Goal: Task Accomplishment & Management: Use online tool/utility

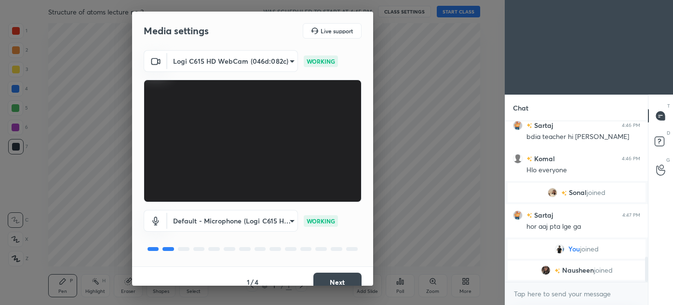
scroll to position [867, 0]
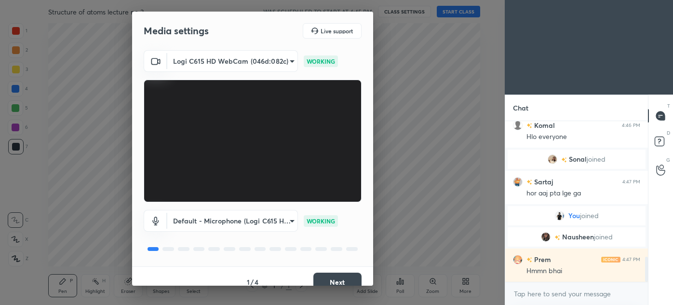
click at [340, 277] on button "Next" at bounding box center [337, 281] width 48 height 19
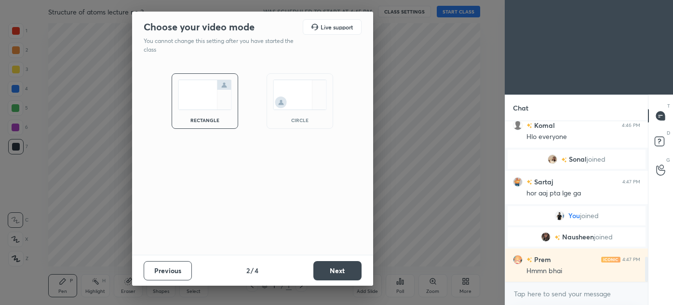
click at [305, 114] on div "circle" at bounding box center [300, 100] width 67 height 55
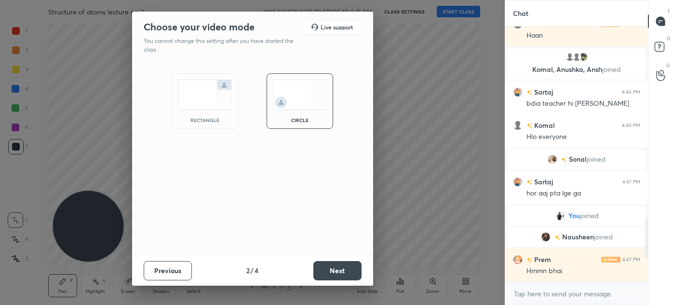
click at [342, 268] on button "Next" at bounding box center [337, 270] width 48 height 19
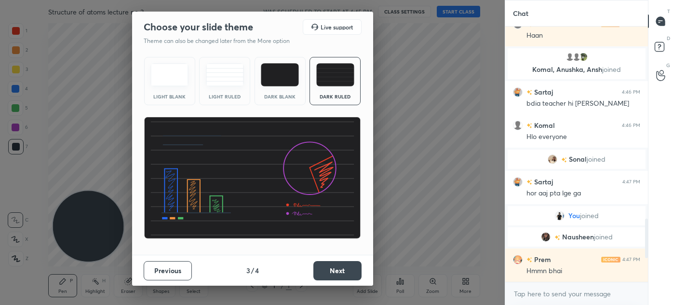
click at [347, 95] on div "Dark Ruled" at bounding box center [335, 96] width 39 height 5
click at [337, 274] on button "Next" at bounding box center [337, 270] width 48 height 19
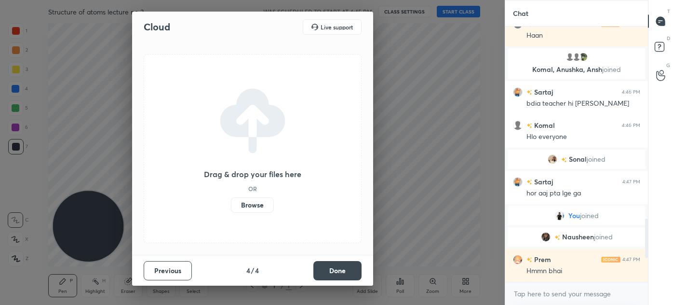
click at [339, 270] on button "Done" at bounding box center [337, 270] width 48 height 19
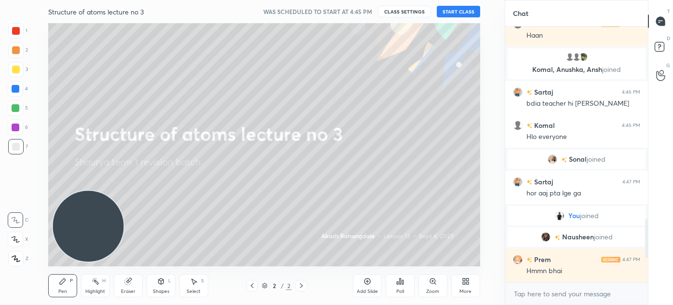
click at [463, 289] on div "More" at bounding box center [466, 291] width 12 height 5
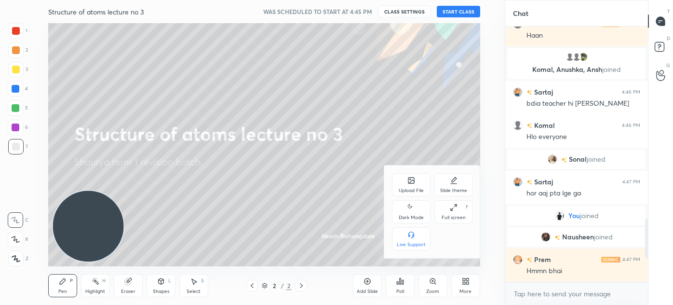
click at [415, 212] on div "Dark Mode" at bounding box center [411, 211] width 39 height 23
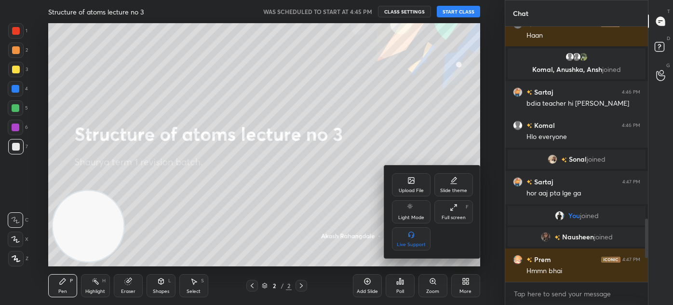
click at [409, 187] on div "Upload File" at bounding box center [411, 184] width 39 height 23
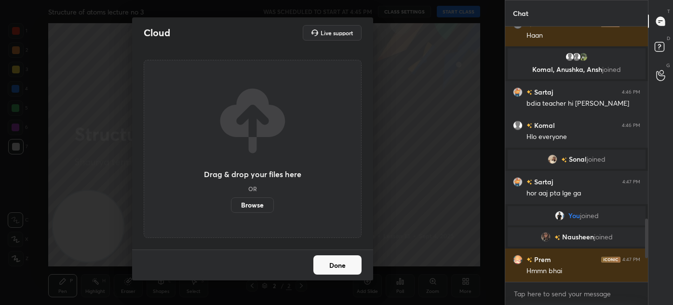
click at [248, 206] on label "Browse" at bounding box center [252, 204] width 43 height 15
click at [231, 206] on input "Browse" at bounding box center [231, 204] width 0 height 15
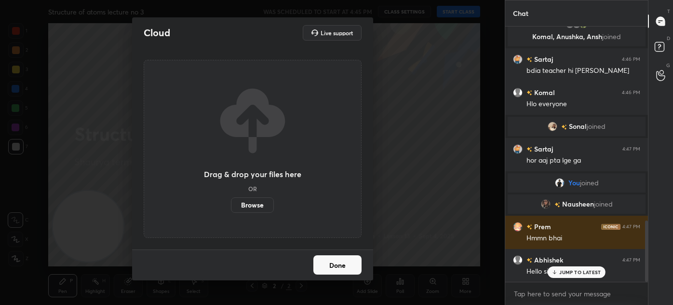
scroll to position [828, 0]
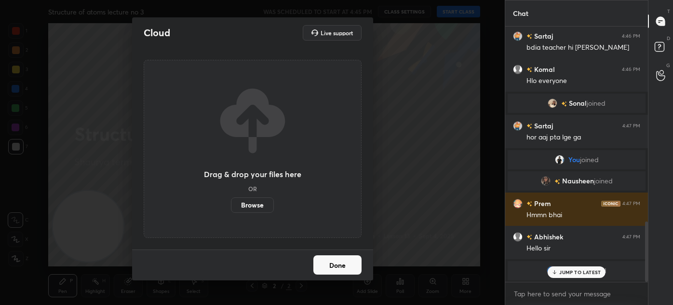
click at [416, 190] on div "Cloud Live support Drag & drop your files here OR Browse Done" at bounding box center [252, 152] width 505 height 305
click at [339, 270] on button "Done" at bounding box center [337, 264] width 48 height 19
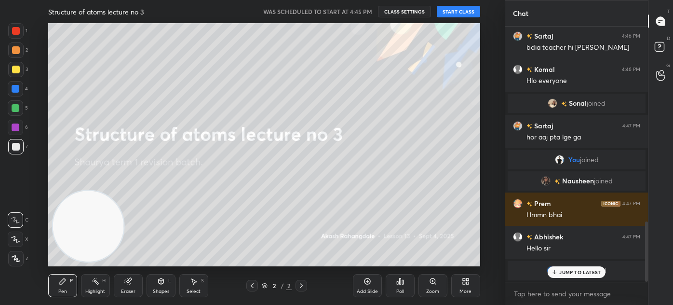
click at [456, 12] on button "START CLASS" at bounding box center [458, 12] width 43 height 12
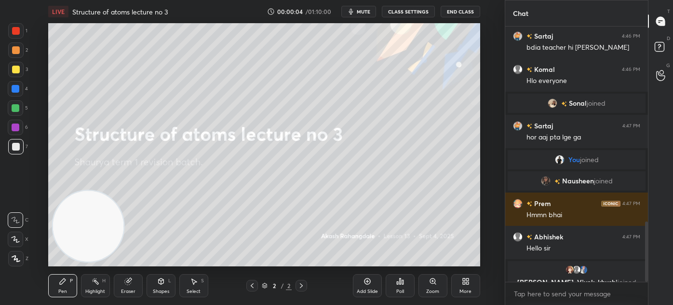
click at [469, 285] on div "More" at bounding box center [465, 285] width 29 height 23
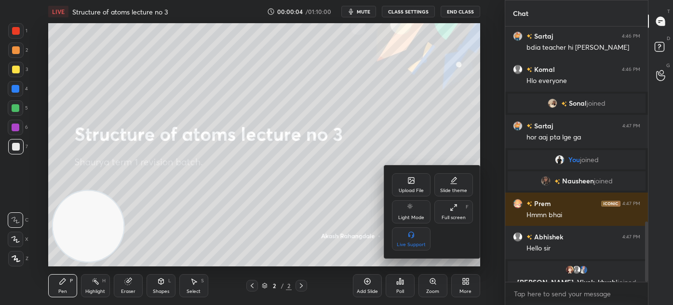
click at [411, 191] on div "Upload File" at bounding box center [411, 190] width 25 height 5
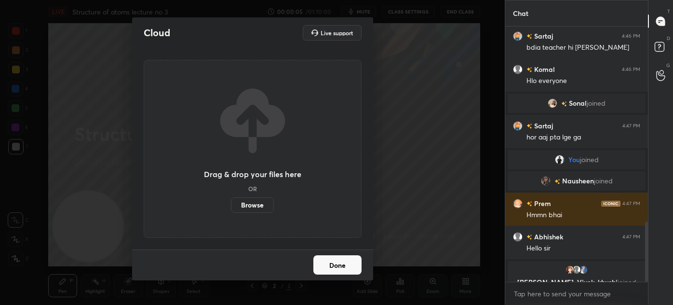
click at [269, 204] on label "Browse" at bounding box center [252, 204] width 43 height 15
click at [231, 204] on input "Browse" at bounding box center [231, 204] width 0 height 15
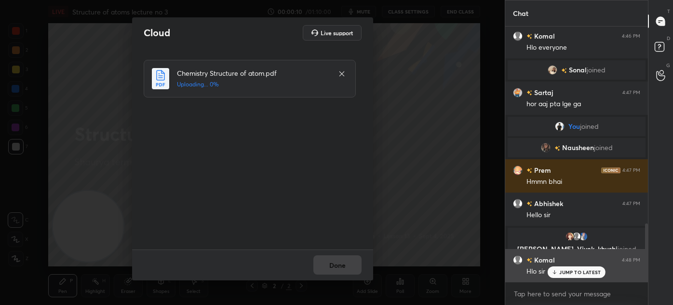
click at [578, 271] on p "JUMP TO LATEST" at bounding box center [579, 272] width 41 height 6
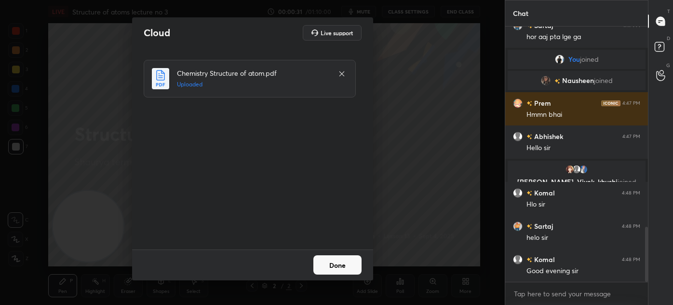
scroll to position [963, 0]
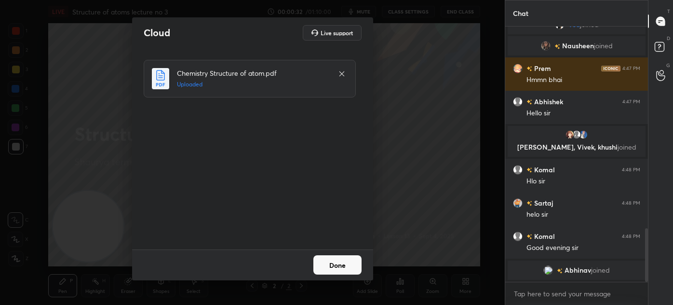
click at [335, 266] on button "Done" at bounding box center [337, 264] width 48 height 19
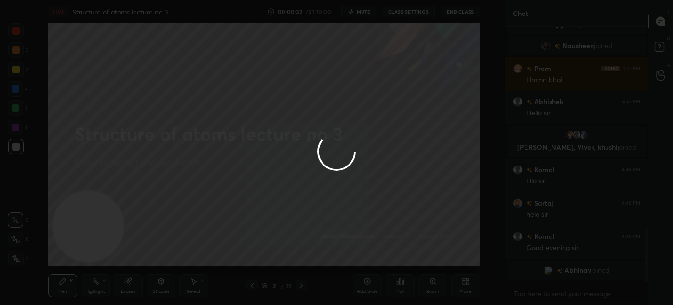
scroll to position [823, 0]
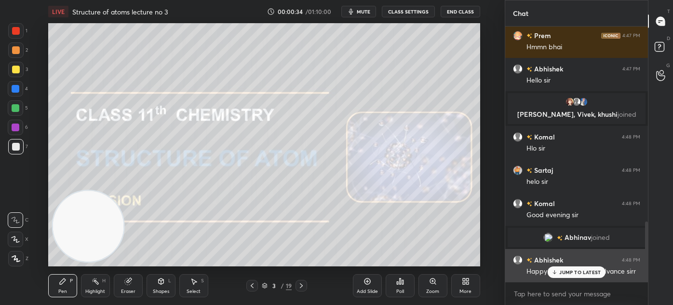
click at [583, 273] on p "JUMP TO LATEST" at bounding box center [579, 272] width 41 height 6
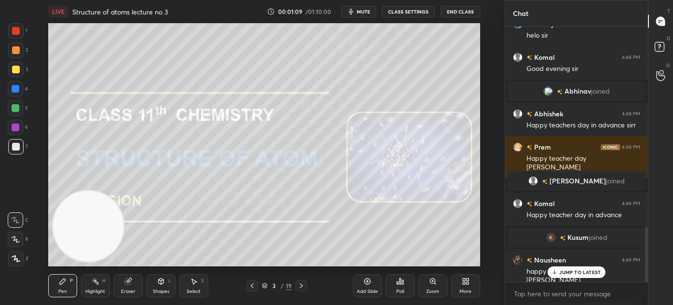
scroll to position [946, 0]
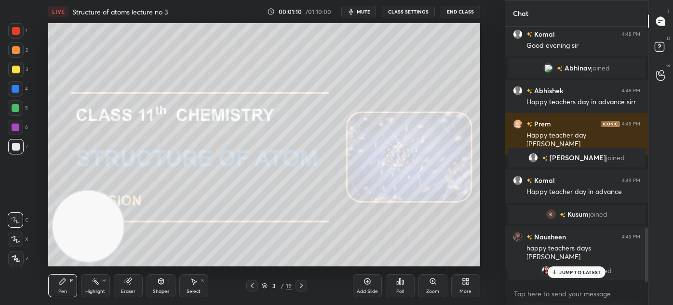
click at [574, 274] on p "JUMP TO LATEST" at bounding box center [579, 272] width 41 height 6
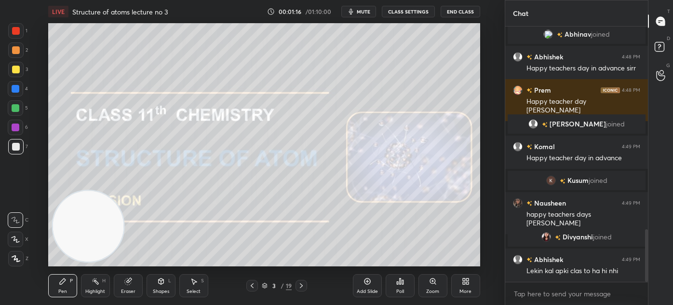
scroll to position [1013, 0]
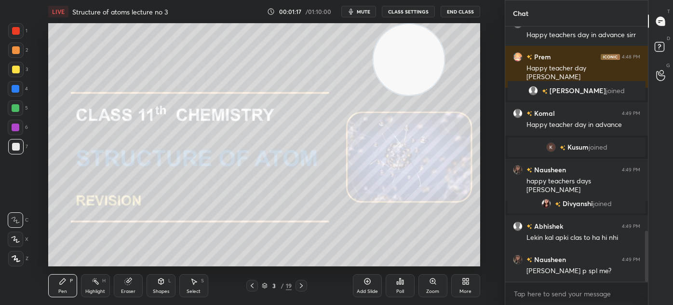
drag, startPoint x: 97, startPoint y: 233, endPoint x: 397, endPoint y: 56, distance: 348.0
click at [414, 50] on video at bounding box center [408, 59] width 71 height 71
click at [14, 70] on div at bounding box center [16, 70] width 8 height 8
click at [14, 239] on icon at bounding box center [15, 239] width 9 height 7
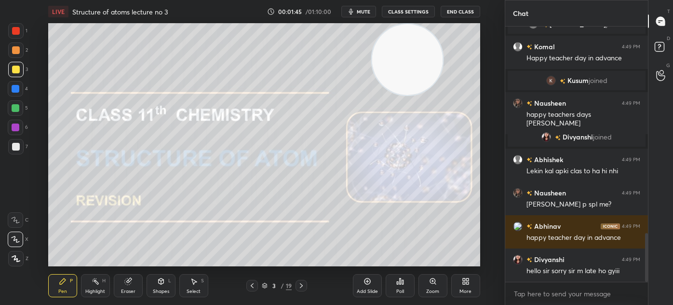
scroll to position [1113, 0]
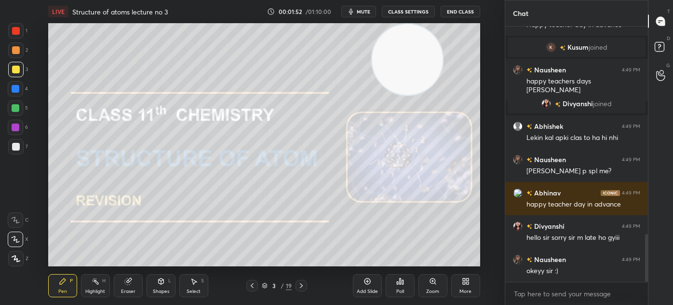
click at [368, 287] on div "Add Slide" at bounding box center [367, 285] width 29 height 23
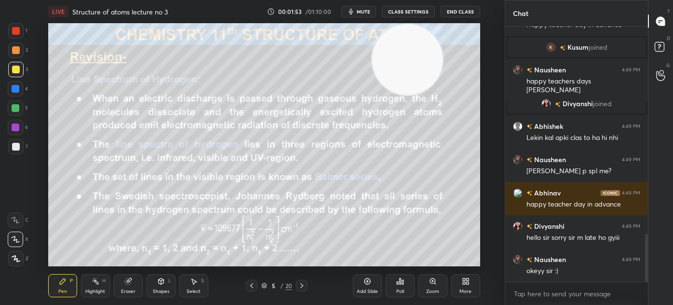
scroll to position [1146, 0]
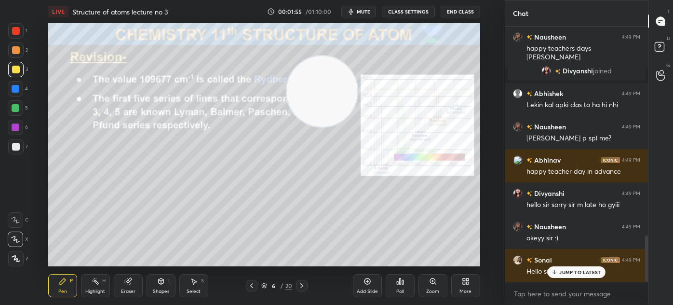
drag, startPoint x: 404, startPoint y: 69, endPoint x: 83, endPoint y: 231, distance: 359.5
click at [286, 127] on video at bounding box center [321, 91] width 71 height 71
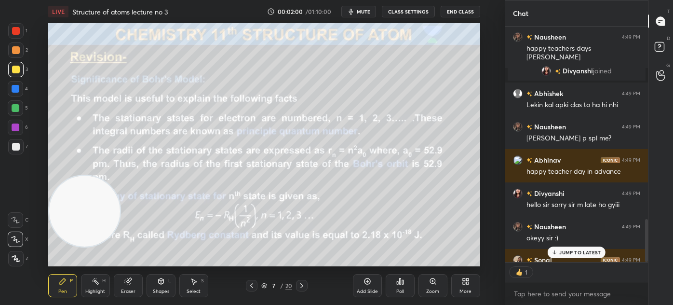
scroll to position [3, 2]
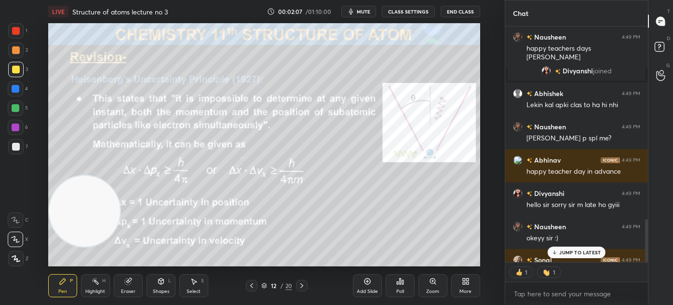
drag, startPoint x: 564, startPoint y: 252, endPoint x: 549, endPoint y: 248, distance: 15.3
click at [563, 253] on p "JUMP TO LATEST" at bounding box center [579, 252] width 41 height 6
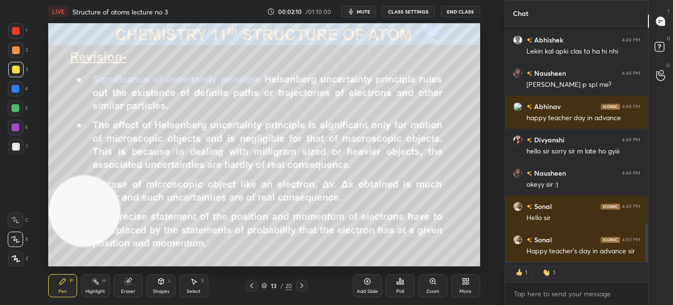
scroll to position [1222, 0]
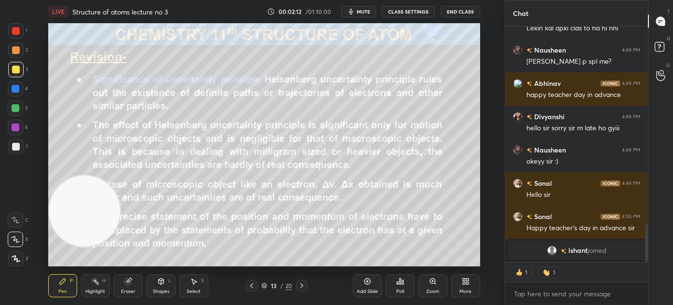
type textarea "x"
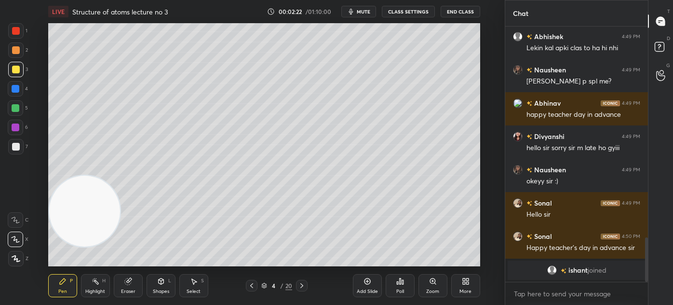
click at [18, 239] on icon at bounding box center [15, 239] width 9 height 7
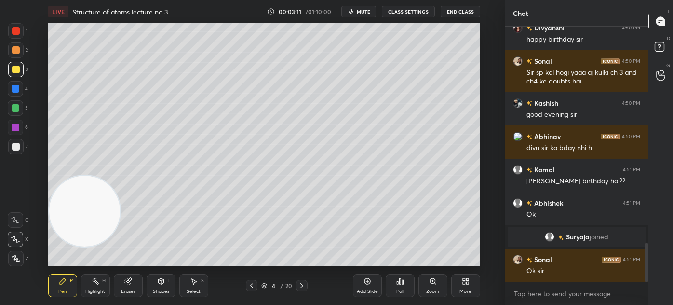
scroll to position [1433, 0]
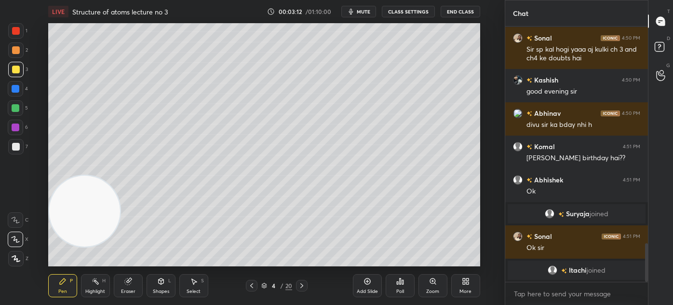
click at [364, 10] on span "mute" at bounding box center [364, 11] width 14 height 7
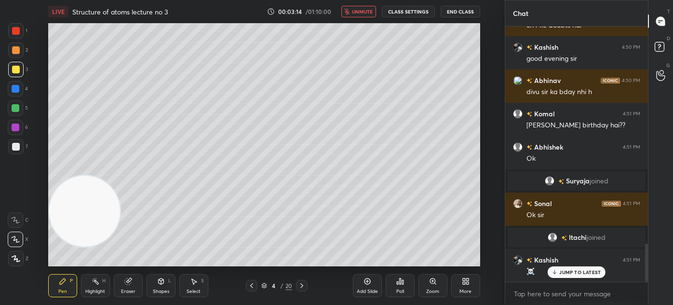
scroll to position [1490, 0]
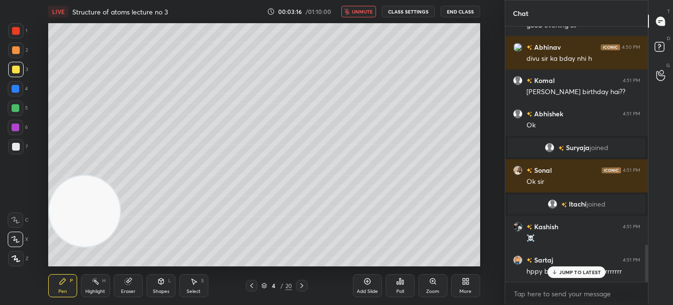
click at [361, 10] on span "unmute" at bounding box center [362, 11] width 21 height 7
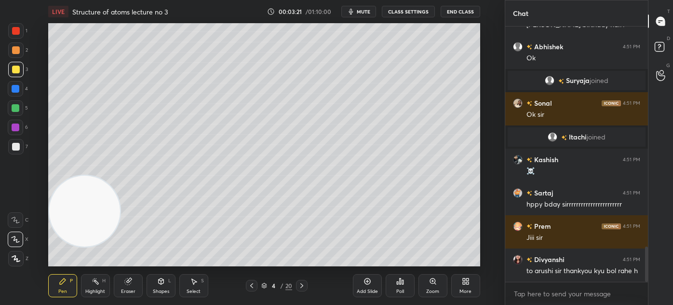
scroll to position [1590, 0]
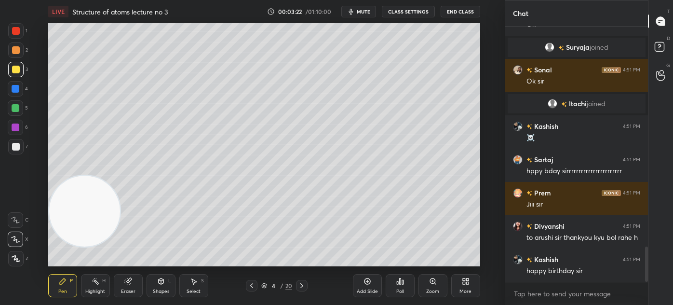
click at [369, 10] on span "mute" at bounding box center [364, 11] width 14 height 7
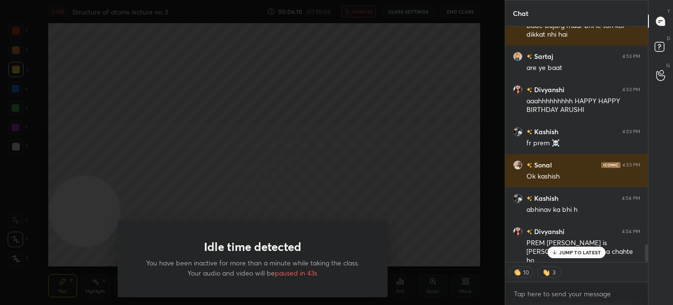
scroll to position [2865, 0]
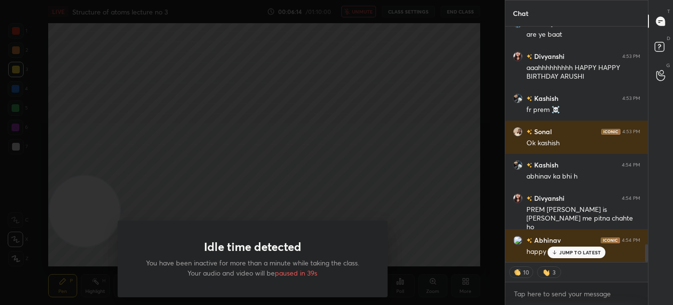
type textarea "x"
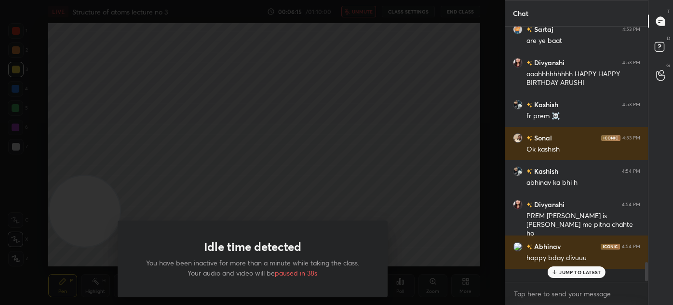
scroll to position [2846, 0]
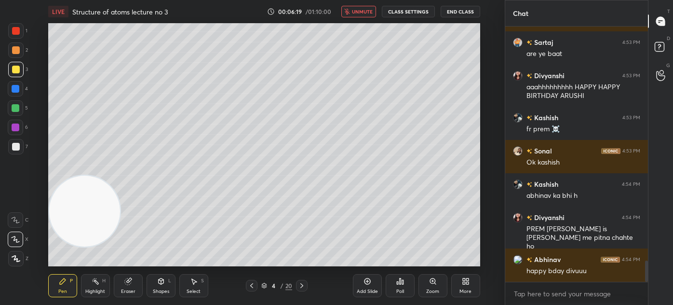
click at [359, 12] on span "unmute" at bounding box center [362, 11] width 21 height 7
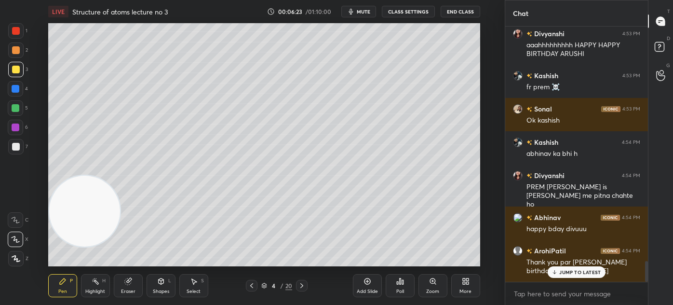
scroll to position [2920, 0]
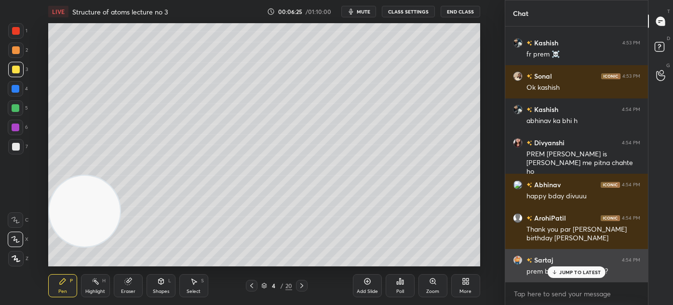
click at [579, 272] on p "JUMP TO LATEST" at bounding box center [579, 272] width 41 height 6
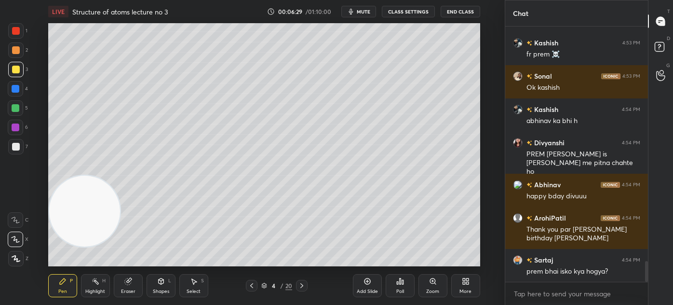
click at [131, 290] on div "Eraser" at bounding box center [128, 291] width 14 height 5
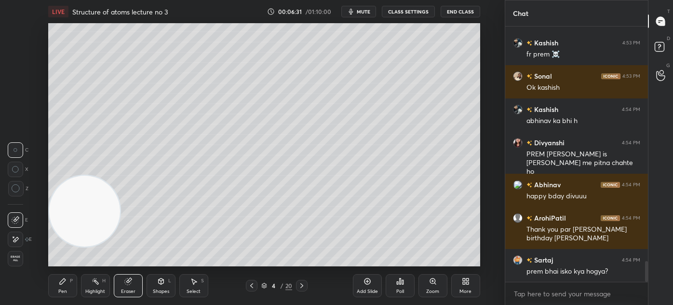
scroll to position [2954, 0]
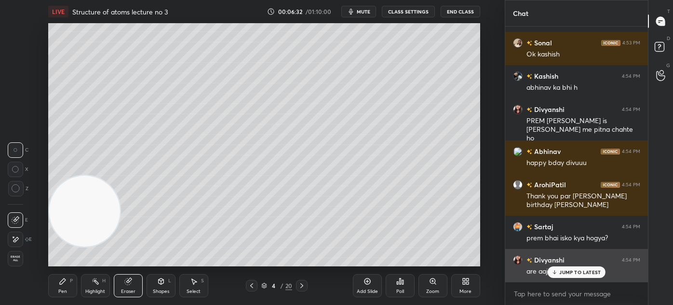
drag, startPoint x: 567, startPoint y: 270, endPoint x: 557, endPoint y: 270, distance: 10.1
click at [567, 270] on p "JUMP TO LATEST" at bounding box center [579, 272] width 41 height 6
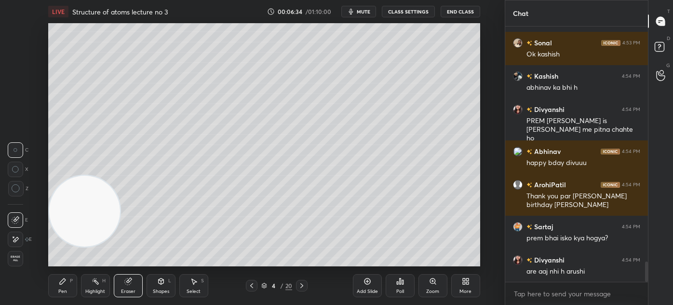
click at [66, 290] on div "Pen" at bounding box center [62, 291] width 9 height 5
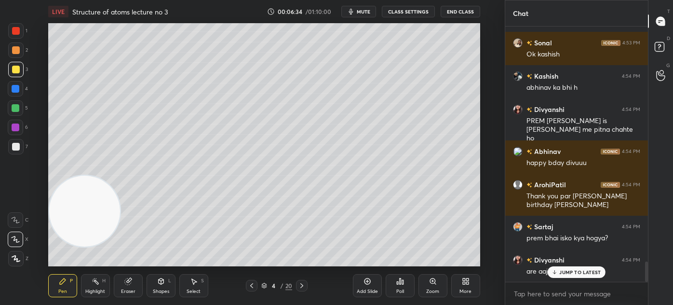
scroll to position [2987, 0]
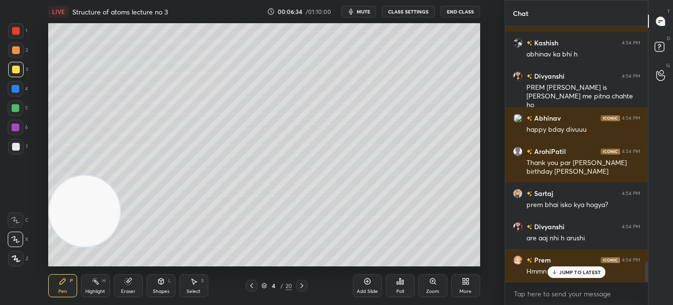
click at [12, 70] on div at bounding box center [16, 70] width 8 height 8
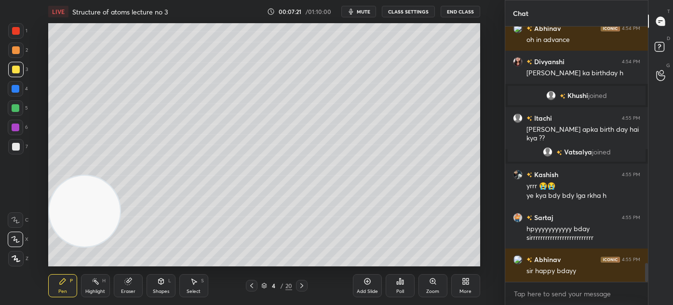
scroll to position [3219, 0]
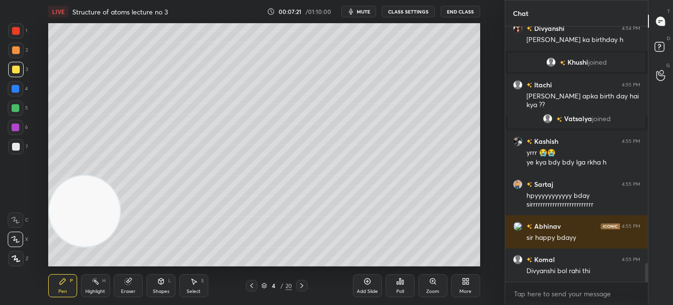
click at [407, 11] on button "CLASS SETTINGS" at bounding box center [408, 12] width 53 height 12
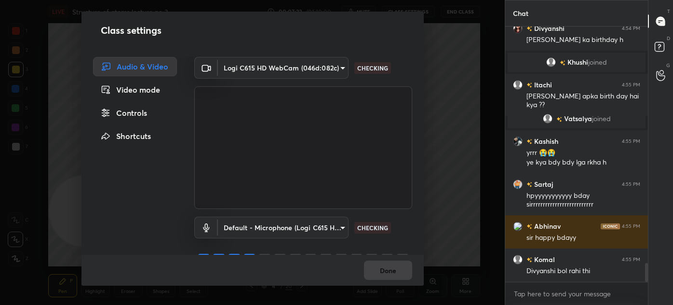
drag, startPoint x: 138, startPoint y: 117, endPoint x: 150, endPoint y: 120, distance: 12.5
click at [139, 117] on div "Controls" at bounding box center [135, 112] width 84 height 19
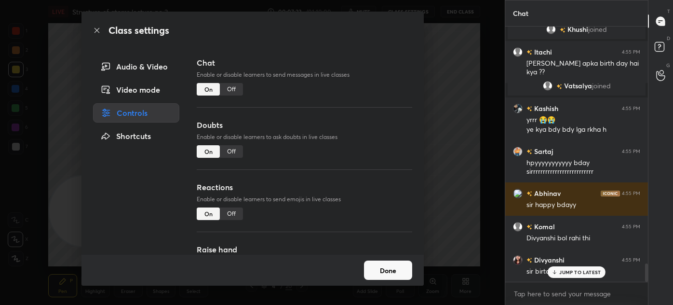
click at [231, 210] on div "Off" at bounding box center [231, 213] width 23 height 13
click at [233, 85] on div "Off" at bounding box center [231, 89] width 23 height 13
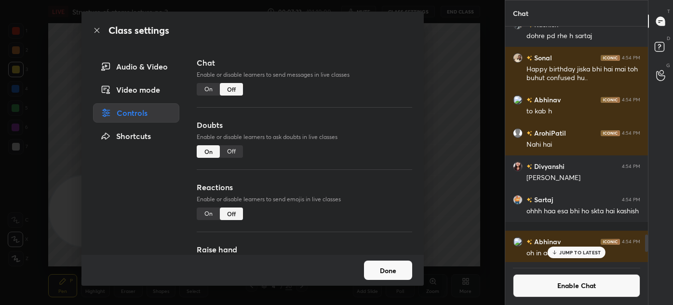
click at [455, 101] on div "Class settings Audio & Video Video mode Controls Shortcuts Chat Enable or disab…" at bounding box center [252, 152] width 505 height 305
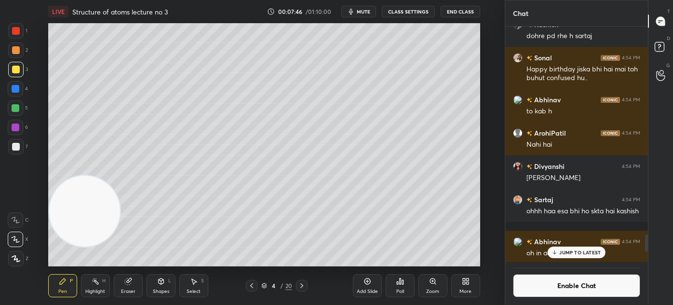
click at [574, 253] on p "JUMP TO LATEST" at bounding box center [579, 252] width 41 height 6
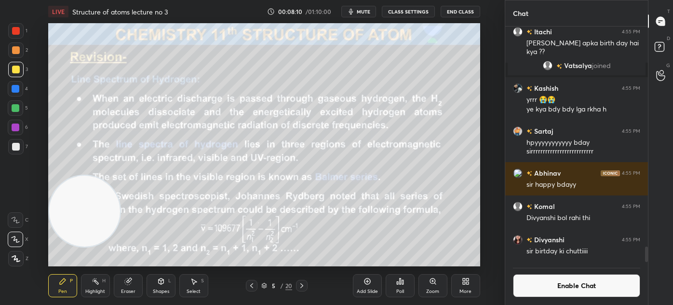
click at [368, 11] on span "mute" at bounding box center [364, 11] width 14 height 7
drag, startPoint x: 367, startPoint y: 11, endPoint x: 374, endPoint y: 10, distance: 6.3
click at [367, 11] on span "unmute" at bounding box center [362, 11] width 21 height 7
click at [576, 288] on button "Enable Chat" at bounding box center [576, 285] width 127 height 23
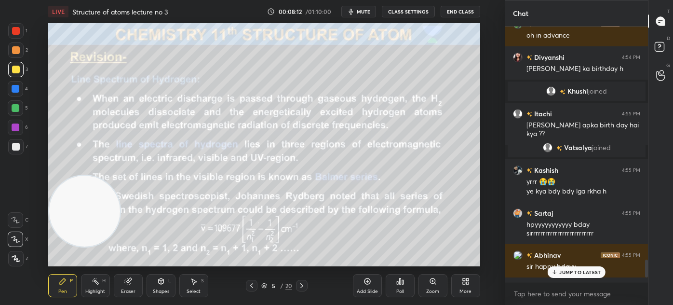
drag, startPoint x: 588, startPoint y: 274, endPoint x: 594, endPoint y: 273, distance: 5.9
click at [588, 273] on p "JUMP TO LATEST" at bounding box center [579, 272] width 41 height 6
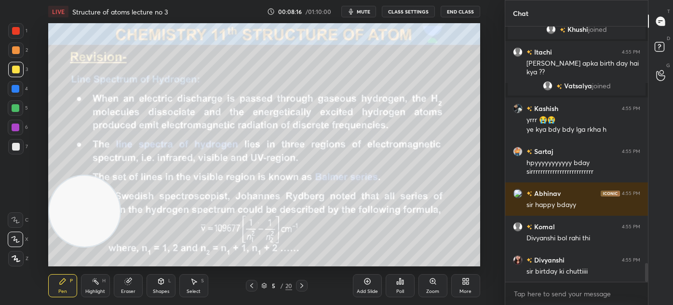
click at [419, 258] on div "LIVE Structure of atoms lecture no 3 00:08:16 / 01:10:00 mute CLASS SETTINGS En…" at bounding box center [264, 152] width 466 height 305
click at [419, 257] on div "LIVE Structure of atoms lecture no 3 00:08:22 / 01:10:00 mute CLASS SETTINGS En…" at bounding box center [264, 152] width 466 height 305
click at [449, 255] on div "LIVE Structure of atoms lecture no 3 00:08:25 / 01:10:00 mute CLASS SETTINGS En…" at bounding box center [264, 152] width 466 height 305
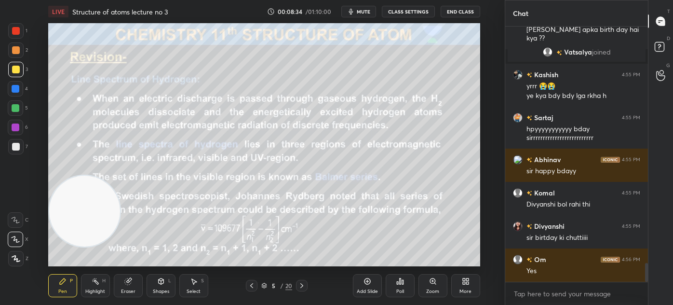
click at [367, 291] on div "Add Slide" at bounding box center [367, 291] width 21 height 5
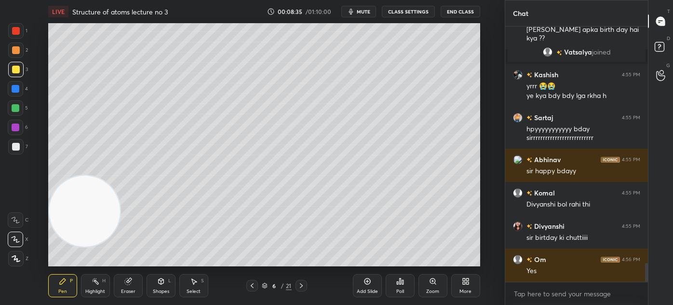
click at [14, 67] on div at bounding box center [16, 70] width 8 height 8
click at [366, 12] on span "mute" at bounding box center [364, 11] width 14 height 7
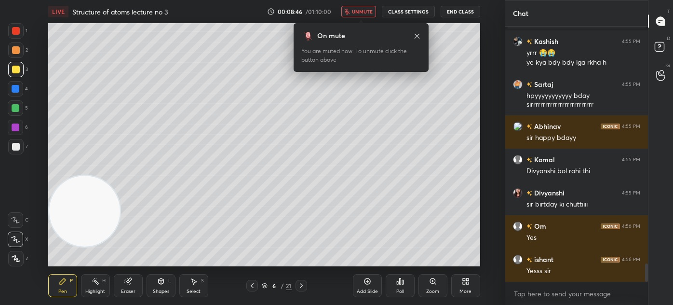
scroll to position [3316, 0]
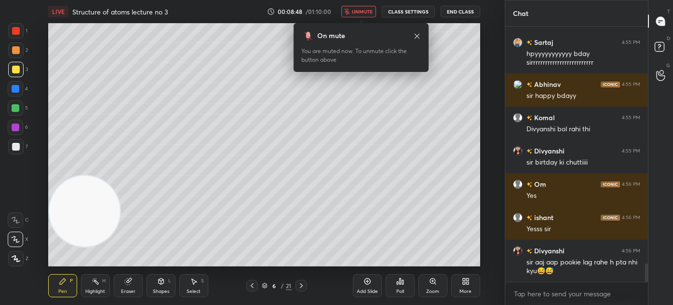
click at [416, 36] on icon at bounding box center [417, 36] width 8 height 8
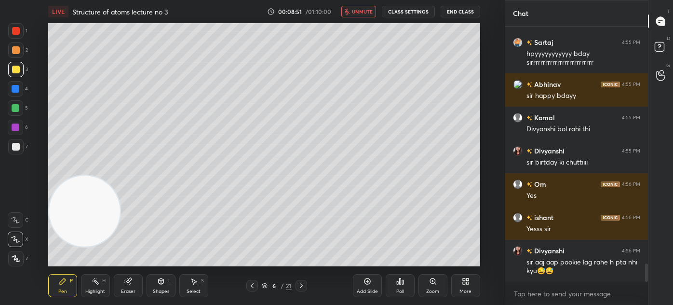
click at [362, 10] on span "unmute" at bounding box center [362, 11] width 21 height 7
click at [157, 287] on div "Shapes L" at bounding box center [161, 285] width 29 height 23
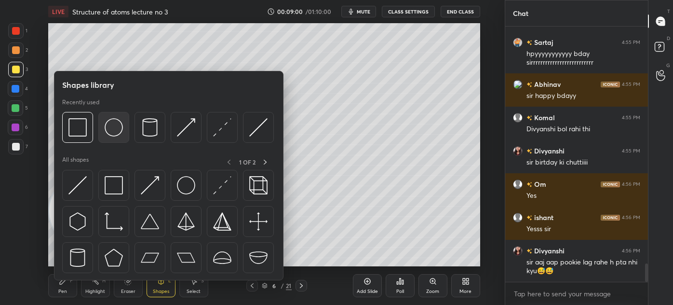
scroll to position [3349, 0]
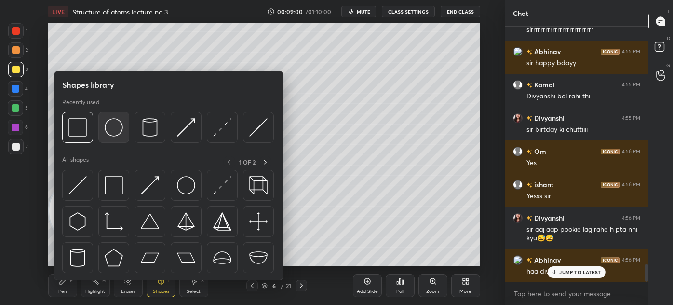
click at [116, 128] on img at bounding box center [114, 127] width 18 height 18
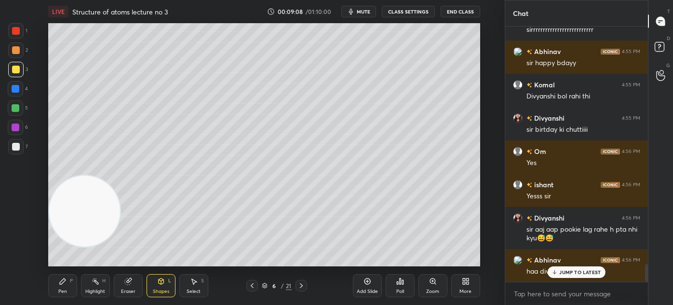
drag, startPoint x: 193, startPoint y: 284, endPoint x: 201, endPoint y: 271, distance: 14.6
click at [192, 283] on icon at bounding box center [194, 281] width 8 height 8
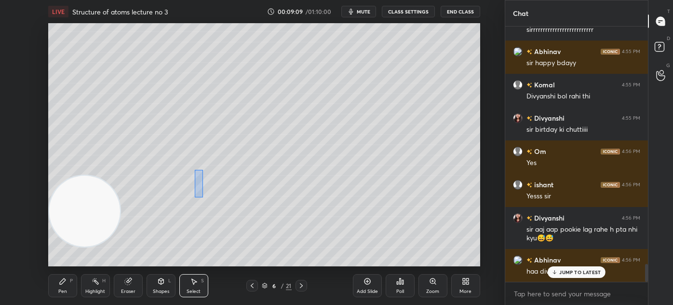
drag, startPoint x: 202, startPoint y: 173, endPoint x: 198, endPoint y: 187, distance: 13.9
click at [195, 196] on div "0 ° Undo Copy Duplicate Duplicate to new slide Delete" at bounding box center [264, 144] width 432 height 243
drag, startPoint x: 204, startPoint y: 178, endPoint x: 203, endPoint y: 184, distance: 5.6
click at [203, 184] on div "0 ° Undo Copy Duplicate Duplicate to new slide Delete" at bounding box center [264, 144] width 432 height 243
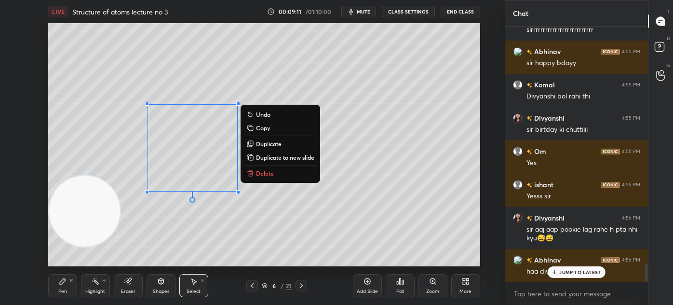
click at [64, 289] on div "Pen" at bounding box center [62, 291] width 9 height 5
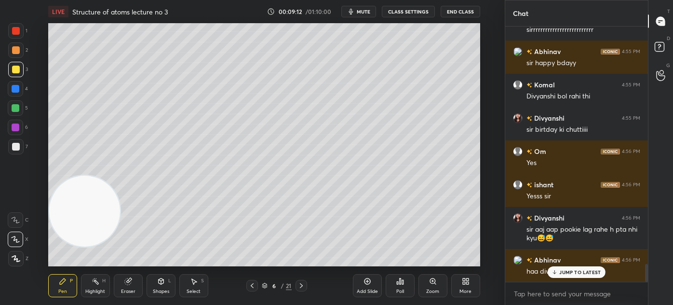
click at [11, 87] on div at bounding box center [15, 88] width 15 height 15
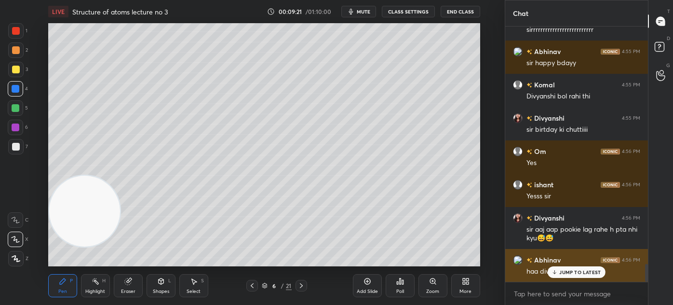
click at [558, 274] on div "JUMP TO LATEST" at bounding box center [577, 272] width 58 height 12
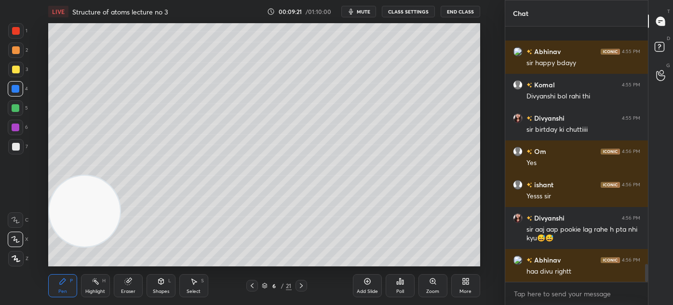
scroll to position [3400, 0]
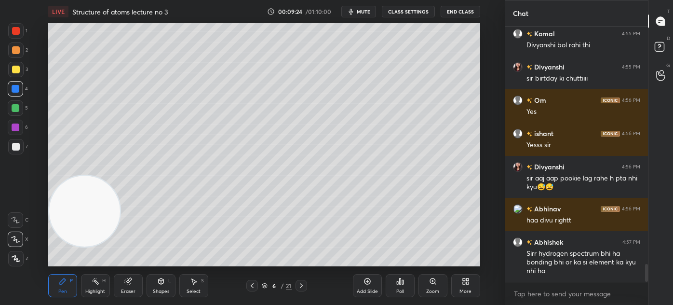
click at [361, 11] on span "mute" at bounding box center [364, 11] width 14 height 7
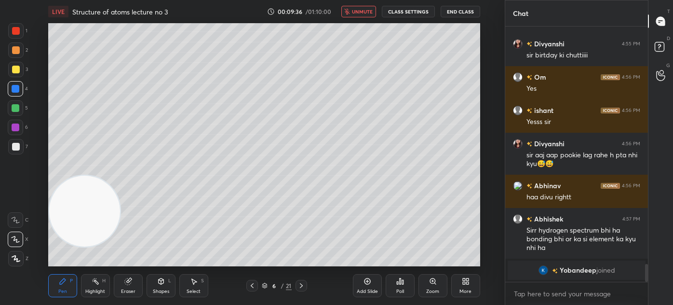
click at [198, 285] on div "Select S" at bounding box center [193, 285] width 29 height 23
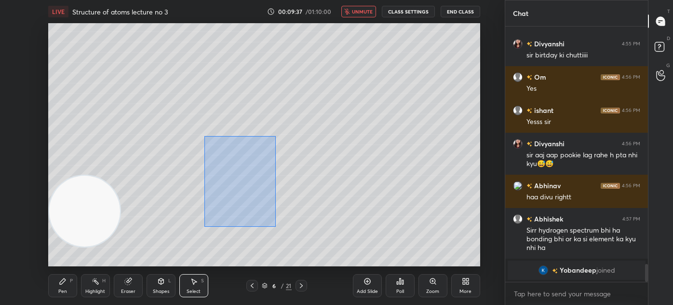
drag, startPoint x: 204, startPoint y: 136, endPoint x: 293, endPoint y: 223, distance: 123.4
click at [310, 244] on div "0 ° Undo Copy Duplicate Duplicate to new slide Delete" at bounding box center [264, 144] width 432 height 243
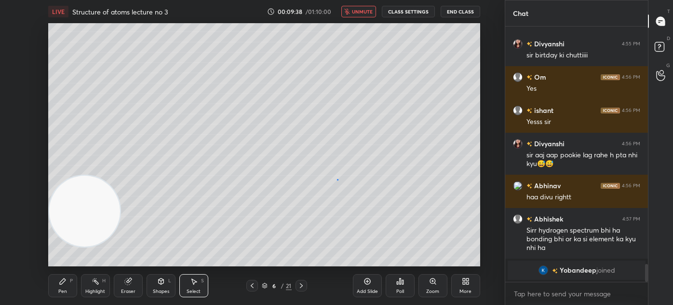
click at [338, 180] on div "0 ° Undo Copy Duplicate Duplicate to new slide Delete" at bounding box center [264, 144] width 432 height 243
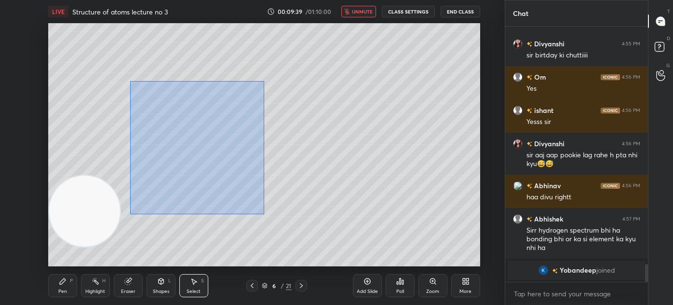
drag, startPoint x: 134, startPoint y: 88, endPoint x: 290, endPoint y: 224, distance: 206.8
click at [291, 225] on div "0 ° Undo Copy Duplicate Duplicate to new slide Delete" at bounding box center [264, 144] width 432 height 243
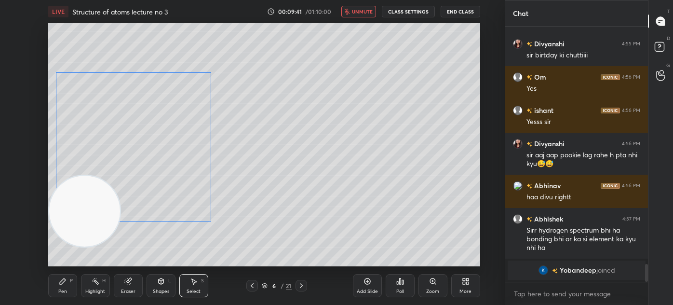
drag, startPoint x: 205, startPoint y: 168, endPoint x: 146, endPoint y: 171, distance: 59.9
click at [146, 171] on div "0 ° Undo Copy Duplicate Duplicate to new slide Delete" at bounding box center [264, 144] width 432 height 243
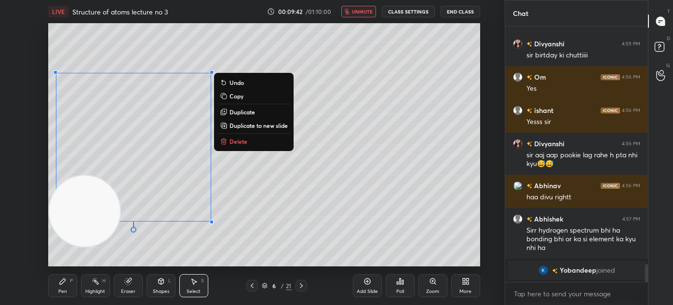
click at [325, 219] on div "0 ° Undo Copy Duplicate Duplicate to new slide Delete" at bounding box center [264, 144] width 432 height 243
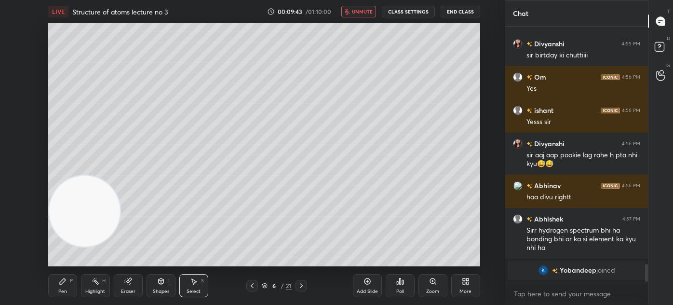
scroll to position [3383, 0]
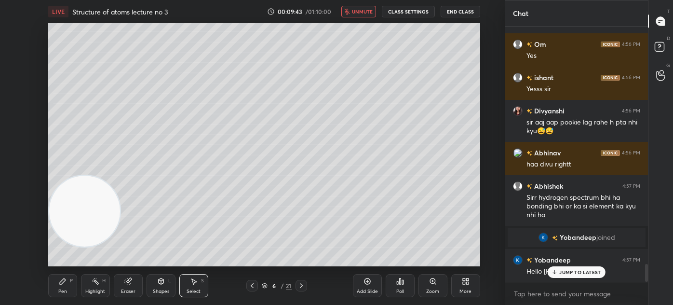
click at [66, 285] on div "Pen P" at bounding box center [62, 285] width 29 height 23
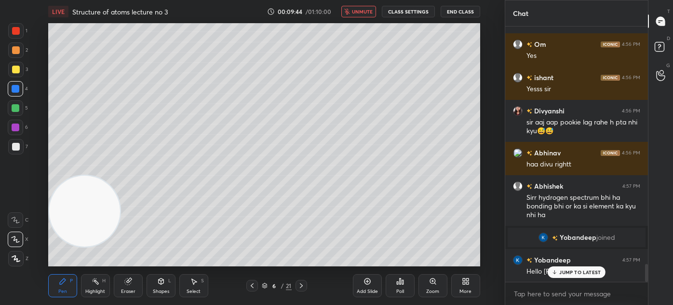
scroll to position [3417, 0]
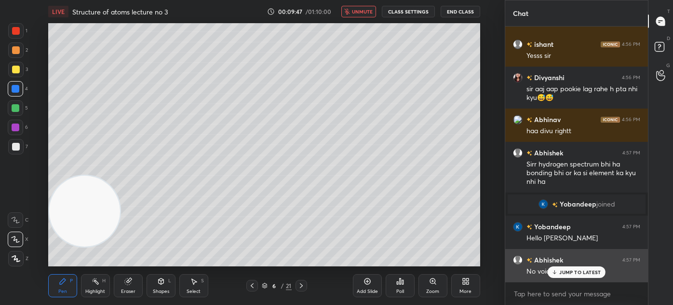
click at [563, 272] on p "JUMP TO LATEST" at bounding box center [579, 272] width 41 height 6
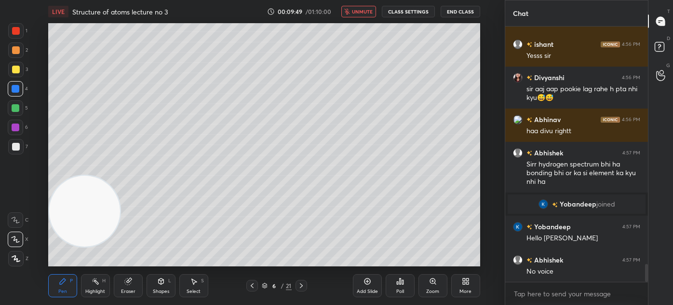
click at [357, 11] on span "unmute" at bounding box center [362, 11] width 21 height 7
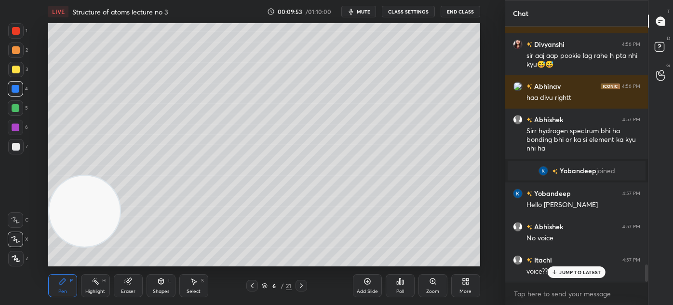
scroll to position [3484, 0]
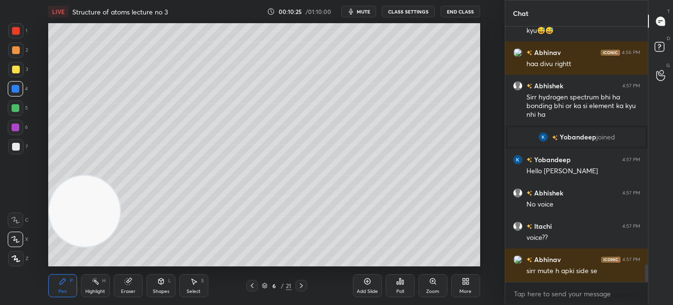
click at [12, 147] on div at bounding box center [16, 147] width 8 height 8
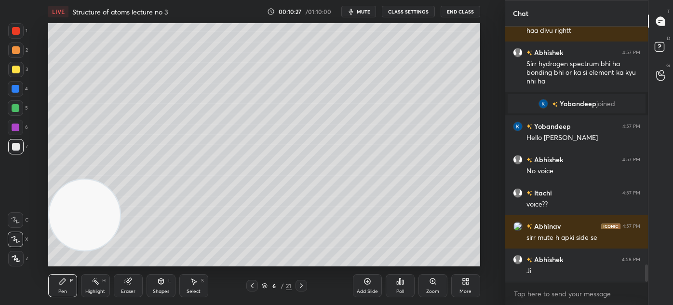
drag, startPoint x: 80, startPoint y: 208, endPoint x: 71, endPoint y: 225, distance: 18.8
click at [59, 237] on video at bounding box center [84, 214] width 71 height 71
click at [17, 92] on div at bounding box center [15, 88] width 15 height 15
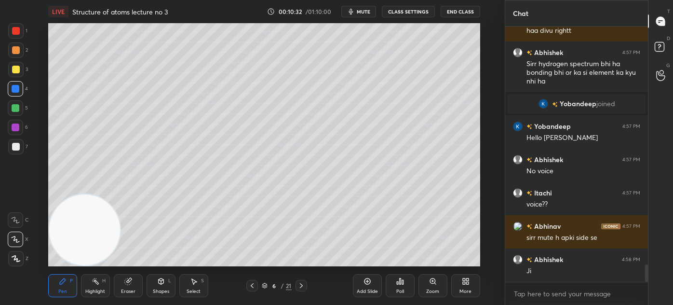
scroll to position [3540, 0]
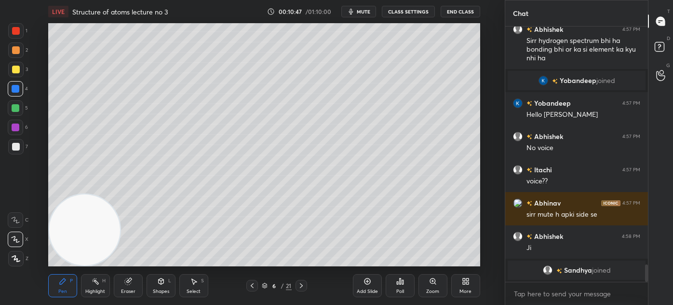
click at [14, 148] on div at bounding box center [16, 147] width 8 height 8
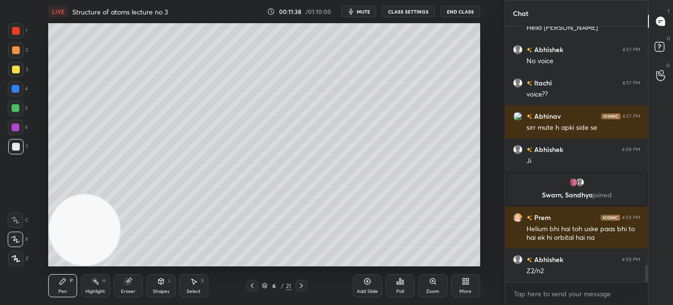
scroll to position [3596, 0]
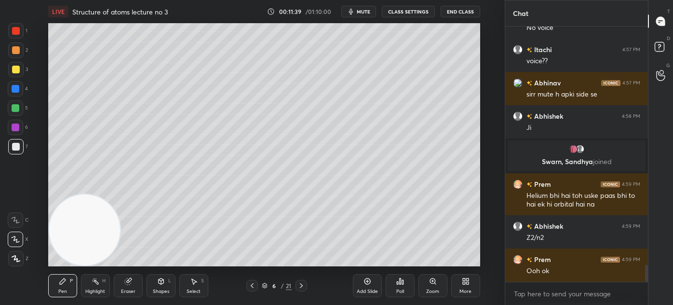
click at [126, 284] on icon at bounding box center [127, 281] width 6 height 6
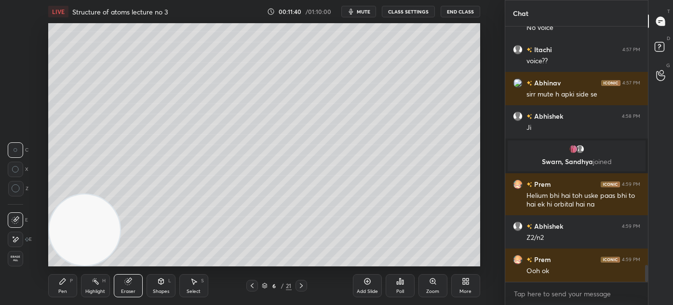
click at [14, 189] on icon at bounding box center [16, 188] width 9 height 9
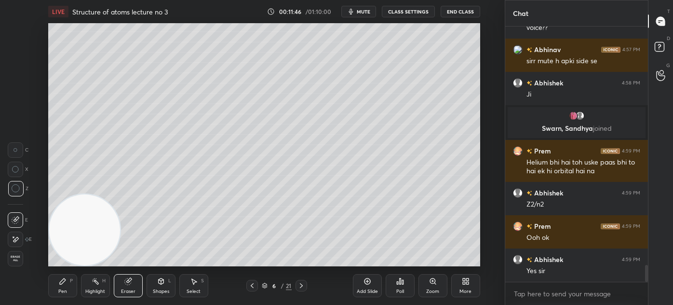
click at [56, 290] on div "Pen P" at bounding box center [62, 285] width 29 height 23
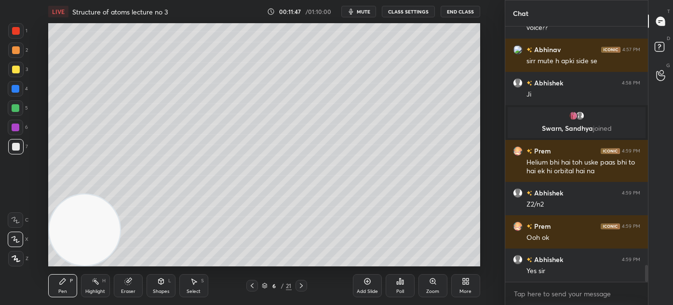
click at [129, 291] on div "Eraser" at bounding box center [128, 291] width 14 height 5
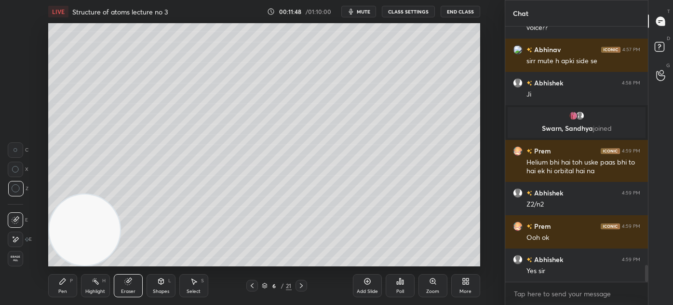
scroll to position [3663, 0]
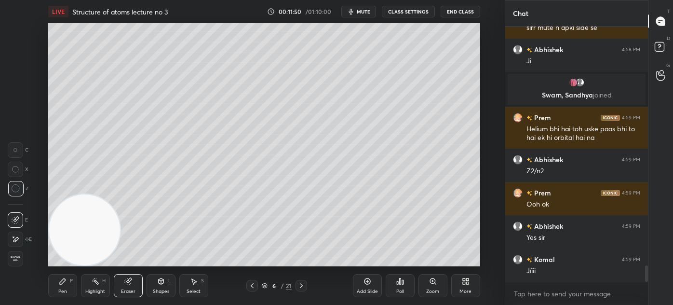
click at [63, 285] on div "Pen P" at bounding box center [62, 285] width 29 height 23
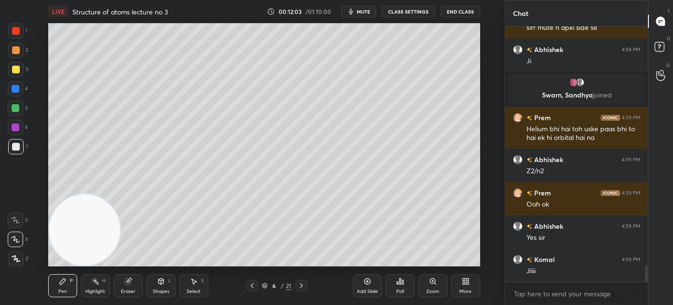
click at [127, 285] on div "Eraser" at bounding box center [128, 285] width 29 height 23
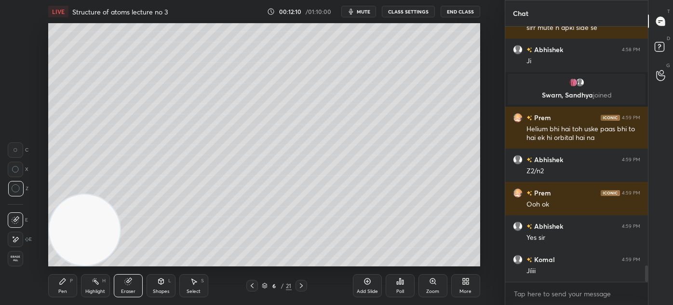
click at [58, 289] on div "Pen P" at bounding box center [62, 285] width 29 height 23
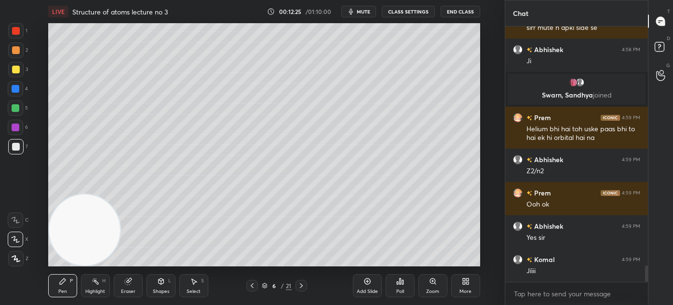
click at [128, 299] on div "Pen P Highlight H Eraser Shapes L Select S 6 / 21 Add Slide Poll Zoom More" at bounding box center [264, 285] width 432 height 39
click at [131, 293] on div "Eraser" at bounding box center [128, 291] width 14 height 5
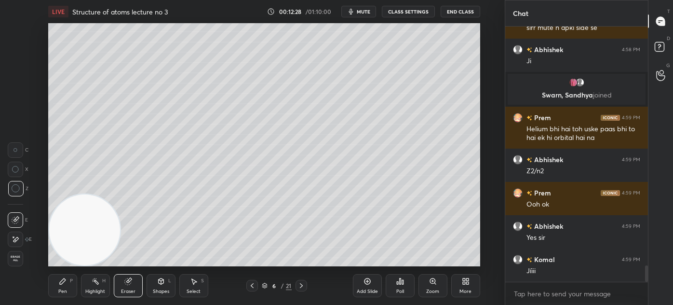
drag, startPoint x: 63, startPoint y: 287, endPoint x: 80, endPoint y: 272, distance: 22.9
click at [62, 286] on div "Pen P" at bounding box center [62, 285] width 29 height 23
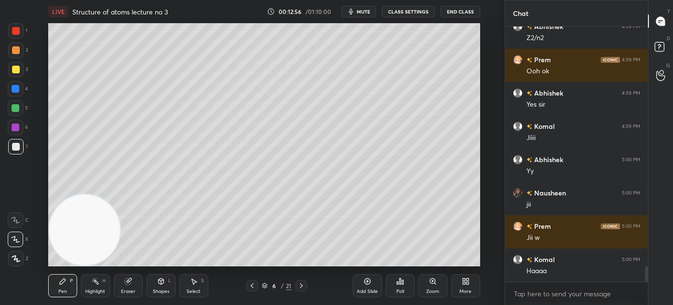
scroll to position [3819, 0]
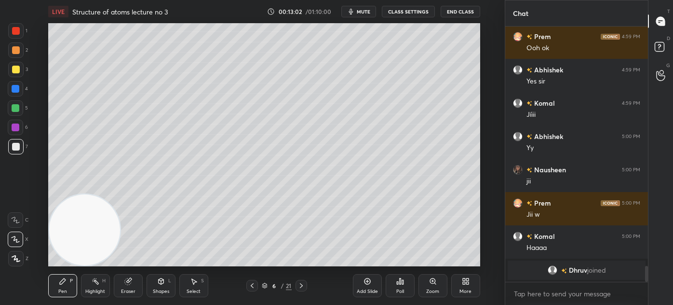
click at [16, 33] on div at bounding box center [16, 31] width 8 height 8
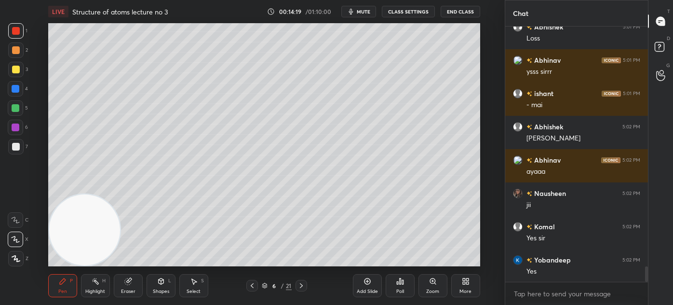
scroll to position [4018, 0]
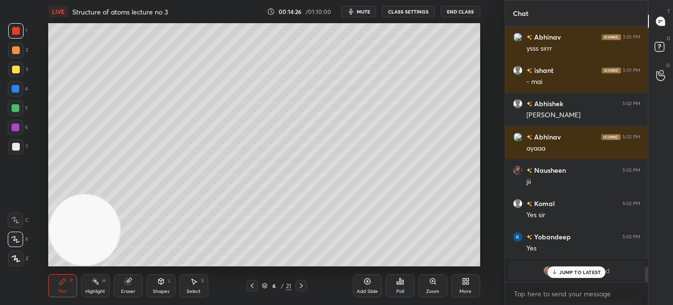
click at [566, 274] on p "JUMP TO LATEST" at bounding box center [579, 272] width 41 height 6
click at [360, 12] on span "mute" at bounding box center [364, 11] width 14 height 7
click at [358, 9] on span "unmute" at bounding box center [362, 11] width 21 height 7
click at [361, 6] on button "mute" at bounding box center [358, 12] width 35 height 12
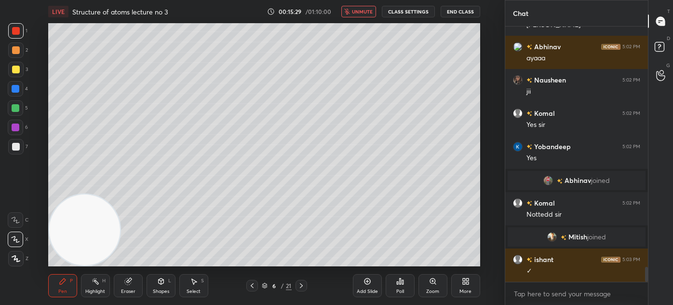
scroll to position [4142, 0]
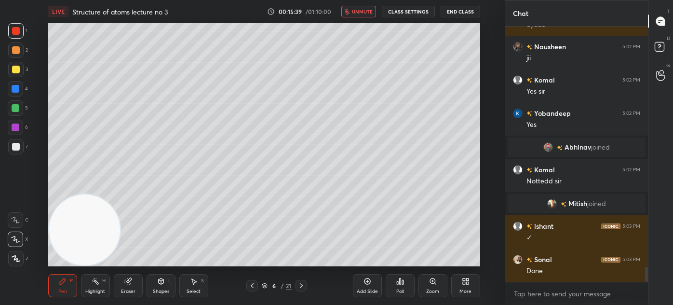
click at [365, 12] on span "unmute" at bounding box center [362, 11] width 21 height 7
click at [364, 287] on div "Add Slide" at bounding box center [367, 285] width 29 height 23
click at [19, 71] on div at bounding box center [15, 69] width 15 height 15
click at [15, 238] on icon at bounding box center [15, 239] width 9 height 7
drag, startPoint x: 137, startPoint y: 292, endPoint x: 152, endPoint y: 266, distance: 29.6
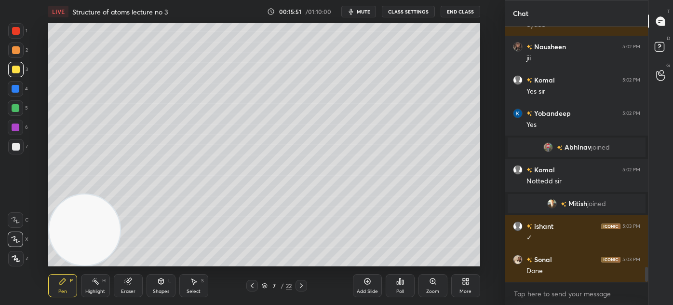
click at [137, 291] on div "Eraser" at bounding box center [128, 285] width 29 height 23
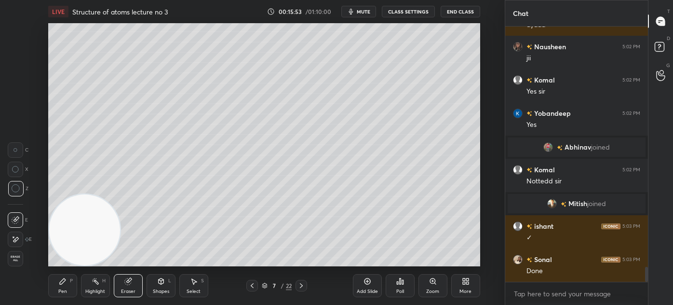
click at [62, 289] on div "Pen" at bounding box center [62, 291] width 9 height 5
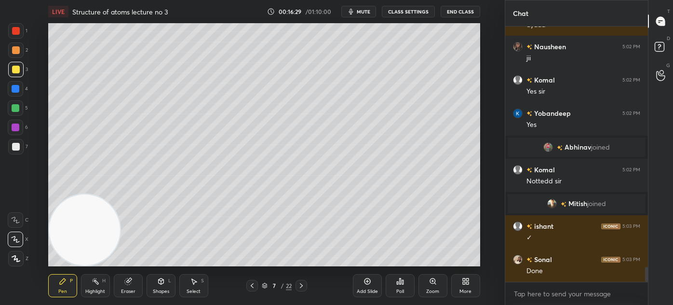
click at [132, 283] on div "Eraser" at bounding box center [128, 285] width 29 height 23
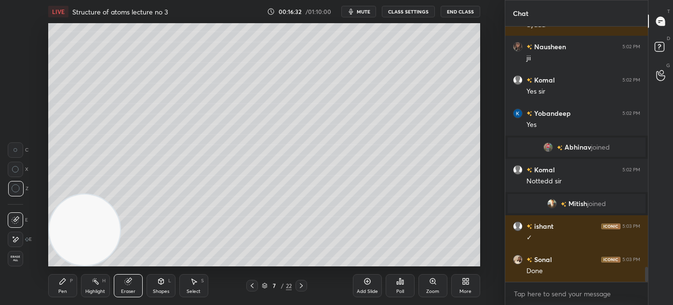
click at [58, 287] on div "Pen P" at bounding box center [62, 285] width 29 height 23
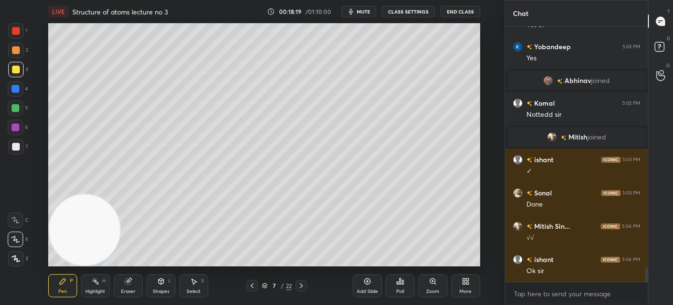
scroll to position [4242, 0]
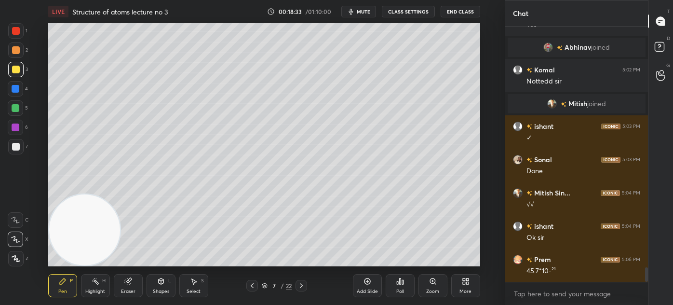
drag, startPoint x: 14, startPoint y: 144, endPoint x: 20, endPoint y: 137, distance: 9.6
click at [14, 145] on div at bounding box center [16, 147] width 8 height 8
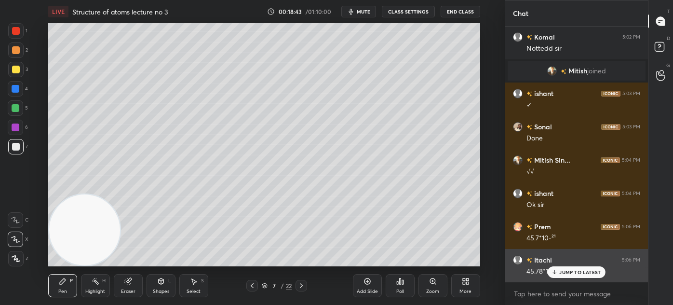
drag, startPoint x: 564, startPoint y: 273, endPoint x: 555, endPoint y: 271, distance: 10.1
click at [564, 273] on p "JUMP TO LATEST" at bounding box center [579, 272] width 41 height 6
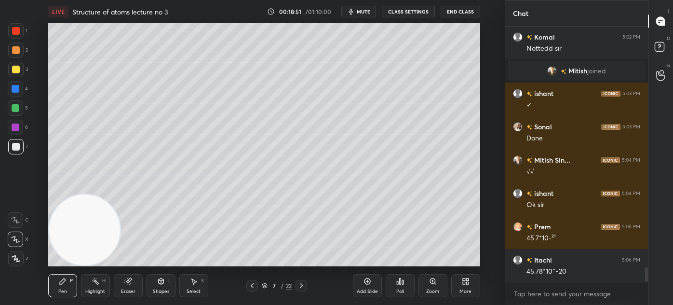
scroll to position [4308, 0]
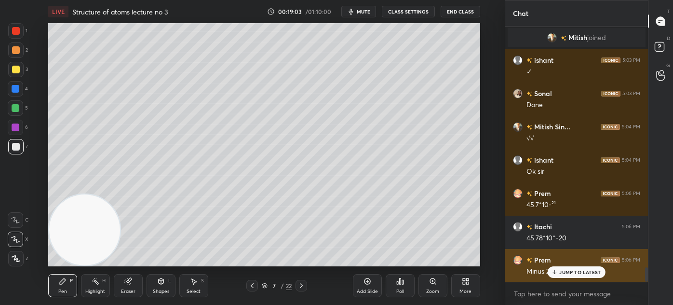
click at [588, 273] on p "JUMP TO LATEST" at bounding box center [579, 272] width 41 height 6
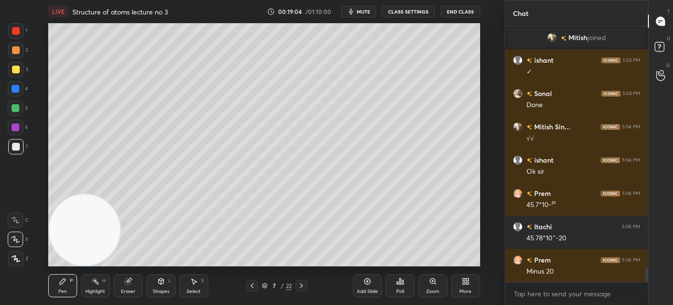
drag, startPoint x: 133, startPoint y: 285, endPoint x: 153, endPoint y: 268, distance: 26.7
click at [132, 285] on div "Eraser" at bounding box center [128, 285] width 29 height 23
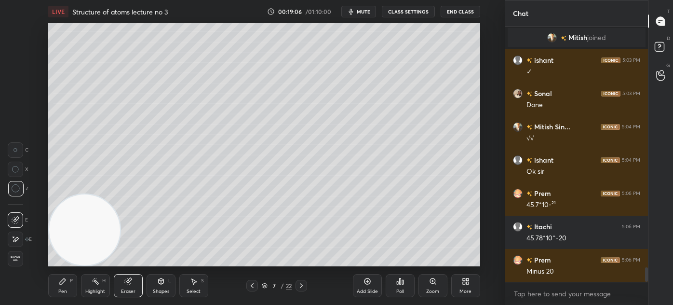
click at [59, 289] on div "Pen P" at bounding box center [62, 285] width 29 height 23
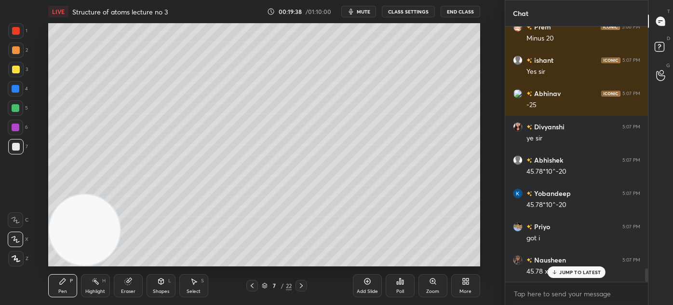
scroll to position [4574, 0]
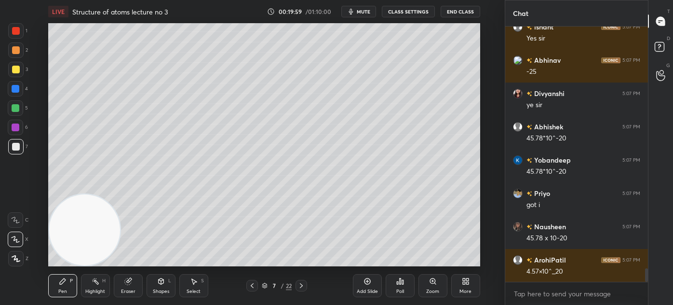
click at [135, 295] on div "Eraser" at bounding box center [128, 285] width 29 height 23
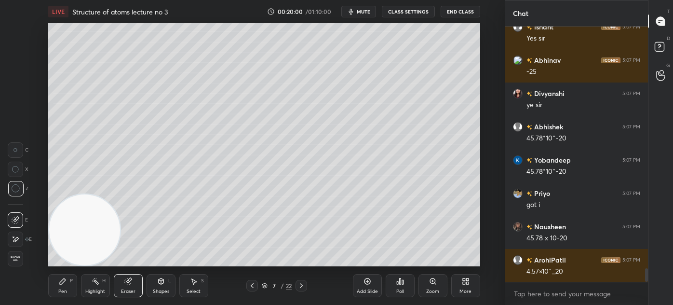
click at [58, 294] on div "Pen P" at bounding box center [62, 285] width 29 height 23
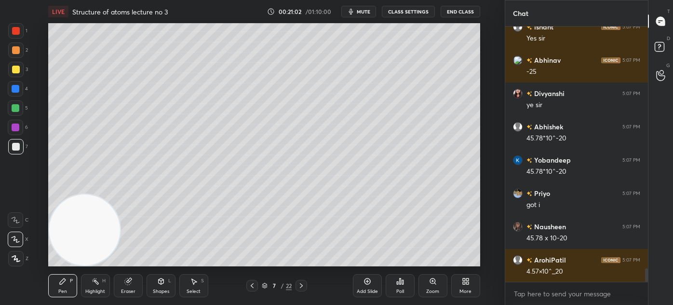
drag, startPoint x: 127, startPoint y: 282, endPoint x: 138, endPoint y: 267, distance: 18.9
click at [126, 282] on icon at bounding box center [127, 281] width 6 height 6
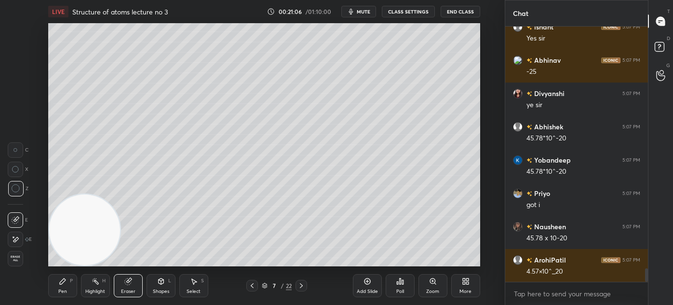
click at [64, 289] on div "Pen" at bounding box center [62, 291] width 9 height 5
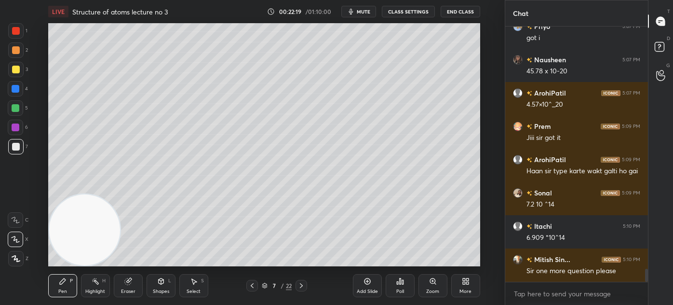
scroll to position [4774, 0]
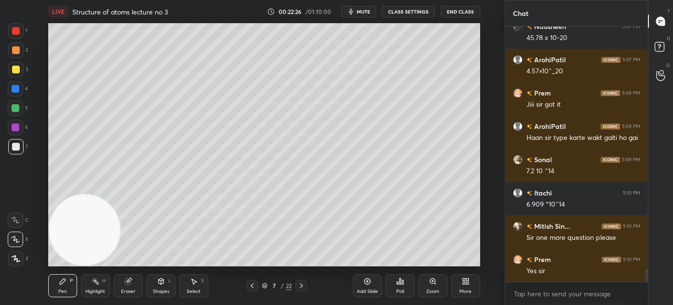
click at [18, 30] on div at bounding box center [16, 31] width 8 height 8
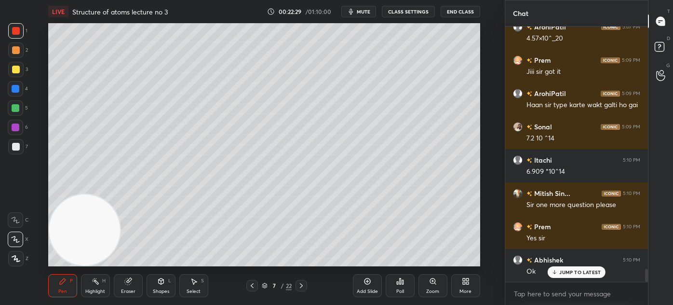
scroll to position [4840, 0]
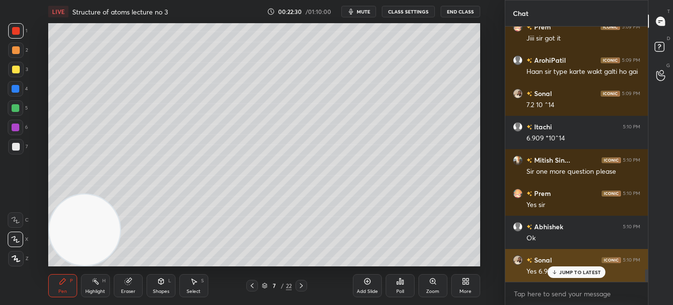
click at [570, 273] on p "JUMP TO LATEST" at bounding box center [579, 272] width 41 height 6
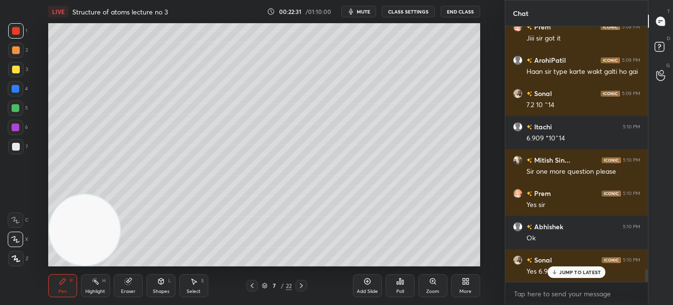
scroll to position [4873, 0]
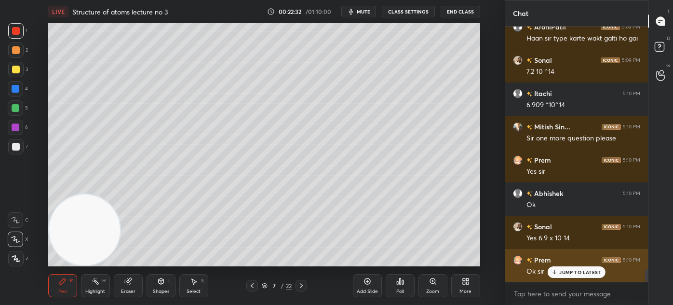
click at [572, 272] on p "JUMP TO LATEST" at bounding box center [579, 272] width 41 height 6
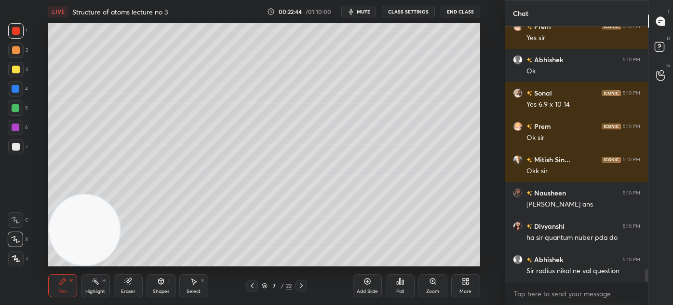
scroll to position [5040, 0]
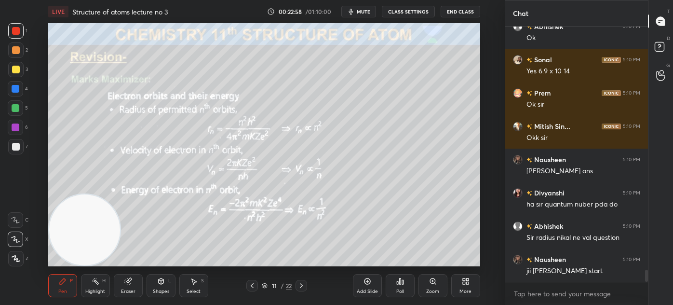
click at [14, 69] on div at bounding box center [16, 70] width 8 height 8
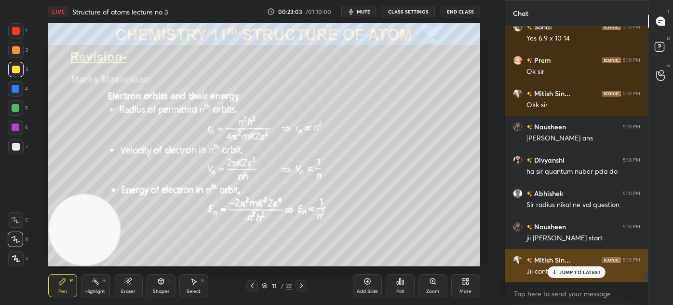
click at [575, 272] on p "JUMP TO LATEST" at bounding box center [579, 272] width 41 height 6
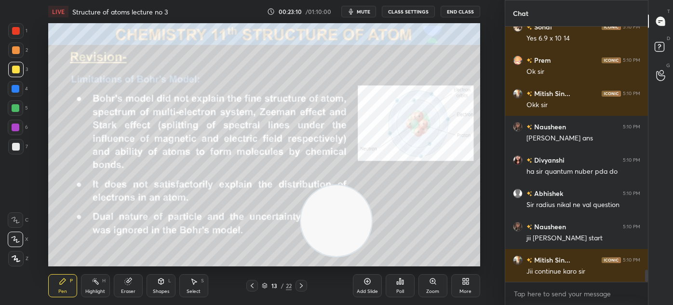
drag, startPoint x: 157, startPoint y: 226, endPoint x: 432, endPoint y: 222, distance: 275.4
click at [510, 237] on div "1 2 3 4 5 6 7 C X Z C X Z E E Erase all H H LIVE Structure of atoms lecture no …" at bounding box center [336, 152] width 673 height 305
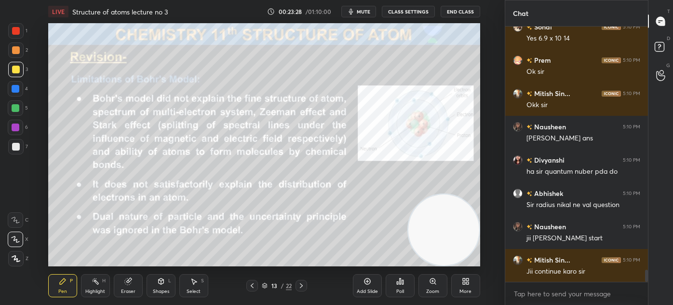
click at [366, 289] on div "Add Slide" at bounding box center [367, 291] width 21 height 5
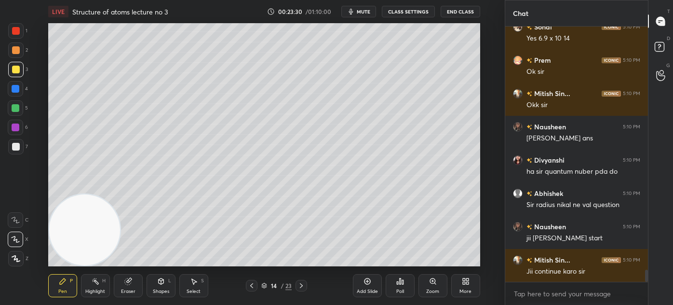
drag, startPoint x: 420, startPoint y: 235, endPoint x: 10, endPoint y: 262, distance: 410.8
click at [11, 262] on div "1 2 3 4 5 6 7 C X Z C X Z E E Erase all H H LIVE Structure of atoms lecture no …" at bounding box center [248, 152] width 497 height 305
drag, startPoint x: 86, startPoint y: 233, endPoint x: 53, endPoint y: 245, distance: 35.2
click at [51, 244] on video at bounding box center [84, 229] width 71 height 71
click at [60, 283] on icon at bounding box center [63, 281] width 6 height 6
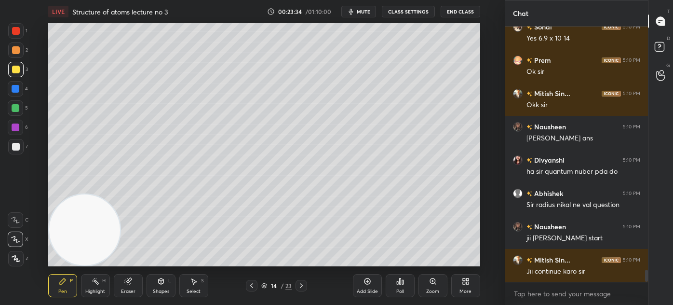
click at [16, 70] on div at bounding box center [16, 70] width 8 height 8
click at [128, 284] on icon at bounding box center [127, 281] width 6 height 6
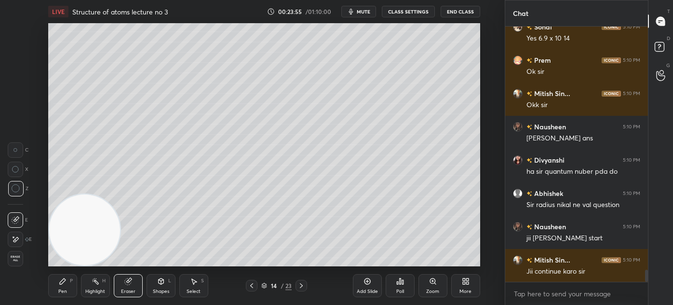
click at [61, 289] on div "Pen" at bounding box center [62, 291] width 9 height 5
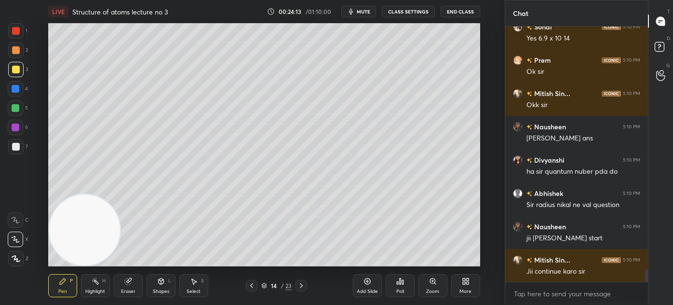
click at [128, 292] on div "Eraser" at bounding box center [128, 285] width 29 height 23
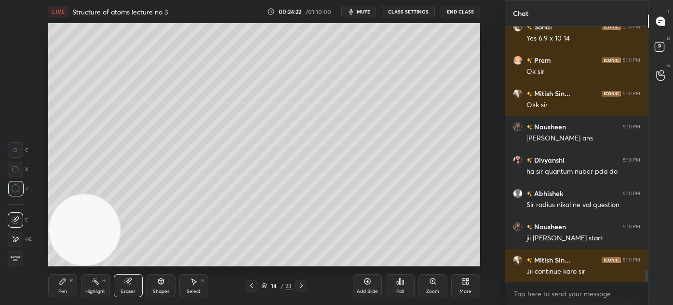
click at [72, 289] on div "Pen P" at bounding box center [62, 285] width 29 height 23
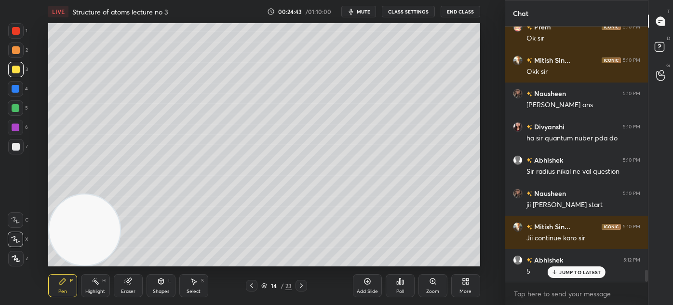
scroll to position [5140, 0]
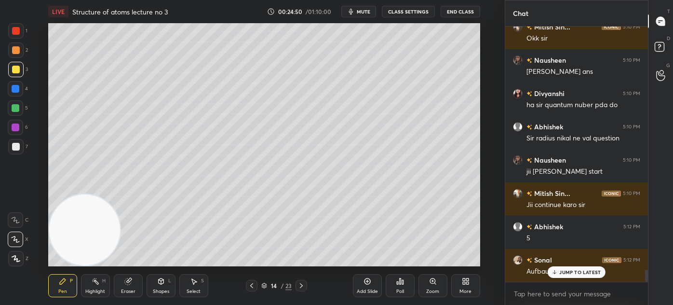
click at [14, 109] on div at bounding box center [16, 108] width 8 height 8
click at [11, 149] on div at bounding box center [15, 146] width 15 height 15
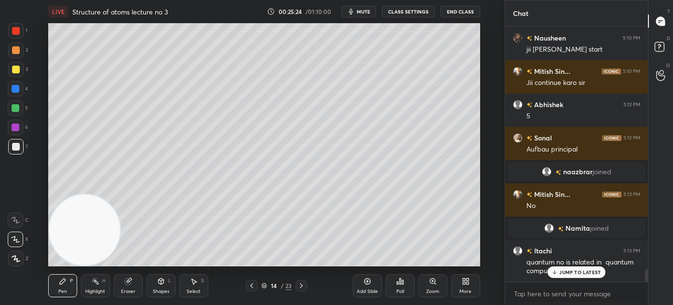
scroll to position [4844, 0]
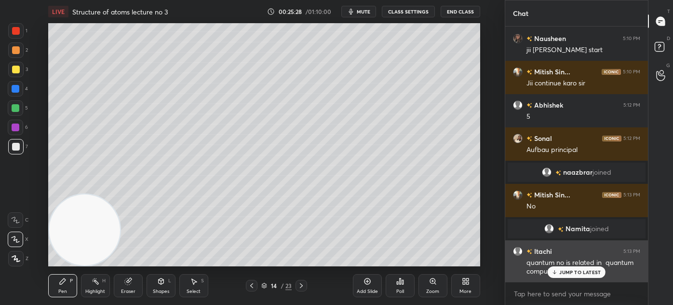
click at [581, 272] on p "JUMP TO LATEST" at bounding box center [579, 272] width 41 height 6
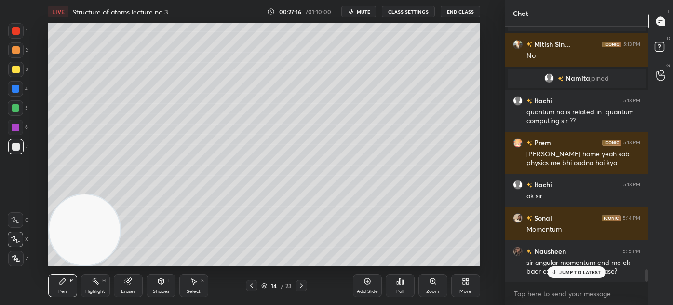
scroll to position [5028, 0]
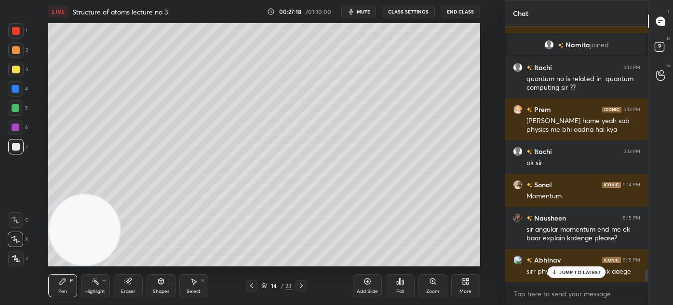
click at [564, 273] on p "JUMP TO LATEST" at bounding box center [579, 272] width 41 height 6
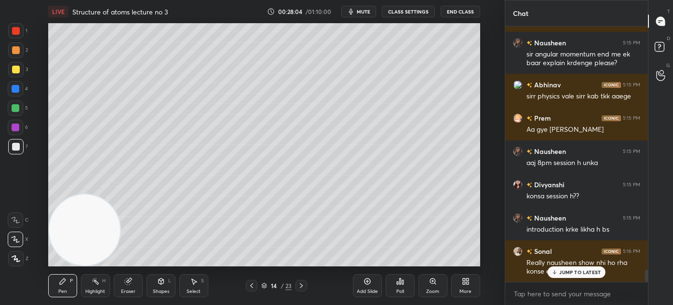
scroll to position [5236, 0]
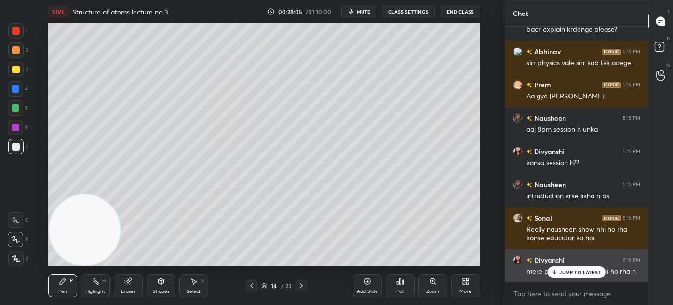
click at [577, 271] on p "JUMP TO LATEST" at bounding box center [579, 272] width 41 height 6
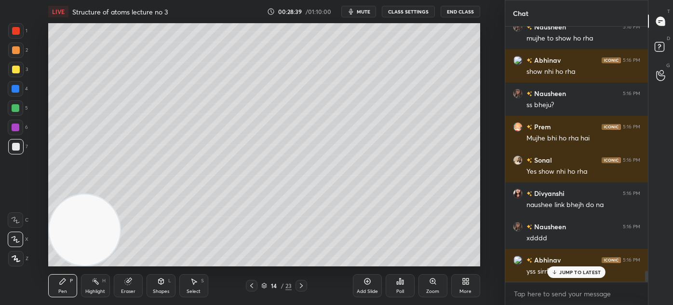
scroll to position [5536, 0]
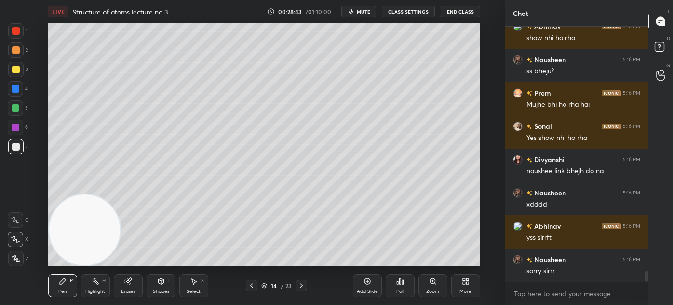
click at [14, 32] on div at bounding box center [16, 31] width 8 height 8
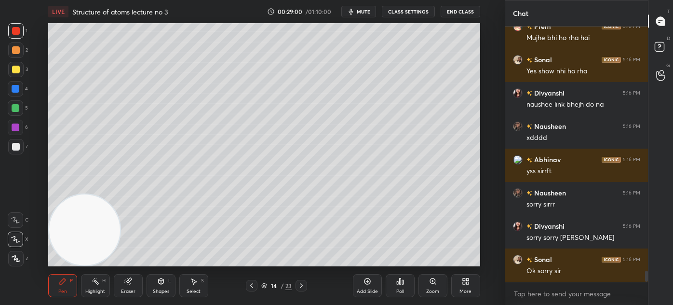
scroll to position [5636, 0]
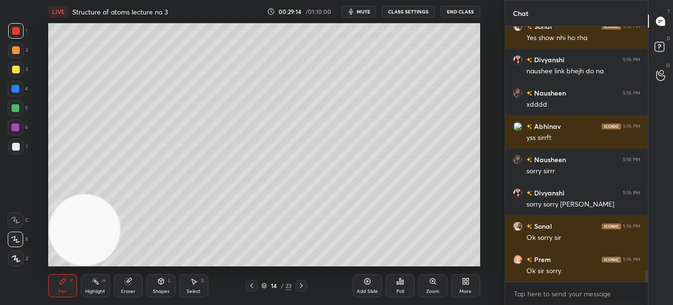
click at [365, 286] on div "Add Slide" at bounding box center [367, 285] width 29 height 23
click at [14, 70] on div at bounding box center [16, 70] width 8 height 8
drag, startPoint x: 95, startPoint y: 290, endPoint x: 128, endPoint y: 271, distance: 38.0
click at [95, 290] on div "Highlight" at bounding box center [95, 291] width 20 height 5
click at [62, 289] on div "Pen" at bounding box center [62, 291] width 9 height 5
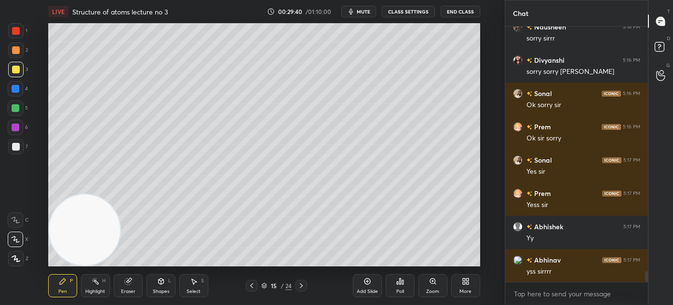
scroll to position [5802, 0]
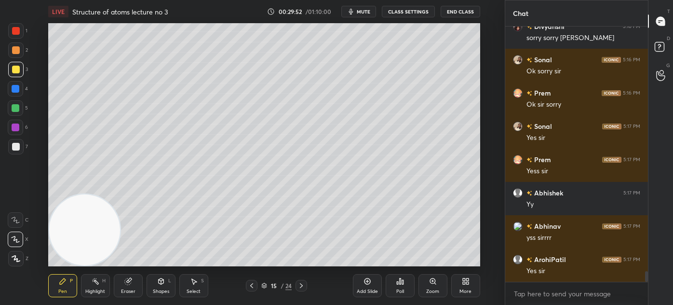
click at [193, 284] on icon at bounding box center [193, 282] width 5 height 6
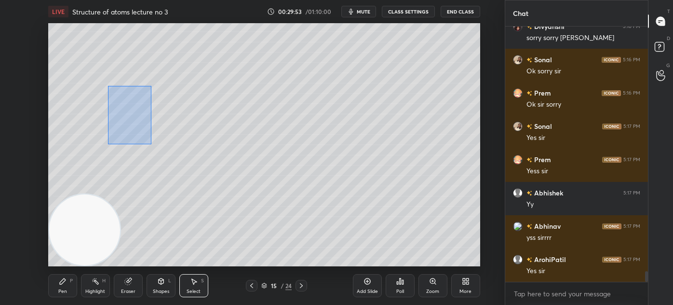
drag, startPoint x: 112, startPoint y: 99, endPoint x: 270, endPoint y: 207, distance: 191.5
click at [270, 207] on div "0 ° Undo Copy Duplicate Duplicate to new slide Delete" at bounding box center [264, 144] width 432 height 243
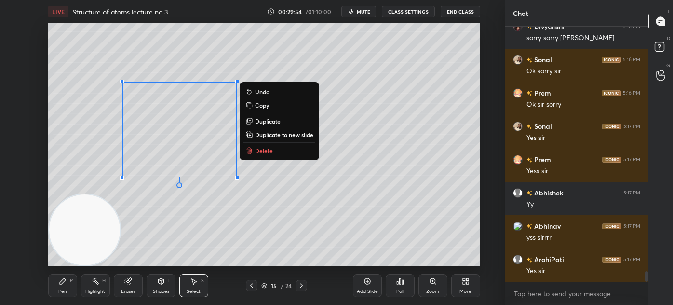
scroll to position [5844, 0]
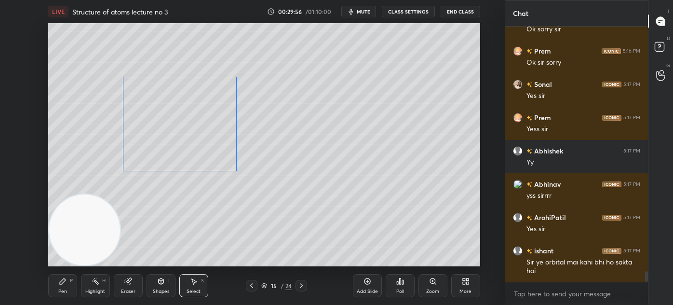
drag, startPoint x: 191, startPoint y: 140, endPoint x: 193, endPoint y: 169, distance: 28.5
click at [197, 138] on div "0 ° Undo Copy Duplicate Duplicate to new slide Delete" at bounding box center [264, 144] width 432 height 243
click at [200, 120] on div "0 ° Undo Copy Duplicate Duplicate to new slide Delete" at bounding box center [264, 144] width 432 height 243
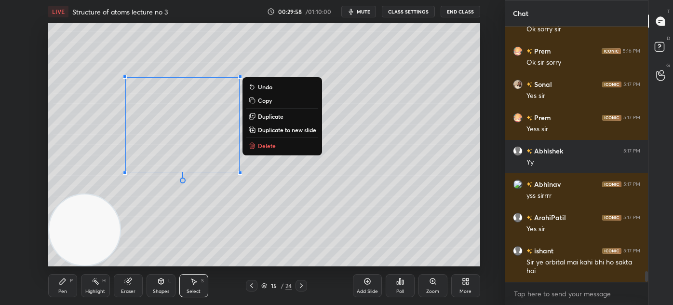
click at [200, 189] on div "0 ° Undo Copy Duplicate Duplicate to new slide Delete" at bounding box center [264, 144] width 432 height 243
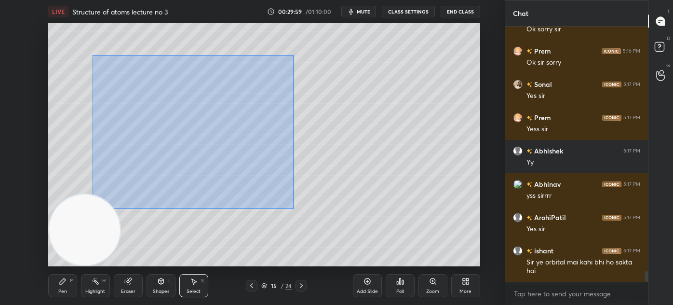
drag, startPoint x: 93, startPoint y: 55, endPoint x: 254, endPoint y: 181, distance: 204.8
click at [294, 206] on div "0 ° Undo Copy Duplicate Duplicate to new slide Delete" at bounding box center [264, 144] width 432 height 243
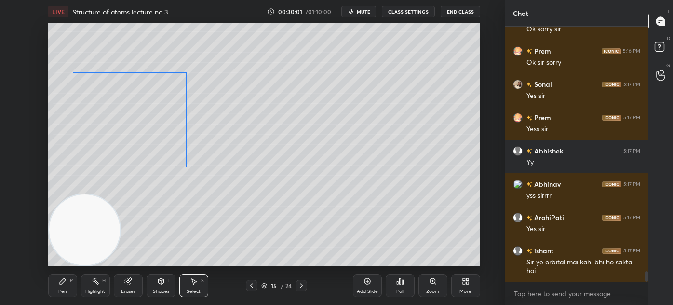
drag, startPoint x: 216, startPoint y: 146, endPoint x: 164, endPoint y: 144, distance: 51.2
click at [162, 141] on div "0 ° Undo Copy Duplicate Duplicate to new slide Delete" at bounding box center [264, 144] width 432 height 243
drag, startPoint x: 182, startPoint y: 165, endPoint x: 176, endPoint y: 164, distance: 6.0
click at [176, 164] on div at bounding box center [178, 165] width 4 height 4
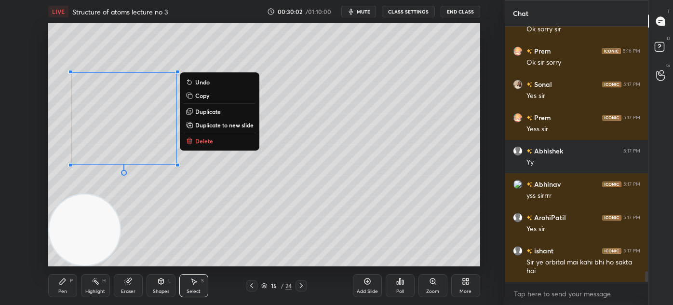
click at [173, 204] on div "0 ° Undo Copy Duplicate Duplicate to new slide Delete" at bounding box center [264, 144] width 432 height 243
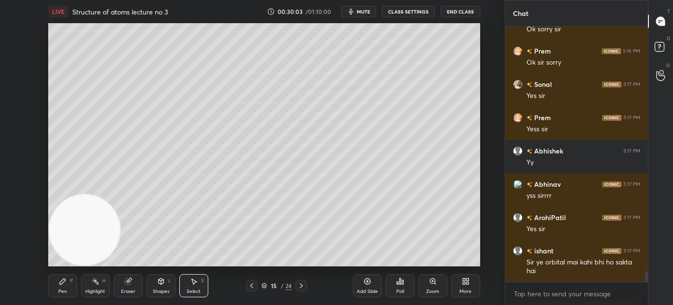
click at [54, 296] on div "Pen P" at bounding box center [62, 285] width 29 height 23
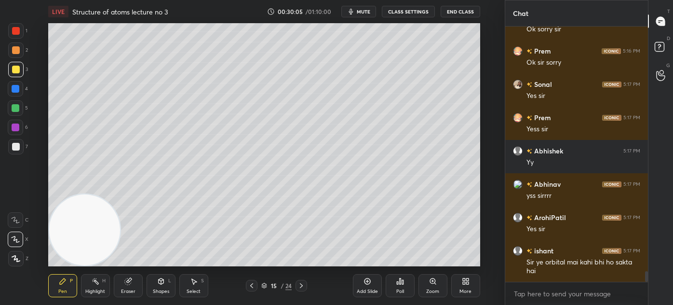
click at [19, 104] on div at bounding box center [15, 107] width 15 height 15
click at [664, 74] on icon at bounding box center [660, 70] width 9 height 11
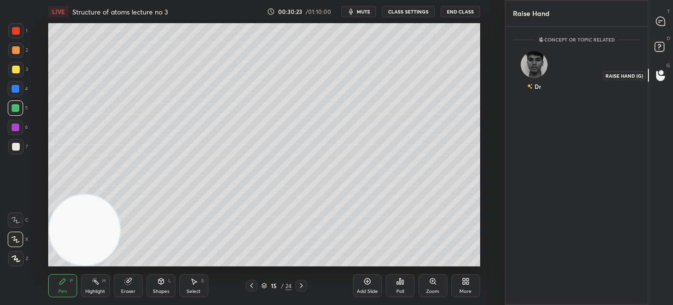
scroll to position [3, 2]
click at [541, 71] on div "Dr" at bounding box center [534, 73] width 42 height 56
click at [537, 89] on button "INVITE" at bounding box center [533, 93] width 33 height 13
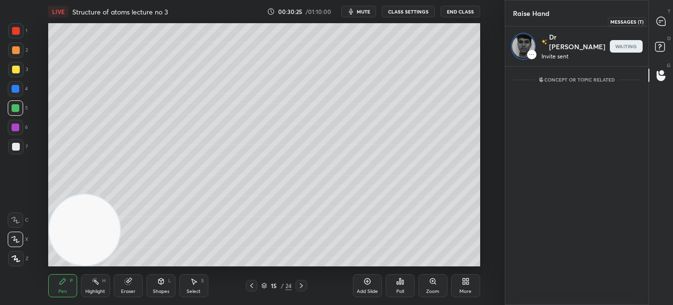
click at [665, 21] on div at bounding box center [661, 21] width 19 height 17
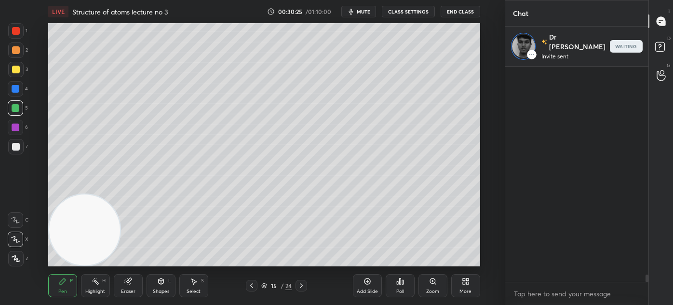
scroll to position [213, 140]
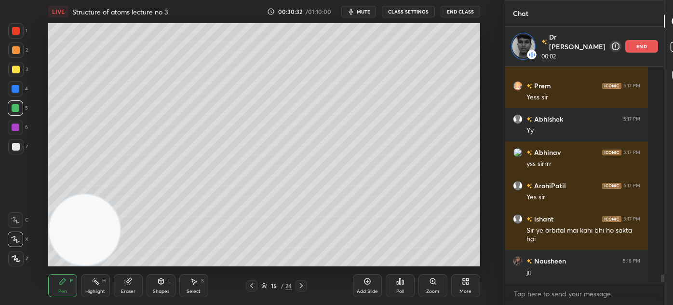
click at [15, 149] on div at bounding box center [16, 147] width 8 height 8
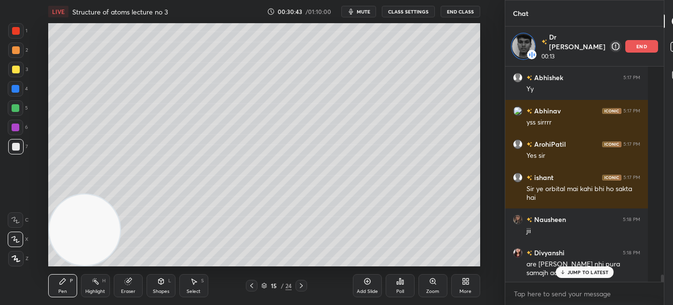
click at [12, 106] on div at bounding box center [16, 108] width 8 height 8
click at [18, 33] on div at bounding box center [16, 31] width 8 height 8
click at [15, 89] on div at bounding box center [16, 89] width 8 height 8
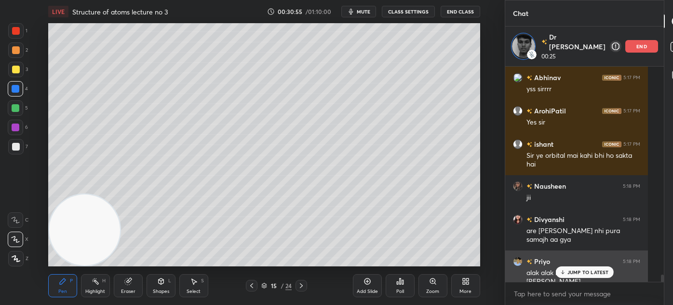
click at [580, 271] on p "JUMP TO LATEST" at bounding box center [588, 272] width 41 height 6
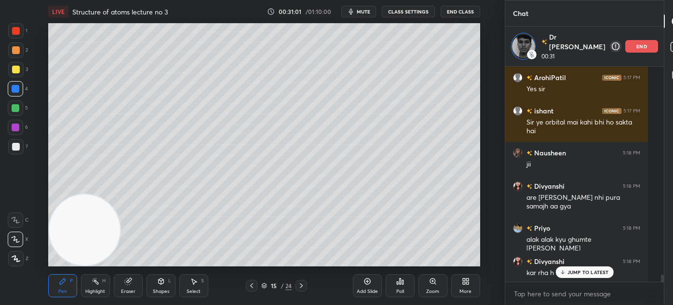
scroll to position [6250, 0]
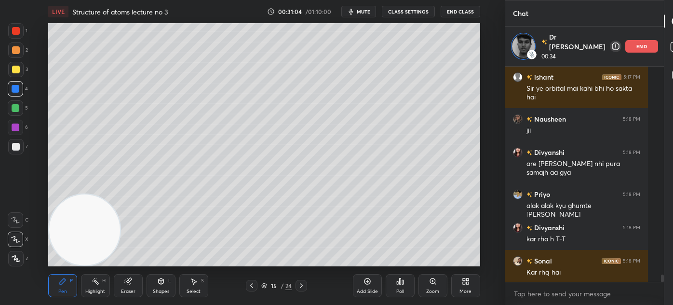
click at [18, 66] on div at bounding box center [16, 70] width 8 height 8
drag, startPoint x: 13, startPoint y: 263, endPoint x: 24, endPoint y: 249, distance: 18.2
click at [13, 262] on div at bounding box center [15, 258] width 15 height 15
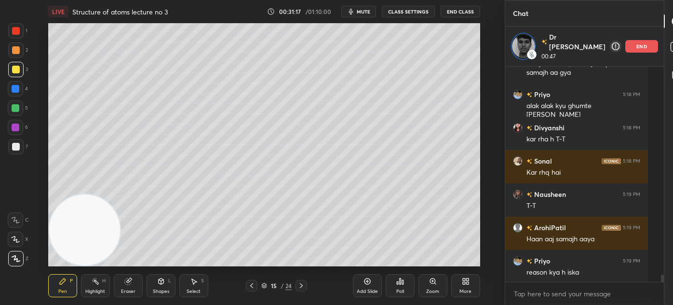
scroll to position [6383, 0]
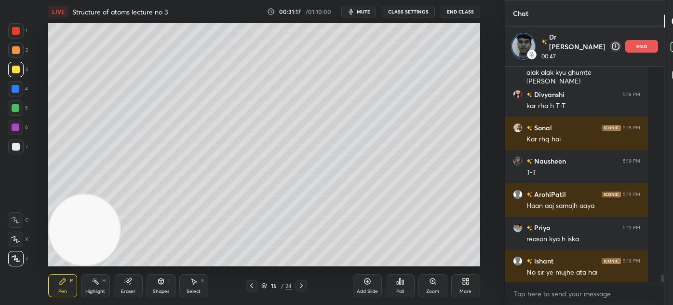
drag, startPoint x: 202, startPoint y: 290, endPoint x: 216, endPoint y: 281, distance: 17.1
click at [198, 290] on div "Select S" at bounding box center [193, 285] width 29 height 23
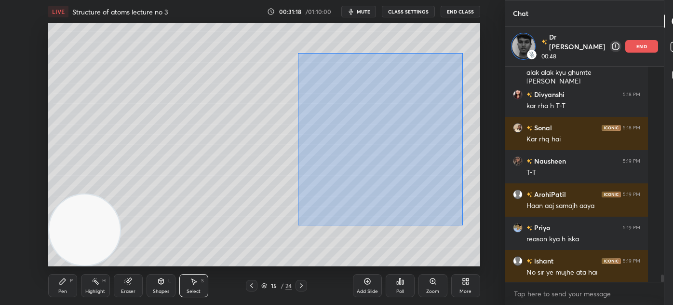
drag, startPoint x: 298, startPoint y: 60, endPoint x: 460, endPoint y: 222, distance: 229.5
click at [464, 224] on div "0 ° Undo Copy Duplicate Duplicate to new slide Delete" at bounding box center [264, 144] width 432 height 243
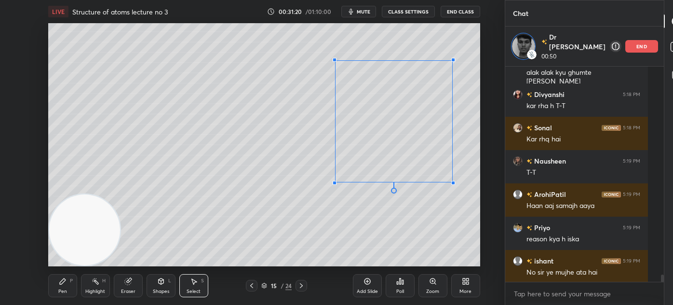
drag, startPoint x: 331, startPoint y: 196, endPoint x: 345, endPoint y: 176, distance: 25.0
click at [336, 181] on div at bounding box center [335, 183] width 4 height 4
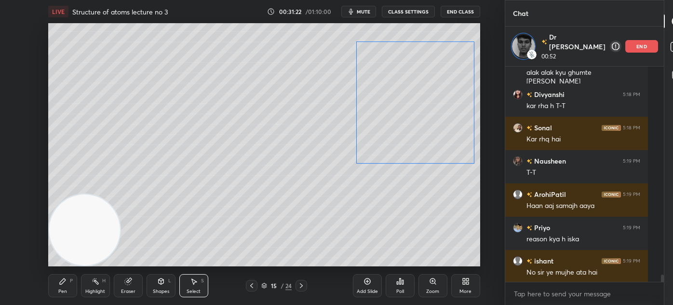
click at [406, 141] on div "0 ° Undo Copy Duplicate Duplicate to new slide Delete" at bounding box center [264, 144] width 432 height 243
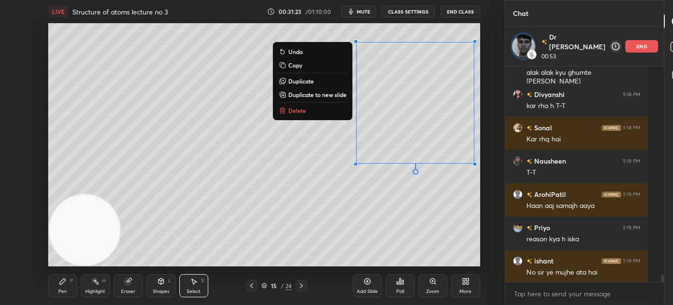
click at [391, 225] on div "0 ° Undo Copy Duplicate Duplicate to new slide Delete" at bounding box center [264, 144] width 432 height 243
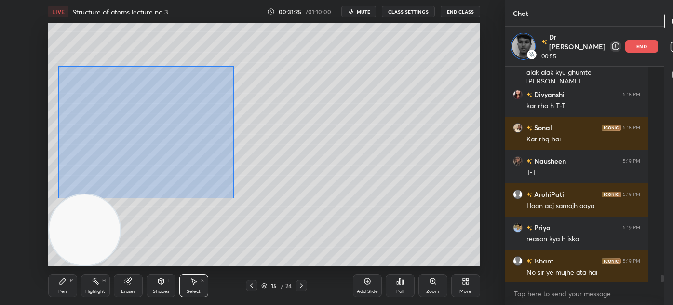
drag, startPoint x: 58, startPoint y: 67, endPoint x: 231, endPoint y: 194, distance: 215.6
click at [232, 195] on div "0 ° Undo Copy Duplicate Duplicate to new slide Delete" at bounding box center [264, 144] width 432 height 243
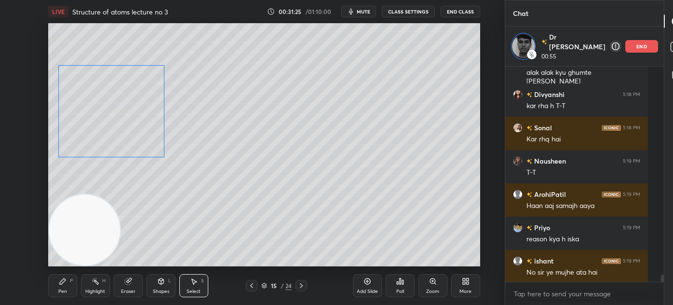
drag, startPoint x: 148, startPoint y: 134, endPoint x: 136, endPoint y: 150, distance: 20.5
click at [136, 127] on div "0 ° Undo Copy Duplicate Duplicate to new slide Delete" at bounding box center [264, 144] width 432 height 243
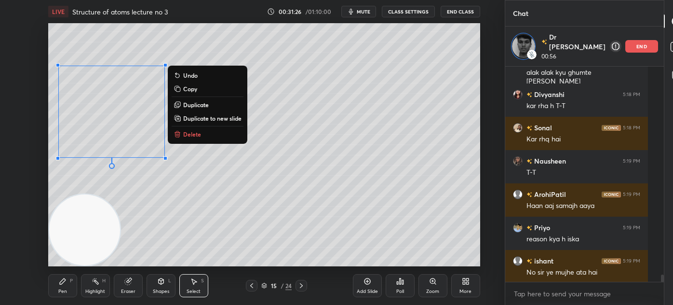
click at [152, 199] on div "0 ° Undo Copy Duplicate Duplicate to new slide Delete" at bounding box center [264, 144] width 432 height 243
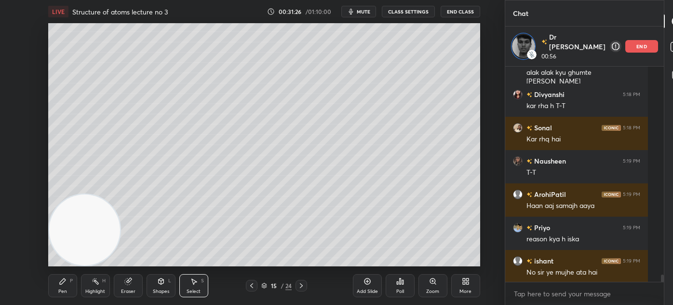
click at [61, 290] on div "Pen" at bounding box center [62, 291] width 9 height 5
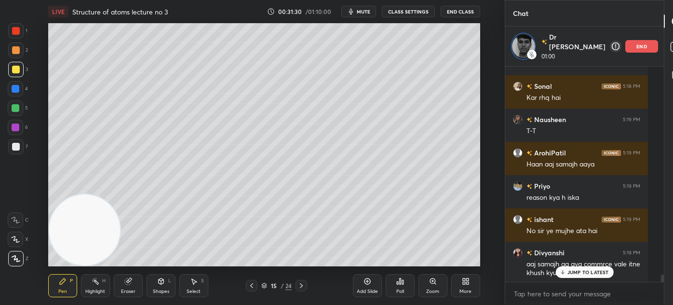
scroll to position [6458, 0]
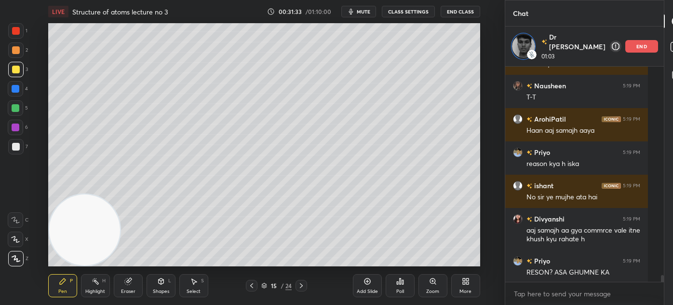
click at [18, 148] on div at bounding box center [16, 147] width 8 height 8
click at [16, 237] on icon at bounding box center [15, 239] width 9 height 7
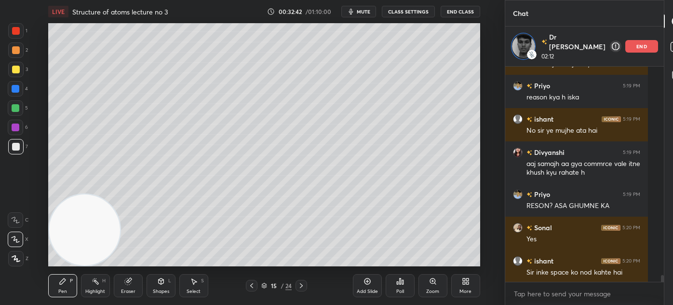
scroll to position [6558, 0]
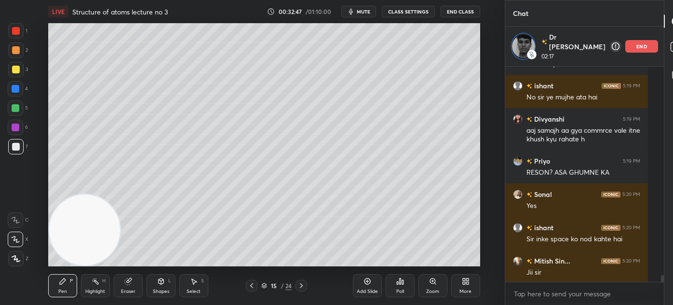
click at [15, 46] on div at bounding box center [15, 49] width 15 height 15
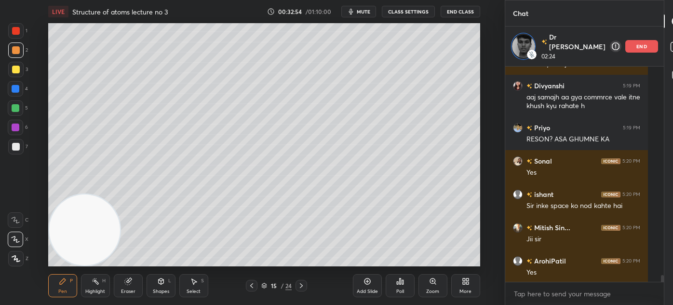
scroll to position [6633, 0]
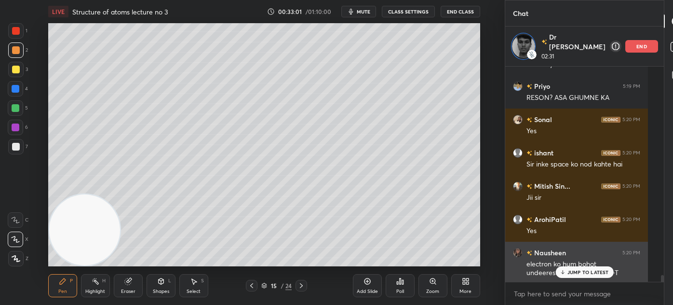
click at [571, 274] on p "JUMP TO LATEST" at bounding box center [588, 272] width 41 height 6
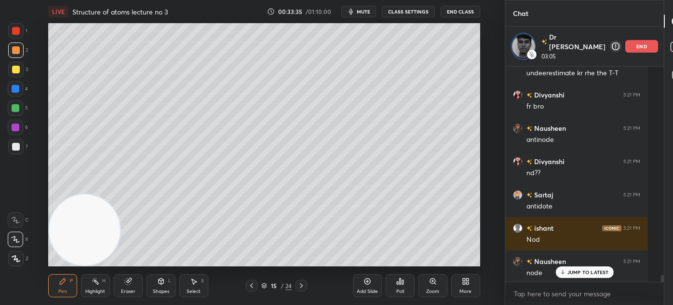
scroll to position [6855, 0]
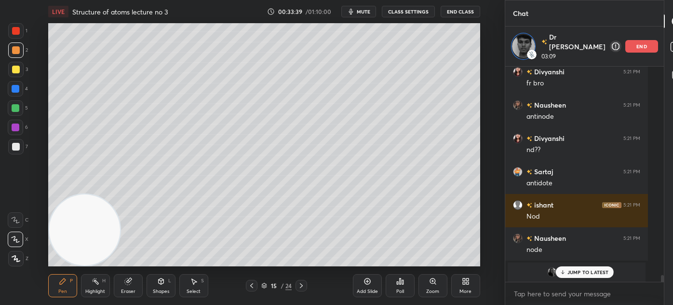
click at [127, 287] on div "Eraser" at bounding box center [128, 285] width 29 height 23
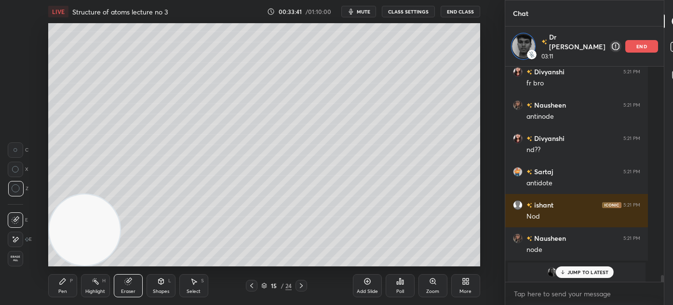
click at [62, 289] on div "Pen" at bounding box center [62, 291] width 9 height 5
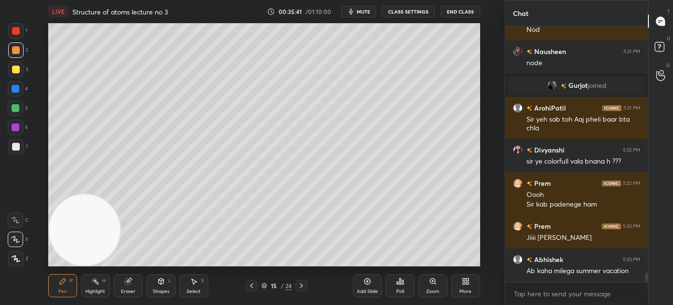
scroll to position [7012, 0]
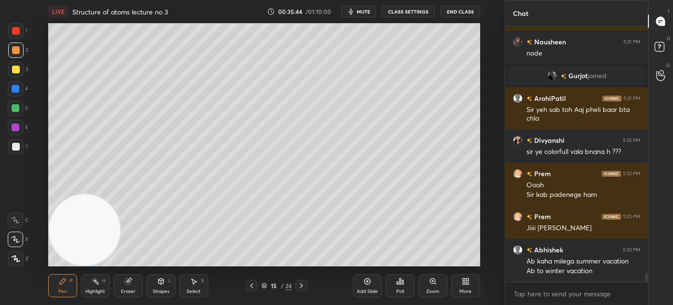
click at [14, 87] on div at bounding box center [16, 89] width 8 height 8
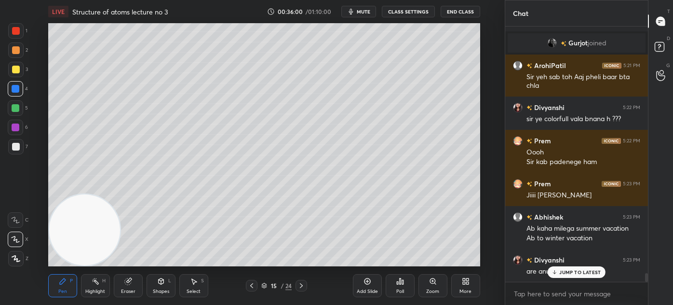
scroll to position [7078, 0]
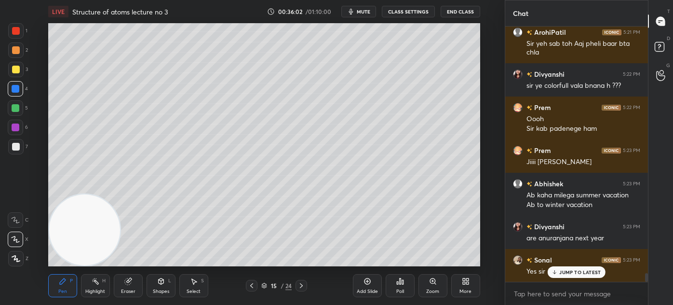
click at [563, 272] on p "JUMP TO LATEST" at bounding box center [579, 272] width 41 height 6
click at [362, 287] on div "Add Slide" at bounding box center [367, 285] width 29 height 23
click at [13, 75] on div at bounding box center [15, 69] width 15 height 15
click at [15, 68] on div at bounding box center [16, 70] width 8 height 8
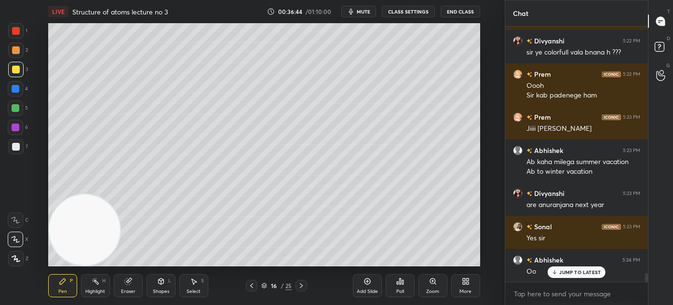
scroll to position [7121, 0]
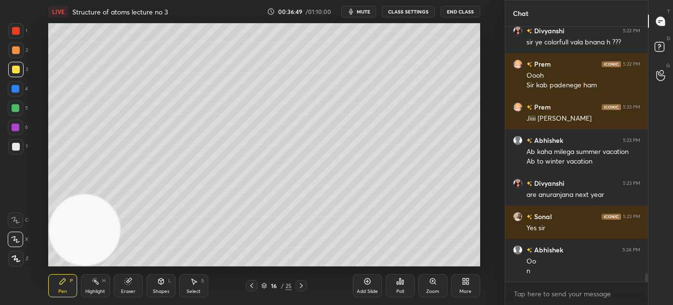
click at [125, 289] on div "Eraser" at bounding box center [128, 291] width 14 height 5
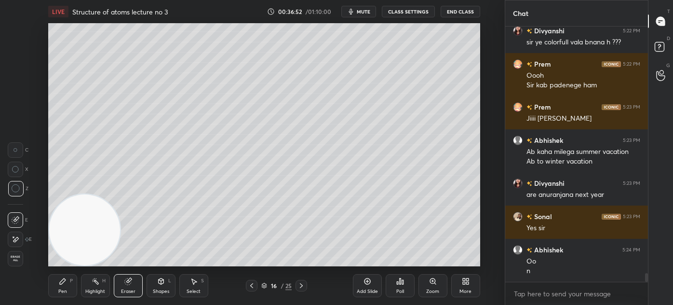
click at [57, 290] on div "Pen P" at bounding box center [62, 285] width 29 height 23
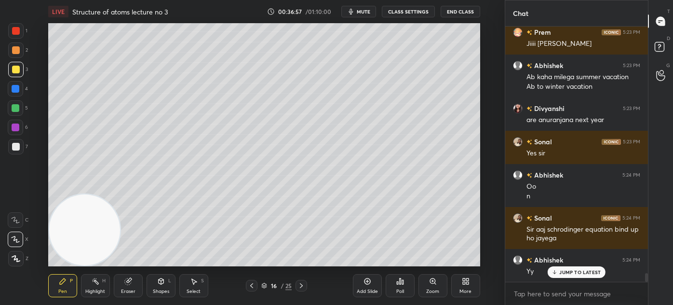
scroll to position [7230, 0]
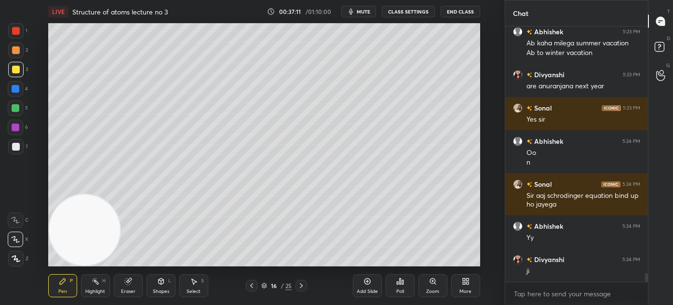
drag, startPoint x: 191, startPoint y: 293, endPoint x: 197, endPoint y: 291, distance: 5.5
click at [191, 293] on div "Select" at bounding box center [194, 291] width 14 height 5
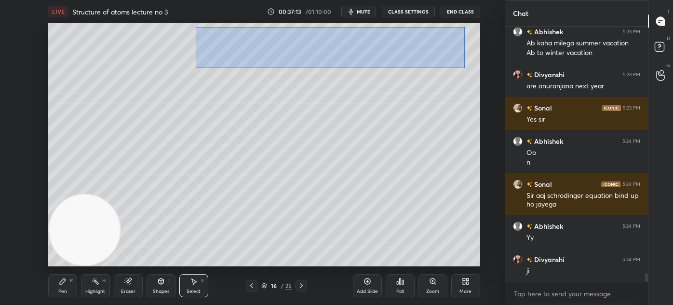
drag, startPoint x: 197, startPoint y: 38, endPoint x: 434, endPoint y: 56, distance: 237.9
click at [465, 68] on div "0 ° Undo Copy Duplicate Duplicate to new slide Delete" at bounding box center [264, 144] width 432 height 243
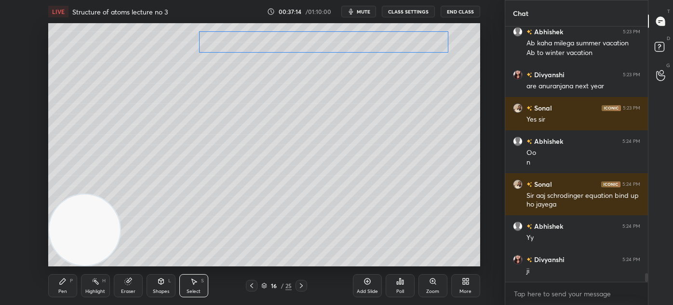
click at [432, 48] on div "0 ° Undo Copy Duplicate Duplicate to new slide Delete" at bounding box center [264, 144] width 432 height 243
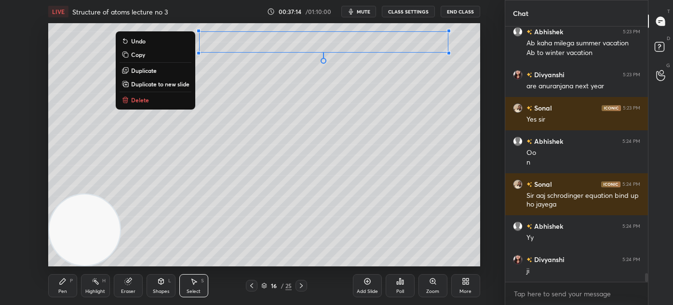
click at [426, 87] on div "0 ° Undo Copy Duplicate Duplicate to new slide Delete" at bounding box center [264, 144] width 432 height 243
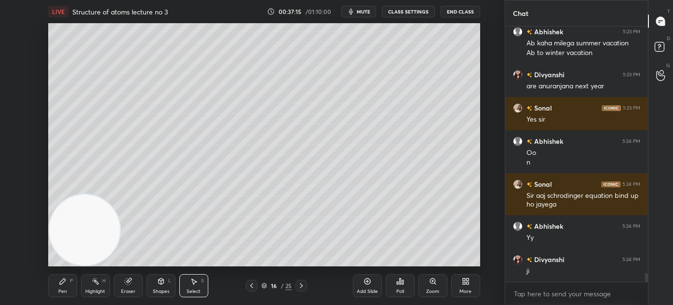
click at [61, 289] on div "Pen" at bounding box center [62, 291] width 9 height 5
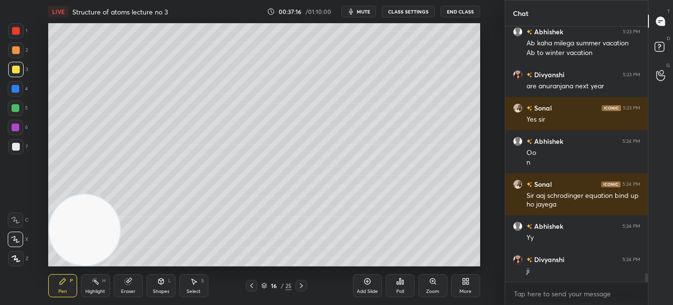
click at [83, 249] on video at bounding box center [84, 229] width 71 height 71
click at [17, 238] on icon at bounding box center [15, 239] width 9 height 7
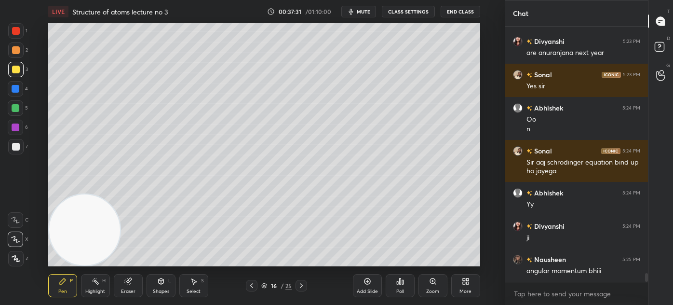
click at [18, 67] on div at bounding box center [16, 70] width 8 height 8
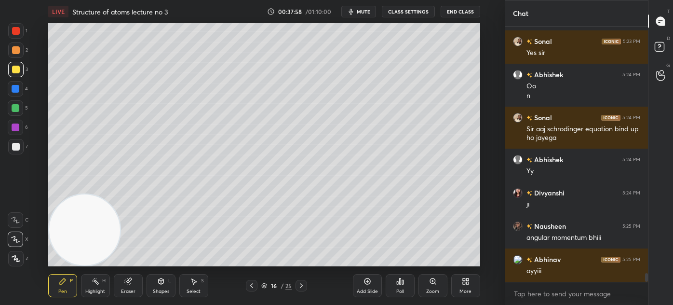
scroll to position [7329, 0]
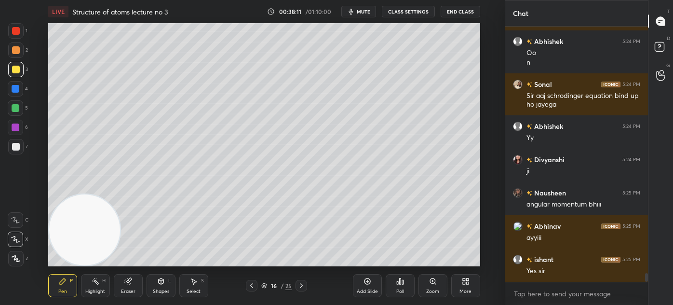
click at [18, 110] on div at bounding box center [15, 107] width 15 height 15
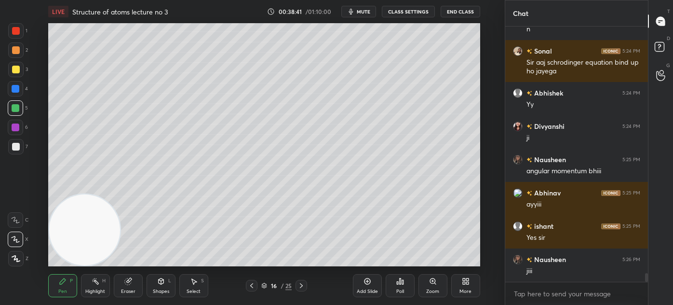
click at [18, 149] on div at bounding box center [16, 147] width 8 height 8
click at [15, 68] on div at bounding box center [16, 70] width 8 height 8
click at [14, 110] on div at bounding box center [16, 108] width 8 height 8
click at [15, 67] on div at bounding box center [16, 70] width 8 height 8
click at [14, 261] on icon at bounding box center [16, 258] width 9 height 7
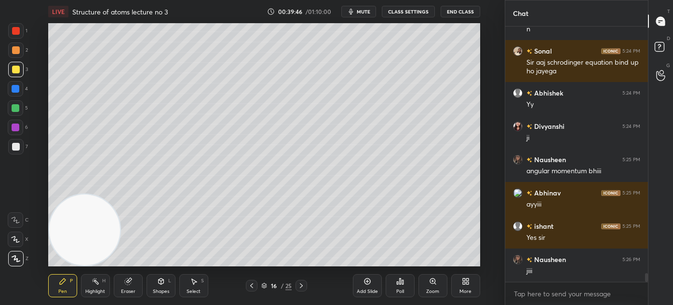
click at [17, 238] on icon at bounding box center [15, 239] width 9 height 7
click at [362, 17] on div "LIVE Structure of atoms lecture no 3 00:40:03 / 01:10:00 mute CLASS SETTINGS En…" at bounding box center [264, 11] width 432 height 23
click at [366, 7] on button "mute" at bounding box center [358, 12] width 35 height 12
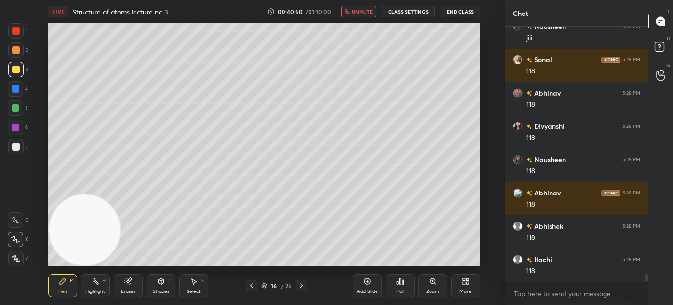
scroll to position [7629, 0]
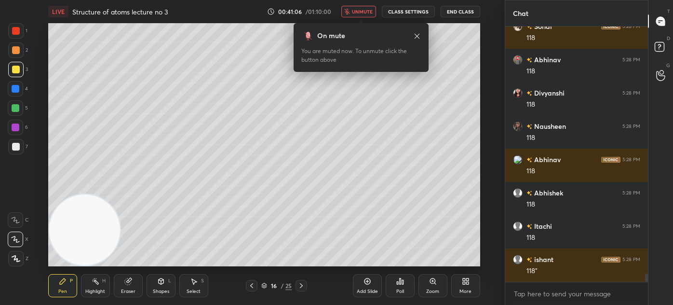
click at [369, 14] on span "unmute" at bounding box center [362, 11] width 21 height 7
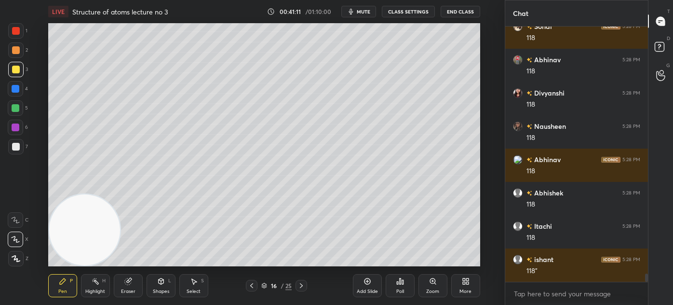
drag, startPoint x: 390, startPoint y: 259, endPoint x: 406, endPoint y: 258, distance: 16.4
click at [407, 258] on div "Poll" at bounding box center [400, 285] width 29 height 54
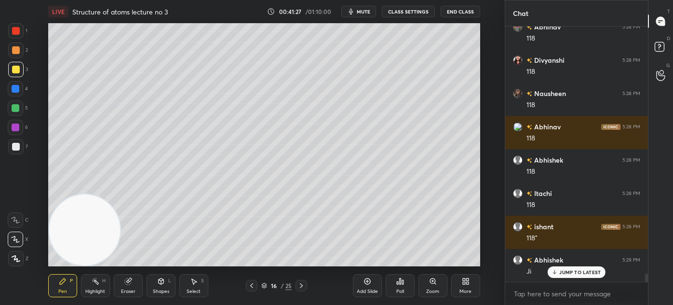
scroll to position [7695, 0]
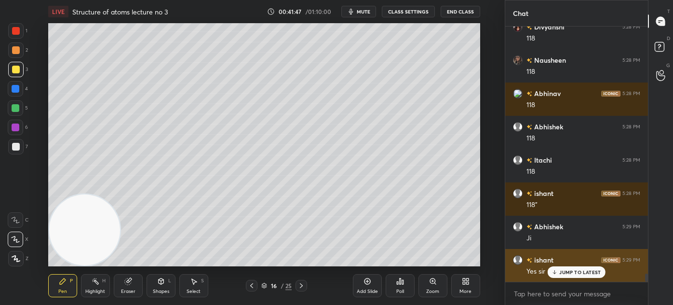
click at [577, 271] on p "JUMP TO LATEST" at bounding box center [579, 272] width 41 height 6
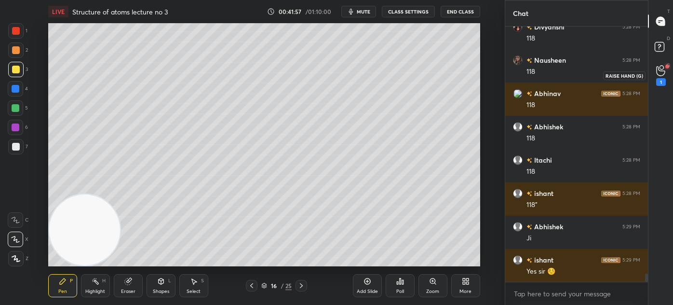
click at [665, 74] on icon at bounding box center [660, 70] width 9 height 11
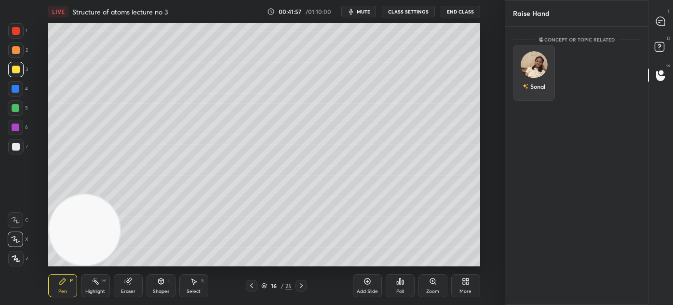
click at [541, 71] on div "Sonal" at bounding box center [534, 73] width 42 height 56
click at [535, 92] on button "INVITE" at bounding box center [533, 93] width 33 height 13
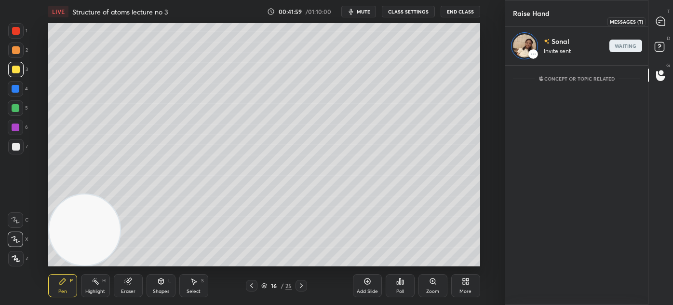
click at [664, 17] on icon at bounding box center [661, 21] width 10 height 10
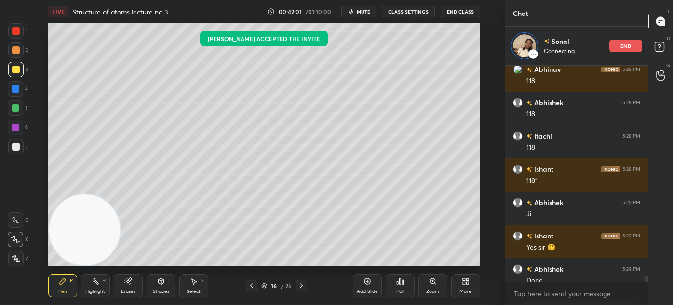
scroll to position [7801, 0]
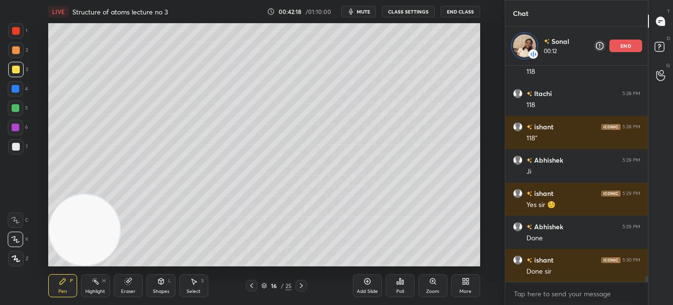
click at [128, 286] on div "Eraser" at bounding box center [128, 285] width 29 height 23
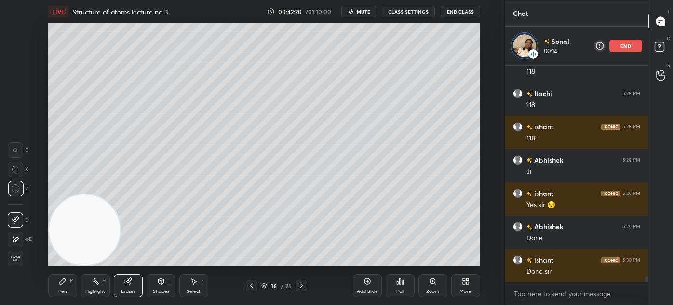
click at [60, 285] on div "Pen P" at bounding box center [62, 285] width 29 height 23
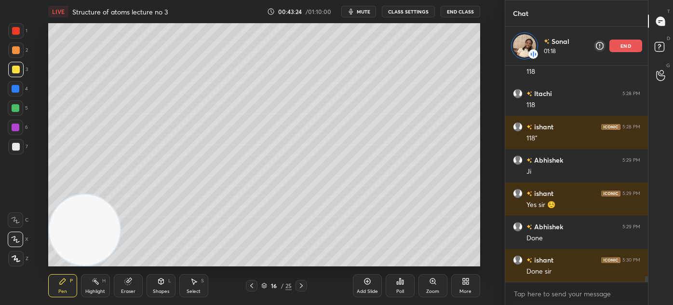
click at [134, 289] on div "Eraser" at bounding box center [128, 291] width 14 height 5
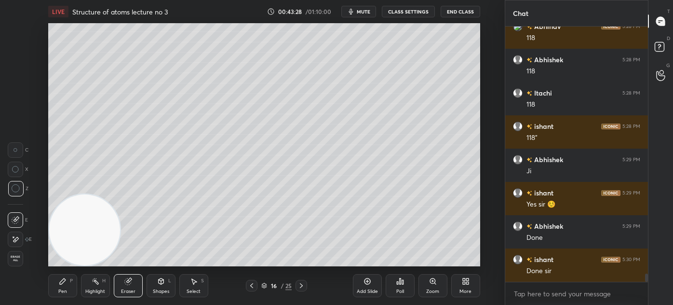
scroll to position [7762, 0]
click at [63, 285] on div "Pen P" at bounding box center [62, 285] width 29 height 23
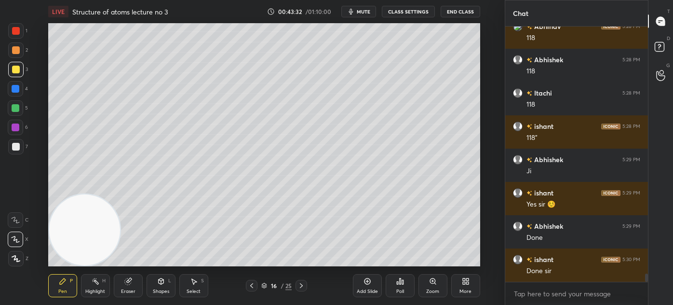
click at [17, 33] on div at bounding box center [16, 31] width 8 height 8
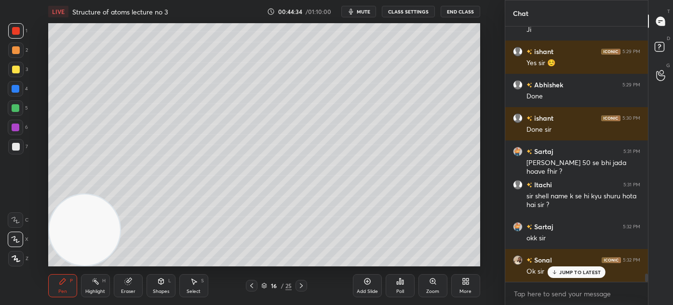
scroll to position [7937, 0]
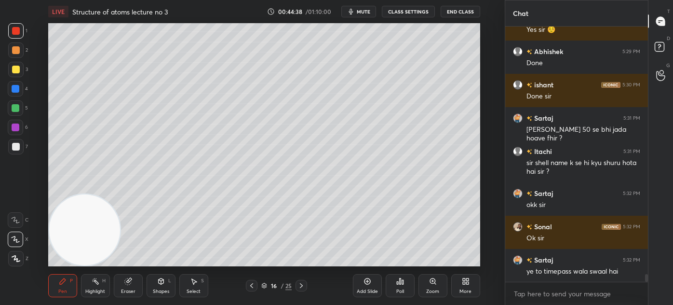
click at [131, 286] on div "Eraser" at bounding box center [128, 285] width 29 height 23
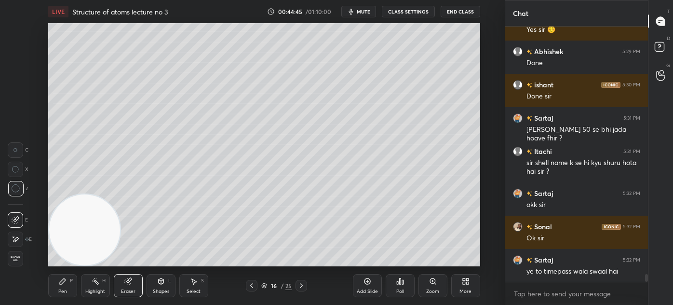
click at [369, 290] on div "Add Slide" at bounding box center [367, 291] width 21 height 5
click at [58, 289] on div "Pen P" at bounding box center [62, 285] width 29 height 23
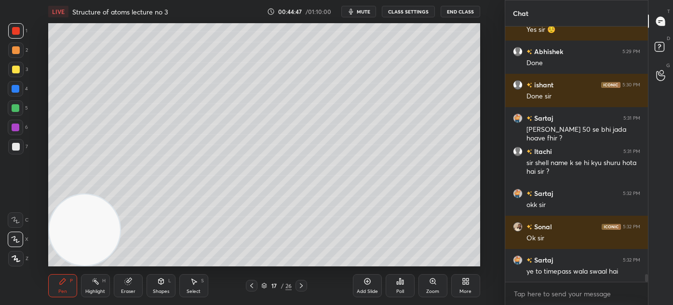
click at [364, 10] on span "mute" at bounding box center [364, 11] width 14 height 7
click at [12, 47] on div at bounding box center [16, 50] width 8 height 8
click at [355, 10] on span "unmute" at bounding box center [362, 11] width 21 height 7
click at [353, 12] on icon "button" at bounding box center [351, 12] width 4 height 6
click at [364, 9] on button "unmute" at bounding box center [358, 12] width 35 height 12
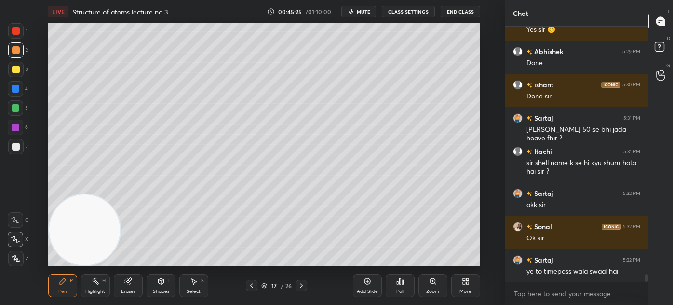
click at [365, 9] on span "mute" at bounding box center [364, 11] width 14 height 7
click at [371, 13] on span "unmute" at bounding box center [362, 11] width 21 height 7
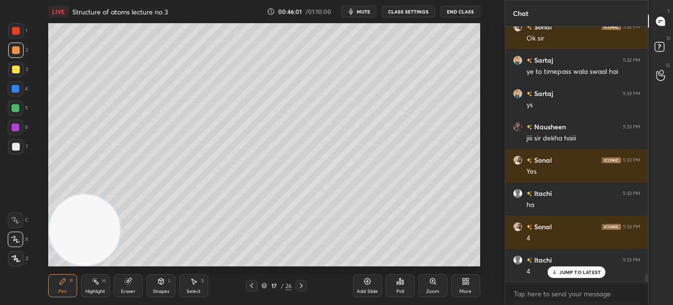
scroll to position [8169, 0]
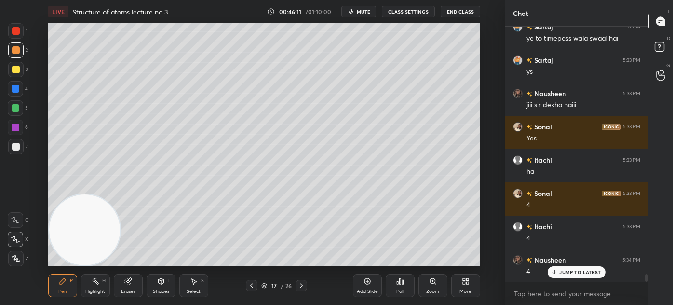
click at [407, 9] on button "CLASS SETTINGS" at bounding box center [408, 12] width 53 height 12
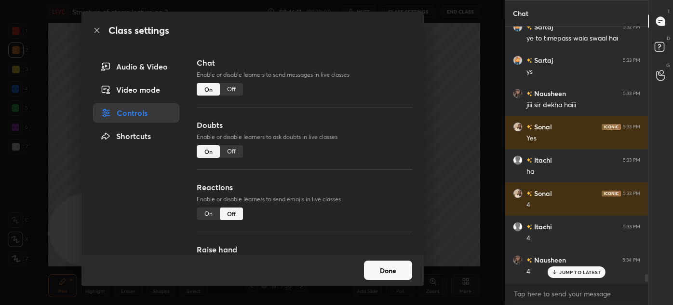
click at [451, 53] on div "Class settings Audio & Video Video mode Controls Shortcuts Chat Enable or disab…" at bounding box center [252, 152] width 505 height 305
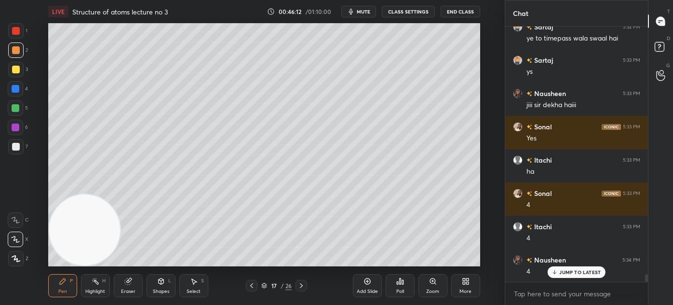
click at [358, 15] on button "mute" at bounding box center [358, 12] width 35 height 12
click at [16, 73] on div at bounding box center [15, 69] width 15 height 15
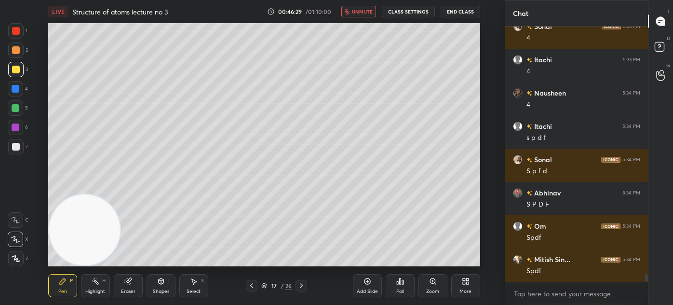
scroll to position [8370, 0]
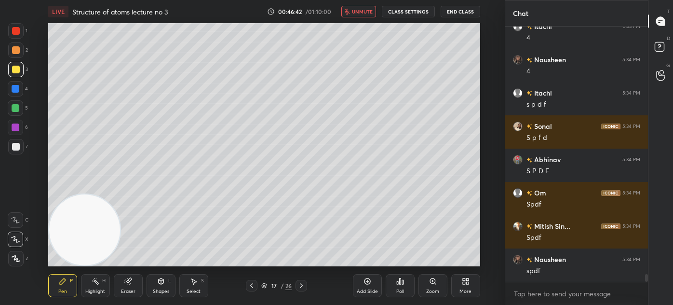
click at [369, 10] on span "unmute" at bounding box center [362, 11] width 21 height 7
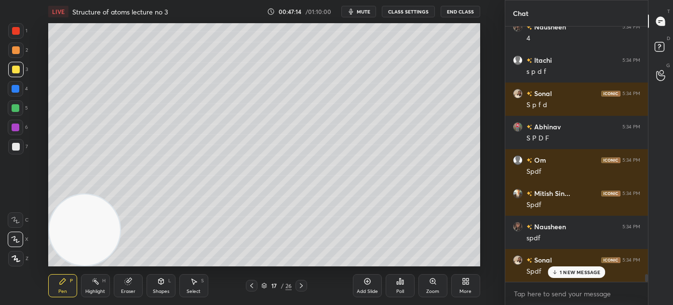
scroll to position [8436, 0]
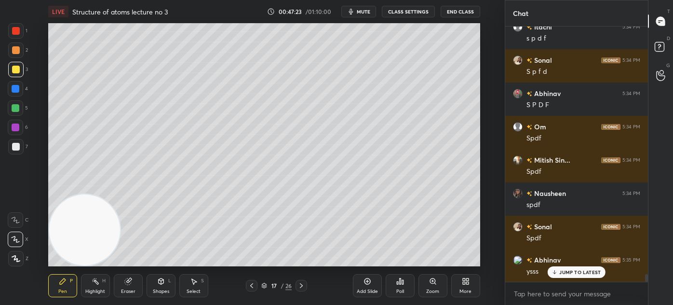
click at [15, 151] on div at bounding box center [15, 146] width 15 height 15
click at [16, 69] on div at bounding box center [16, 70] width 8 height 8
click at [125, 287] on div "Eraser" at bounding box center [128, 285] width 29 height 23
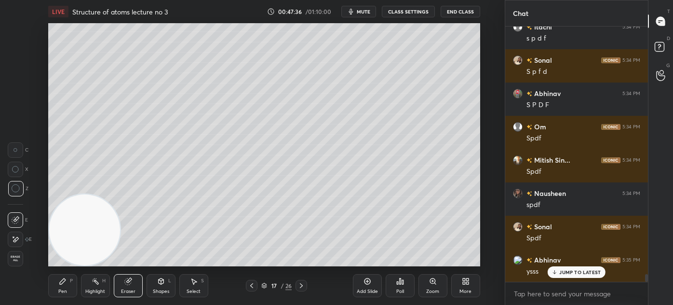
click at [60, 292] on div "Pen" at bounding box center [62, 291] width 9 height 5
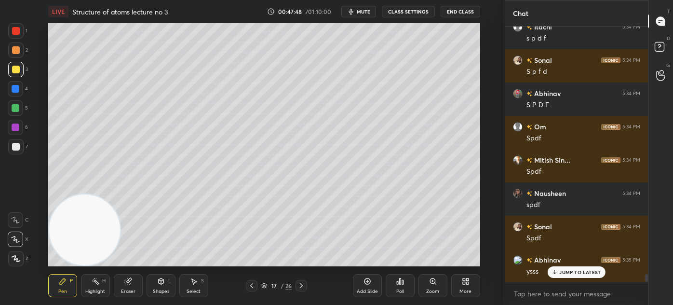
click at [18, 149] on div at bounding box center [16, 147] width 8 height 8
click at [14, 236] on icon at bounding box center [16, 239] width 8 height 6
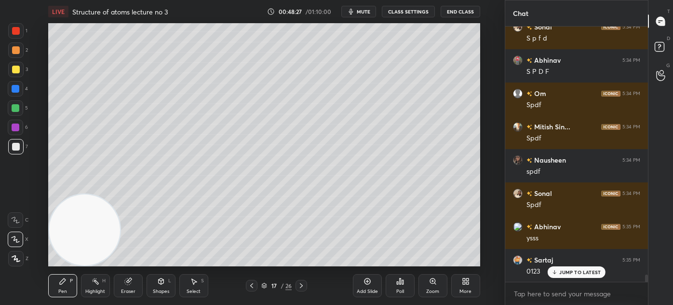
click at [15, 66] on div at bounding box center [16, 70] width 8 height 8
click at [15, 27] on div at bounding box center [16, 31] width 8 height 8
click at [18, 256] on div at bounding box center [15, 258] width 15 height 15
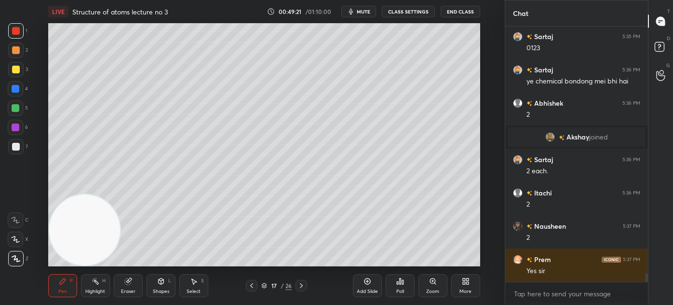
scroll to position [7468, 0]
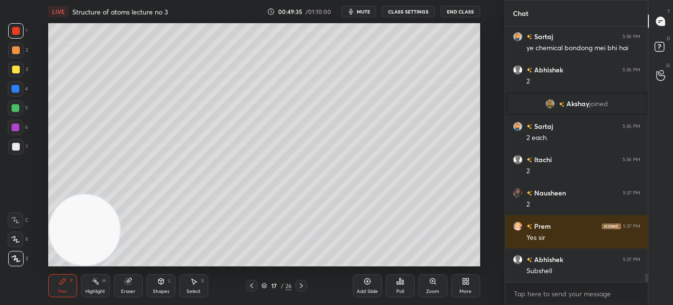
drag, startPoint x: 18, startPoint y: 91, endPoint x: 23, endPoint y: 88, distance: 5.4
click at [18, 91] on div at bounding box center [16, 89] width 8 height 8
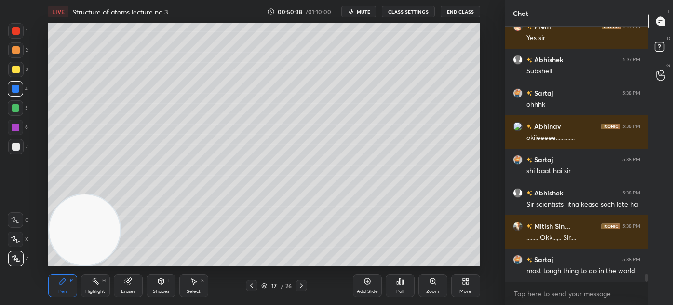
scroll to position [7677, 0]
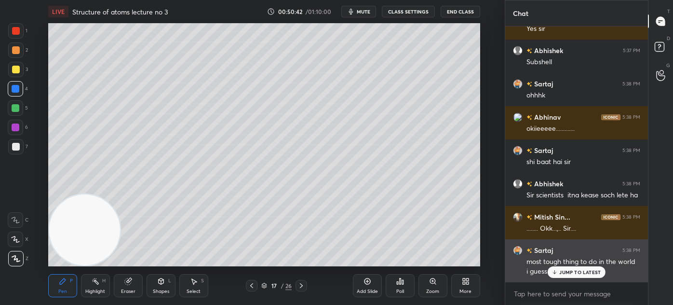
click at [567, 273] on p "JUMP TO LATEST" at bounding box center [579, 272] width 41 height 6
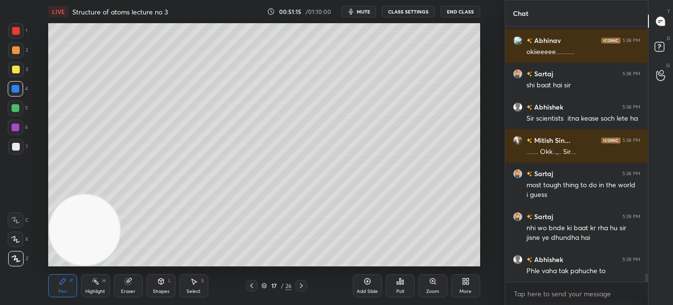
scroll to position [7787, 0]
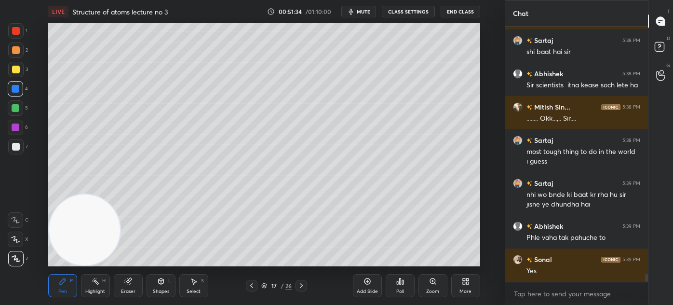
click at [194, 289] on div "Select" at bounding box center [194, 291] width 14 height 5
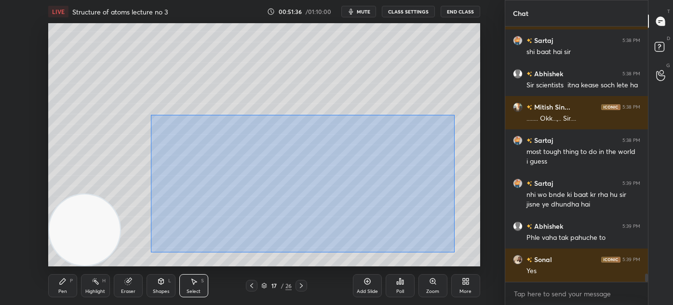
drag, startPoint x: 150, startPoint y: 115, endPoint x: 456, endPoint y: 252, distance: 334.4
click at [456, 252] on div "0 ° Undo Copy Duplicate Duplicate to new slide Delete" at bounding box center [264, 144] width 432 height 243
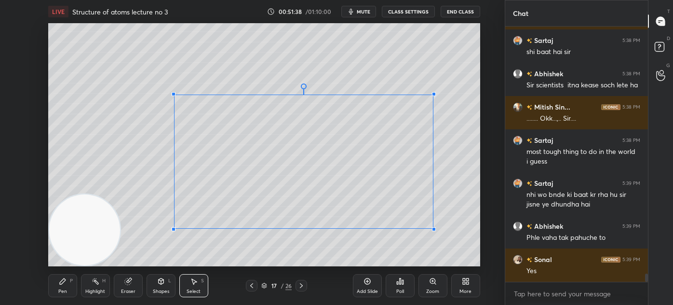
drag, startPoint x: 445, startPoint y: 250, endPoint x: 433, endPoint y: 228, distance: 25.0
click at [433, 228] on div at bounding box center [434, 229] width 4 height 4
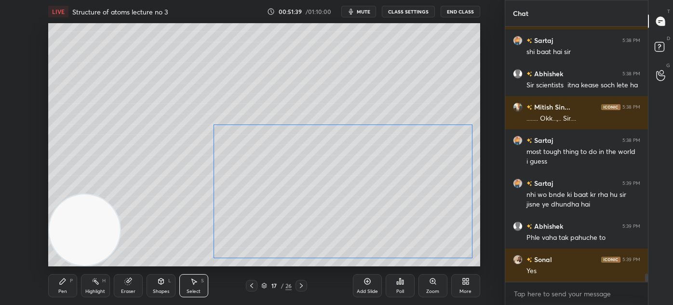
drag, startPoint x: 409, startPoint y: 198, endPoint x: 448, endPoint y: 228, distance: 49.2
click at [448, 228] on div "0 ° Undo Copy Duplicate Duplicate to new slide Delete" at bounding box center [264, 144] width 432 height 243
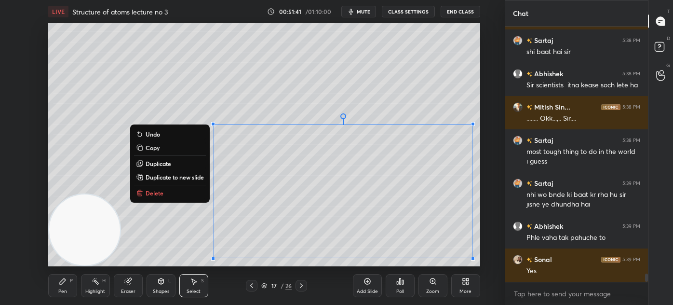
click at [428, 95] on div "0 ° Undo Copy Duplicate Duplicate to new slide Delete" at bounding box center [264, 144] width 432 height 243
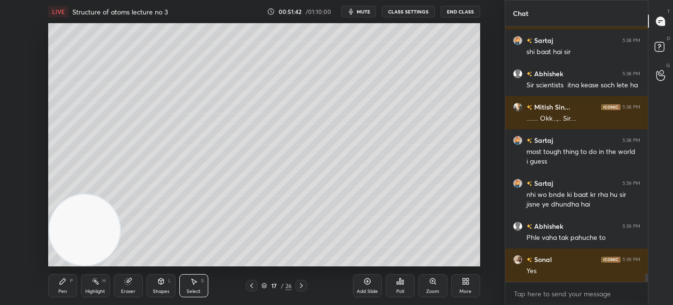
click at [46, 291] on div "LIVE Structure of atoms lecture no 3 00:51:42 / 01:10:00 mute CLASS SETTINGS En…" at bounding box center [264, 152] width 466 height 305
click at [60, 287] on div "Pen P" at bounding box center [62, 285] width 29 height 23
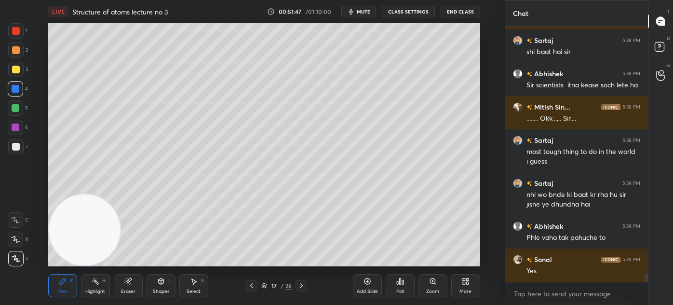
click at [16, 70] on div at bounding box center [16, 70] width 8 height 8
click at [13, 243] on div at bounding box center [15, 238] width 15 height 15
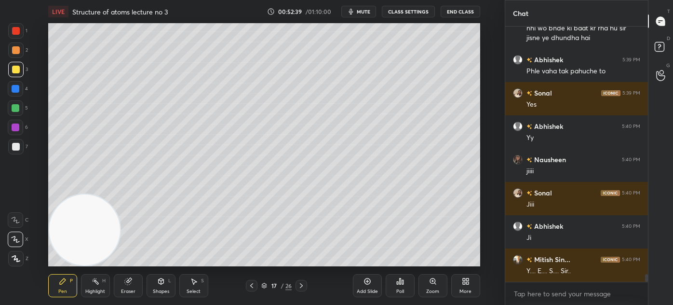
scroll to position [7987, 0]
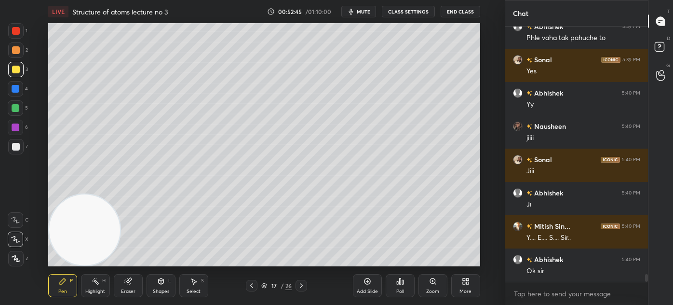
click at [192, 286] on div "Select S" at bounding box center [193, 285] width 29 height 23
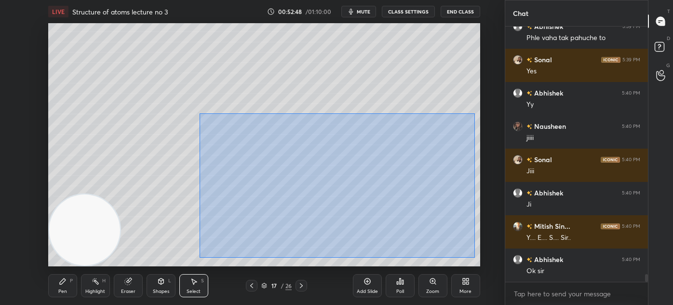
drag, startPoint x: 198, startPoint y: 128, endPoint x: 447, endPoint y: 233, distance: 270.8
click at [475, 257] on div "0 ° Undo Copy Duplicate Duplicate to new slide Delete" at bounding box center [264, 144] width 432 height 243
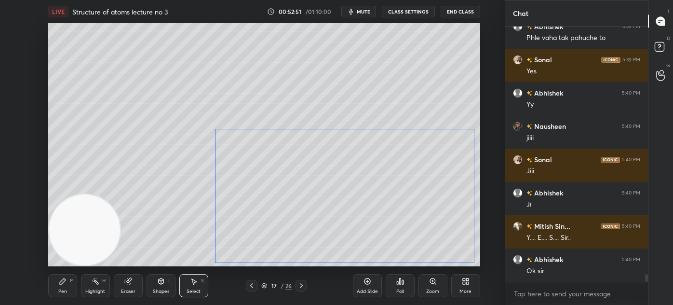
drag, startPoint x: 437, startPoint y: 222, endPoint x: 434, endPoint y: 231, distance: 9.9
click at [434, 231] on div "0 ° Undo Copy Duplicate Duplicate to new slide Delete" at bounding box center [264, 144] width 432 height 243
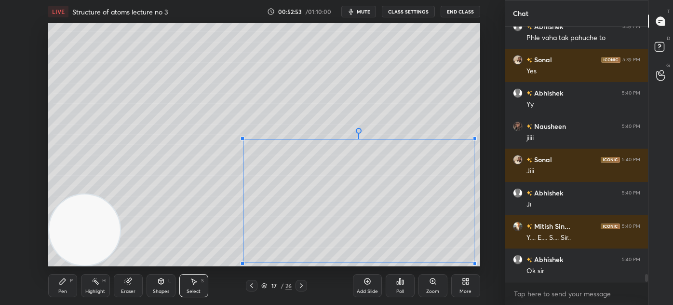
drag, startPoint x: 216, startPoint y: 129, endPoint x: 243, endPoint y: 139, distance: 29.1
click at [243, 139] on div at bounding box center [243, 138] width 4 height 4
click at [320, 167] on div "0 ° Undo Copy Duplicate Duplicate to new slide Delete" at bounding box center [264, 144] width 432 height 243
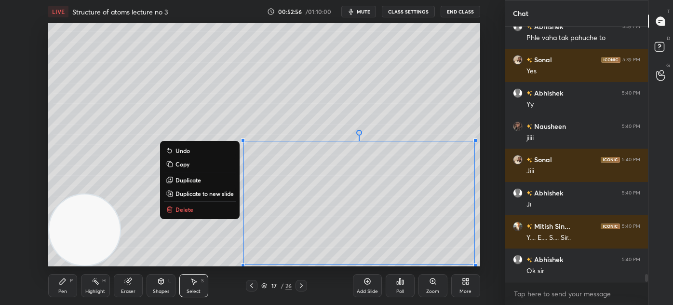
click at [315, 90] on div "0 ° Undo Copy Duplicate Duplicate to new slide Delete" at bounding box center [264, 144] width 432 height 243
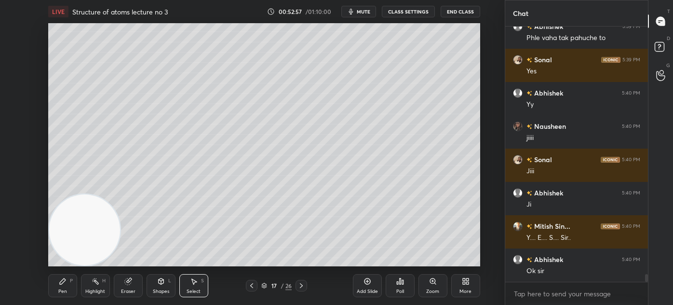
drag, startPoint x: 57, startPoint y: 284, endPoint x: 62, endPoint y: 263, distance: 21.8
click at [57, 284] on div "Pen P" at bounding box center [62, 285] width 29 height 23
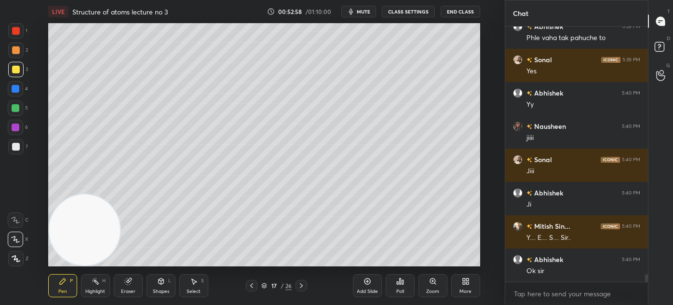
click at [13, 87] on div at bounding box center [16, 89] width 8 height 8
click at [14, 146] on div at bounding box center [16, 147] width 8 height 8
click at [13, 237] on icon at bounding box center [16, 239] width 8 height 6
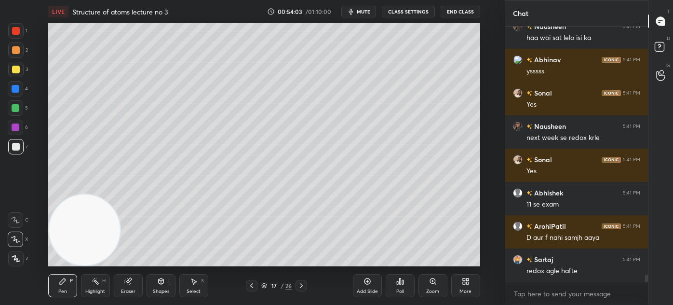
scroll to position [8657, 0]
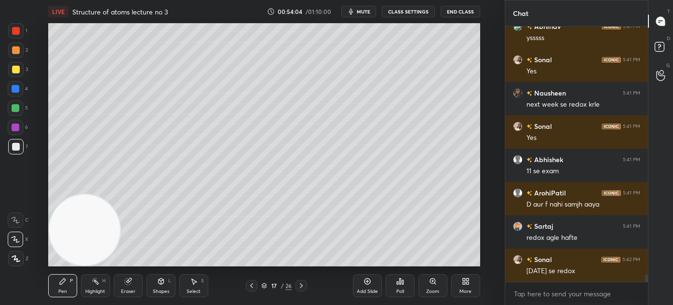
click at [17, 31] on div at bounding box center [16, 31] width 8 height 8
click at [366, 286] on div "Add Slide" at bounding box center [367, 285] width 29 height 23
drag, startPoint x: 15, startPoint y: 69, endPoint x: 19, endPoint y: 72, distance: 5.1
click at [15, 69] on div at bounding box center [16, 70] width 8 height 8
drag, startPoint x: 16, startPoint y: 30, endPoint x: 16, endPoint y: 43, distance: 13.0
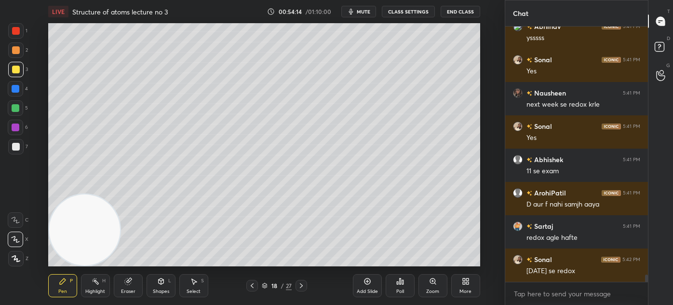
click at [15, 29] on div at bounding box center [16, 31] width 8 height 8
click at [19, 260] on icon at bounding box center [16, 258] width 9 height 7
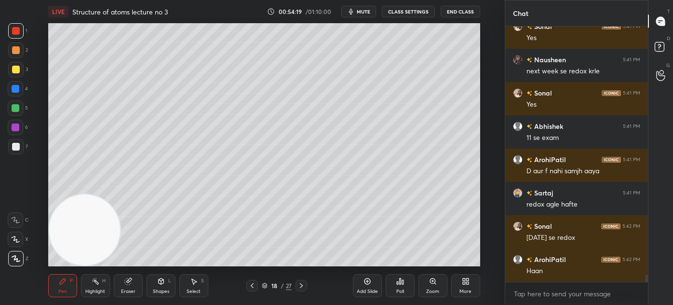
click at [15, 106] on div at bounding box center [16, 108] width 8 height 8
click at [17, 67] on div at bounding box center [16, 70] width 8 height 8
click at [19, 30] on div at bounding box center [16, 31] width 8 height 8
click at [16, 108] on div at bounding box center [16, 108] width 8 height 8
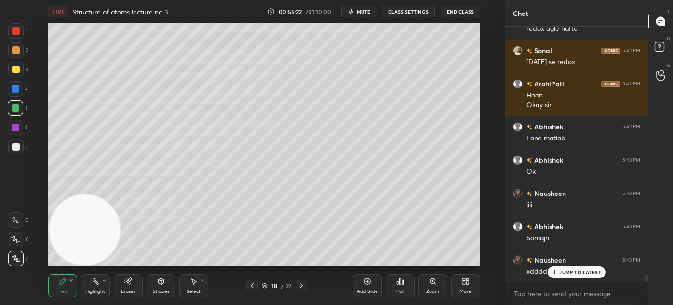
scroll to position [8875, 0]
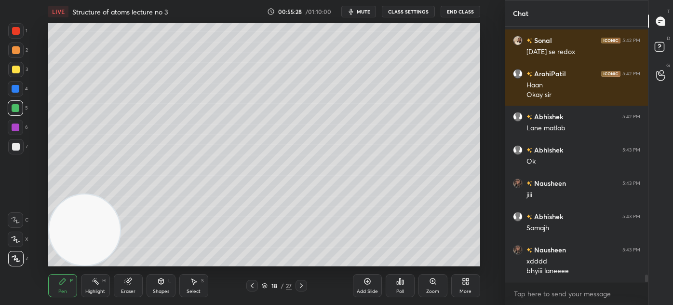
click at [130, 289] on div "Eraser" at bounding box center [128, 291] width 14 height 5
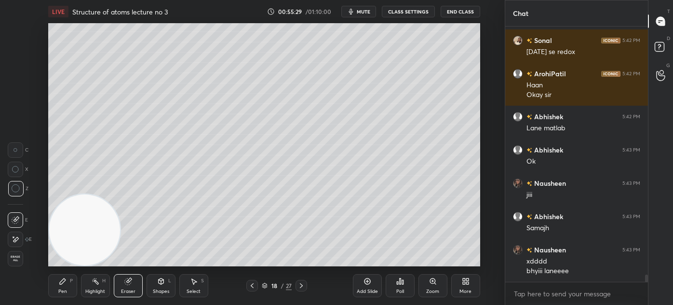
drag, startPoint x: 15, startPoint y: 257, endPoint x: 26, endPoint y: 250, distance: 11.9
click at [15, 257] on span "Erase all" at bounding box center [15, 258] width 14 height 7
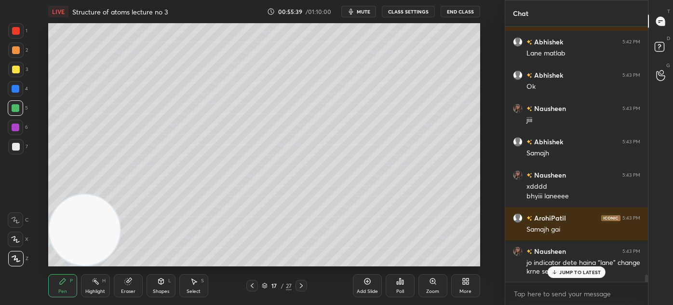
scroll to position [8983, 0]
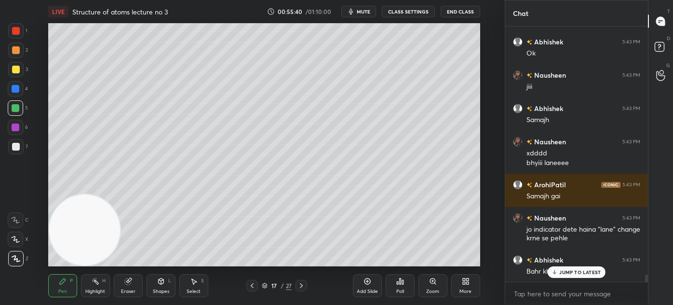
click at [570, 278] on div "Nausheen 5:41 PM haa woi sat lelo isi ka Abhinav 5:41 PM ysssss Sonal 5:41 PM Y…" at bounding box center [576, 154] width 143 height 255
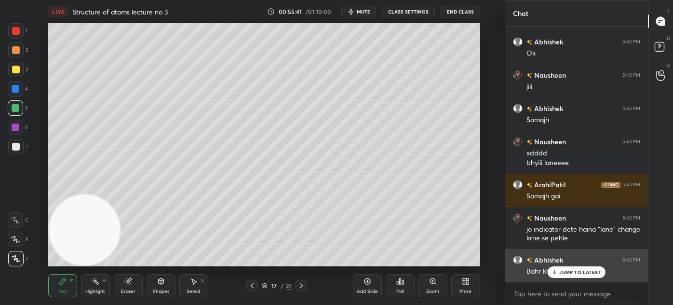
click at [586, 272] on p "JUMP TO LATEST" at bounding box center [579, 272] width 41 height 6
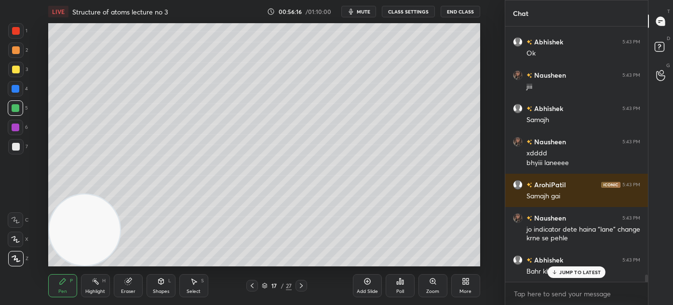
scroll to position [9017, 0]
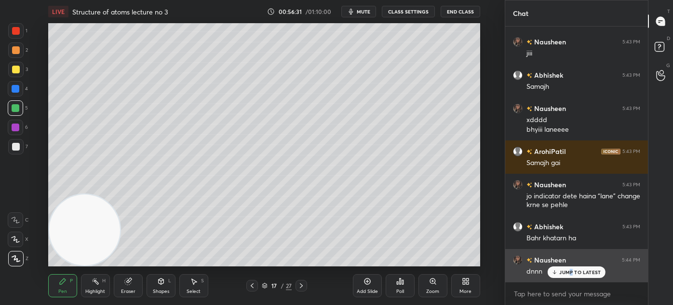
click at [571, 271] on p "JUMP TO LATEST" at bounding box center [579, 272] width 41 height 6
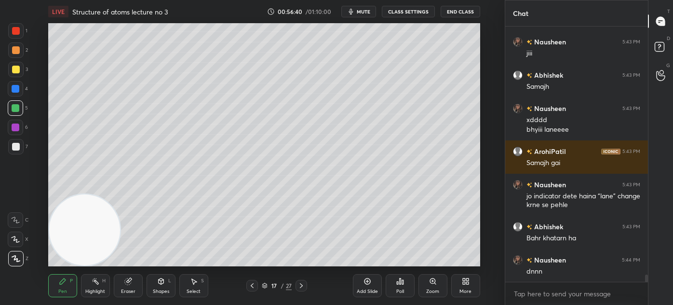
click at [361, 286] on div "Add Slide" at bounding box center [367, 285] width 29 height 23
click at [14, 72] on div at bounding box center [16, 70] width 8 height 8
click at [18, 243] on div at bounding box center [15, 238] width 15 height 15
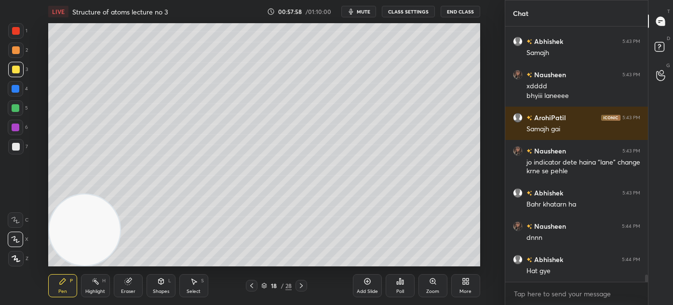
scroll to position [9084, 0]
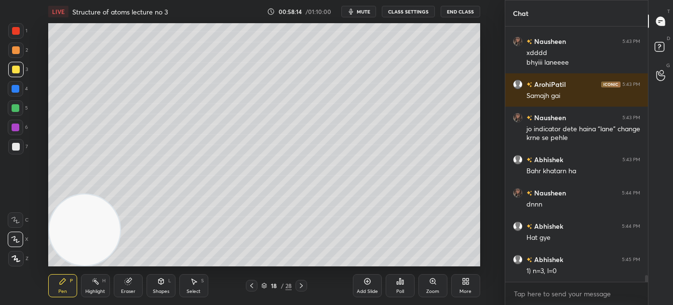
click at [7, 148] on div "1 2 3 4 5 6 7 C X Z C X Z E E Erase all H H" at bounding box center [15, 144] width 31 height 243
click at [14, 147] on div at bounding box center [16, 147] width 8 height 8
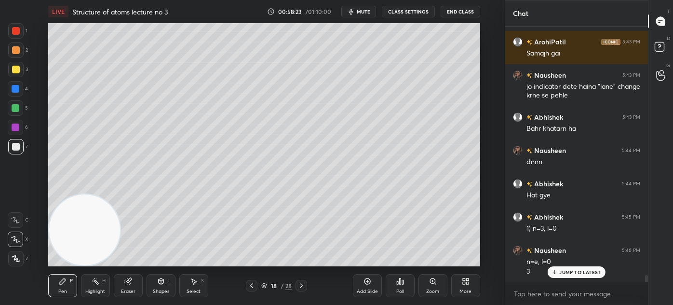
scroll to position [9159, 0]
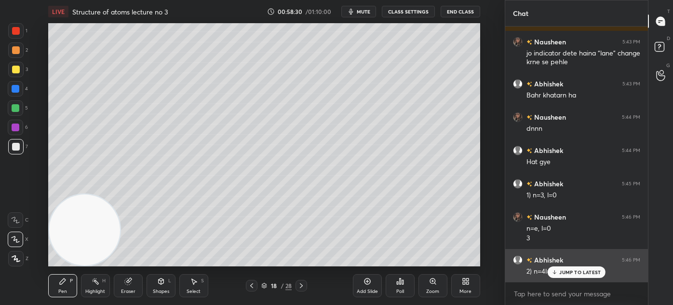
click at [556, 273] on icon at bounding box center [555, 272] width 6 height 6
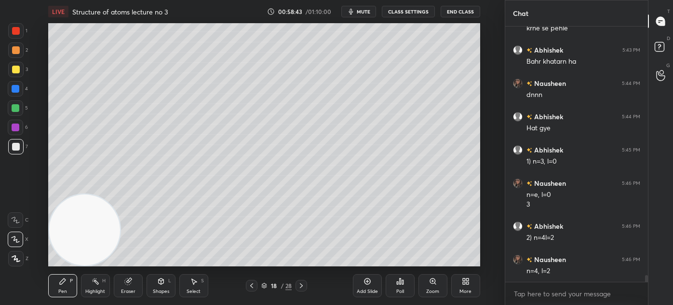
click at [137, 291] on div "Eraser" at bounding box center [128, 285] width 29 height 23
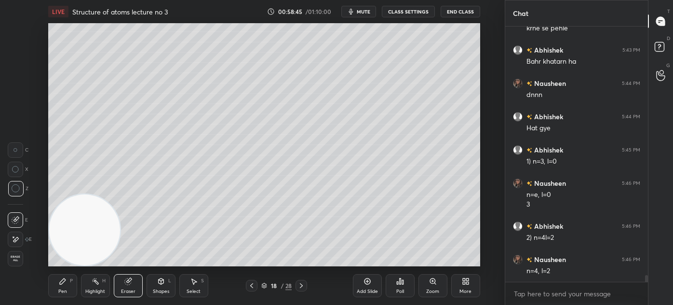
click at [54, 293] on div "Pen P" at bounding box center [62, 285] width 29 height 23
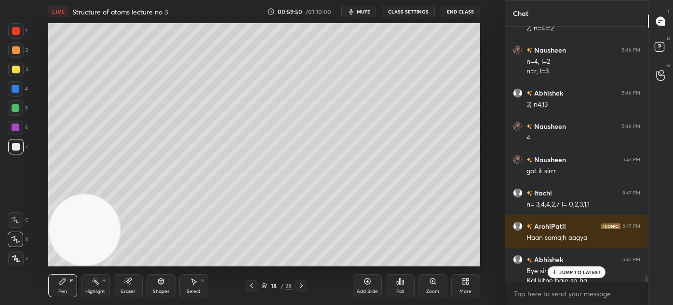
scroll to position [9412, 0]
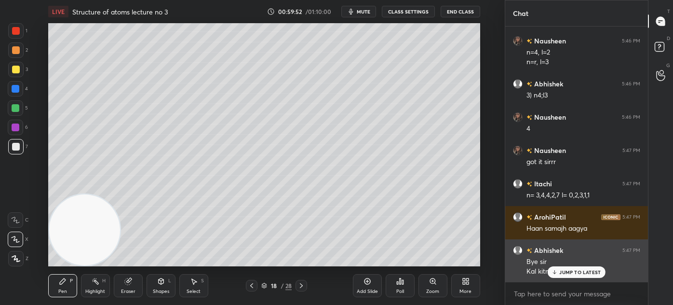
click at [558, 271] on icon at bounding box center [555, 272] width 6 height 6
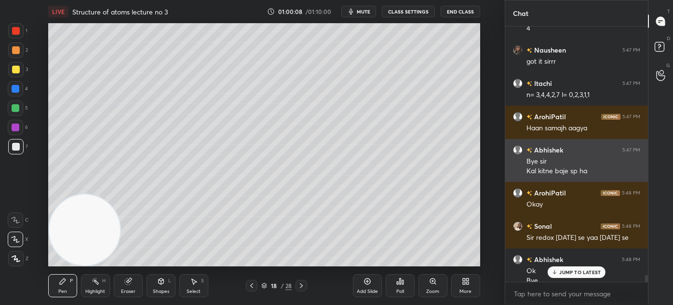
scroll to position [9521, 0]
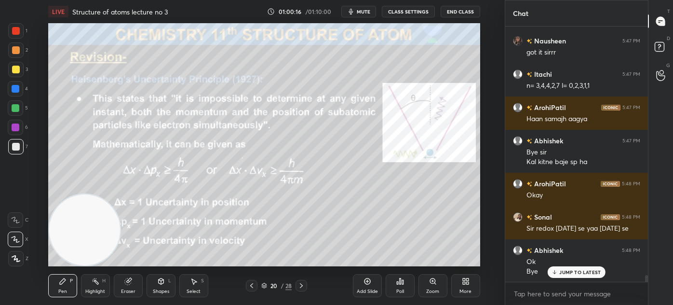
click at [15, 109] on div at bounding box center [16, 108] width 8 height 8
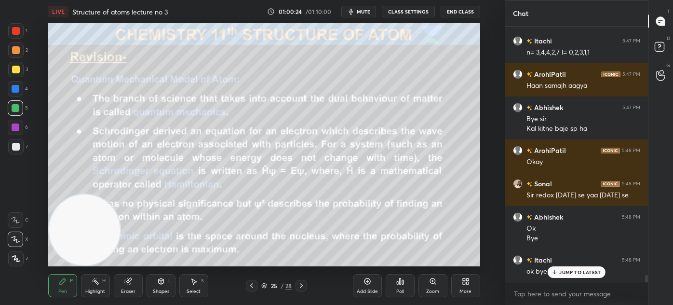
scroll to position [9588, 0]
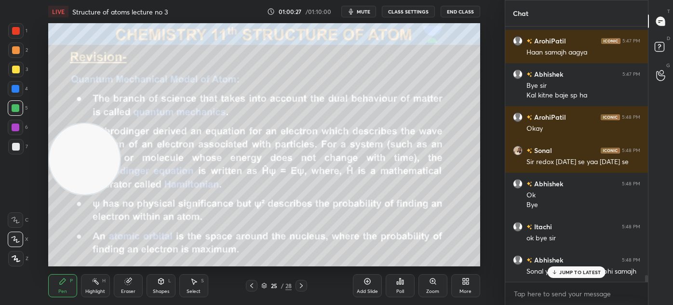
drag, startPoint x: 82, startPoint y: 206, endPoint x: 59, endPoint y: 80, distance: 128.5
click at [59, 123] on video at bounding box center [84, 158] width 71 height 71
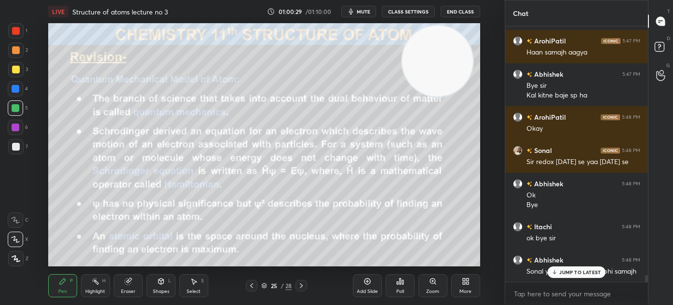
drag, startPoint x: 82, startPoint y: 105, endPoint x: 446, endPoint y: 69, distance: 364.9
click at [446, 68] on video at bounding box center [437, 61] width 71 height 71
drag, startPoint x: 431, startPoint y: 77, endPoint x: 448, endPoint y: 73, distance: 18.2
click at [448, 73] on video at bounding box center [443, 59] width 71 height 71
click at [445, 71] on video at bounding box center [443, 59] width 71 height 71
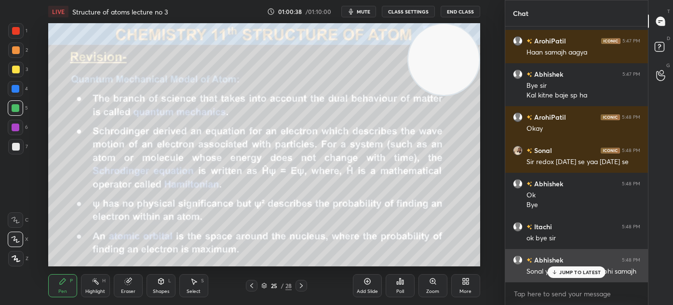
click at [572, 271] on p "JUMP TO LATEST" at bounding box center [579, 272] width 41 height 6
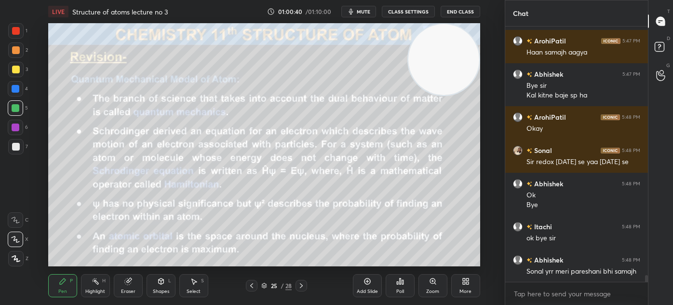
click at [15, 258] on icon at bounding box center [16, 258] width 9 height 7
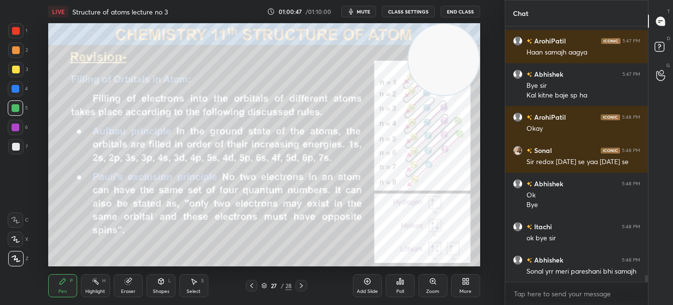
scroll to position [9621, 0]
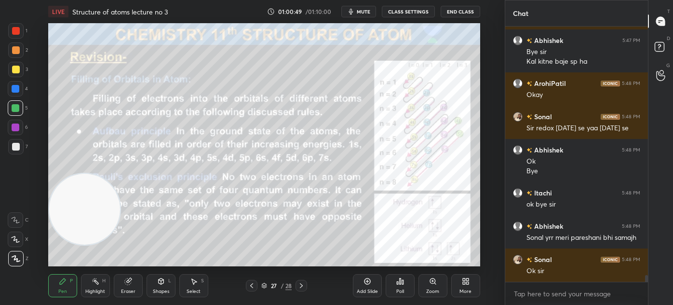
drag, startPoint x: 436, startPoint y: 69, endPoint x: 21, endPoint y: 255, distance: 454.8
click at [20, 256] on div "1 2 3 4 5 6 7 C X Z C X Z E E Erase all H H LIVE Structure of atoms lecture no …" at bounding box center [248, 152] width 497 height 305
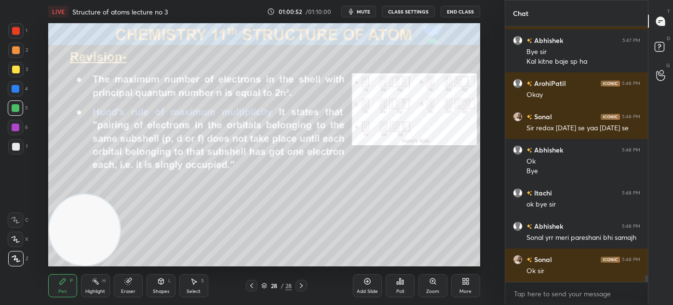
click at [364, 286] on div "Add Slide" at bounding box center [367, 285] width 29 height 23
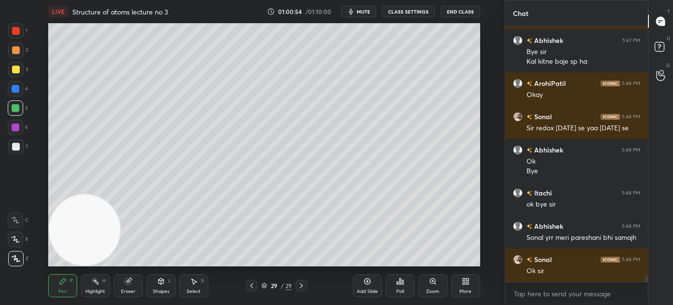
click at [466, 12] on button "End Class" at bounding box center [461, 12] width 40 height 12
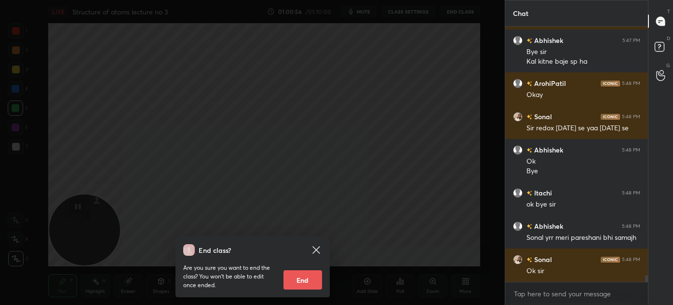
click at [298, 278] on button "End" at bounding box center [303, 279] width 39 height 19
type textarea "x"
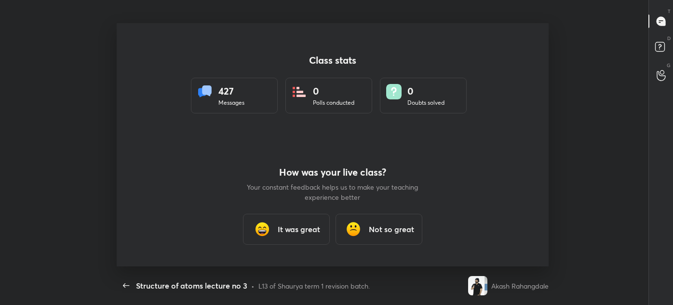
scroll to position [0, 0]
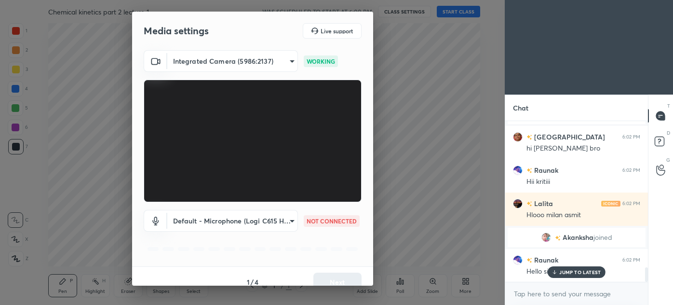
scroll to position [1634, 0]
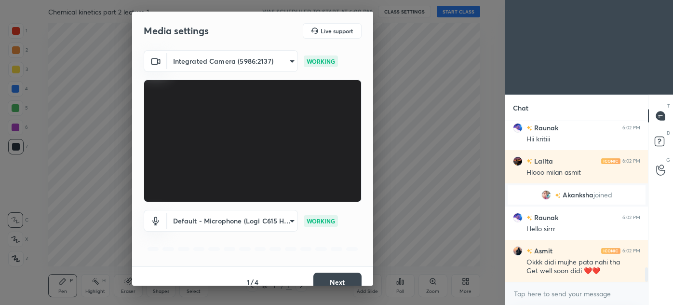
click at [242, 59] on body "1 2 3 4 5 6 7 C X Z C X Z E E Erase all H H Chemical kinetics part 2 lecture 1 …" at bounding box center [336, 152] width 673 height 305
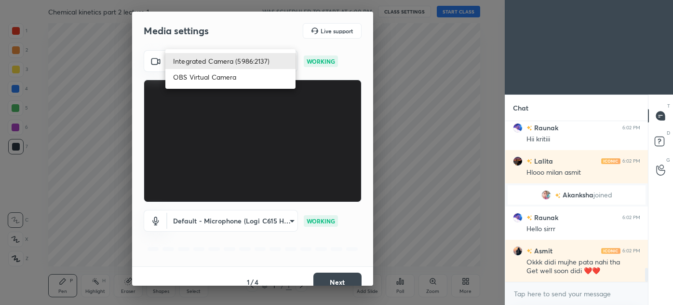
scroll to position [1668, 0]
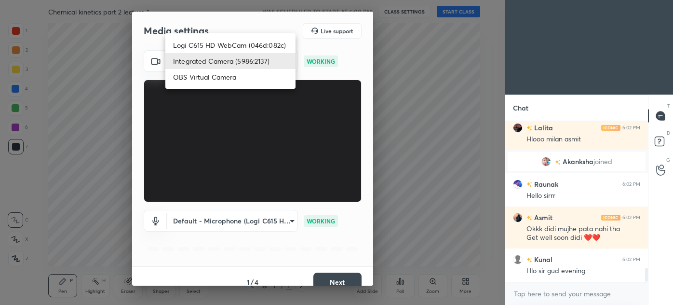
click at [228, 43] on li "Logi C615 HD WebCam (046d:082c)" at bounding box center [230, 45] width 130 height 16
type input "cbf26dbe7fb9cef52dc3a5368ec328f570044464205e12fe76263c737c10d9f8"
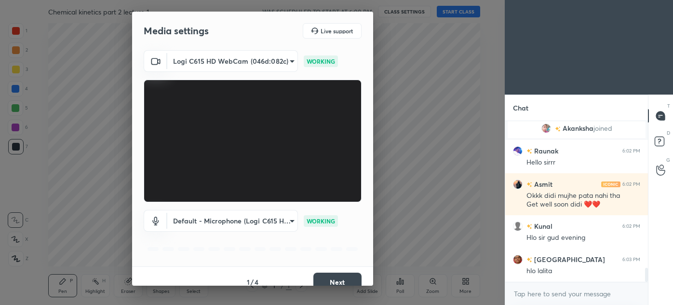
scroll to position [1724, 0]
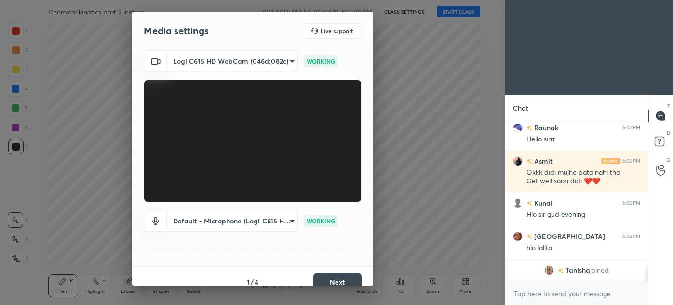
click at [334, 280] on button "Next" at bounding box center [337, 281] width 48 height 19
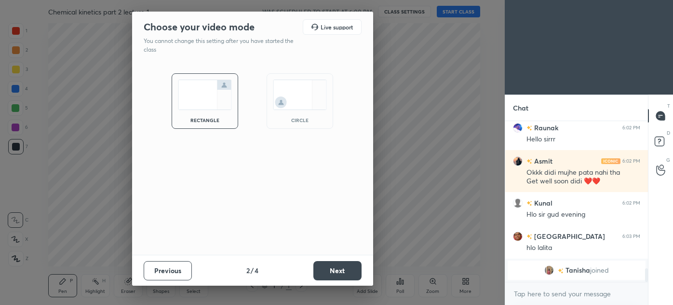
click at [324, 109] on div "circle" at bounding box center [300, 100] width 67 height 55
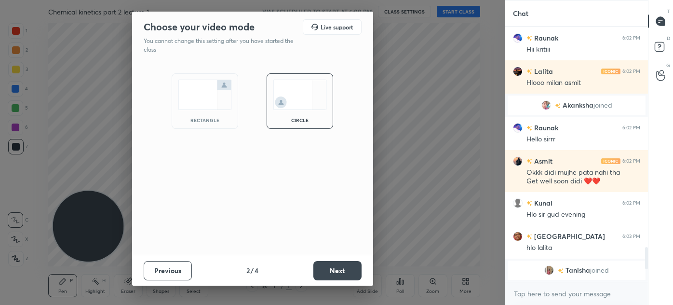
scroll to position [1629, 0]
click at [339, 269] on button "Next" at bounding box center [337, 270] width 48 height 19
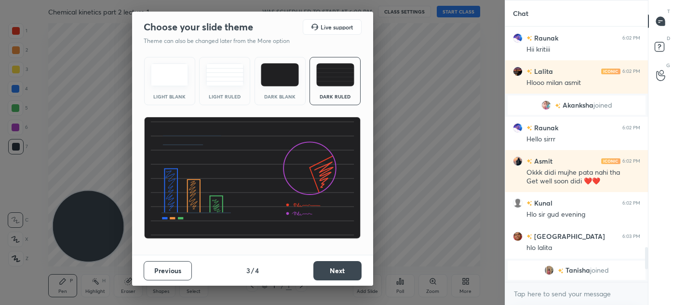
click at [338, 270] on button "Next" at bounding box center [337, 270] width 48 height 19
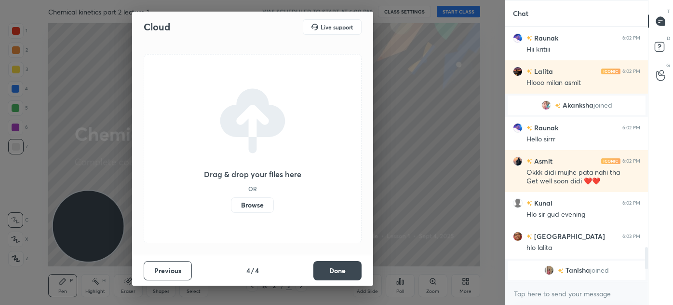
scroll to position [1301, 0]
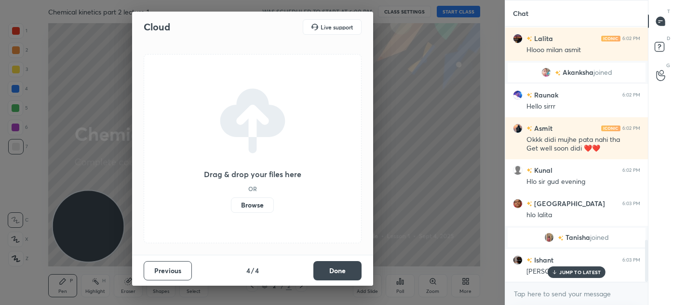
click at [337, 271] on button "Done" at bounding box center [337, 270] width 48 height 19
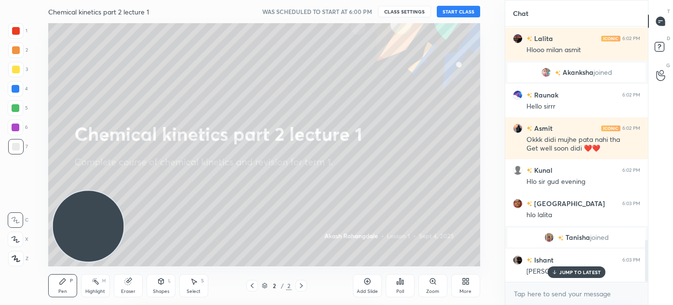
scroll to position [0, 0]
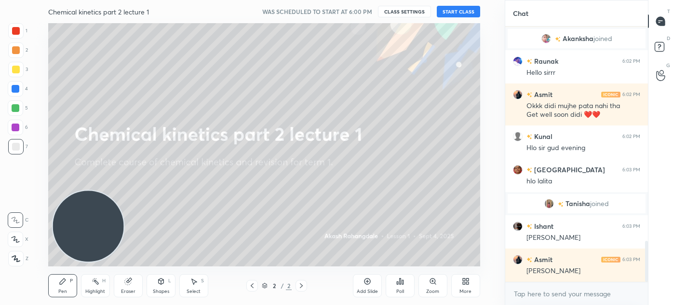
click at [466, 287] on div "More" at bounding box center [465, 285] width 29 height 23
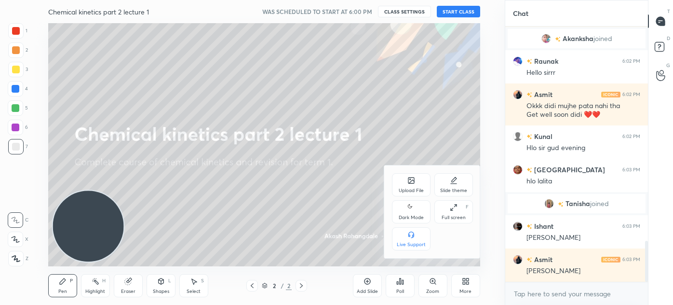
drag, startPoint x: 414, startPoint y: 213, endPoint x: 424, endPoint y: 210, distance: 10.9
click at [414, 212] on div "Dark Mode" at bounding box center [411, 211] width 39 height 23
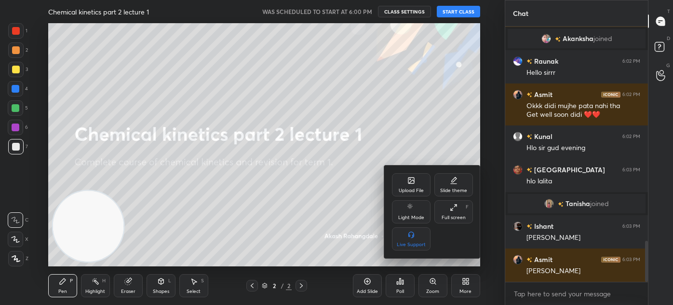
click at [451, 215] on div "Full screen" at bounding box center [454, 217] width 24 height 5
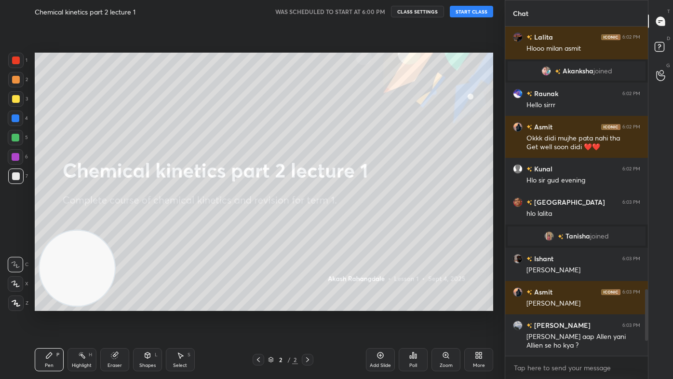
click at [477, 12] on button "START CLASS" at bounding box center [471, 12] width 43 height 12
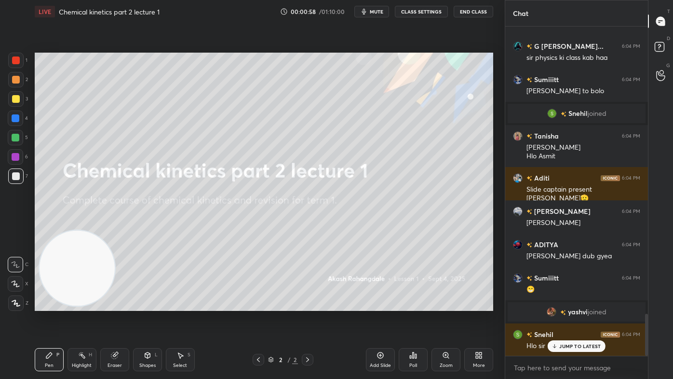
scroll to position [2299, 0]
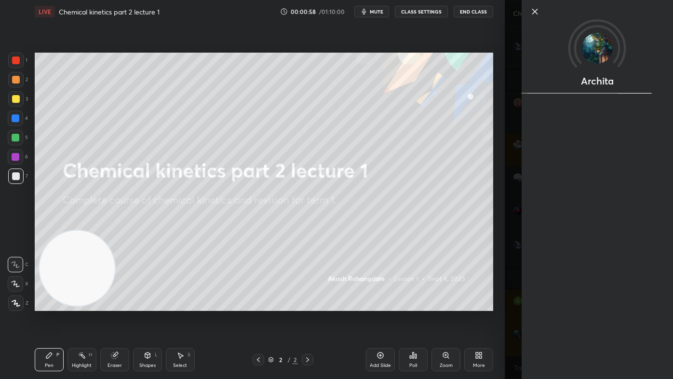
click at [514, 291] on div "Archita" at bounding box center [589, 189] width 168 height 379
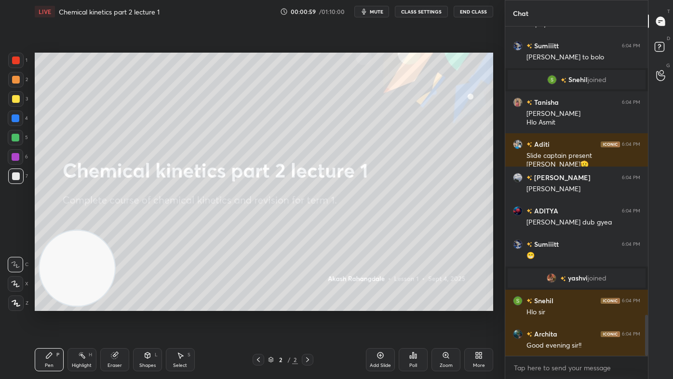
click at [556, 275] on div "grid" at bounding box center [554, 278] width 14 height 10
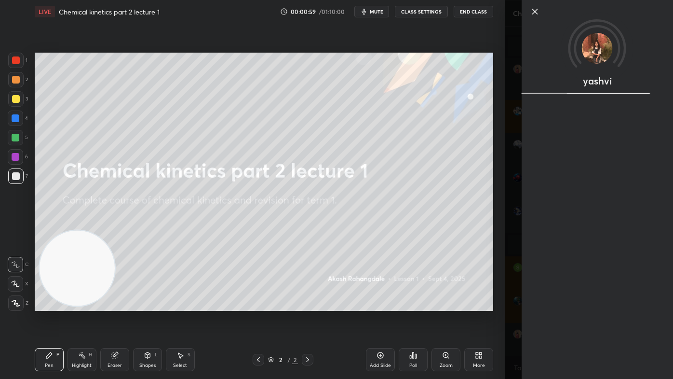
scroll to position [2375, 0]
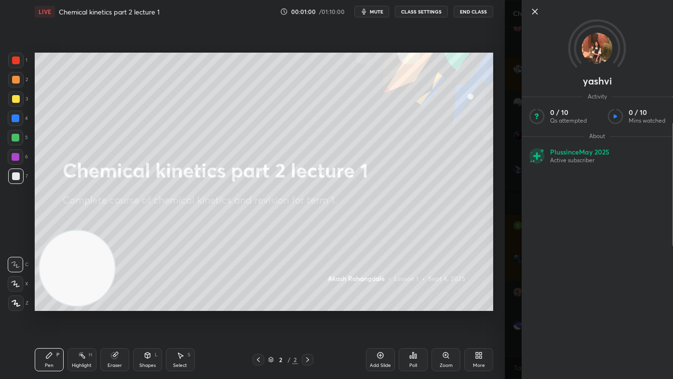
click at [510, 280] on div "yashvi Activity 0 / 10 Qs attempted 0 / 10 Mins watched About Plus since [DATE]…" at bounding box center [589, 189] width 168 height 379
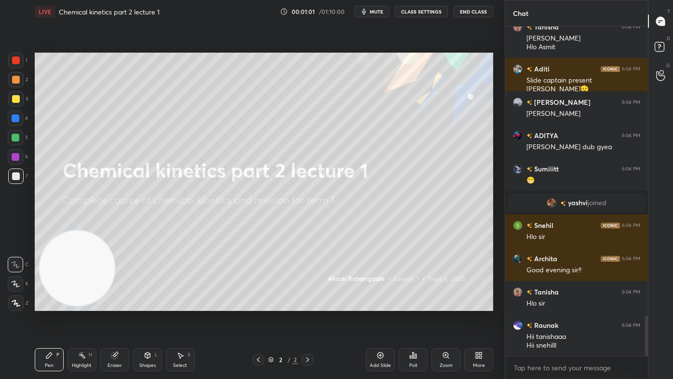
click at [550, 203] on img "grid" at bounding box center [552, 203] width 10 height 10
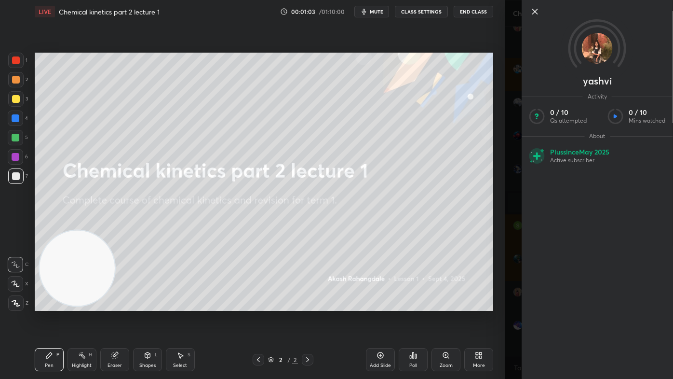
scroll to position [2407, 0]
click at [510, 265] on div "yashvi Activity 0 / 10 Qs attempted 0 / 10 Mins watched About Plus since [DATE]…" at bounding box center [589, 189] width 168 height 379
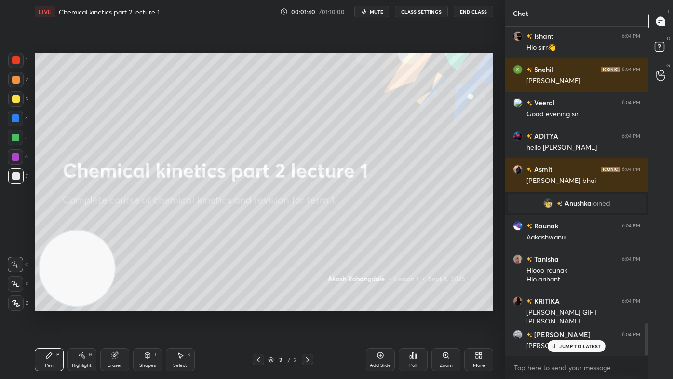
scroll to position [2996, 0]
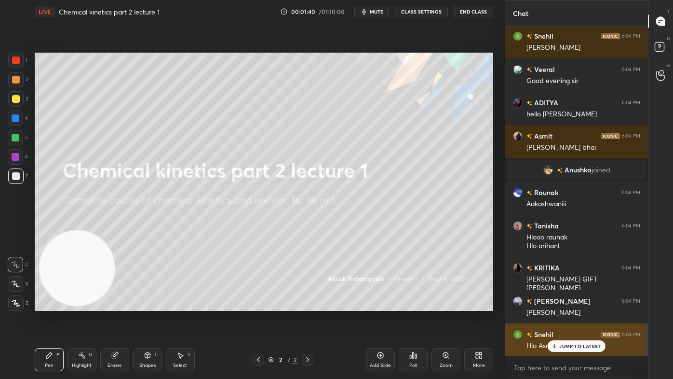
click at [559, 304] on p "JUMP TO LATEST" at bounding box center [579, 346] width 41 height 6
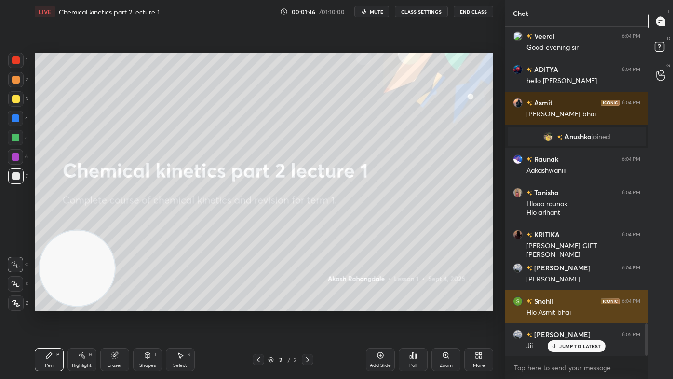
scroll to position [3063, 0]
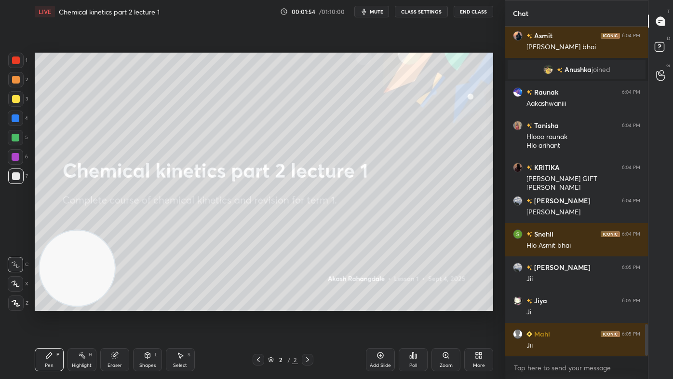
click at [390, 304] on div "Add Slide" at bounding box center [380, 359] width 29 height 23
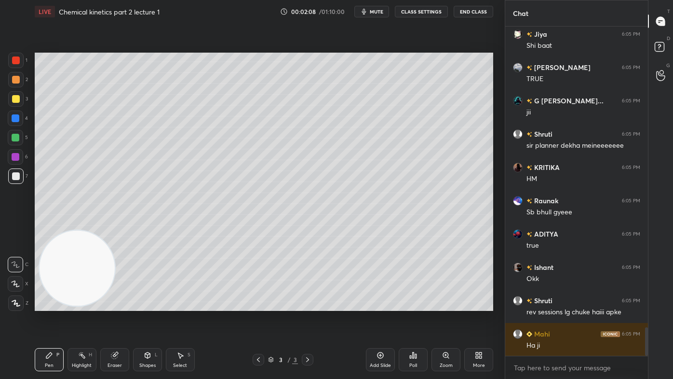
scroll to position [3495, 0]
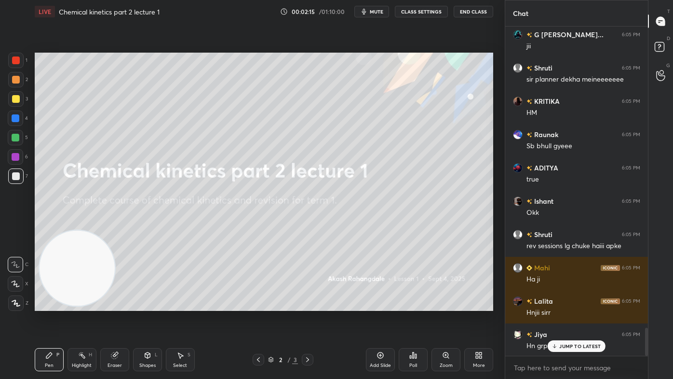
click at [479, 304] on div "More" at bounding box center [479, 365] width 12 height 5
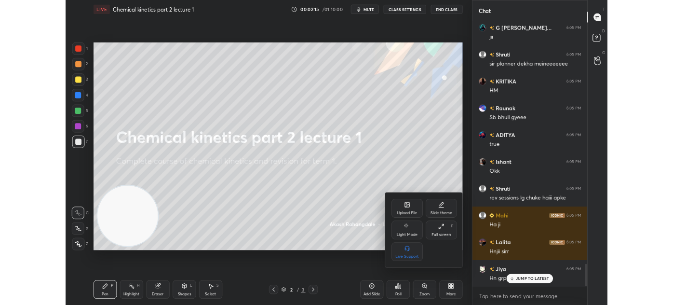
scroll to position [3562, 0]
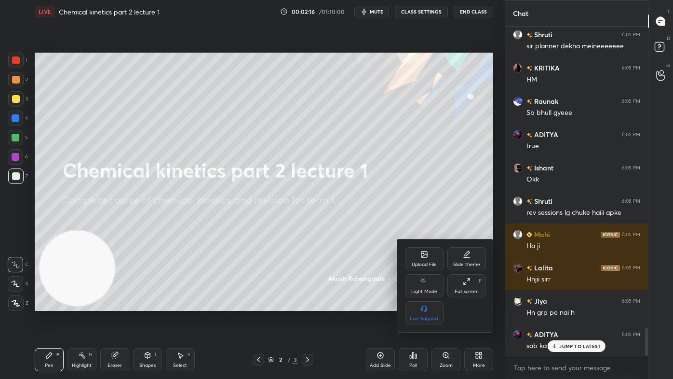
click at [423, 259] on div "Upload File" at bounding box center [424, 258] width 39 height 23
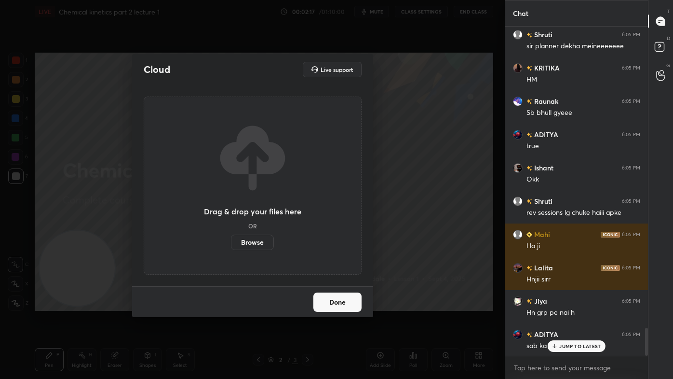
drag, startPoint x: 255, startPoint y: 243, endPoint x: 254, endPoint y: 190, distance: 53.1
click at [255, 243] on label "Browse" at bounding box center [252, 241] width 43 height 15
click at [231, 243] on input "Browse" at bounding box center [231, 241] width 0 height 15
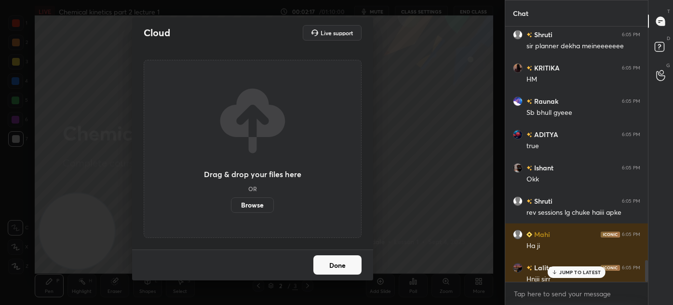
scroll to position [3, 2]
type textarea "x"
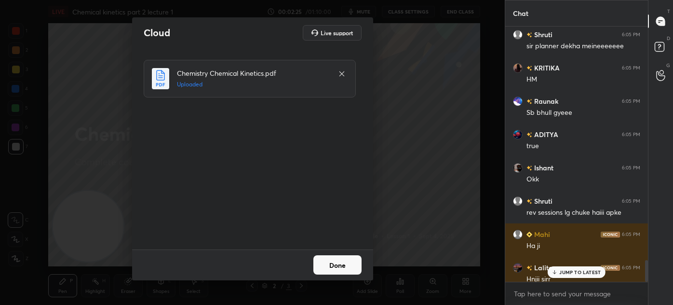
scroll to position [3670, 0]
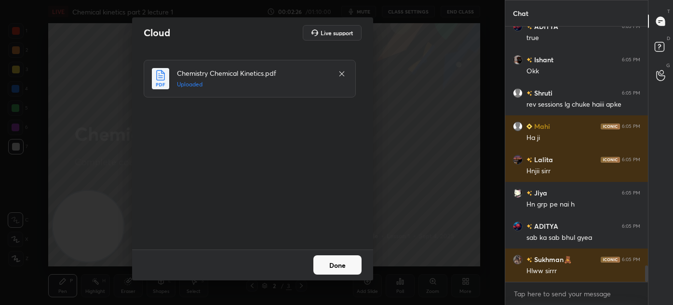
click at [332, 261] on button "Done" at bounding box center [337, 264] width 48 height 19
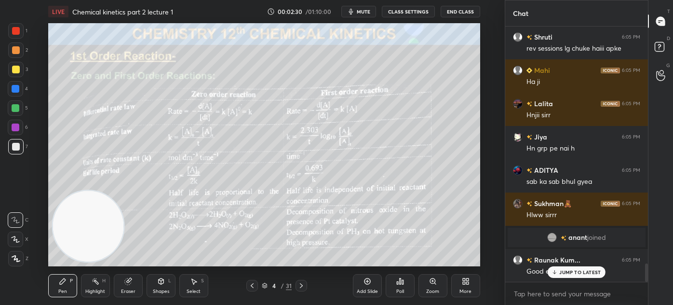
scroll to position [3253, 0]
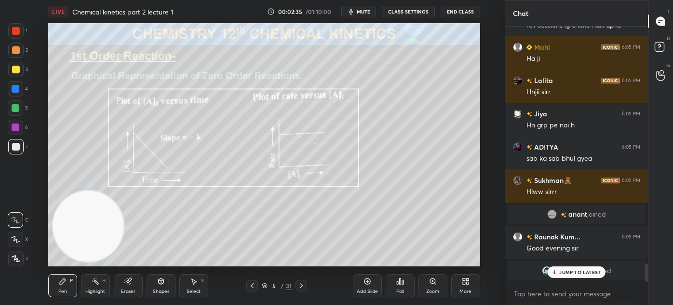
click at [409, 285] on div "Poll" at bounding box center [400, 285] width 29 height 23
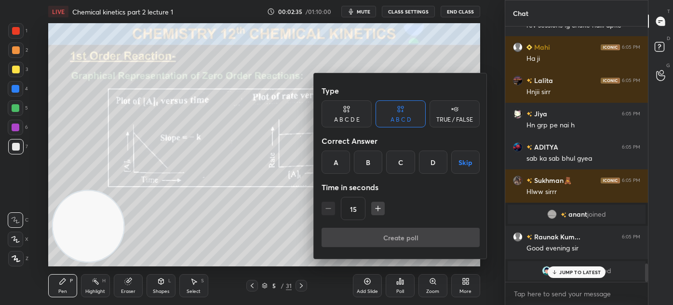
click at [437, 291] on div at bounding box center [336, 152] width 673 height 305
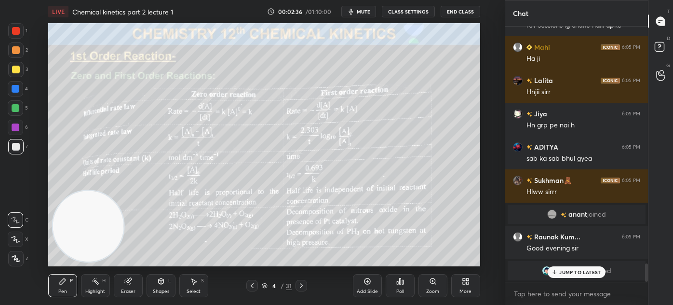
click at [432, 289] on div "Zoom" at bounding box center [432, 291] width 13 height 5
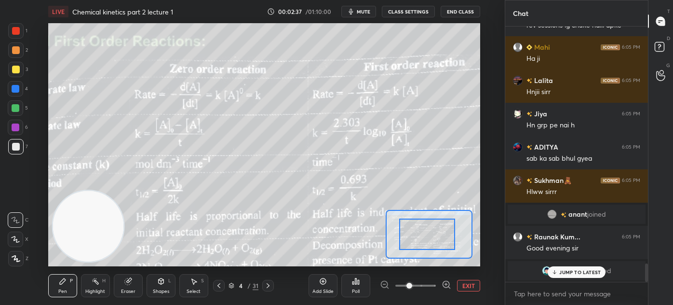
drag, startPoint x: 439, startPoint y: 235, endPoint x: 420, endPoint y: 236, distance: 18.8
click at [413, 238] on div at bounding box center [427, 233] width 56 height 31
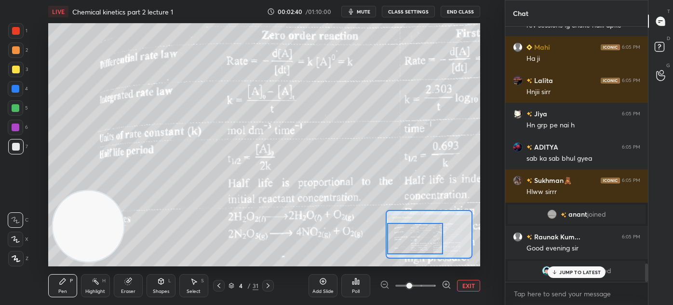
drag, startPoint x: 421, startPoint y: 235, endPoint x: 414, endPoint y: 235, distance: 6.3
click at [414, 235] on div at bounding box center [415, 238] width 56 height 31
click at [576, 269] on p "JUMP TO LATEST" at bounding box center [579, 272] width 41 height 6
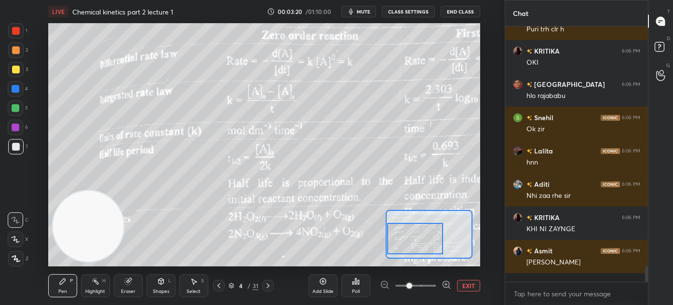
scroll to position [3861, 0]
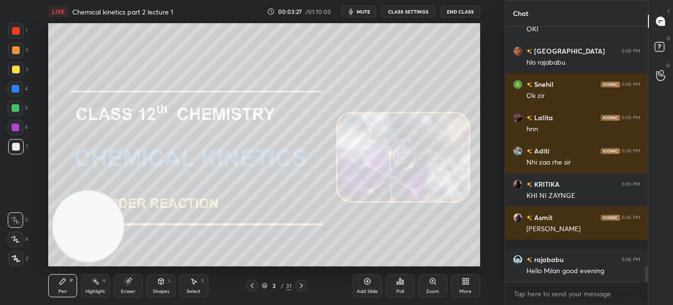
click at [363, 289] on div "Add Slide" at bounding box center [367, 291] width 21 height 5
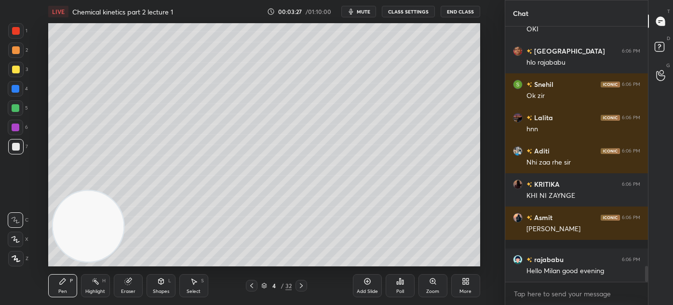
scroll to position [3870, 0]
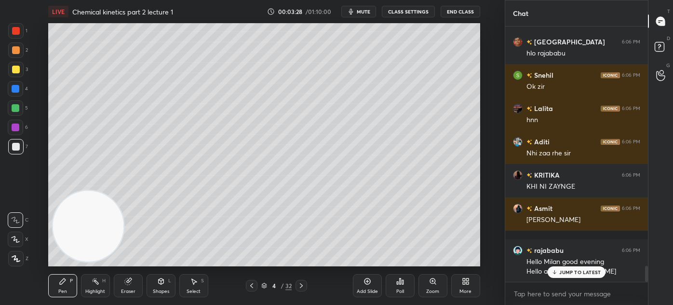
click at [14, 69] on div at bounding box center [16, 70] width 8 height 8
click at [399, 10] on button "CLASS SETTINGS" at bounding box center [408, 12] width 53 height 12
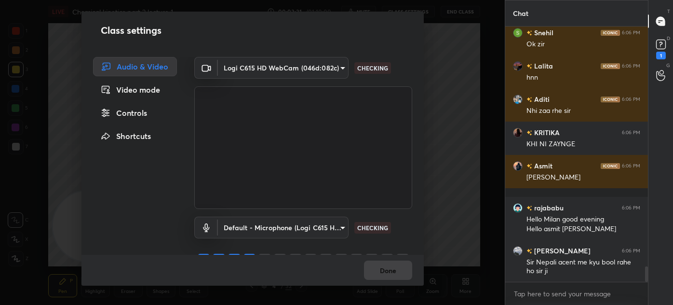
click at [144, 115] on div "Controls" at bounding box center [135, 112] width 84 height 19
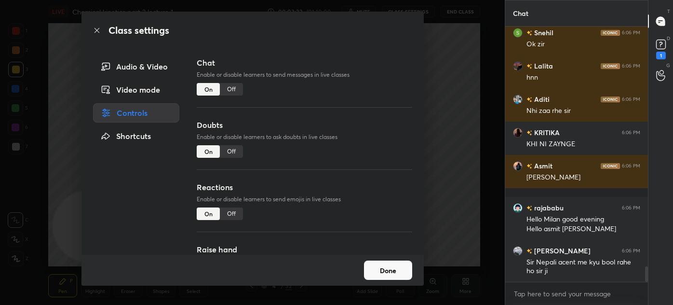
click at [228, 217] on div "Off" at bounding box center [231, 213] width 23 height 13
click at [231, 89] on div "Off" at bounding box center [231, 89] width 23 height 13
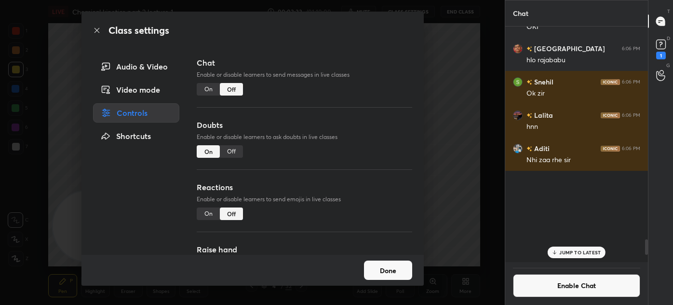
scroll to position [232, 140]
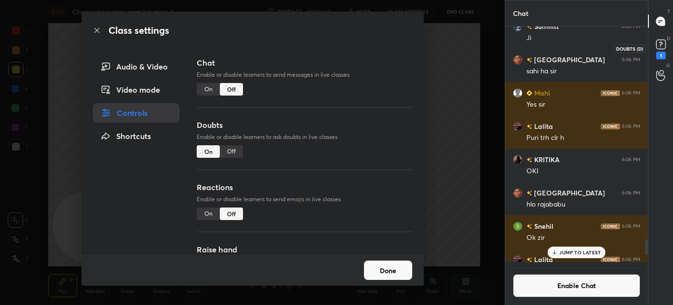
click at [660, 48] on rect at bounding box center [660, 44] width 9 height 9
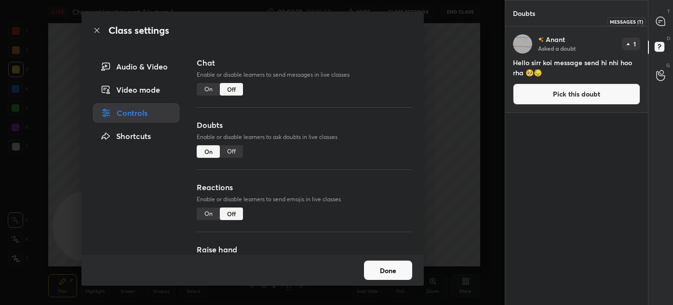
click at [667, 17] on div at bounding box center [660, 21] width 19 height 17
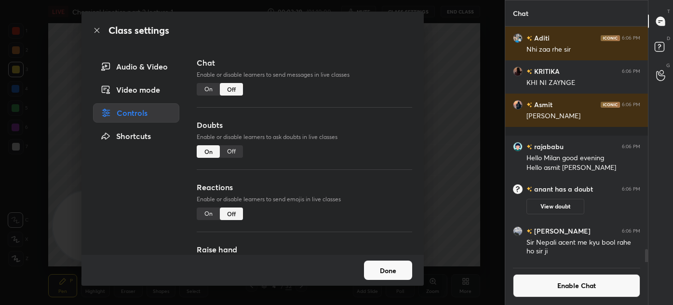
click at [388, 275] on button "Done" at bounding box center [388, 269] width 48 height 19
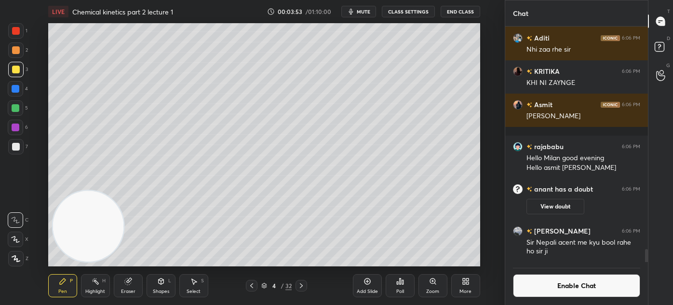
drag, startPoint x: 97, startPoint y: 227, endPoint x: 121, endPoint y: 223, distance: 23.9
click at [122, 224] on video at bounding box center [88, 225] width 71 height 71
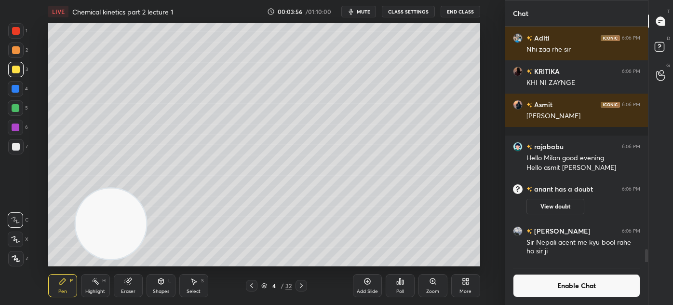
click at [13, 74] on div at bounding box center [15, 69] width 15 height 15
click at [14, 239] on icon at bounding box center [15, 239] width 9 height 7
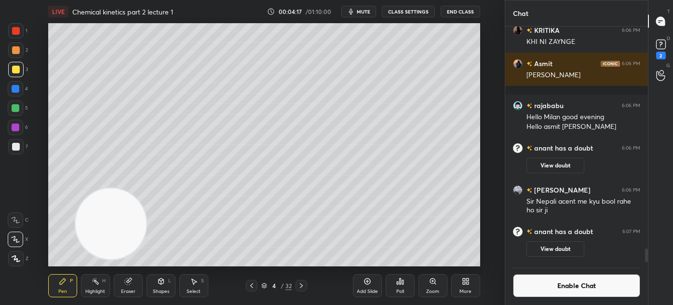
click at [124, 285] on div "Eraser" at bounding box center [128, 285] width 29 height 23
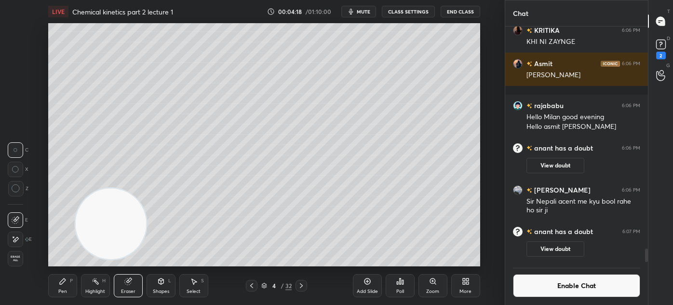
click at [12, 185] on icon at bounding box center [16, 188] width 9 height 9
click at [68, 289] on div "Pen P" at bounding box center [62, 285] width 29 height 23
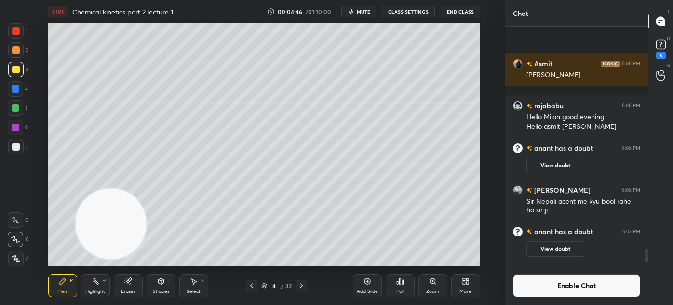
scroll to position [3899, 0]
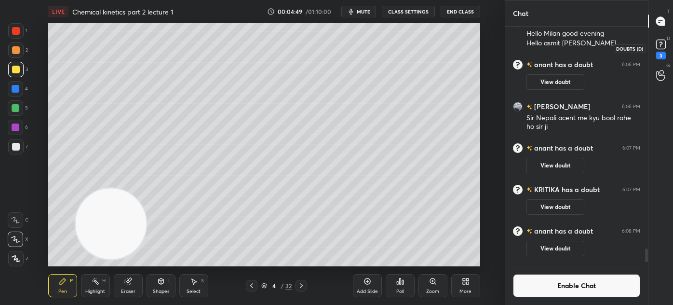
click at [662, 48] on rect at bounding box center [660, 44] width 9 height 9
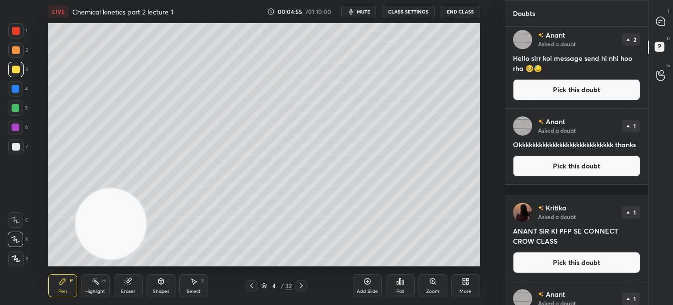
scroll to position [4, 0]
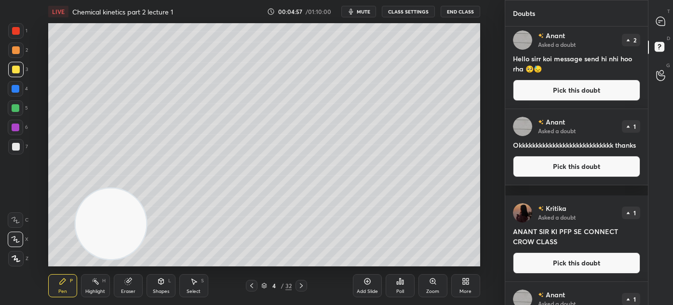
click at [657, 10] on div "T Messages (T)" at bounding box center [661, 21] width 25 height 27
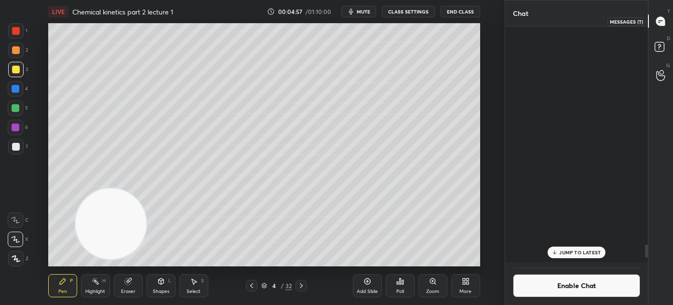
click at [660, 18] on icon at bounding box center [660, 21] width 9 height 9
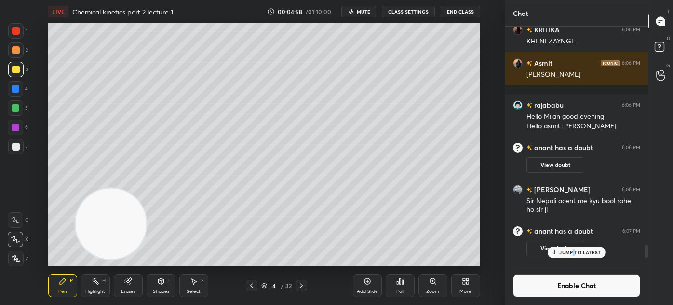
click at [573, 253] on p "JUMP TO LATEST" at bounding box center [579, 252] width 41 height 6
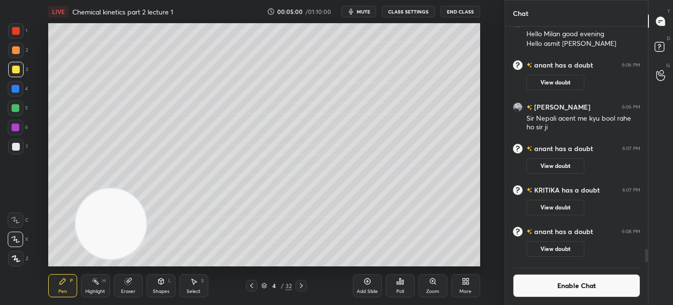
click at [11, 142] on div at bounding box center [15, 146] width 15 height 15
click at [17, 238] on icon at bounding box center [15, 239] width 9 height 7
click at [123, 289] on div "Eraser" at bounding box center [128, 291] width 14 height 5
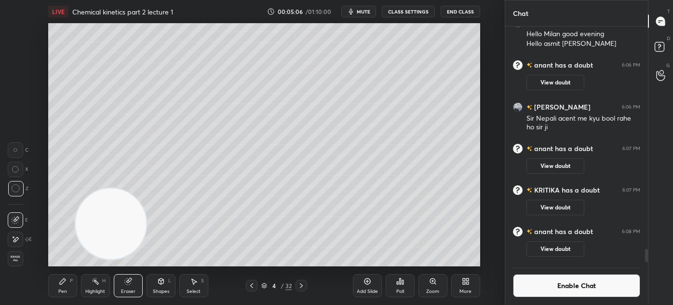
click at [63, 286] on div "Pen P" at bounding box center [62, 285] width 29 height 23
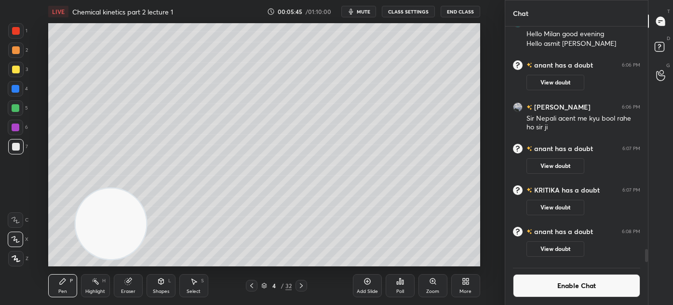
click at [536, 287] on button "Enable Chat" at bounding box center [576, 285] width 127 height 23
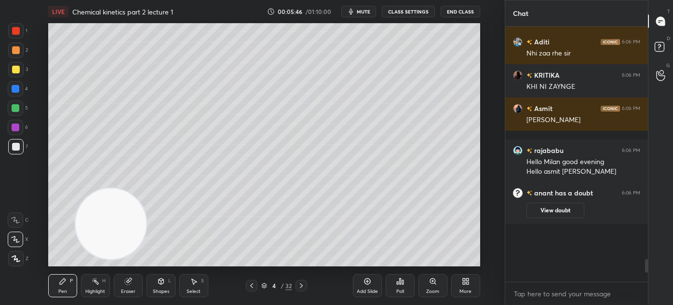
scroll to position [252, 140]
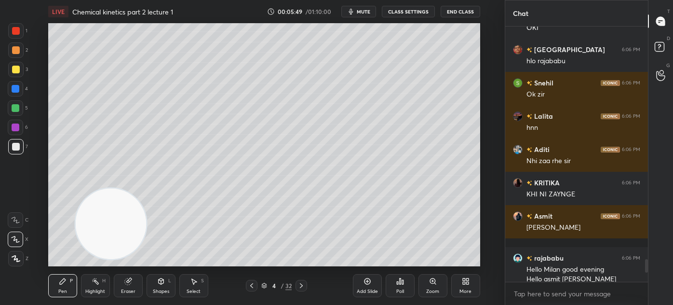
click at [19, 101] on div at bounding box center [15, 107] width 15 height 15
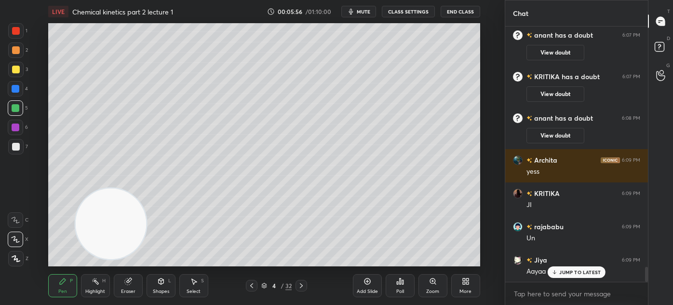
scroll to position [4063, 0]
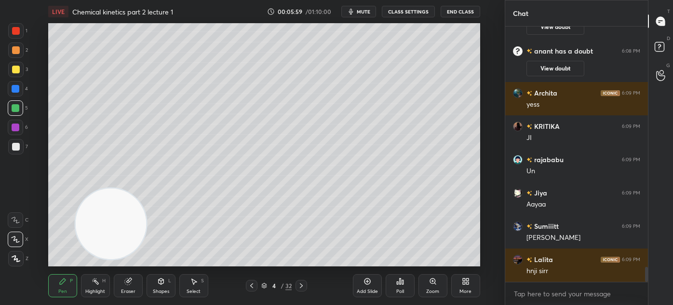
click at [14, 72] on div at bounding box center [16, 70] width 8 height 8
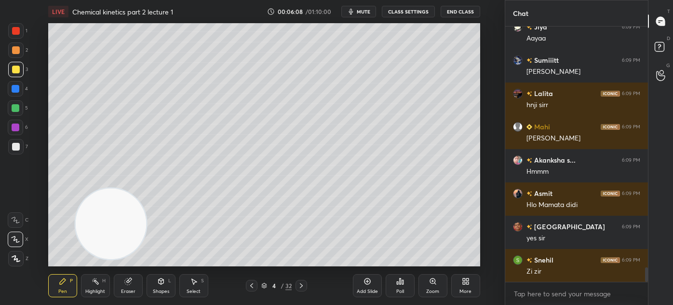
scroll to position [4296, 0]
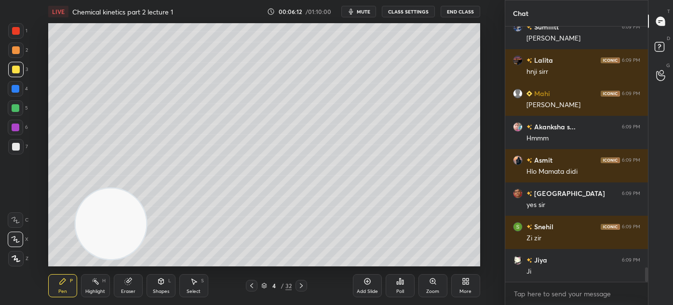
click at [130, 286] on div "Eraser" at bounding box center [128, 285] width 29 height 23
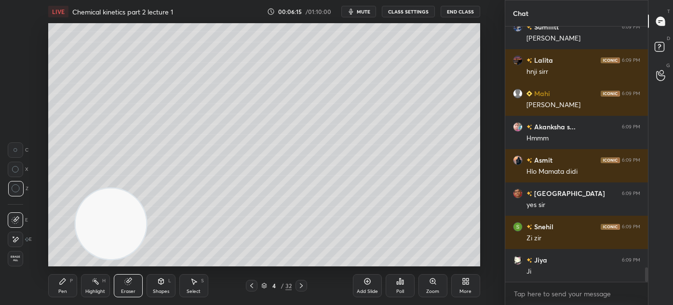
scroll to position [4329, 0]
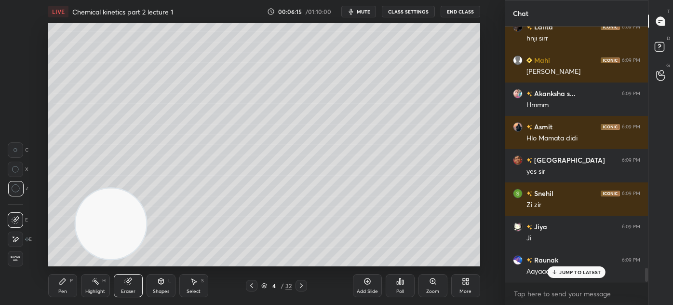
drag, startPoint x: 69, startPoint y: 291, endPoint x: 80, endPoint y: 282, distance: 13.7
click at [69, 291] on div "Pen P" at bounding box center [62, 285] width 29 height 23
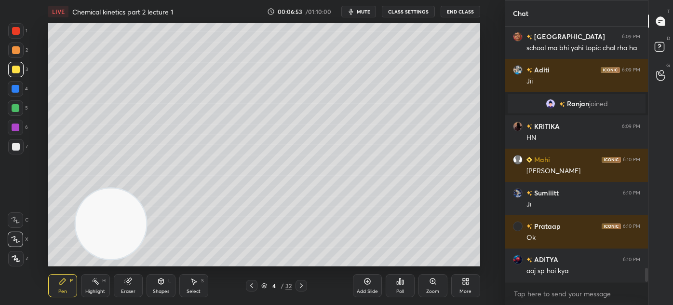
scroll to position [4459, 0]
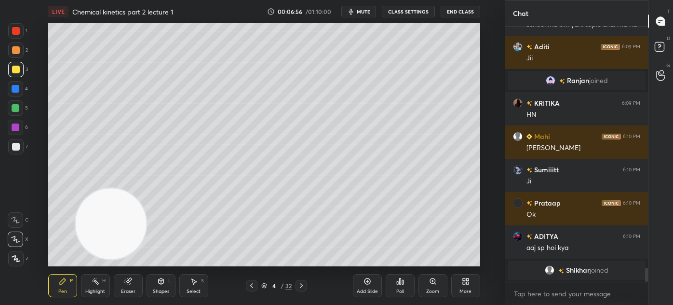
click at [127, 287] on div "Eraser" at bounding box center [128, 285] width 29 height 23
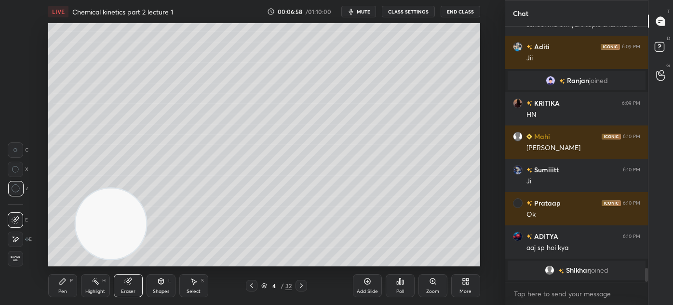
click at [61, 289] on div "Pen" at bounding box center [62, 291] width 9 height 5
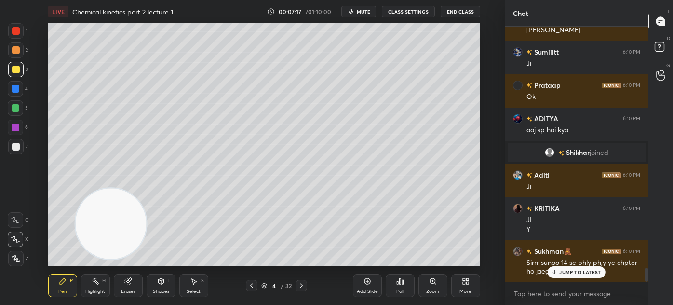
scroll to position [4505, 0]
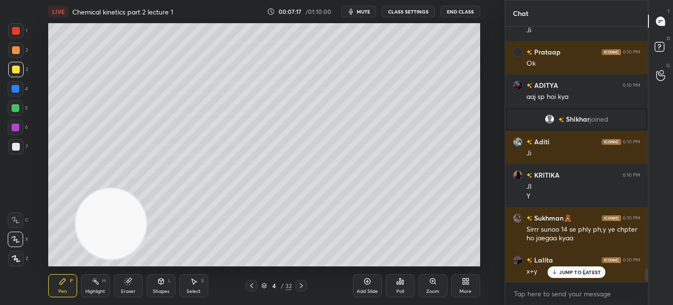
click at [584, 270] on p "JUMP TO LATEST" at bounding box center [579, 272] width 41 height 6
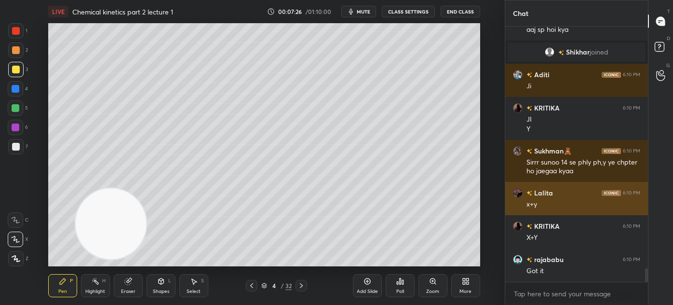
scroll to position [4595, 0]
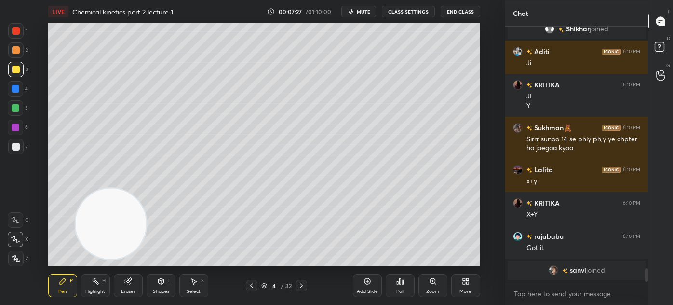
click at [13, 240] on icon at bounding box center [15, 239] width 9 height 7
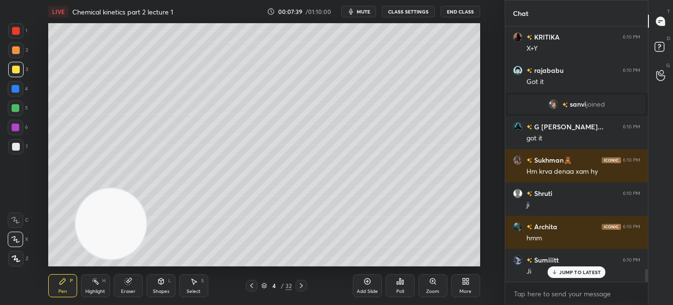
scroll to position [4778, 0]
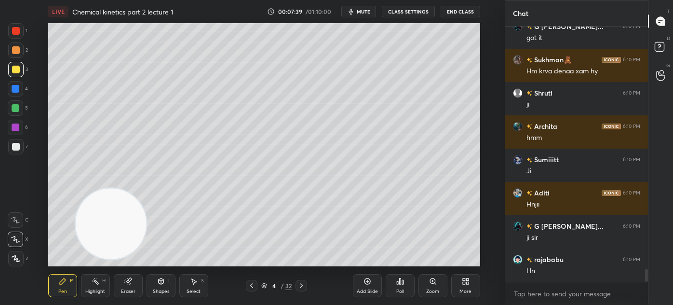
click at [16, 108] on div at bounding box center [16, 108] width 8 height 8
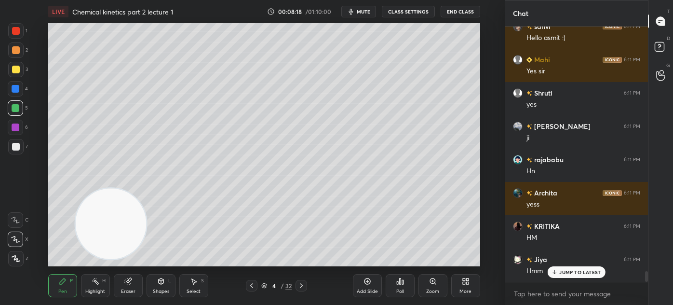
scroll to position [5787, 0]
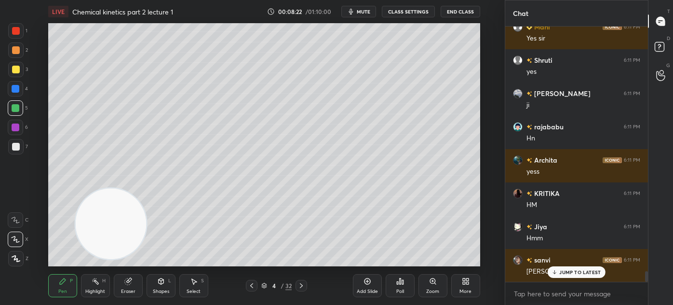
drag, startPoint x: 367, startPoint y: 289, endPoint x: 372, endPoint y: 286, distance: 5.4
click at [367, 289] on div "Add Slide" at bounding box center [367, 291] width 21 height 5
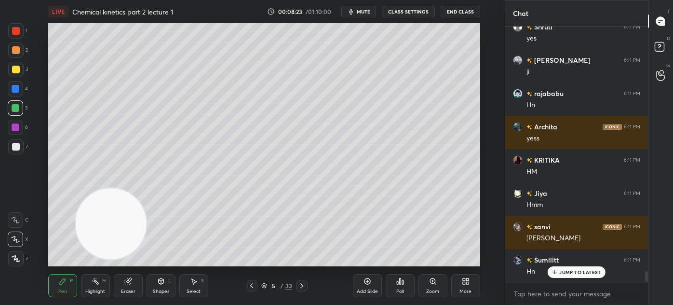
click at [15, 68] on div at bounding box center [16, 70] width 8 height 8
click at [13, 235] on div at bounding box center [15, 238] width 15 height 15
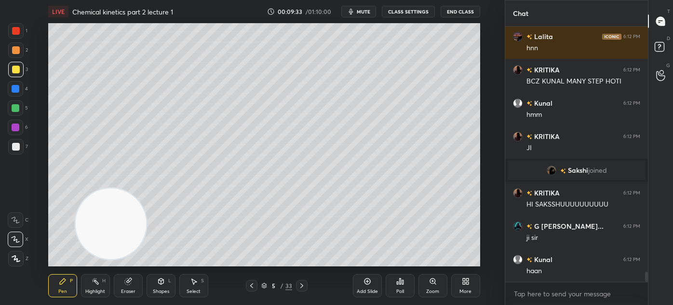
scroll to position [6130, 0]
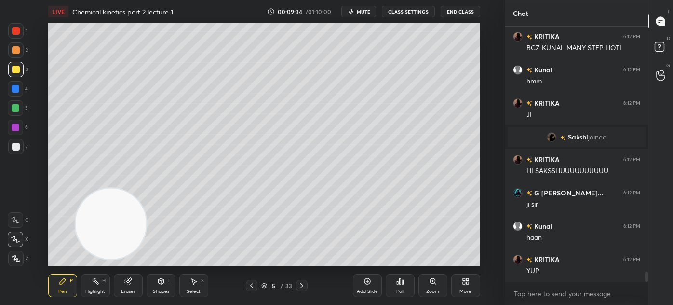
click at [124, 295] on div "Eraser" at bounding box center [128, 285] width 29 height 23
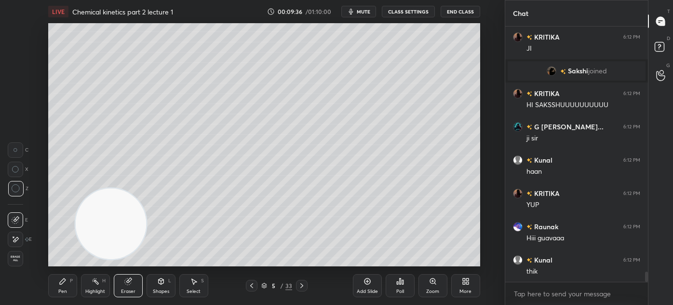
scroll to position [6229, 0]
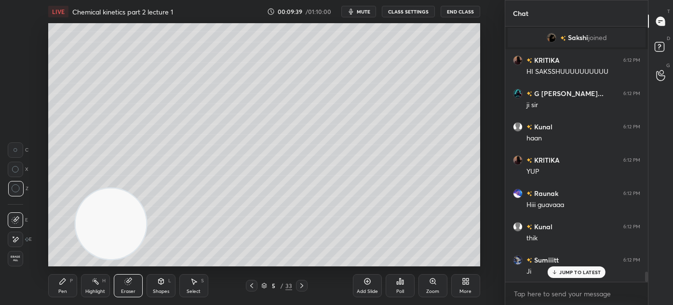
click at [60, 292] on div "Pen" at bounding box center [62, 291] width 9 height 5
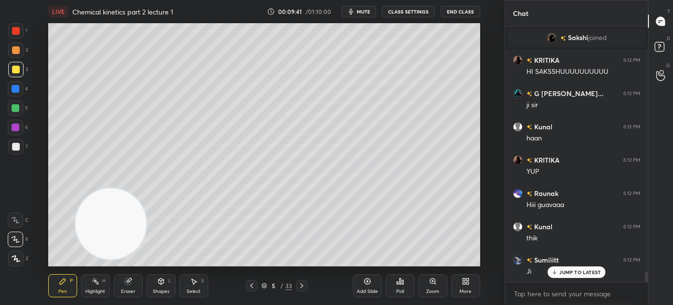
click at [16, 144] on div at bounding box center [15, 146] width 15 height 15
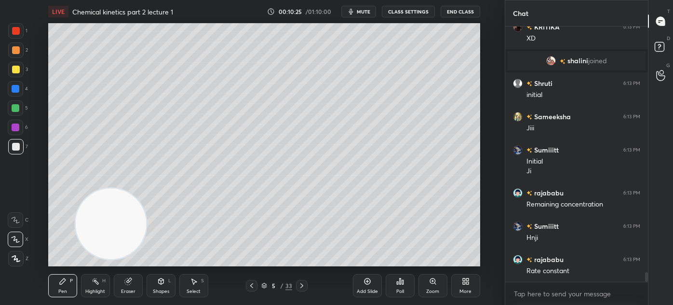
scroll to position [6467, 0]
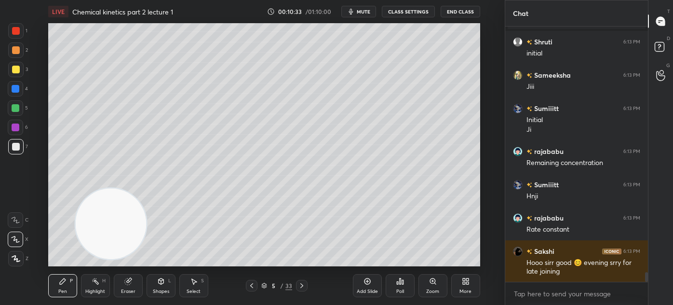
click at [128, 289] on div "Eraser" at bounding box center [128, 291] width 14 height 5
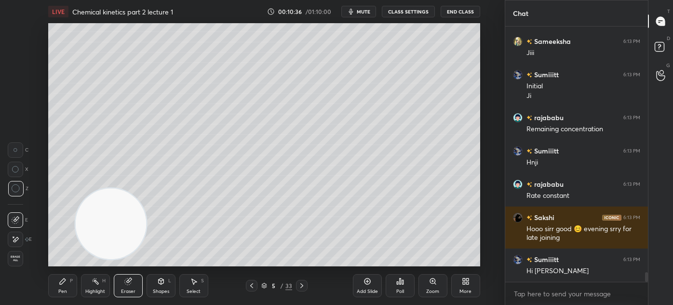
click at [54, 285] on div "Pen P" at bounding box center [62, 285] width 29 height 23
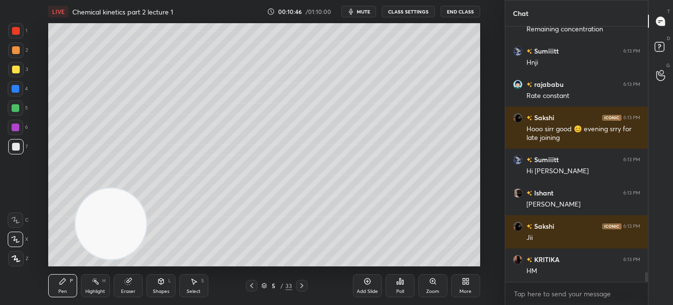
scroll to position [6634, 0]
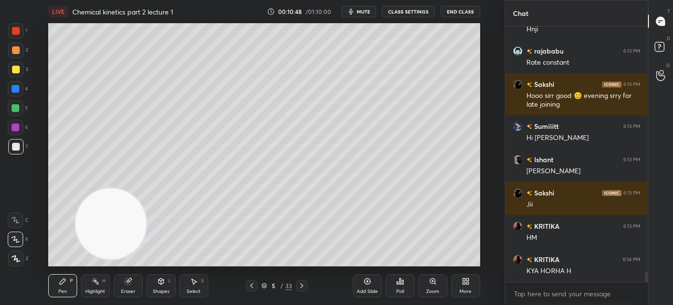
click at [17, 144] on div at bounding box center [16, 147] width 8 height 8
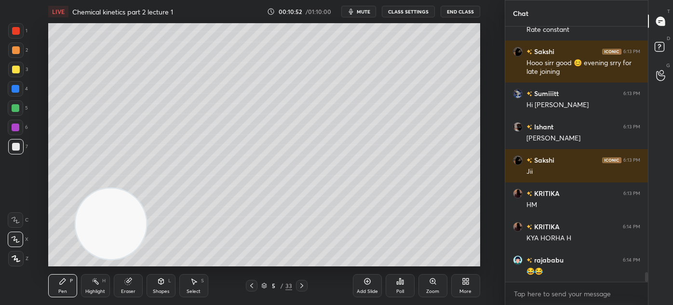
click at [136, 290] on div "Eraser" at bounding box center [128, 285] width 29 height 23
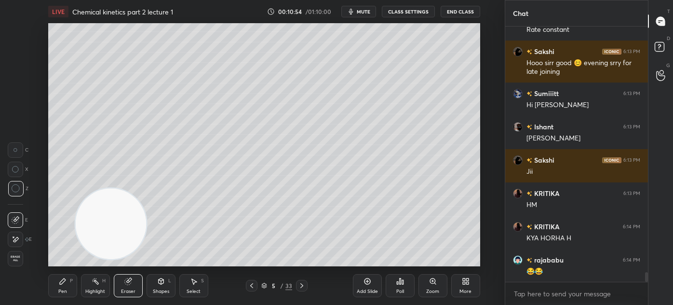
drag, startPoint x: 61, startPoint y: 290, endPoint x: 70, endPoint y: 283, distance: 11.7
click at [61, 291] on div "Pen" at bounding box center [62, 291] width 9 height 5
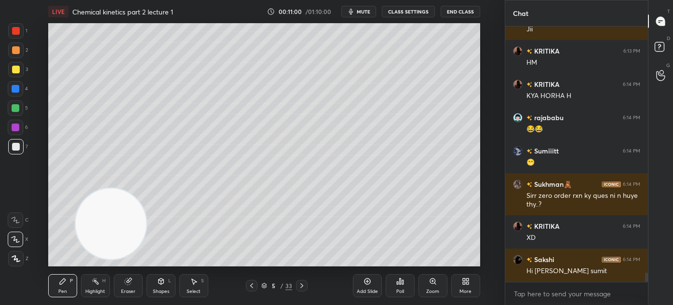
scroll to position [6842, 0]
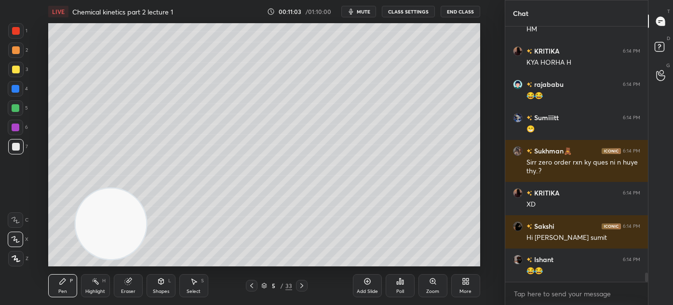
click at [66, 286] on div "Pen P" at bounding box center [62, 285] width 29 height 23
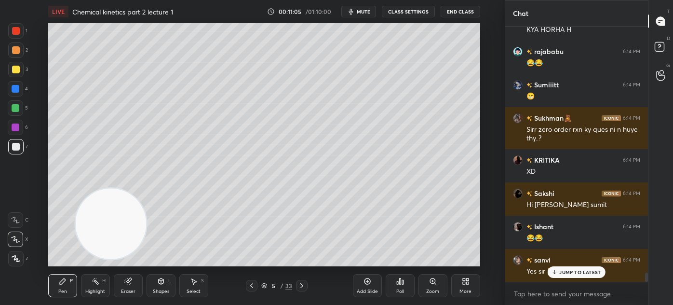
click at [18, 146] on div at bounding box center [16, 147] width 8 height 8
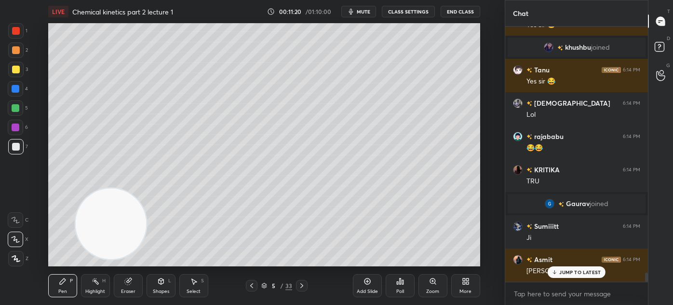
scroll to position [7004, 0]
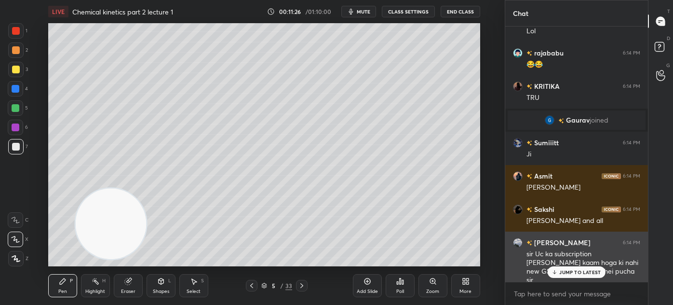
click at [563, 272] on p "JUMP TO LATEST" at bounding box center [579, 272] width 41 height 6
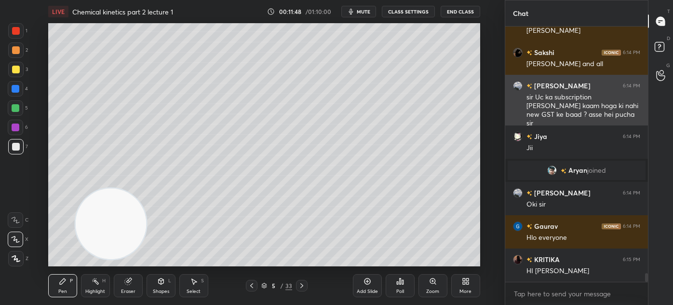
scroll to position [7194, 0]
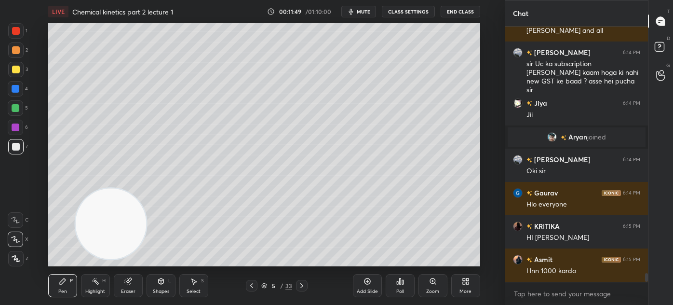
click at [366, 291] on div "Add Slide" at bounding box center [367, 291] width 21 height 5
click at [416, 10] on button "CLASS SETTINGS" at bounding box center [408, 12] width 53 height 12
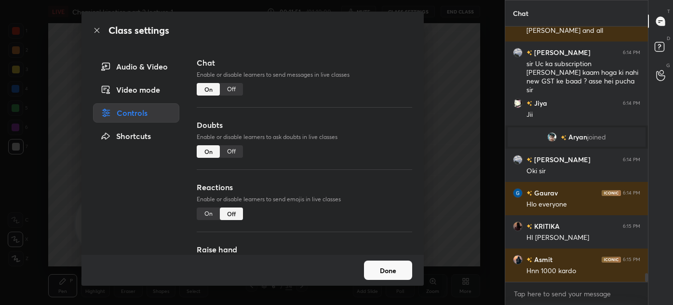
click at [232, 91] on div "Off" at bounding box center [231, 89] width 23 height 13
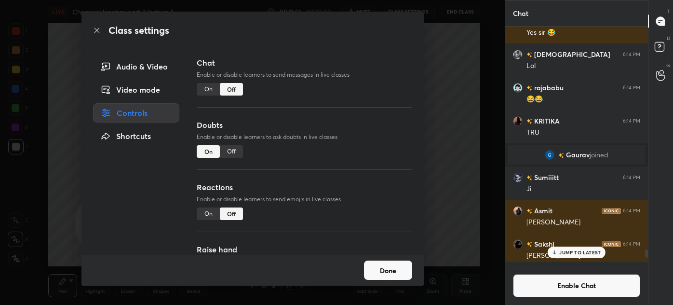
click at [458, 70] on div "Class settings Audio & Video Video mode Controls Shortcuts Chat Enable or disab…" at bounding box center [252, 152] width 505 height 305
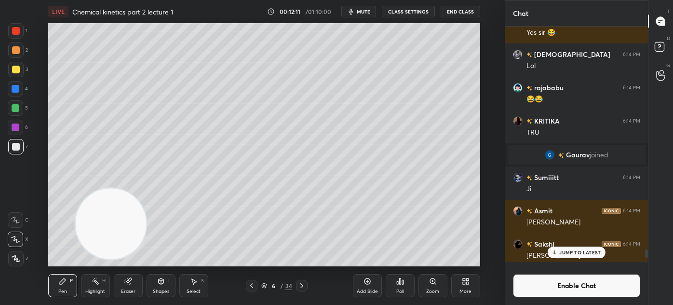
click at [14, 68] on div at bounding box center [16, 70] width 8 height 8
drag, startPoint x: 10, startPoint y: 240, endPoint x: 29, endPoint y: 216, distance: 30.9
click at [10, 241] on div at bounding box center [15, 238] width 15 height 15
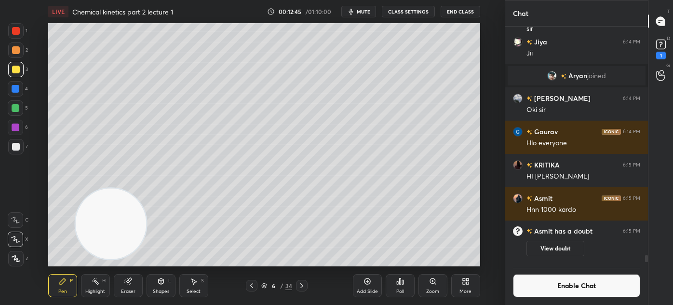
drag, startPoint x: 131, startPoint y: 291, endPoint x: 146, endPoint y: 267, distance: 28.0
click at [131, 290] on div "Eraser" at bounding box center [128, 291] width 14 height 5
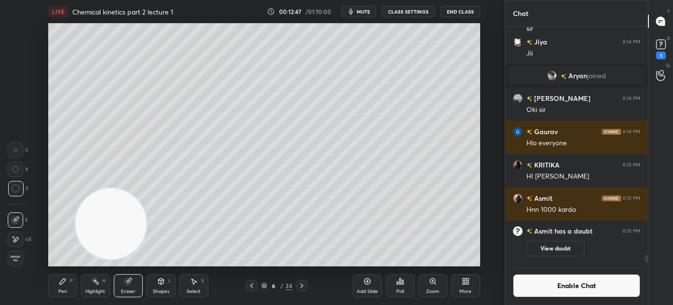
click at [63, 289] on div "Pen" at bounding box center [62, 291] width 9 height 5
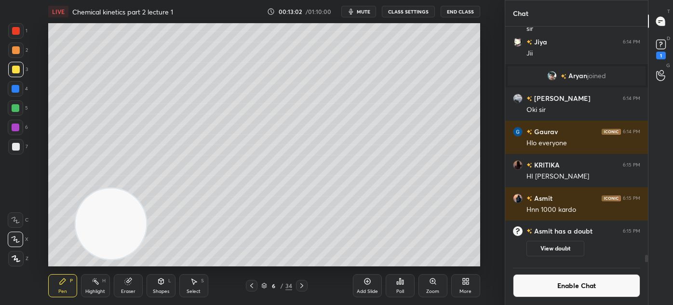
click at [15, 107] on div at bounding box center [16, 108] width 8 height 8
click at [123, 291] on div "Eraser" at bounding box center [128, 291] width 14 height 5
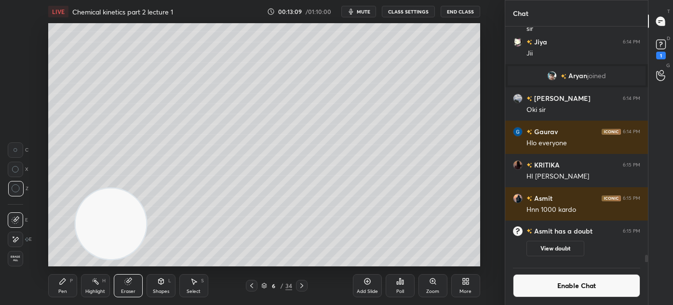
click at [55, 296] on div "Pen P" at bounding box center [62, 285] width 29 height 23
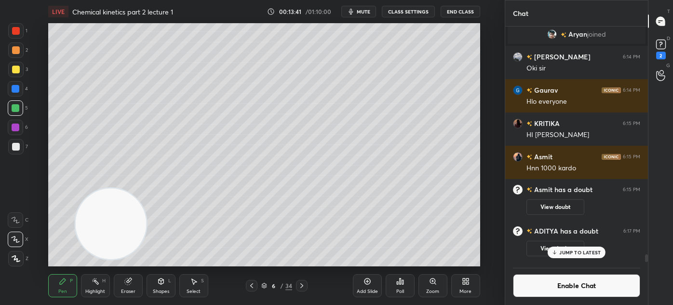
scroll to position [7160, 0]
click at [14, 149] on div at bounding box center [16, 147] width 8 height 8
click at [15, 51] on div at bounding box center [16, 50] width 8 height 8
click at [657, 55] on div "2" at bounding box center [661, 56] width 10 height 8
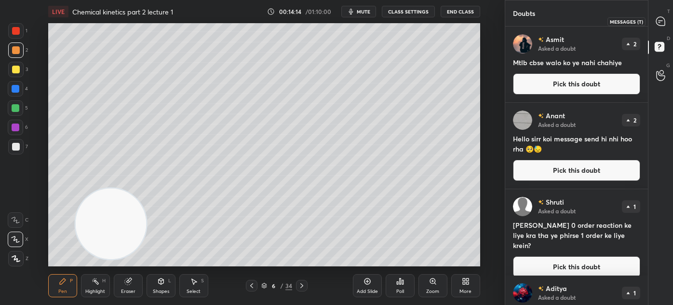
click at [658, 17] on icon at bounding box center [660, 21] width 9 height 9
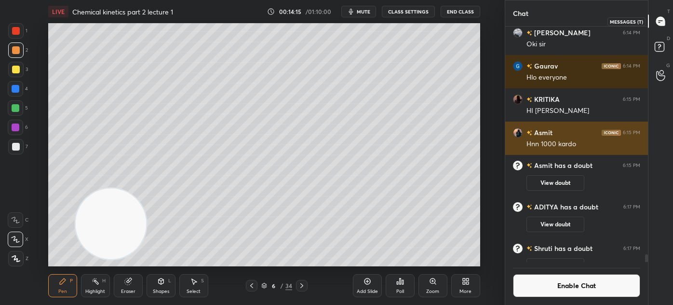
scroll to position [232, 140]
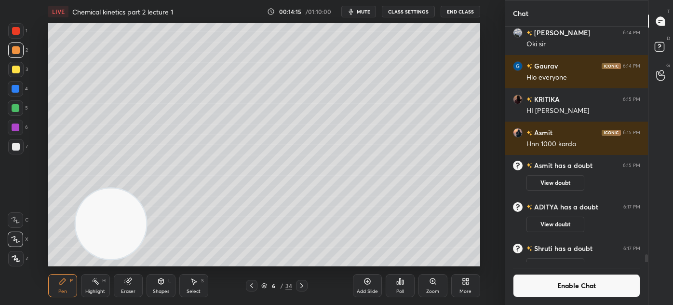
click at [565, 288] on button "Enable Chat" at bounding box center [576, 285] width 127 height 23
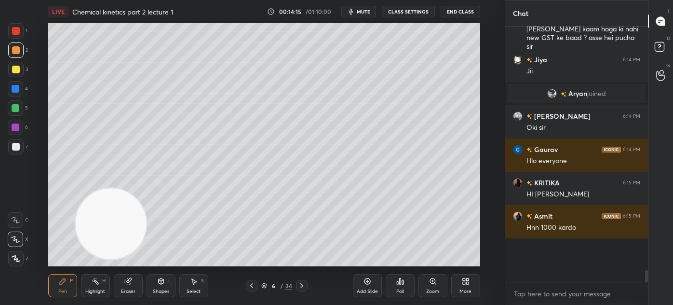
scroll to position [252, 140]
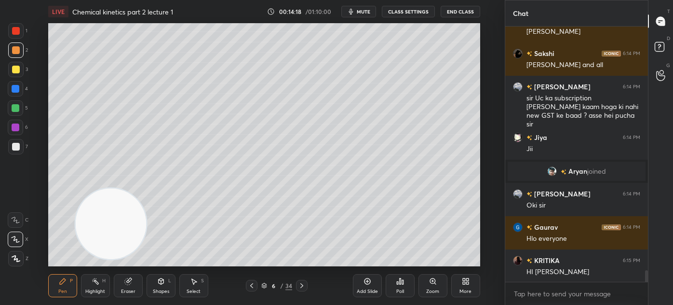
click at [122, 289] on div "Eraser" at bounding box center [128, 291] width 14 height 5
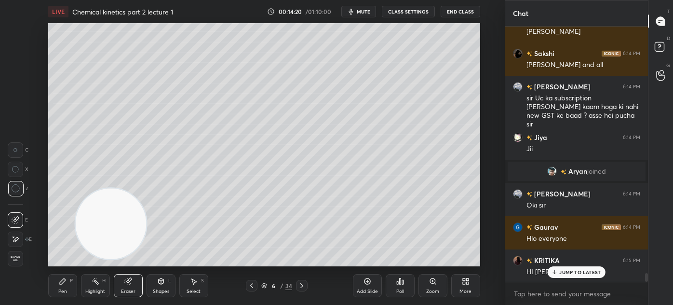
scroll to position [7224, 0]
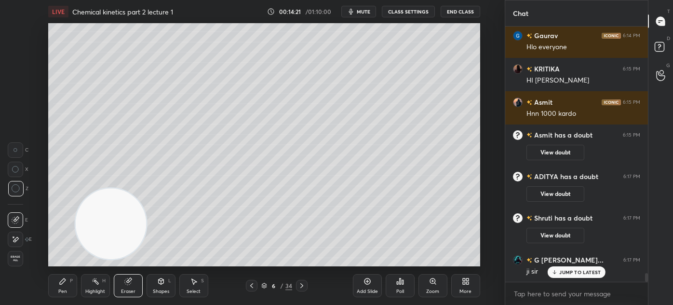
click at [54, 286] on div "Pen P" at bounding box center [62, 285] width 29 height 23
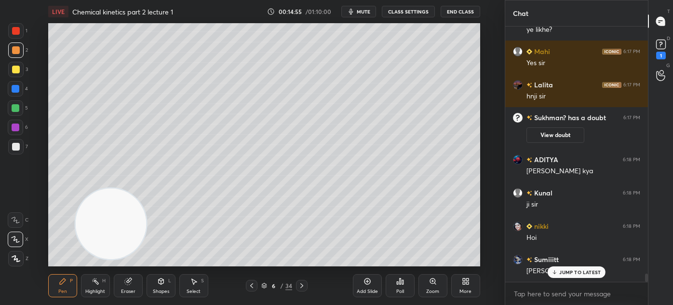
scroll to position [7731, 0]
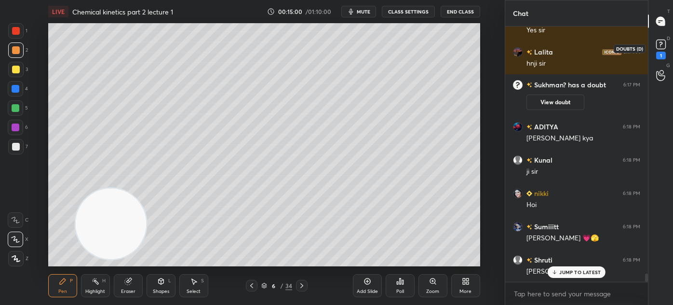
click at [659, 47] on rect at bounding box center [660, 44] width 9 height 9
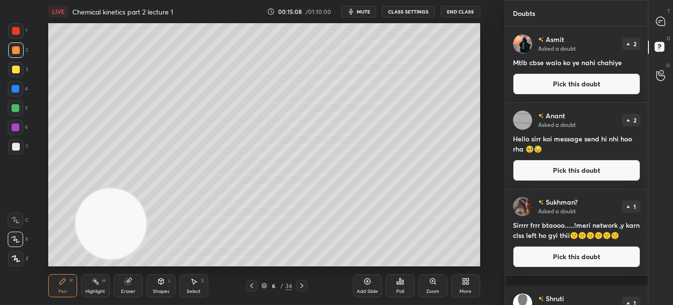
click at [17, 147] on div at bounding box center [16, 147] width 8 height 8
click at [664, 17] on icon at bounding box center [661, 21] width 10 height 10
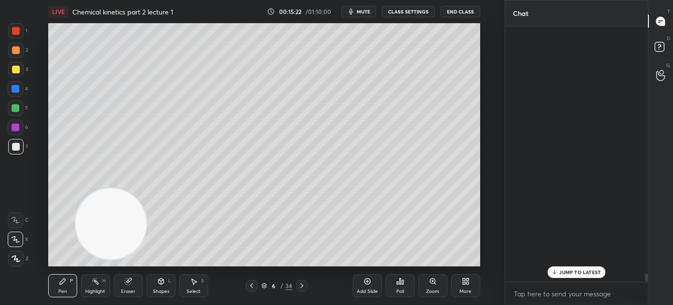
scroll to position [252, 140]
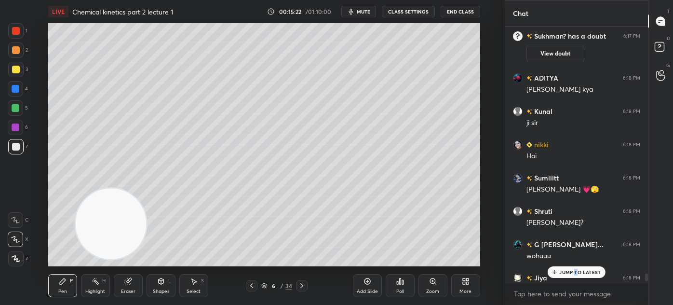
click at [576, 274] on div "JUMP TO LATEST" at bounding box center [577, 272] width 58 height 12
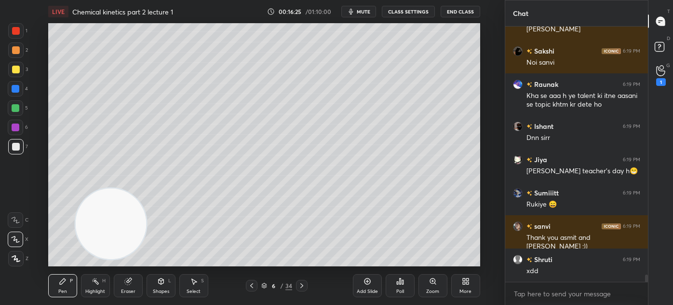
scroll to position [8559, 0]
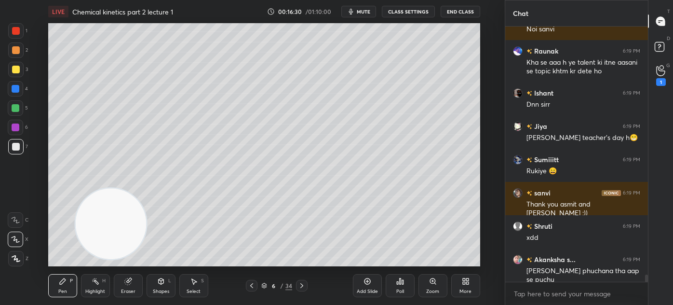
click at [662, 78] on div "1" at bounding box center [661, 82] width 10 height 8
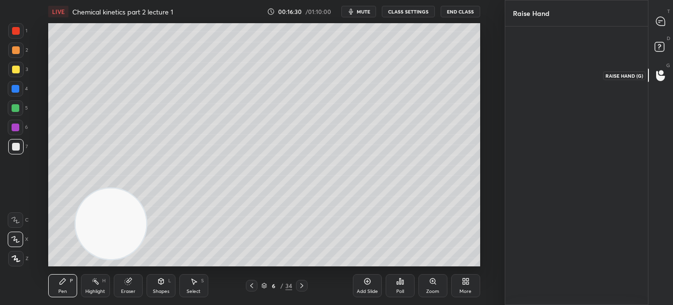
scroll to position [3, 2]
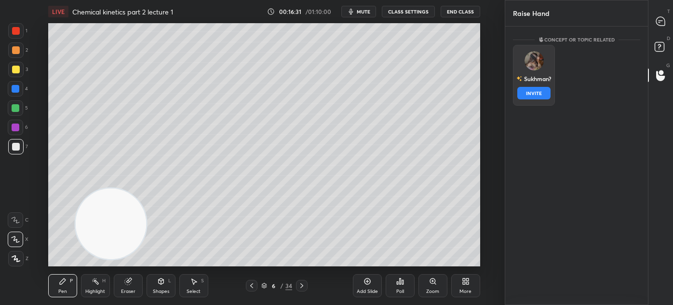
drag, startPoint x: 536, startPoint y: 71, endPoint x: 537, endPoint y: 85, distance: 14.0
click at [537, 71] on div "Sukhman? INVITE" at bounding box center [534, 75] width 42 height 61
click at [535, 95] on button "INVITE" at bounding box center [533, 93] width 33 height 13
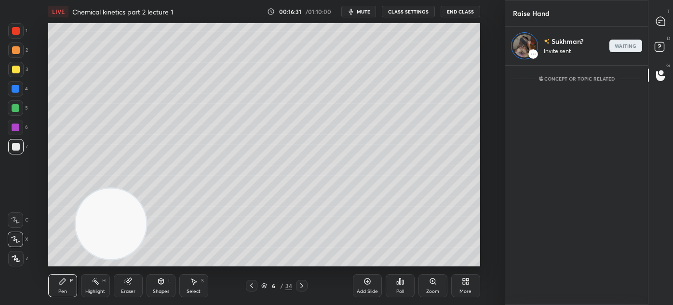
scroll to position [236, 140]
click at [660, 20] on icon at bounding box center [661, 21] width 10 height 10
type textarea "x"
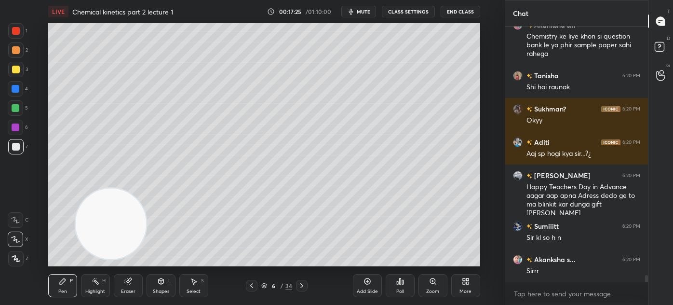
scroll to position [9261, 0]
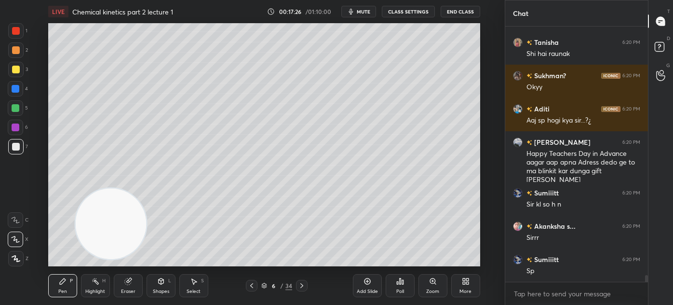
click at [126, 290] on div "Eraser" at bounding box center [128, 291] width 14 height 5
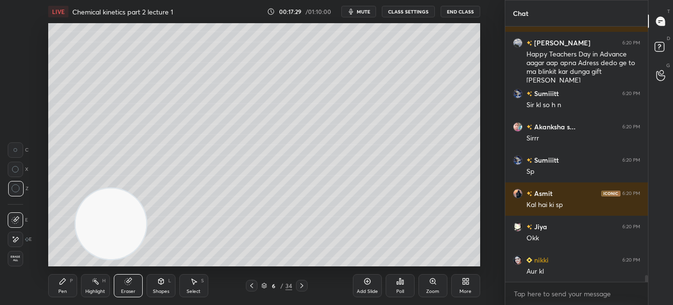
scroll to position [9394, 0]
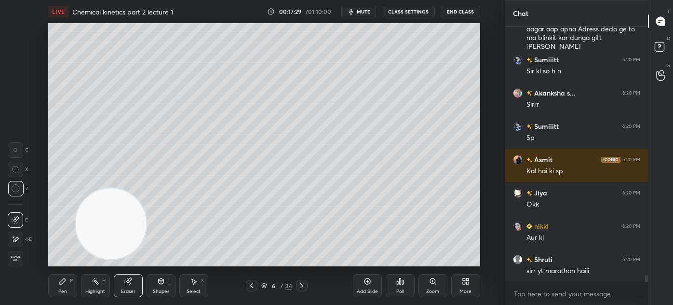
click at [58, 289] on div "Pen P" at bounding box center [62, 285] width 29 height 23
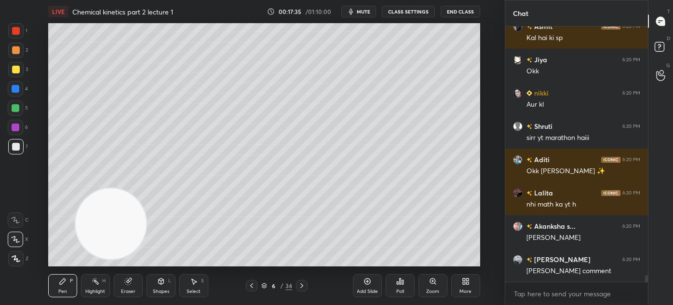
scroll to position [9560, 0]
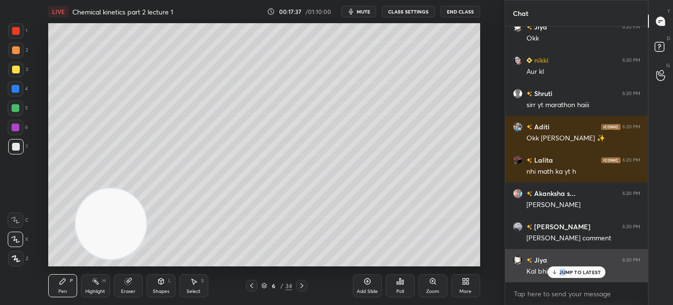
click at [567, 277] on div "Asmit 6:20 PM Hnn [PERSON_NAME] s... 6:20 PM Chemistry ke liye khon si question…" at bounding box center [576, 154] width 143 height 255
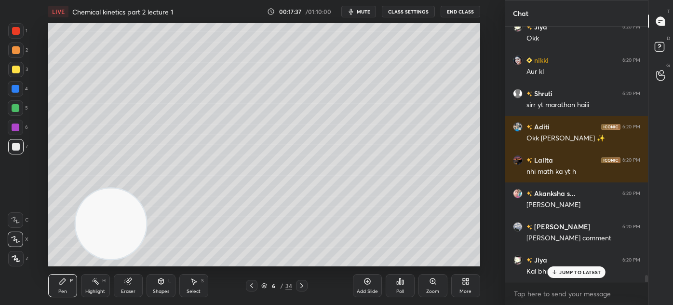
scroll to position [9593, 0]
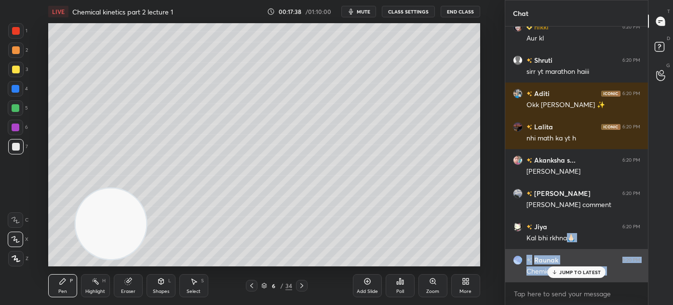
click at [584, 275] on div "JUMP TO LATEST" at bounding box center [577, 272] width 58 height 12
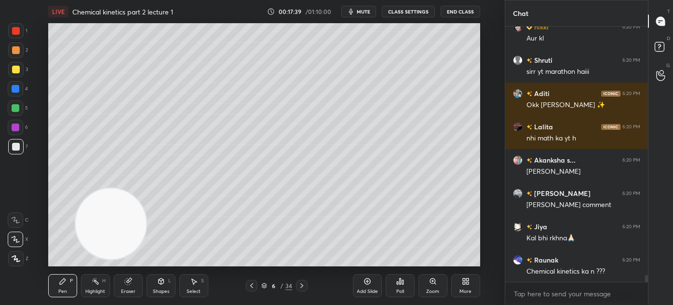
scroll to position [9626, 0]
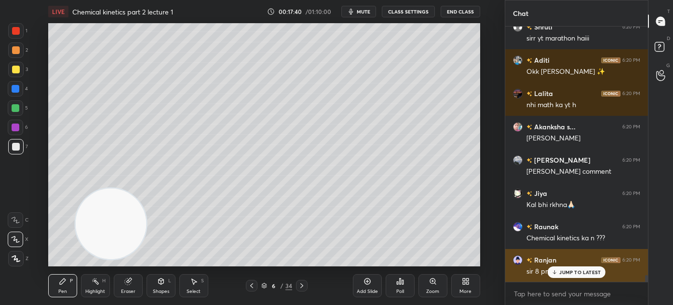
click at [572, 274] on p "JUMP TO LATEST" at bounding box center [579, 272] width 41 height 6
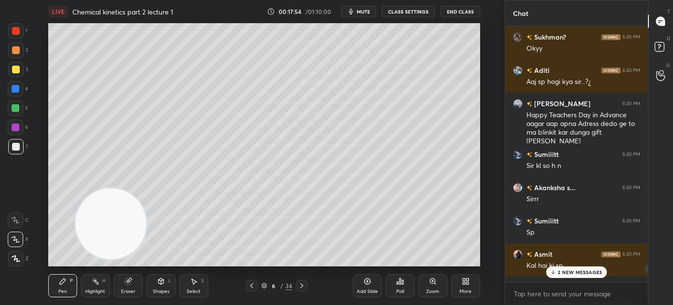
scroll to position [9318, 0]
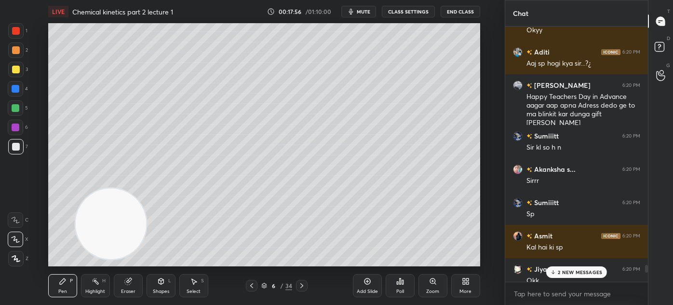
drag, startPoint x: 646, startPoint y: 276, endPoint x: 644, endPoint y: 266, distance: 10.8
click at [644, 266] on div at bounding box center [645, 154] width 6 height 255
click at [579, 270] on p "2 NEW MESSAGES" at bounding box center [580, 272] width 44 height 6
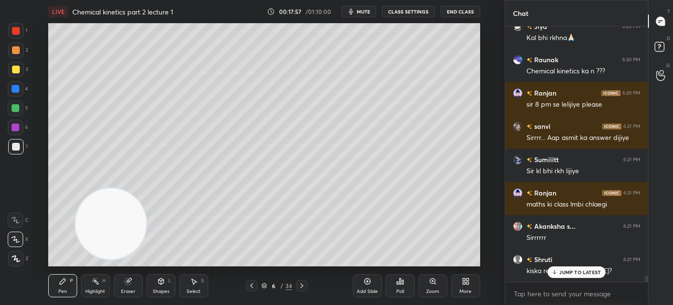
scroll to position [9826, 0]
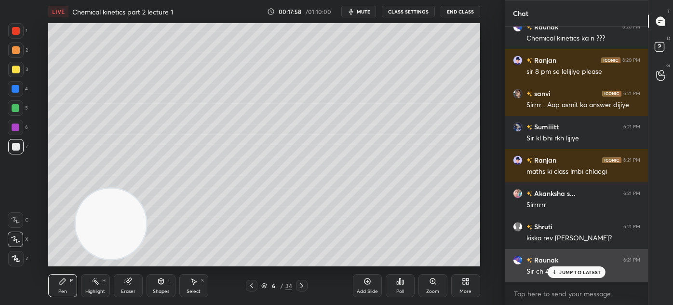
click at [571, 272] on p "JUMP TO LATEST" at bounding box center [579, 272] width 41 height 6
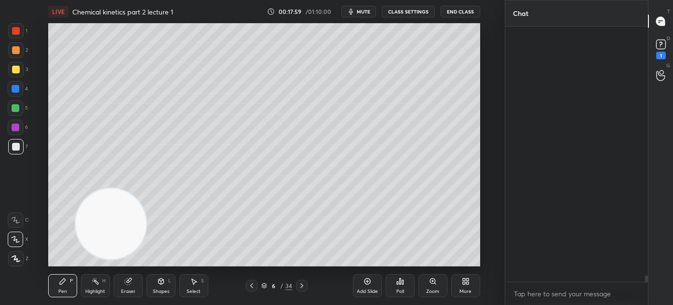
scroll to position [1333, 0]
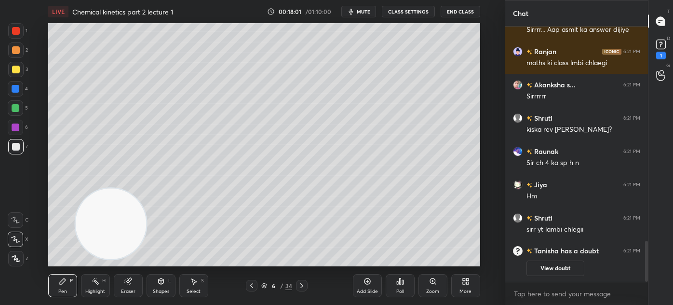
click at [409, 10] on button "CLASS SETTINGS" at bounding box center [408, 12] width 53 height 12
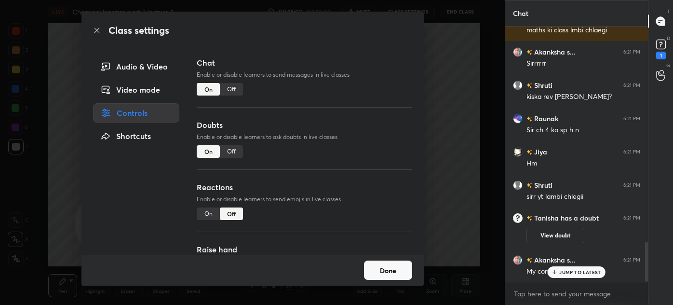
click at [228, 91] on div "Off" at bounding box center [231, 89] width 23 height 13
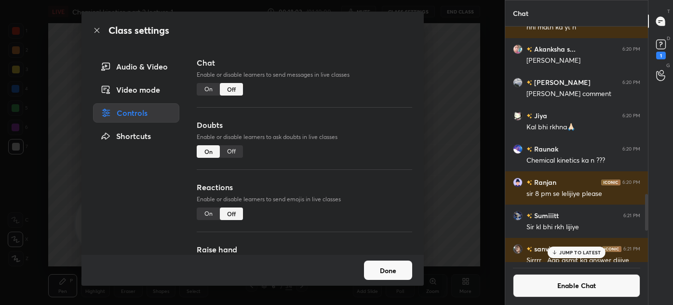
scroll to position [232, 140]
click at [454, 125] on div "Class settings Audio & Video Video mode Controls Shortcuts Chat Enable or disab…" at bounding box center [252, 152] width 505 height 305
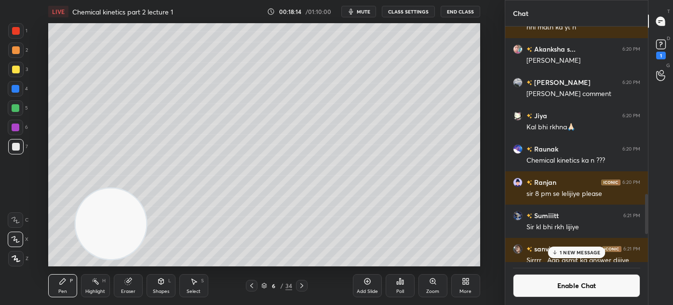
drag, startPoint x: 369, startPoint y: 289, endPoint x: 386, endPoint y: 284, distance: 17.8
click at [368, 289] on div "Add Slide" at bounding box center [367, 291] width 21 height 5
click at [19, 66] on div at bounding box center [15, 69] width 15 height 15
click at [163, 282] on div "Shapes L" at bounding box center [161, 285] width 29 height 23
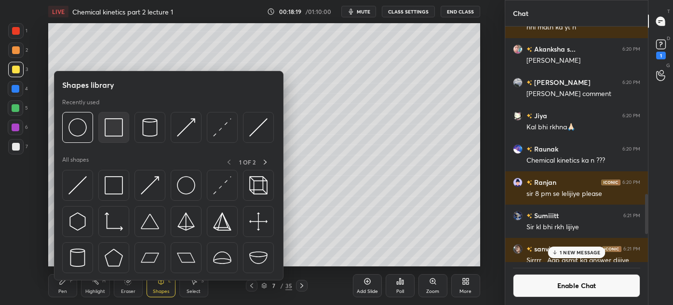
click at [110, 131] on img at bounding box center [114, 127] width 18 height 18
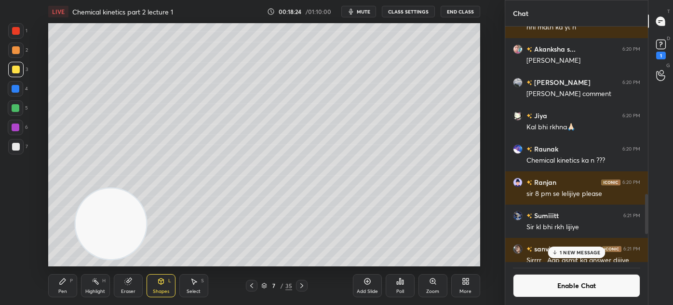
click at [58, 290] on div "Pen P" at bounding box center [62, 285] width 29 height 23
click at [541, 287] on button "Enable Chat" at bounding box center [576, 285] width 127 height 23
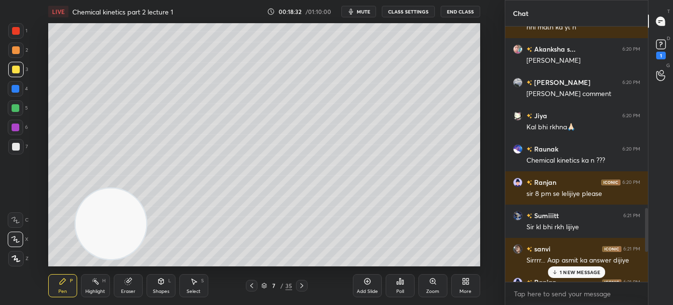
click at [564, 273] on p "1 NEW MESSAGE" at bounding box center [580, 272] width 41 height 6
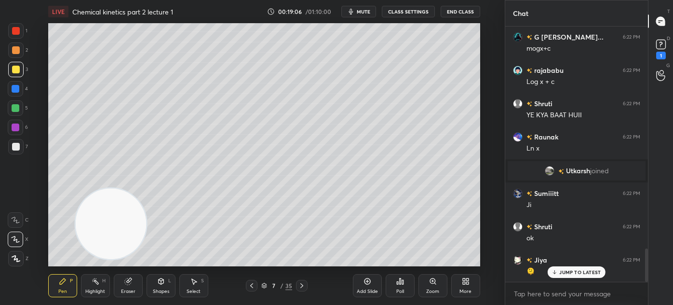
scroll to position [1799, 0]
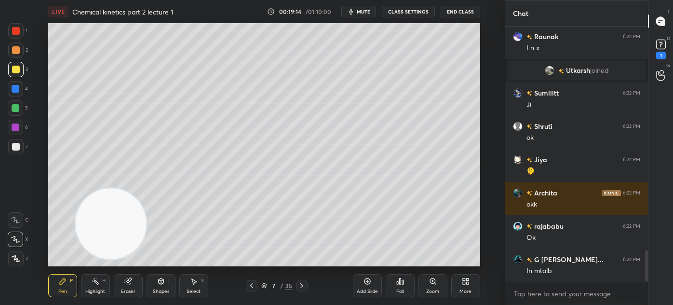
click at [126, 287] on div "Eraser" at bounding box center [128, 285] width 29 height 23
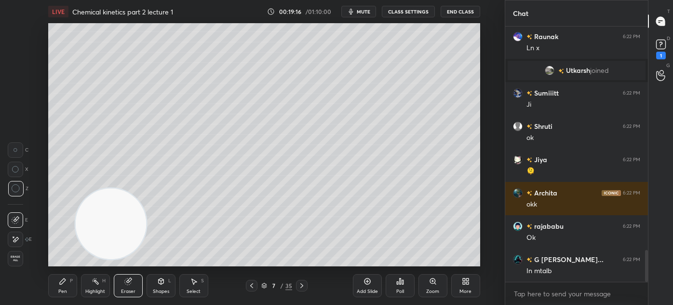
click at [59, 286] on div "Pen P" at bounding box center [62, 285] width 29 height 23
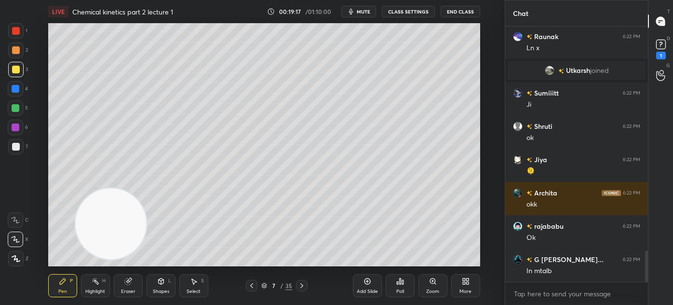
scroll to position [1832, 0]
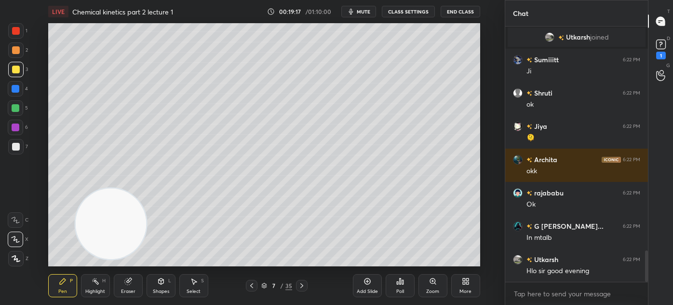
drag, startPoint x: 125, startPoint y: 294, endPoint x: 141, endPoint y: 268, distance: 30.5
click at [126, 294] on div "Eraser" at bounding box center [128, 285] width 29 height 23
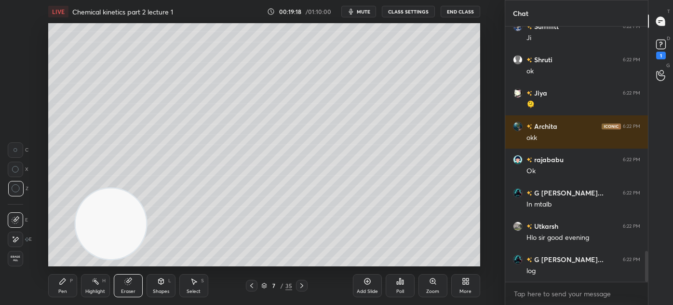
scroll to position [1907, 0]
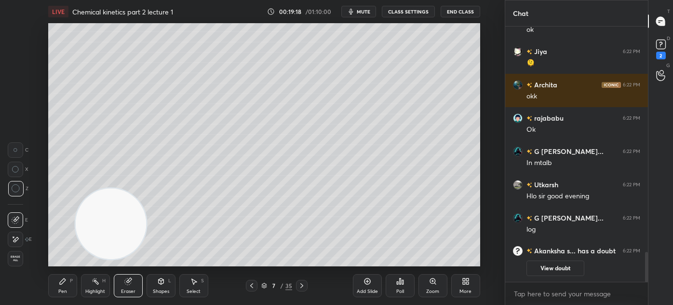
drag, startPoint x: 71, startPoint y: 282, endPoint x: 81, endPoint y: 272, distance: 14.3
click at [71, 283] on div "P" at bounding box center [71, 280] width 3 height 5
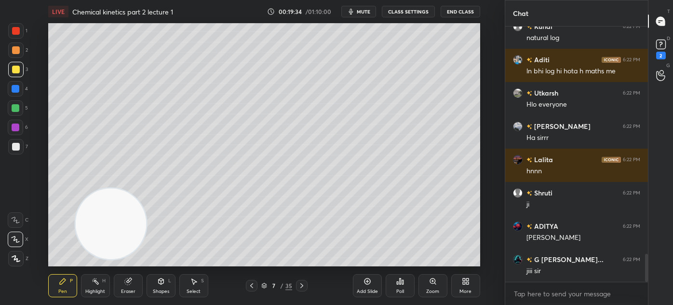
scroll to position [2097, 0]
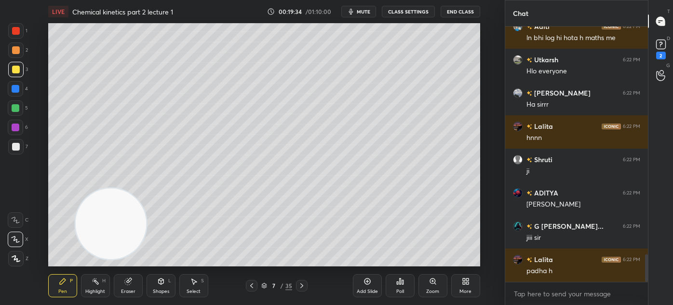
drag, startPoint x: 14, startPoint y: 108, endPoint x: 23, endPoint y: 109, distance: 8.8
click at [14, 109] on div at bounding box center [16, 108] width 8 height 8
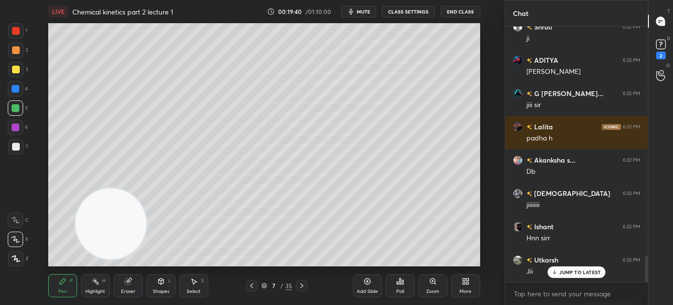
scroll to position [2263, 0]
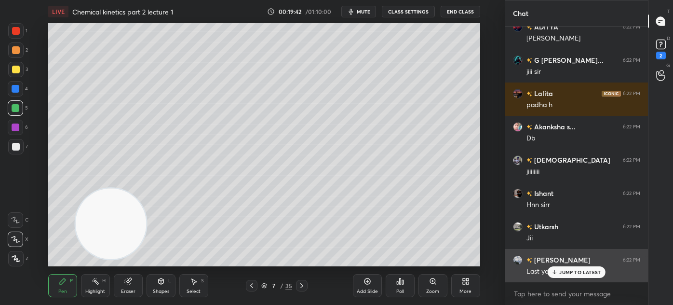
click at [566, 271] on p "JUMP TO LATEST" at bounding box center [579, 272] width 41 height 6
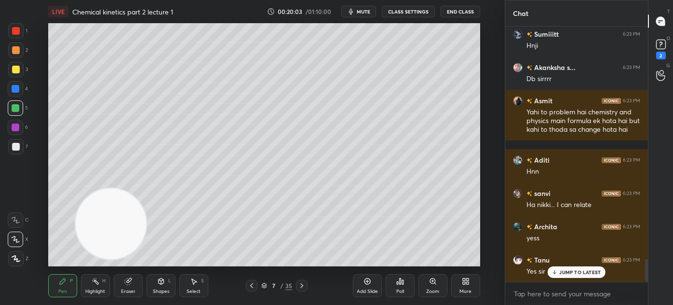
scroll to position [2655, 0]
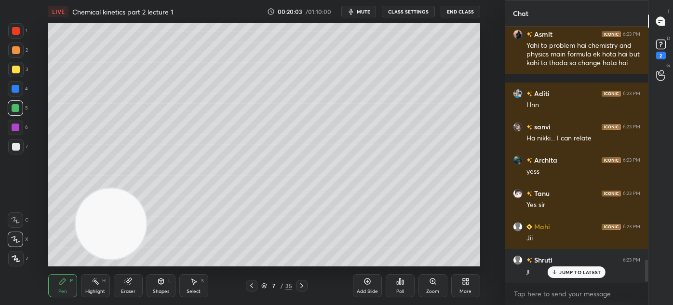
click at [15, 55] on div at bounding box center [15, 49] width 15 height 15
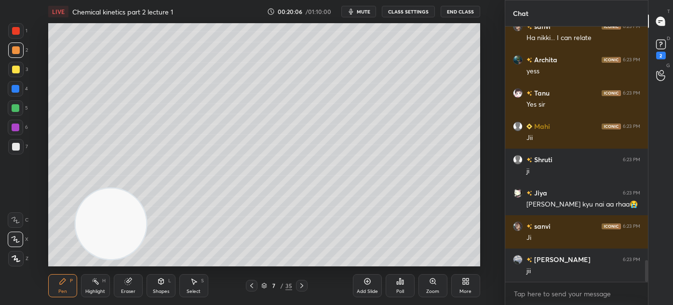
scroll to position [2797, 0]
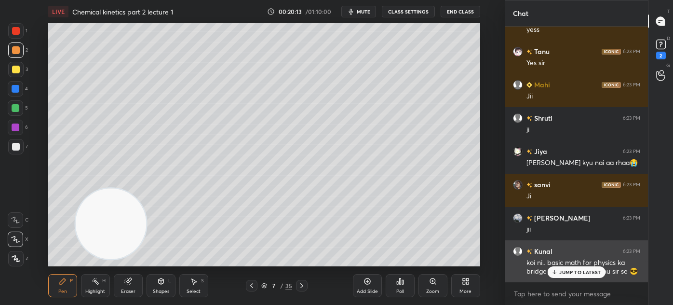
click at [566, 273] on p "JUMP TO LATEST" at bounding box center [579, 272] width 41 height 6
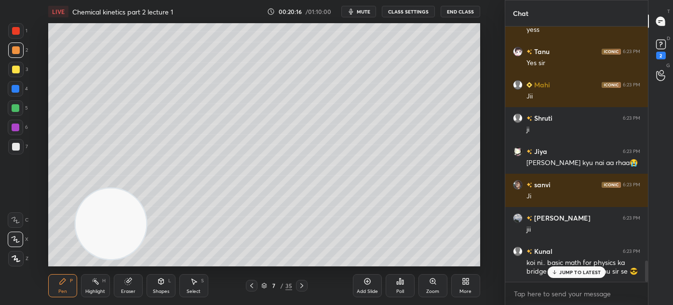
scroll to position [2830, 0]
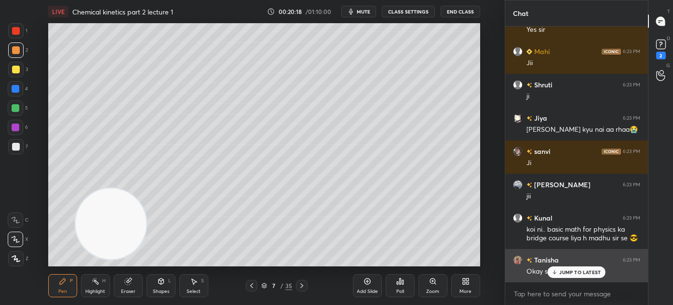
click at [566, 270] on p "JUMP TO LATEST" at bounding box center [579, 272] width 41 height 6
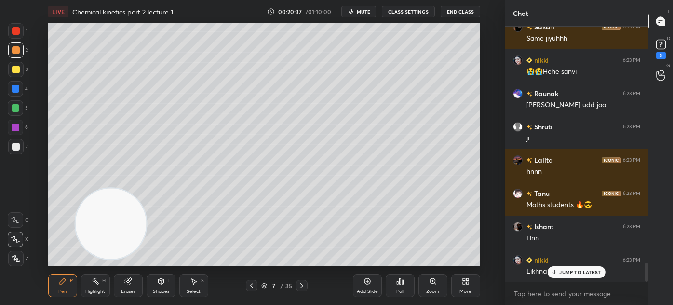
scroll to position [3130, 0]
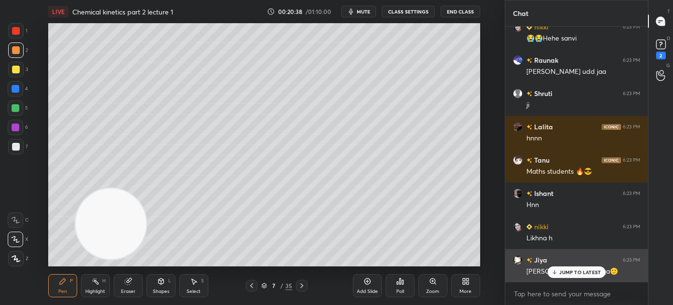
click at [568, 273] on p "JUMP TO LATEST" at bounding box center [579, 272] width 41 height 6
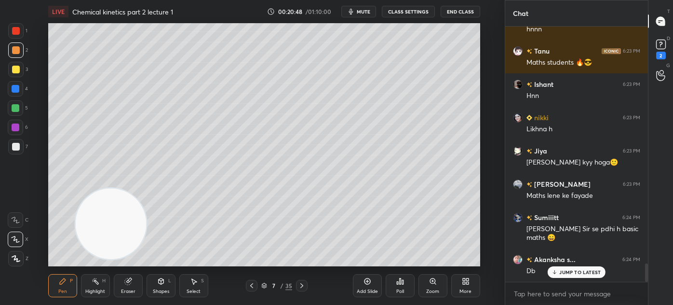
scroll to position [3271, 0]
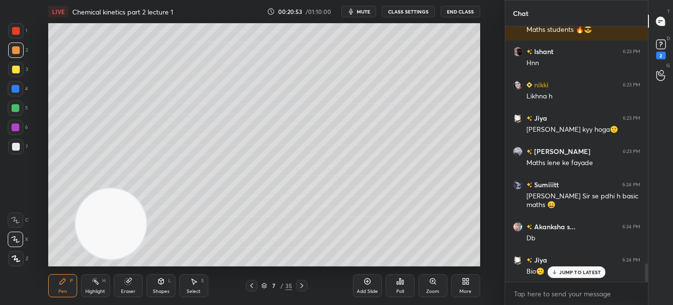
click at [130, 289] on div "Eraser" at bounding box center [128, 291] width 14 height 5
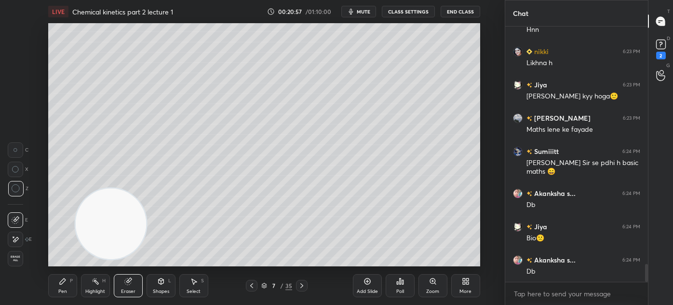
scroll to position [3347, 0]
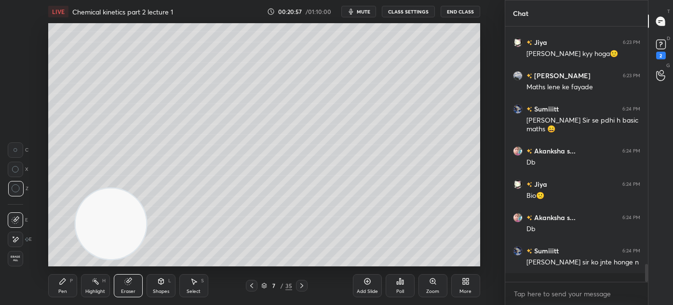
click at [64, 285] on div "Pen P" at bounding box center [62, 285] width 29 height 23
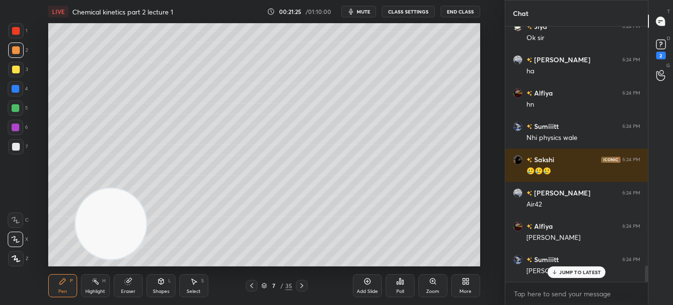
scroll to position [3746, 0]
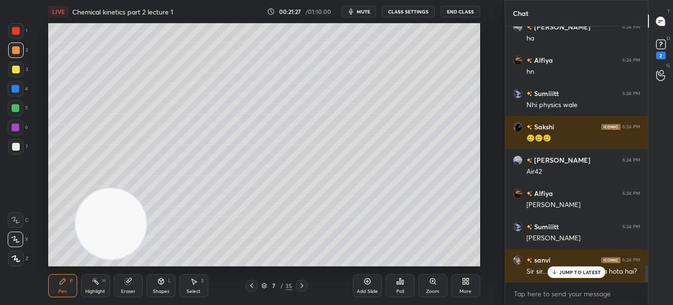
click at [567, 273] on p "JUMP TO LATEST" at bounding box center [579, 272] width 41 height 6
click at [127, 289] on div "Eraser" at bounding box center [128, 291] width 14 height 5
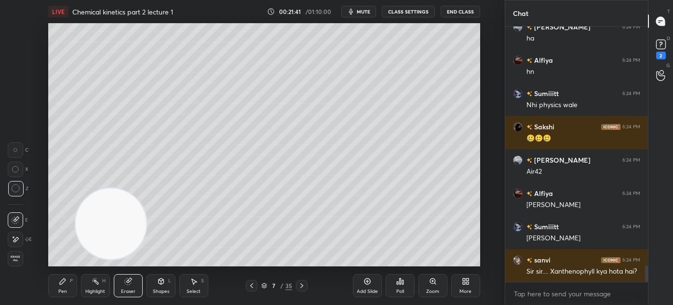
click at [14, 257] on span "Erase all" at bounding box center [15, 258] width 14 height 7
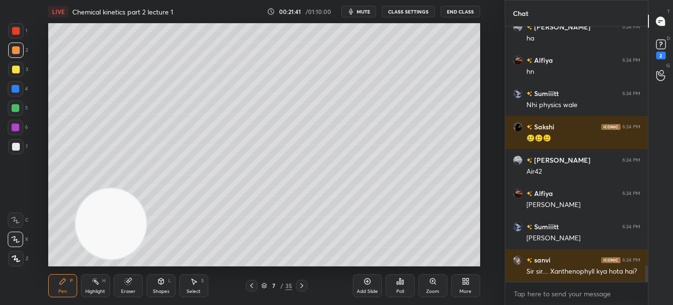
drag, startPoint x: 63, startPoint y: 288, endPoint x: 75, endPoint y: 284, distance: 12.7
click at [62, 289] on div "Pen" at bounding box center [62, 291] width 9 height 5
click at [414, 10] on button "CLASS SETTINGS" at bounding box center [408, 12] width 53 height 12
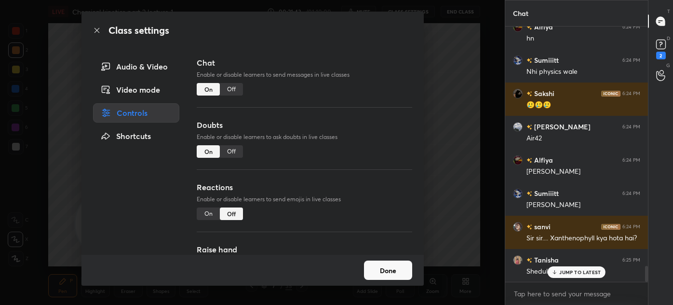
click at [232, 88] on div "Off" at bounding box center [231, 89] width 23 height 13
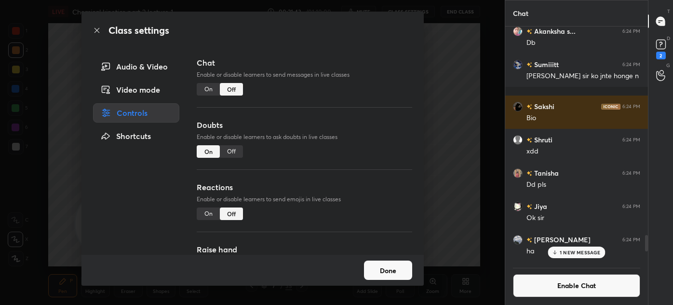
click at [458, 86] on div "Class settings Audio & Video Video mode Controls Shortcuts Chat Enable or disab…" at bounding box center [252, 152] width 505 height 305
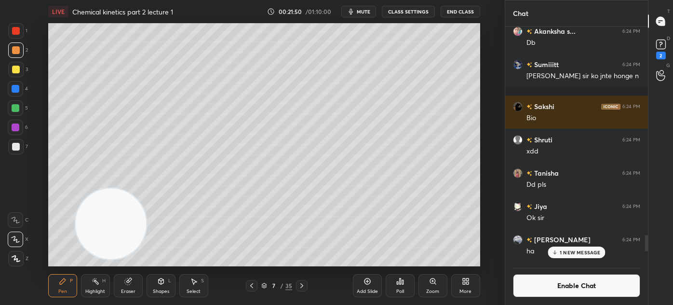
click at [12, 70] on div at bounding box center [16, 70] width 8 height 8
click at [132, 286] on div "Eraser" at bounding box center [128, 285] width 29 height 23
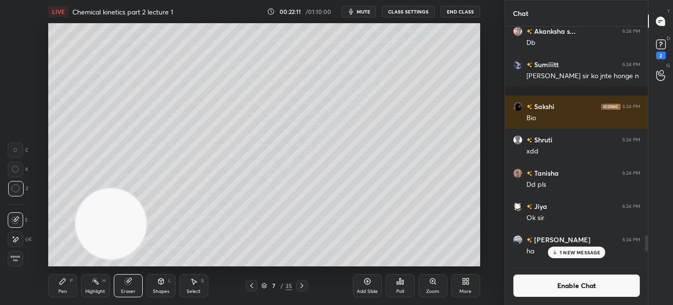
click at [62, 285] on div "Pen P" at bounding box center [62, 285] width 29 height 23
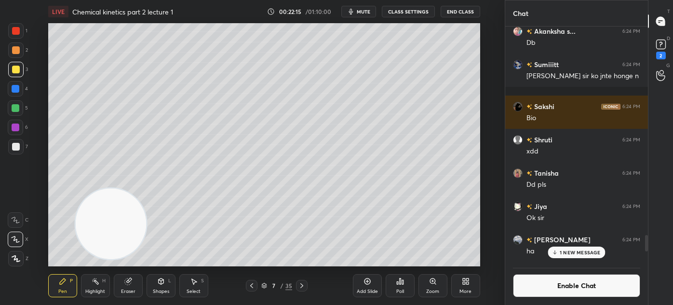
click at [362, 11] on span "mute" at bounding box center [364, 11] width 14 height 7
click at [359, 13] on span "unmute" at bounding box center [362, 11] width 21 height 7
click at [366, 11] on span "mute" at bounding box center [364, 11] width 14 height 7
click at [578, 256] on div "1 NEW MESSAGE" at bounding box center [576, 252] width 57 height 12
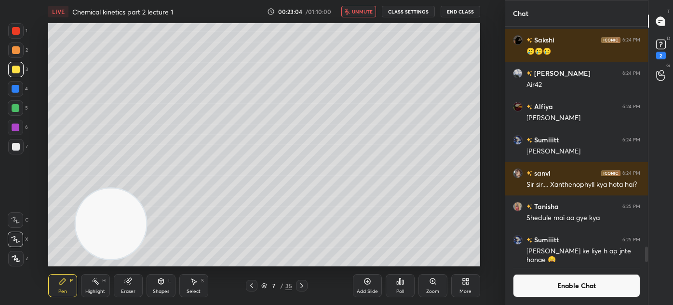
click at [359, 8] on span "unmute" at bounding box center [362, 11] width 21 height 7
click at [20, 145] on div at bounding box center [15, 146] width 15 height 15
click at [157, 289] on div "Shapes" at bounding box center [161, 291] width 16 height 5
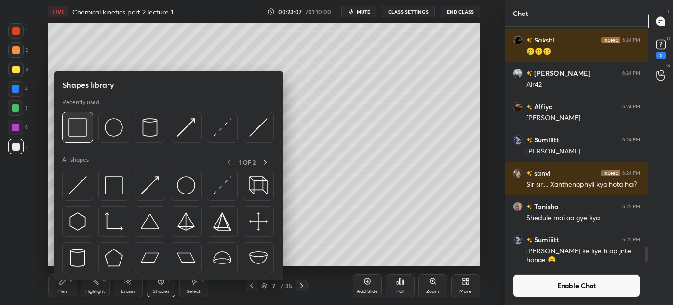
click at [77, 124] on img at bounding box center [77, 127] width 18 height 18
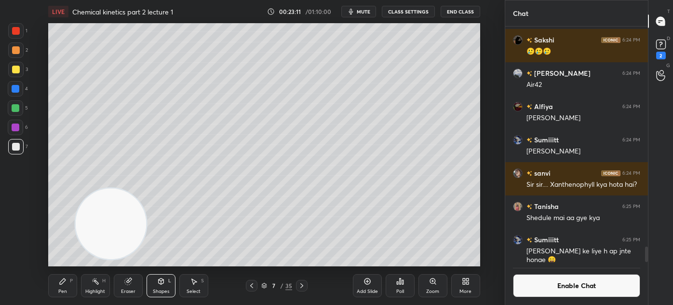
click at [572, 289] on button "Enable Chat" at bounding box center [576, 285] width 127 height 23
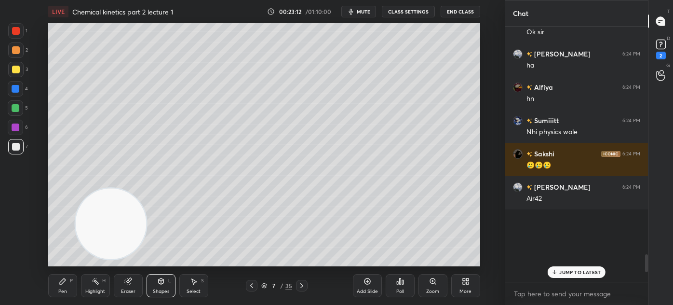
scroll to position [252, 140]
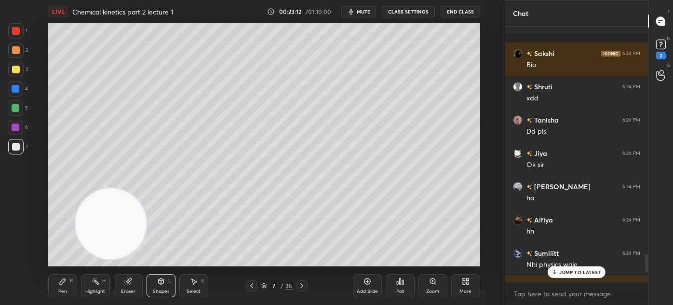
click at [566, 276] on div "JUMP TO LATEST" at bounding box center [577, 272] width 58 height 12
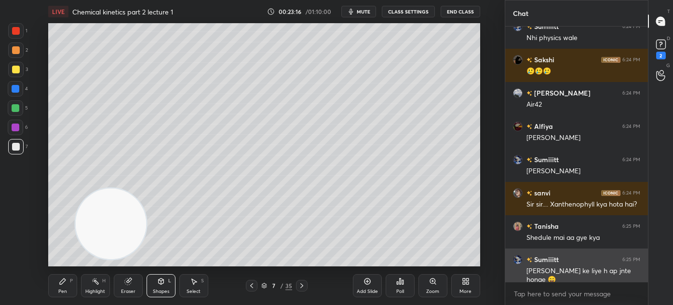
scroll to position [3328, 0]
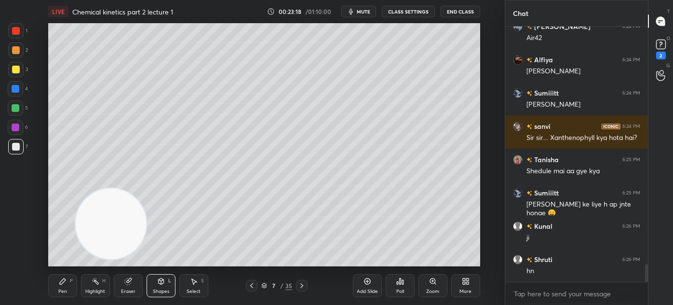
click at [65, 286] on div "Pen P" at bounding box center [62, 285] width 29 height 23
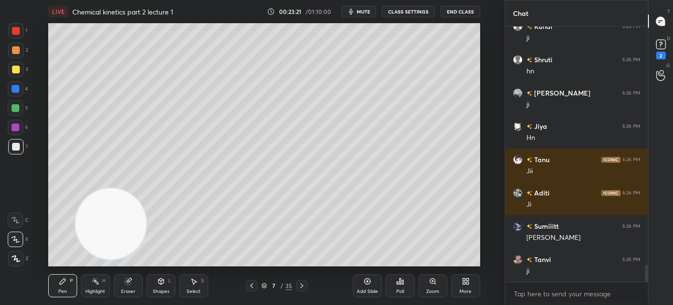
scroll to position [3627, 0]
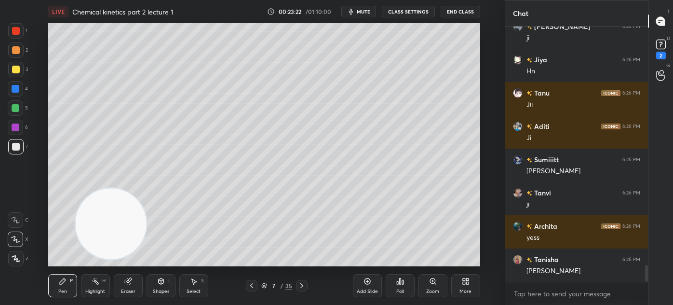
click at [15, 106] on div at bounding box center [16, 108] width 8 height 8
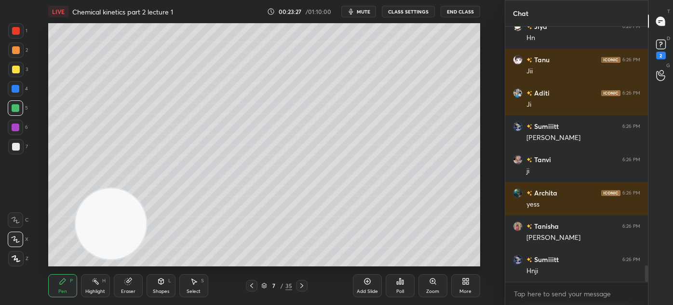
scroll to position [3694, 0]
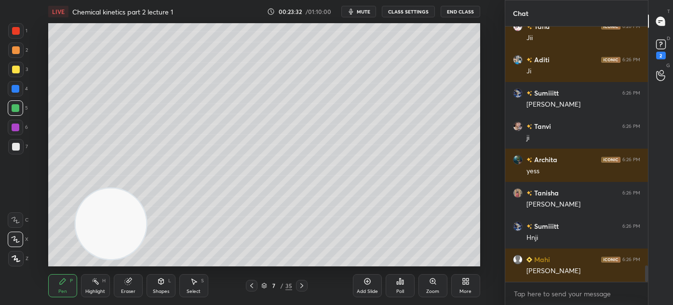
drag, startPoint x: 121, startPoint y: 290, endPoint x: 133, endPoint y: 279, distance: 17.1
click at [122, 289] on div "Eraser" at bounding box center [128, 291] width 14 height 5
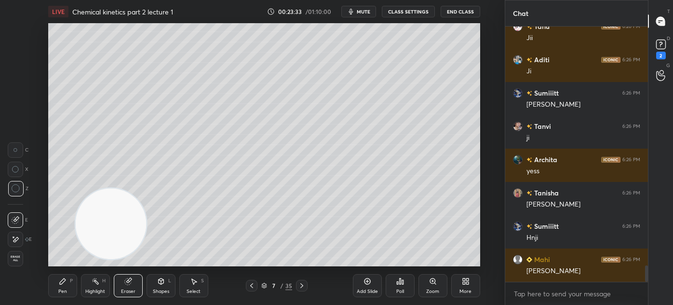
scroll to position [3727, 0]
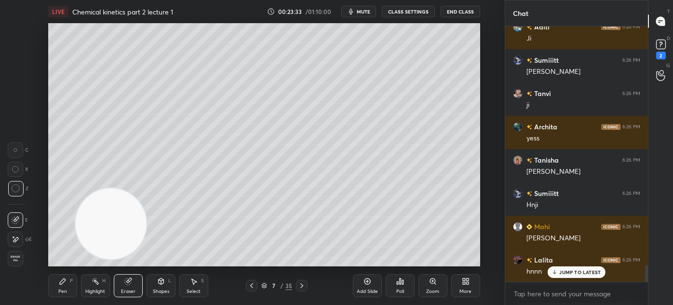
click at [62, 282] on icon at bounding box center [63, 281] width 6 height 6
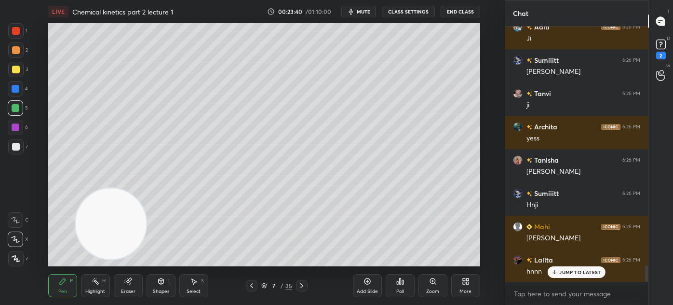
click at [566, 275] on p "JUMP TO LATEST" at bounding box center [579, 272] width 41 height 6
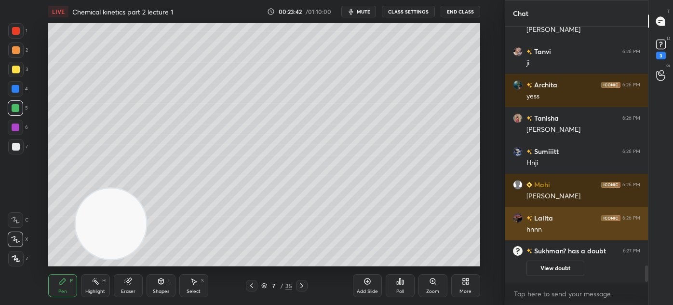
scroll to position [3610, 0]
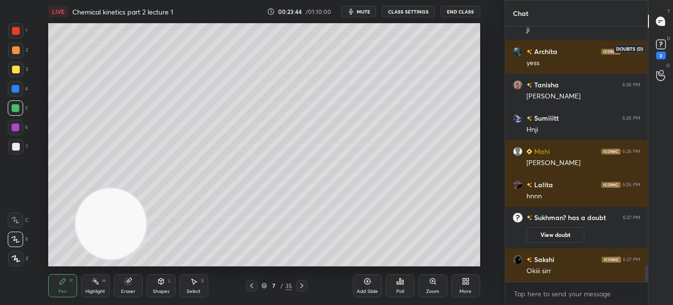
click at [665, 48] on icon at bounding box center [661, 44] width 14 height 14
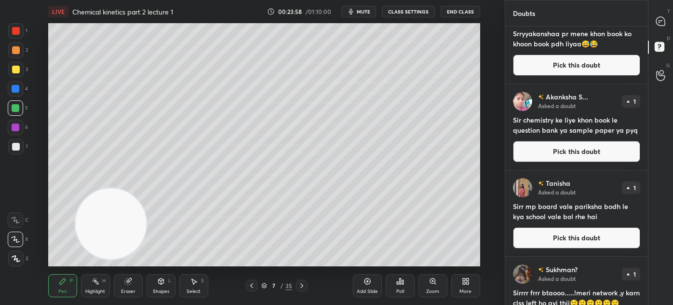
scroll to position [192, 0]
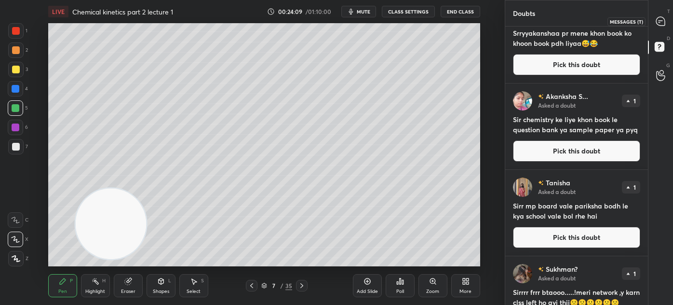
click at [659, 17] on icon at bounding box center [661, 21] width 10 height 10
type textarea "x"
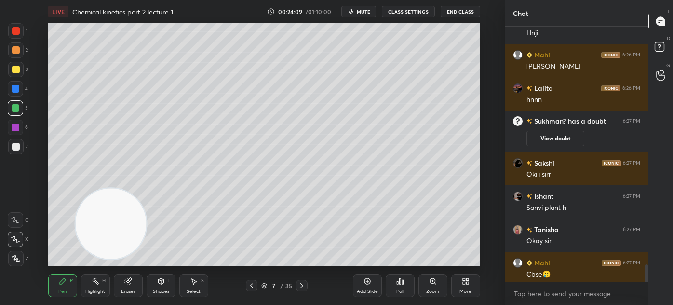
scroll to position [4012, 0]
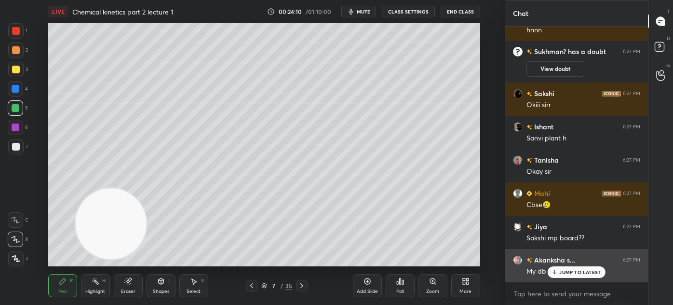
click at [566, 273] on p "JUMP TO LATEST" at bounding box center [579, 272] width 41 height 6
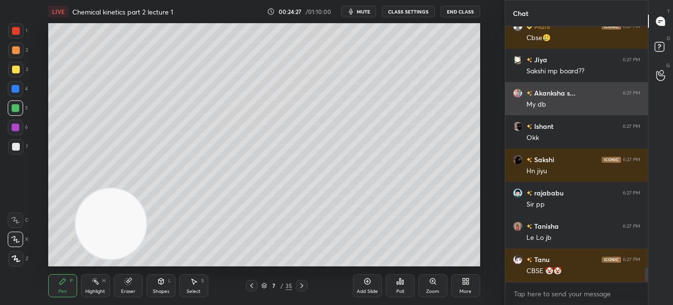
scroll to position [4212, 0]
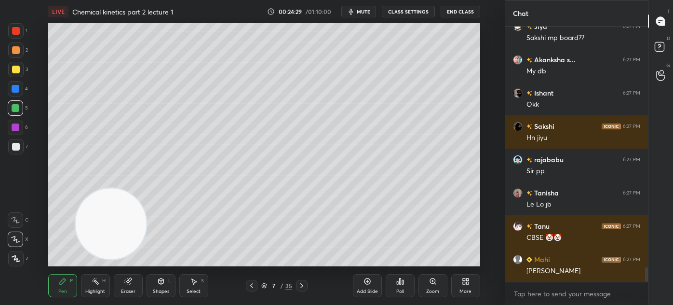
click at [122, 291] on div "Eraser" at bounding box center [128, 285] width 29 height 23
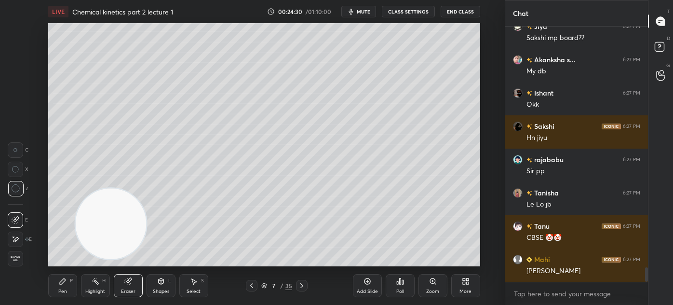
drag, startPoint x: 59, startPoint y: 287, endPoint x: 91, endPoint y: 269, distance: 36.7
click at [59, 287] on div "Pen P" at bounding box center [62, 285] width 29 height 23
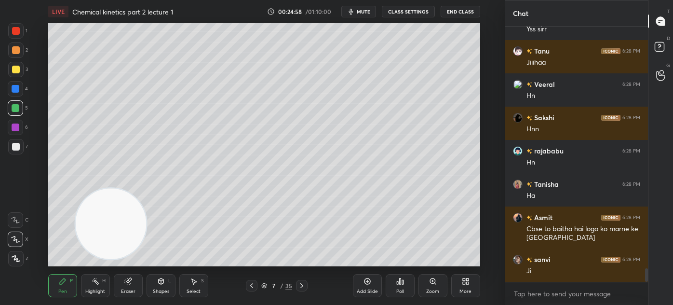
scroll to position [4687, 0]
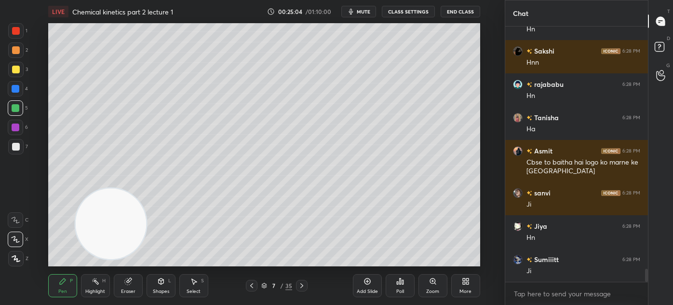
click at [18, 28] on div at bounding box center [16, 31] width 8 height 8
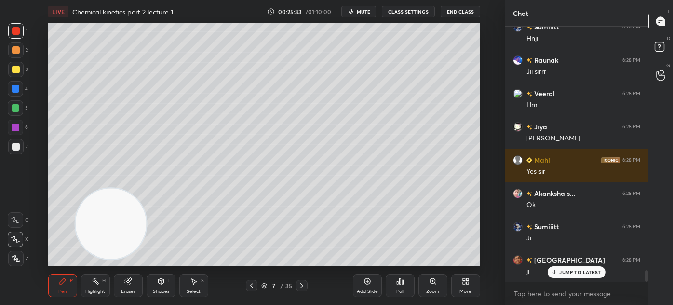
scroll to position [5386, 0]
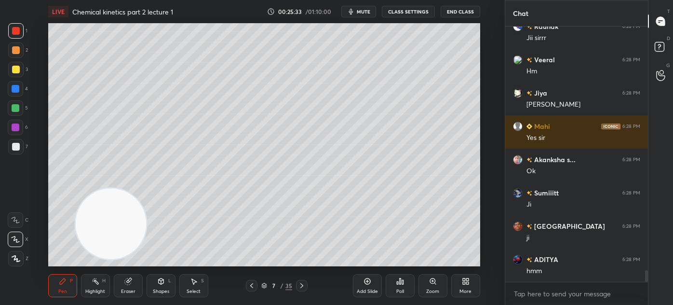
click at [16, 151] on div at bounding box center [15, 146] width 15 height 15
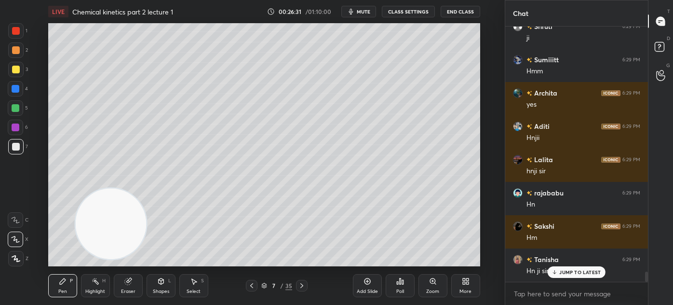
scroll to position [6084, 0]
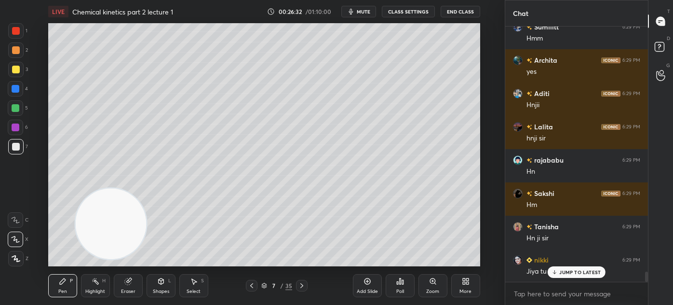
click at [17, 72] on div at bounding box center [16, 70] width 8 height 8
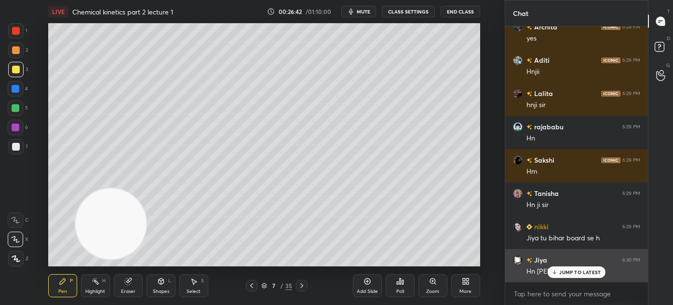
click at [572, 275] on p "JUMP TO LATEST" at bounding box center [579, 272] width 41 height 6
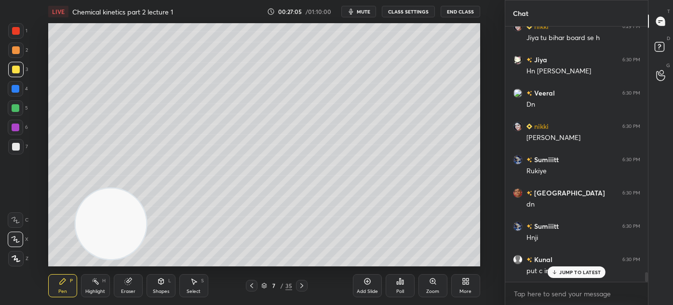
scroll to position [6350, 0]
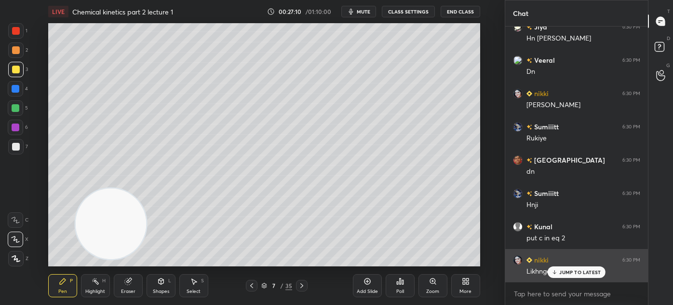
click at [562, 273] on p "JUMP TO LATEST" at bounding box center [579, 272] width 41 height 6
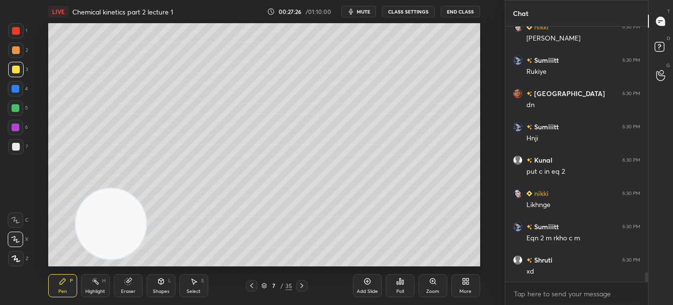
scroll to position [6450, 0]
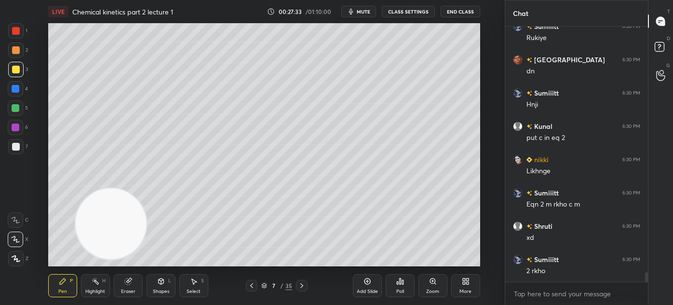
click at [19, 146] on div at bounding box center [15, 146] width 15 height 15
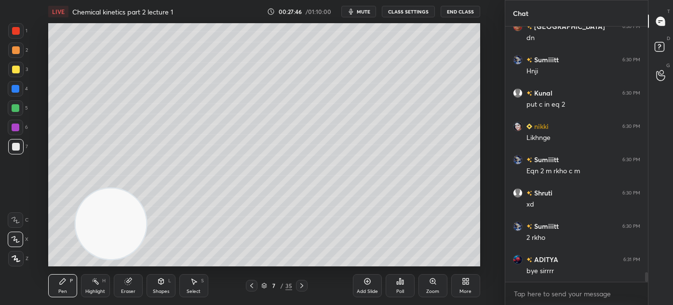
click at [10, 88] on div at bounding box center [15, 88] width 15 height 15
click at [19, 258] on icon at bounding box center [16, 258] width 9 height 7
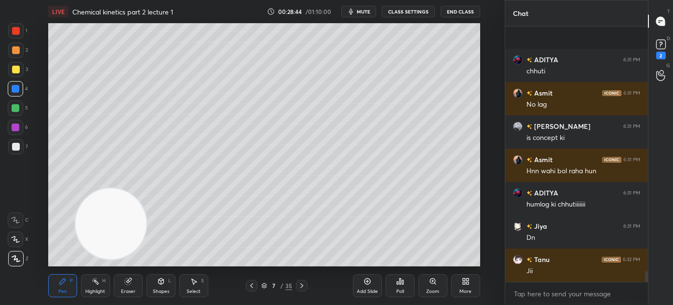
scroll to position [5954, 0]
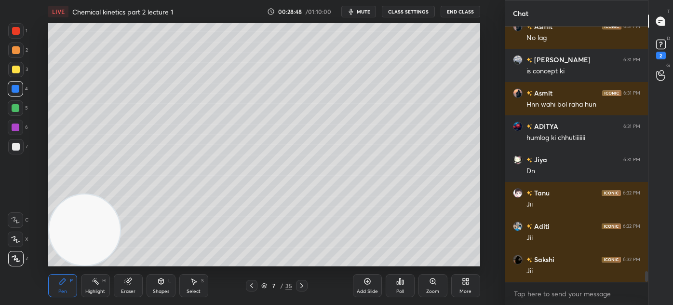
drag, startPoint x: 122, startPoint y: 231, endPoint x: 62, endPoint y: 249, distance: 63.5
click at [58, 253] on video at bounding box center [84, 229] width 71 height 71
click at [83, 243] on video at bounding box center [84, 229] width 71 height 71
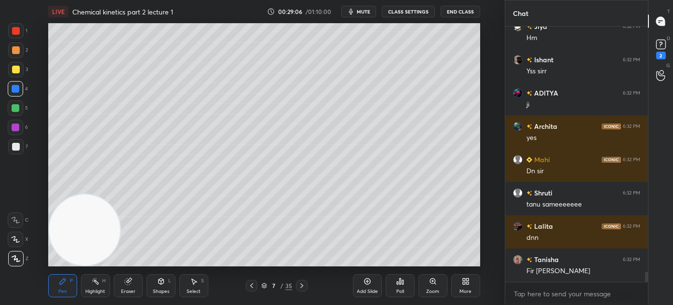
scroll to position [6253, 0]
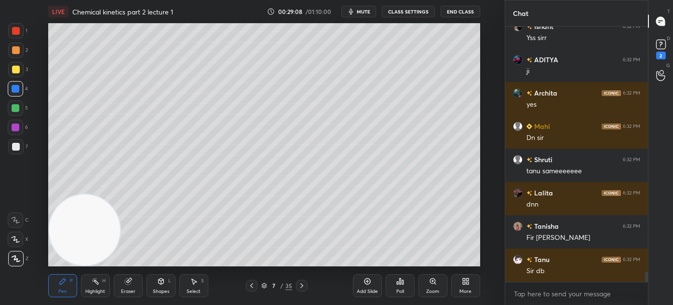
click at [666, 54] on div "2" at bounding box center [661, 48] width 14 height 22
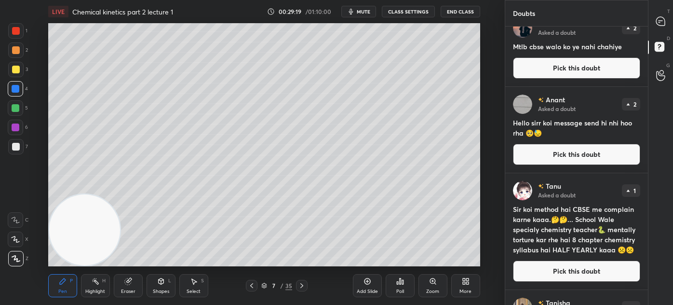
scroll to position [20, 0]
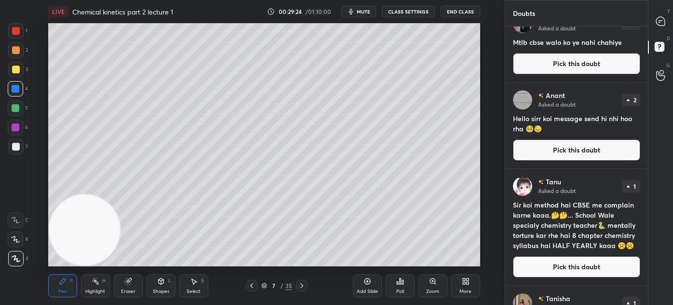
click at [416, 10] on button "CLASS SETTINGS" at bounding box center [408, 12] width 53 height 12
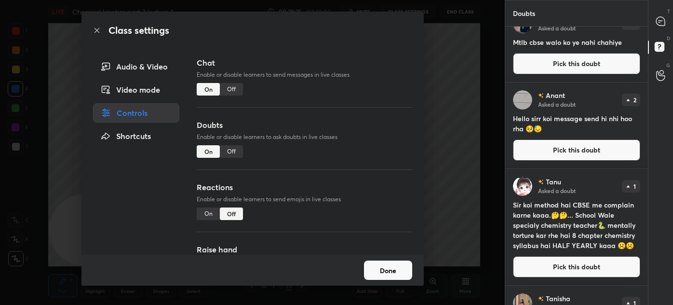
click at [237, 87] on div "Off" at bounding box center [231, 89] width 23 height 13
click at [482, 99] on div "Class settings Audio & Video Video mode Controls Shortcuts Chat Enable or disab…" at bounding box center [252, 152] width 505 height 305
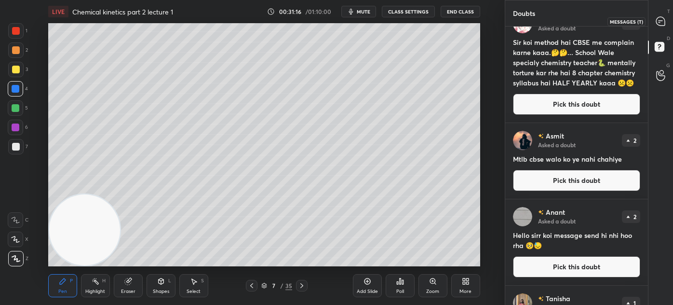
click at [660, 19] on icon at bounding box center [660, 21] width 9 height 9
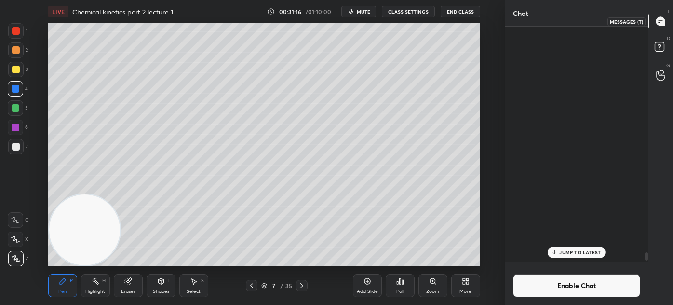
scroll to position [232, 140]
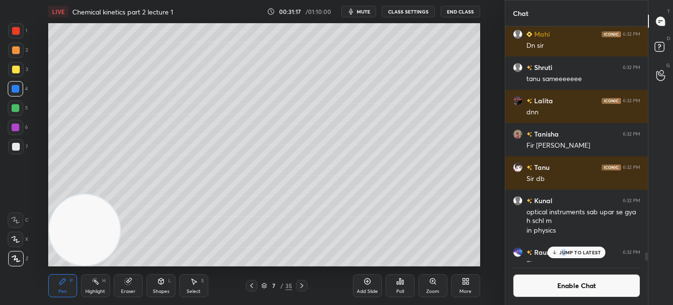
click at [563, 250] on p "JUMP TO LATEST" at bounding box center [579, 252] width 41 height 6
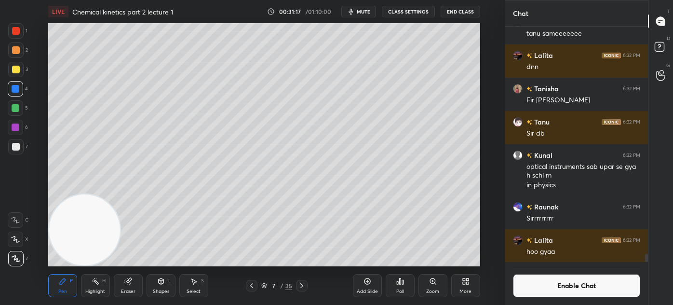
click at [563, 285] on button "Enable Chat" at bounding box center [576, 285] width 127 height 23
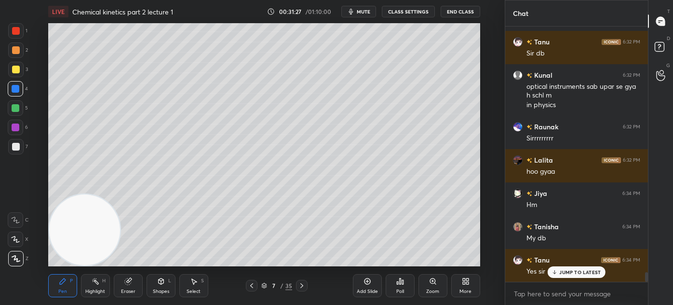
scroll to position [6345, 0]
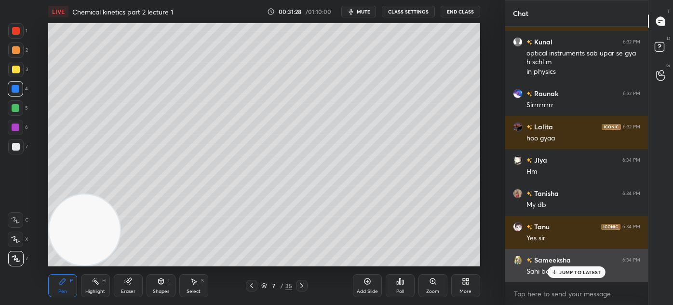
click at [559, 276] on div "JUMP TO LATEST" at bounding box center [577, 272] width 58 height 12
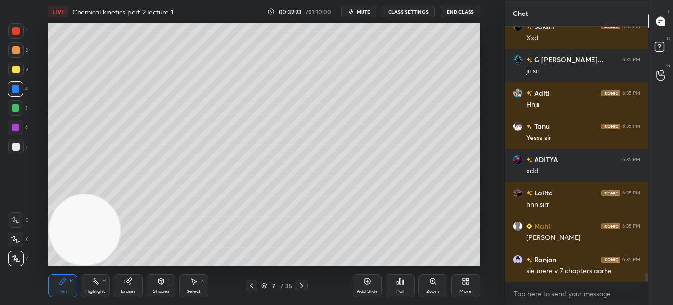
scroll to position [6922, 0]
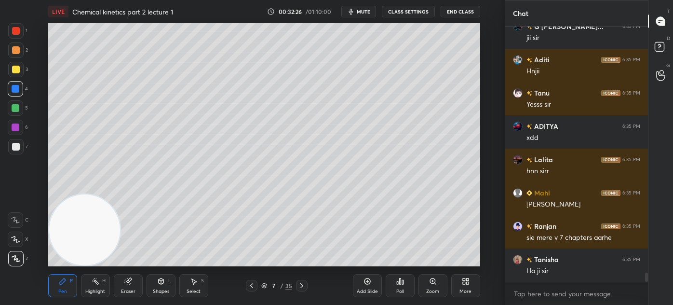
click at [15, 34] on div at bounding box center [16, 31] width 8 height 8
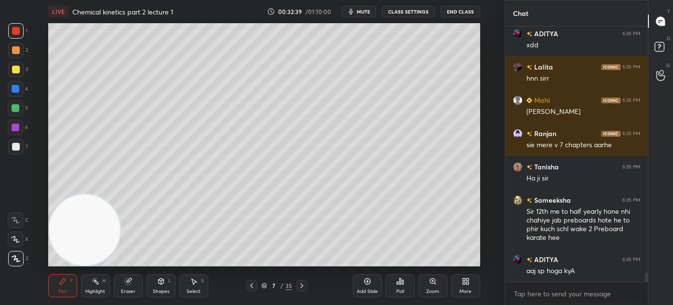
scroll to position [7065, 0]
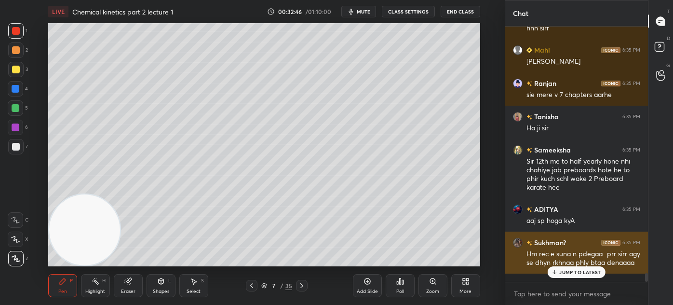
drag, startPoint x: 571, startPoint y: 273, endPoint x: 564, endPoint y: 272, distance: 6.8
click at [570, 273] on p "JUMP TO LATEST" at bounding box center [579, 272] width 41 height 6
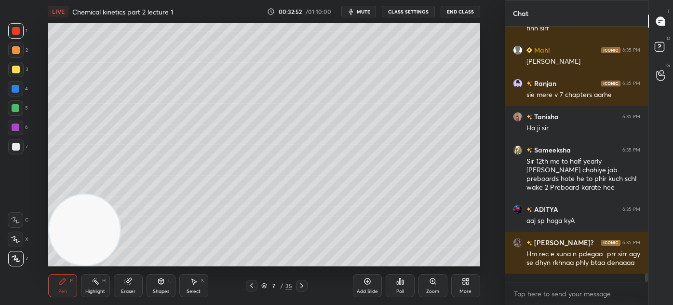
click at [192, 287] on div "Select S" at bounding box center [193, 285] width 29 height 23
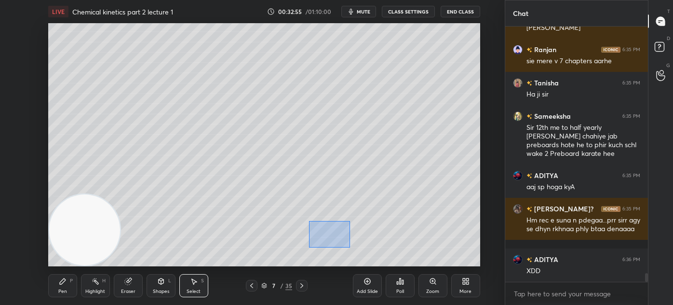
scroll to position [7140, 0]
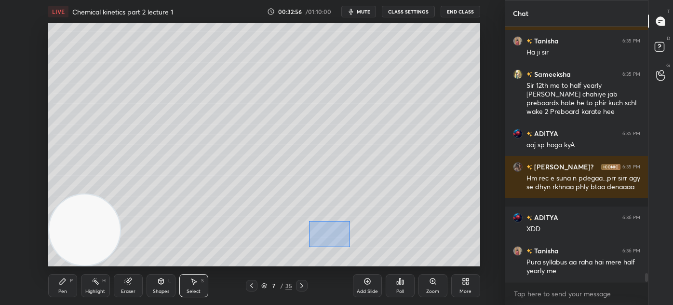
drag, startPoint x: 309, startPoint y: 220, endPoint x: 351, endPoint y: 246, distance: 48.7
click at [351, 246] on div "0 ° Undo Copy Duplicate Duplicate to new slide Delete" at bounding box center [264, 144] width 432 height 243
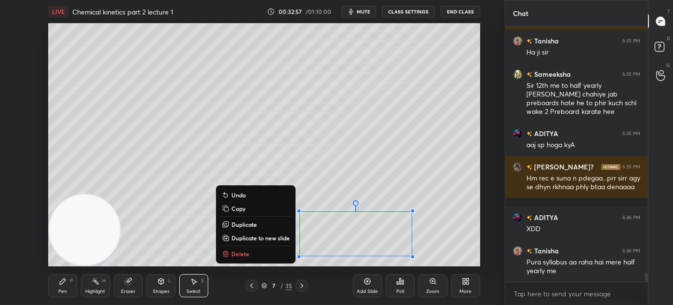
click at [271, 152] on div "0 ° Undo Copy Duplicate Duplicate to new slide Delete" at bounding box center [264, 144] width 432 height 243
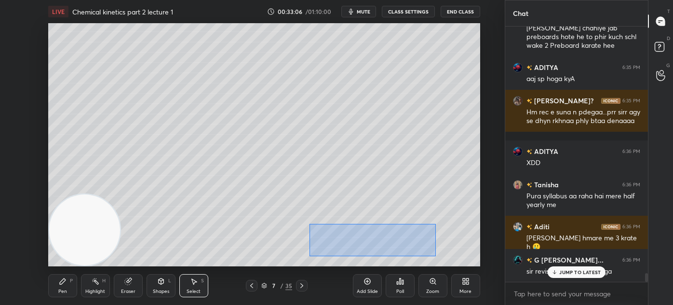
scroll to position [7249, 0]
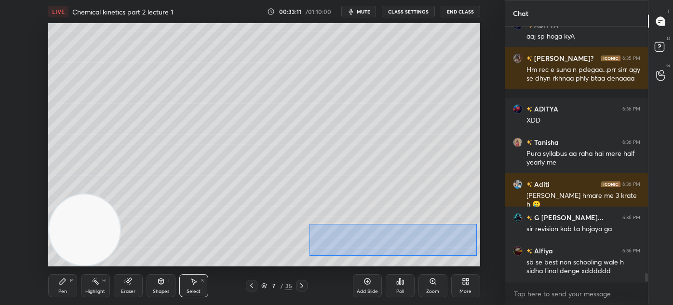
drag, startPoint x: 310, startPoint y: 223, endPoint x: 477, endPoint y: 256, distance: 170.4
click at [477, 256] on div "0 ° Undo Copy Duplicate Duplicate to new slide Delete" at bounding box center [264, 144] width 432 height 243
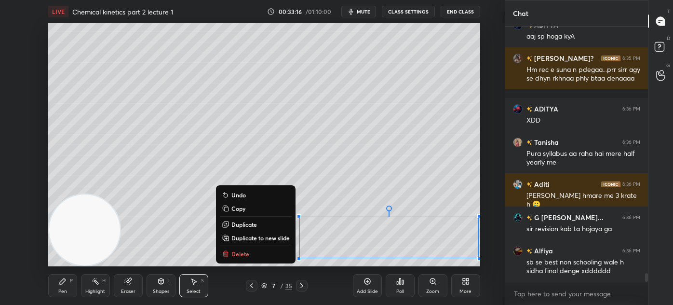
click at [245, 240] on p "Duplicate to new slide" at bounding box center [260, 238] width 58 height 8
drag, startPoint x: 291, startPoint y: 213, endPoint x: 425, endPoint y: 253, distance: 139.9
click at [433, 260] on div "LIVE Chemical kinetics part 2 lecture 1 00:33:19 / 01:10:00 mute CLASS SETTINGS…" at bounding box center [264, 152] width 466 height 305
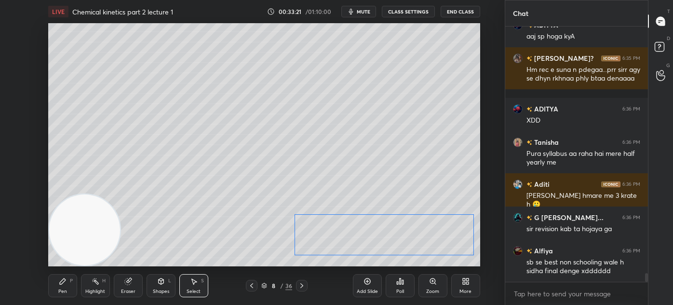
scroll to position [7282, 0]
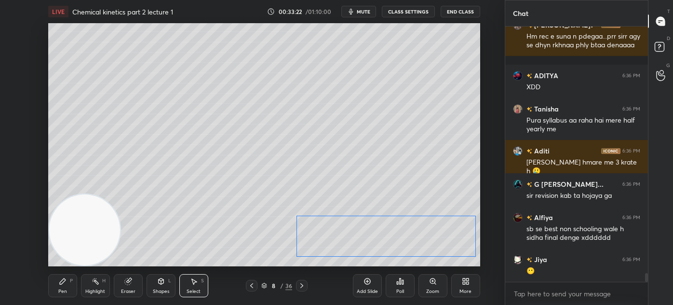
click at [365, 238] on div "0 ° Undo Copy Duplicate Duplicate to new slide Delete" at bounding box center [264, 144] width 432 height 243
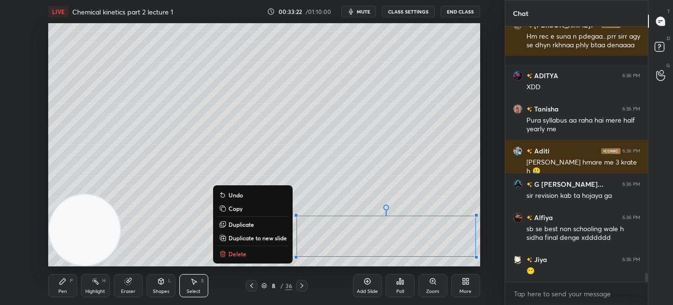
click at [341, 178] on div "0 ° Undo Copy Duplicate Duplicate to new slide Delete" at bounding box center [264, 144] width 432 height 243
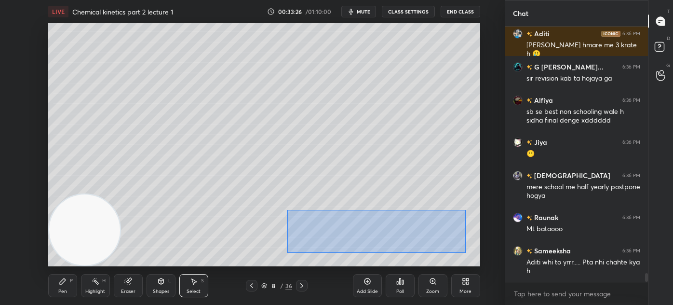
scroll to position [7433, 0]
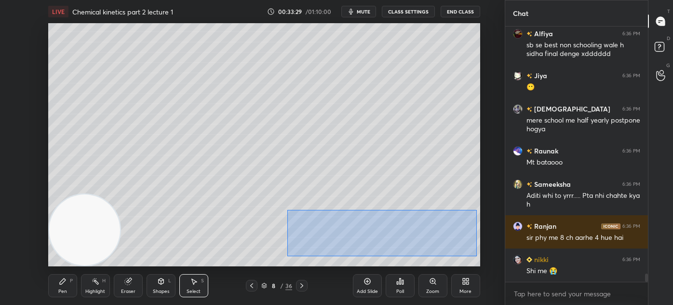
drag, startPoint x: 287, startPoint y: 209, endPoint x: 473, endPoint y: 251, distance: 190.2
click at [477, 256] on div "0 ° Undo Copy Duplicate Duplicate to new slide Delete" at bounding box center [264, 144] width 432 height 243
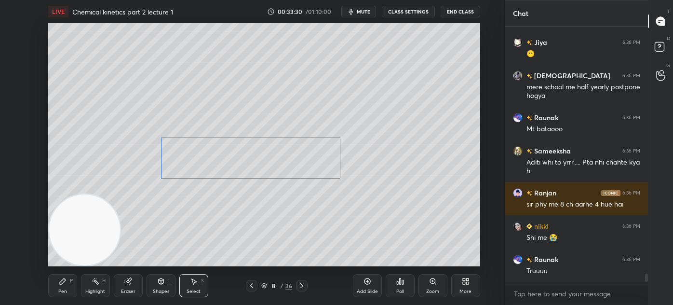
scroll to position [7532, 0]
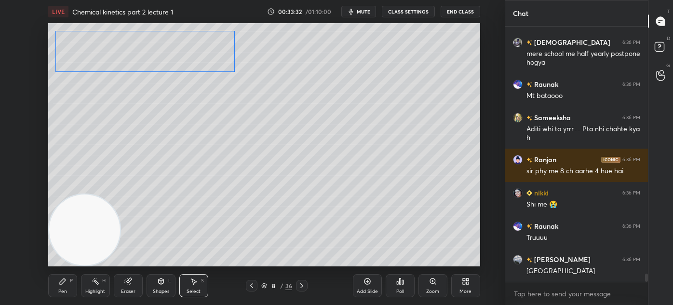
drag, startPoint x: 423, startPoint y: 241, endPoint x: 183, endPoint y: 56, distance: 302.7
click at [183, 56] on div "0 ° Undo Copy Duplicate Duplicate to new slide Delete" at bounding box center [264, 144] width 432 height 243
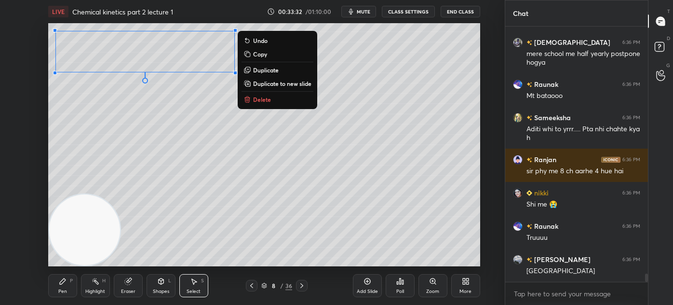
click at [182, 120] on div "0 ° Undo Copy Duplicate Duplicate to new slide Delete" at bounding box center [264, 144] width 432 height 243
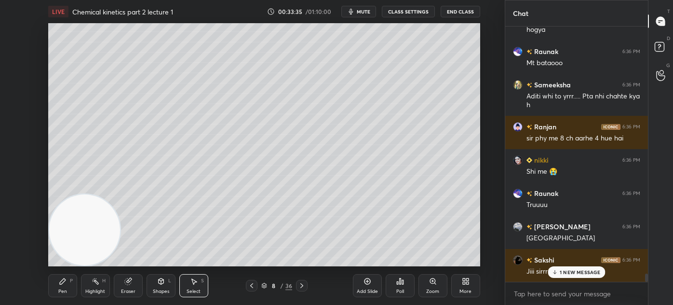
scroll to position [7588, 0]
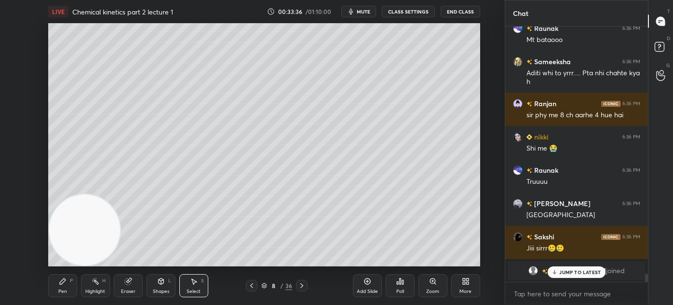
click at [62, 284] on icon at bounding box center [63, 281] width 8 height 8
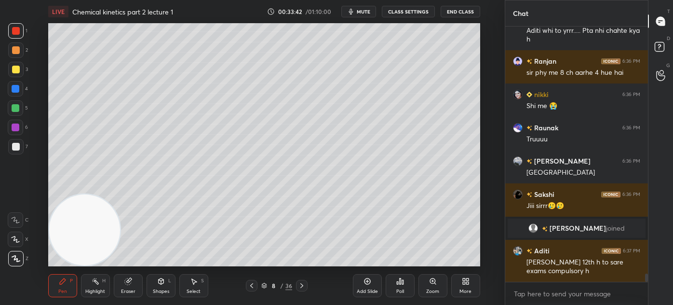
scroll to position [7664, 0]
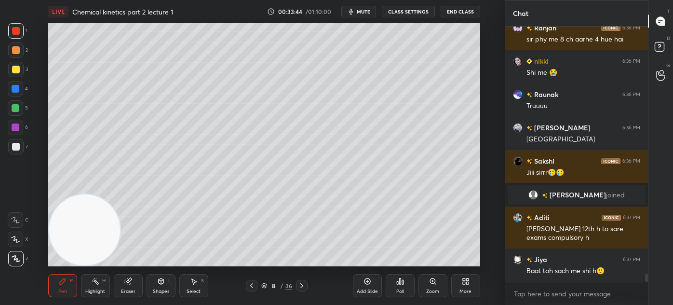
click at [135, 287] on div "Eraser" at bounding box center [128, 285] width 29 height 23
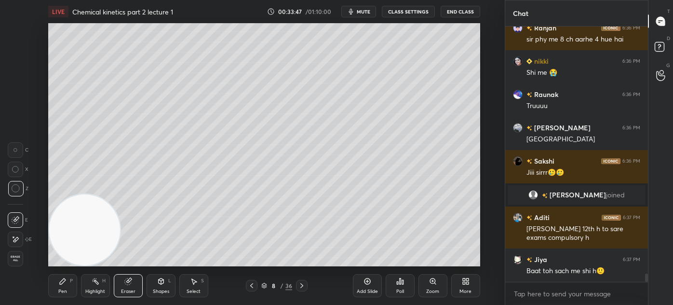
click at [62, 284] on icon at bounding box center [63, 281] width 8 height 8
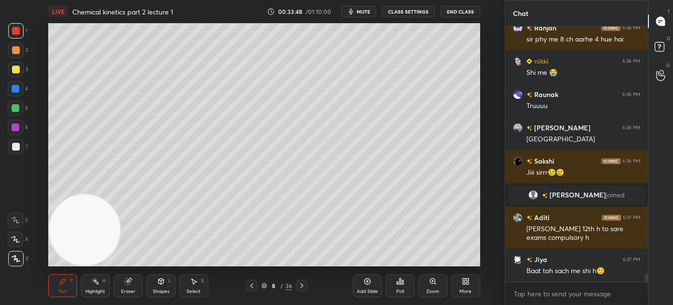
click at [18, 60] on div "2" at bounding box center [18, 51] width 20 height 19
click at [17, 68] on div at bounding box center [16, 70] width 8 height 8
drag, startPoint x: 17, startPoint y: 239, endPoint x: 31, endPoint y: 226, distance: 19.4
click at [15, 238] on icon at bounding box center [15, 239] width 9 height 7
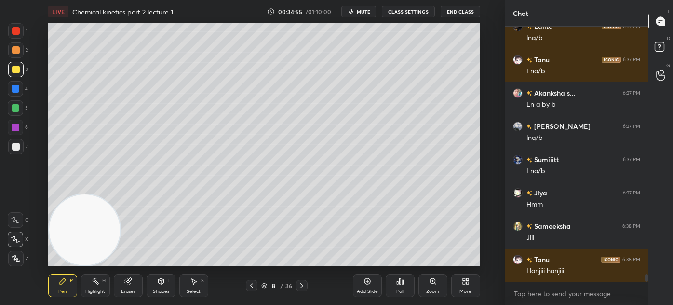
scroll to position [8447, 0]
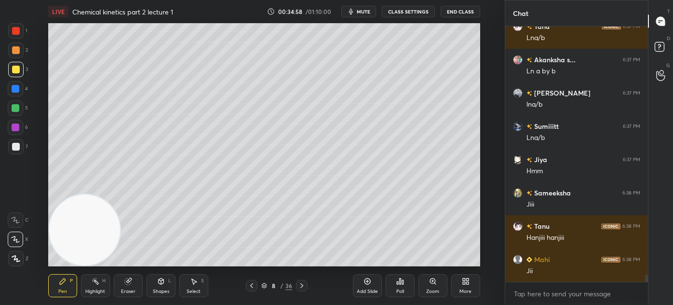
click at [191, 287] on div "Select S" at bounding box center [193, 285] width 29 height 23
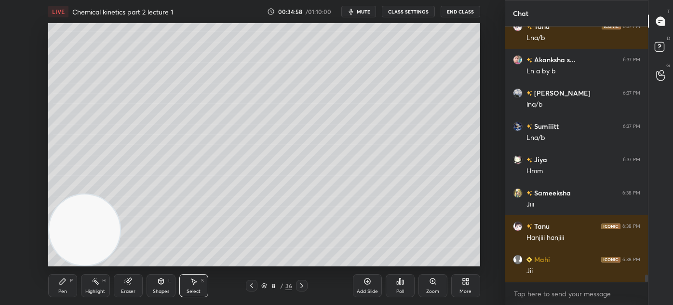
scroll to position [8480, 0]
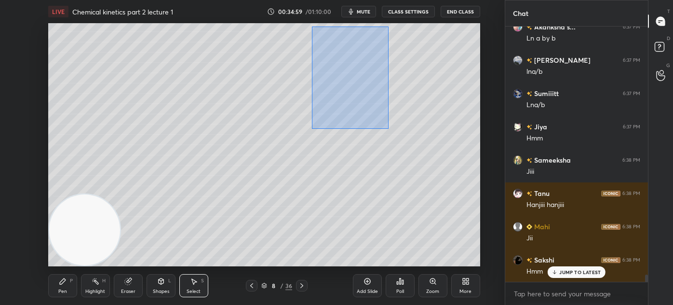
drag, startPoint x: 312, startPoint y: 41, endPoint x: 463, endPoint y: 153, distance: 188.5
click at [479, 165] on div "0 ° Undo Copy Duplicate Duplicate to new slide Delete" at bounding box center [264, 144] width 432 height 243
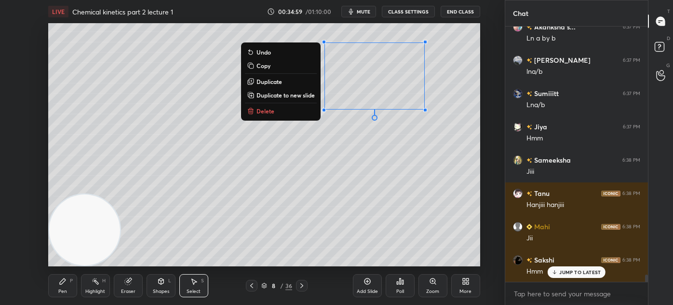
scroll to position [8580, 0]
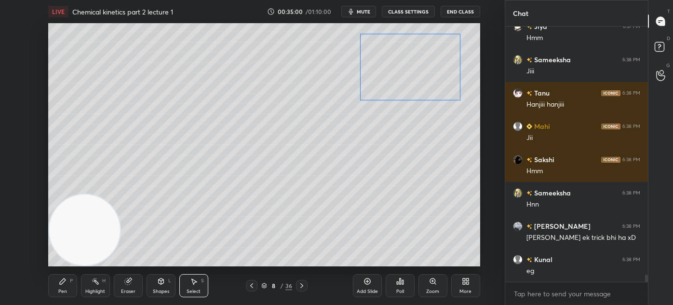
drag, startPoint x: 406, startPoint y: 87, endPoint x: 437, endPoint y: 81, distance: 31.8
click at [437, 81] on div "0 ° Undo Copy Duplicate Duplicate to new slide Delete" at bounding box center [264, 144] width 432 height 243
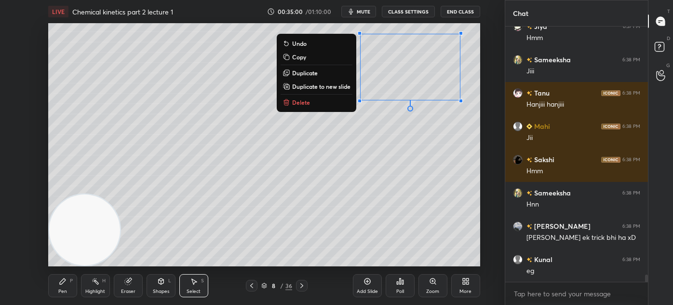
click at [407, 141] on div "0 ° Undo Copy Duplicate Duplicate to new slide Delete" at bounding box center [264, 144] width 432 height 243
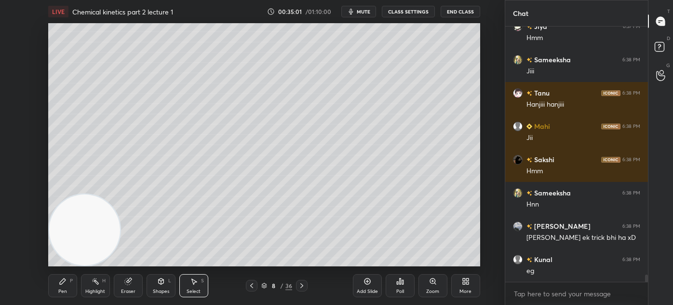
click at [62, 281] on icon at bounding box center [63, 281] width 6 height 6
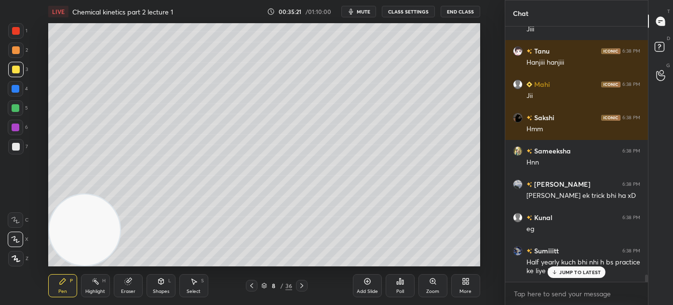
scroll to position [8663, 0]
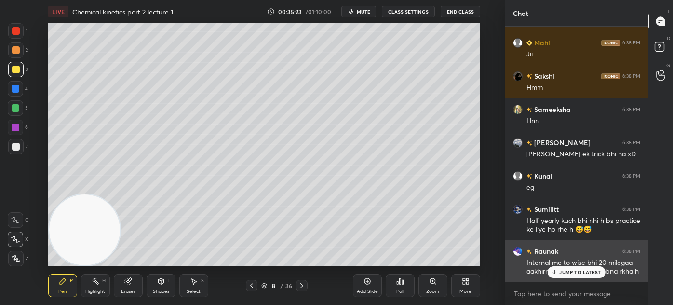
click at [576, 274] on p "JUMP TO LATEST" at bounding box center [579, 272] width 41 height 6
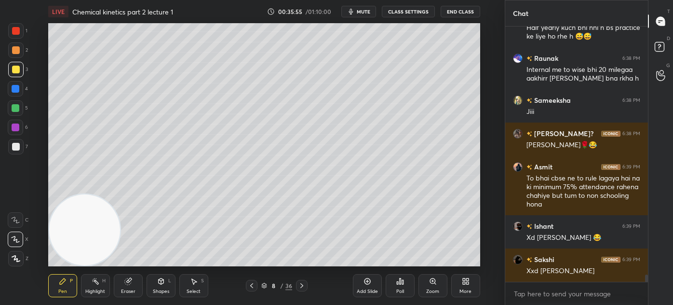
scroll to position [8889, 0]
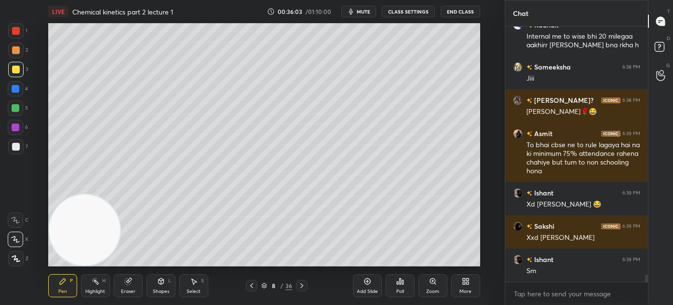
click at [14, 110] on div at bounding box center [16, 108] width 8 height 8
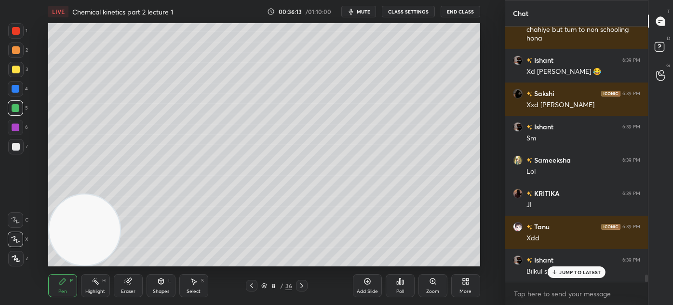
scroll to position [9055, 0]
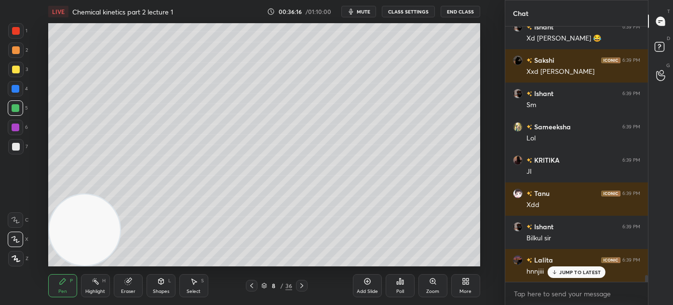
click at [129, 288] on div "Eraser" at bounding box center [128, 285] width 29 height 23
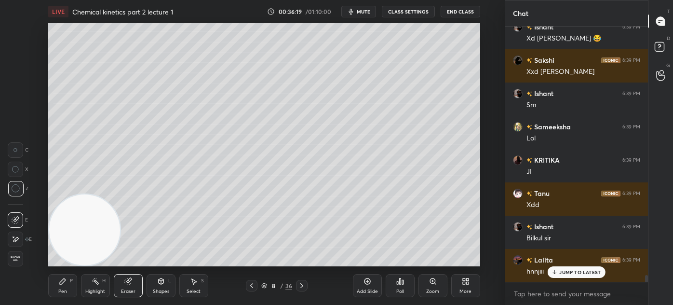
scroll to position [9089, 0]
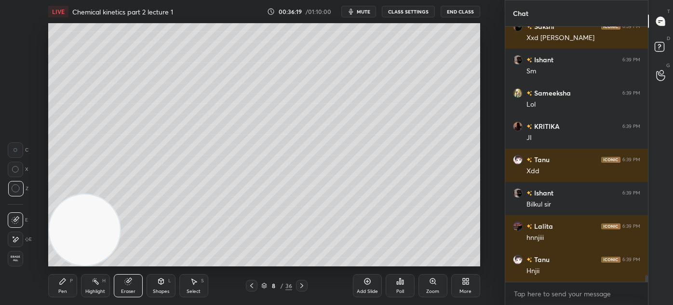
drag, startPoint x: 67, startPoint y: 285, endPoint x: 109, endPoint y: 248, distance: 56.3
click at [67, 285] on div "Pen P" at bounding box center [62, 285] width 29 height 23
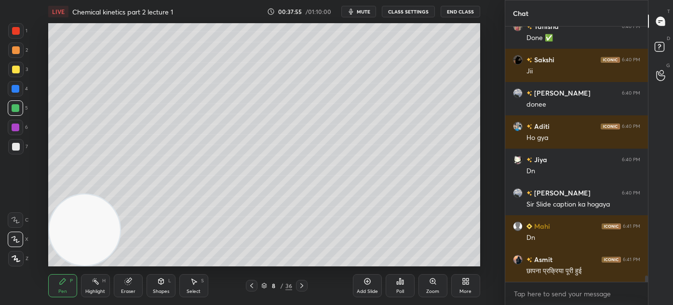
scroll to position [10388, 0]
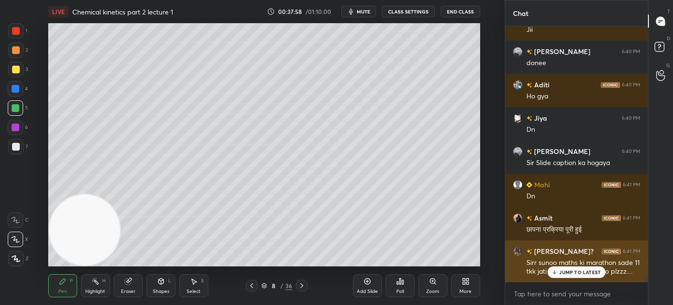
drag, startPoint x: 562, startPoint y: 273, endPoint x: 557, endPoint y: 277, distance: 6.6
click at [562, 273] on p "JUMP TO LATEST" at bounding box center [579, 272] width 41 height 6
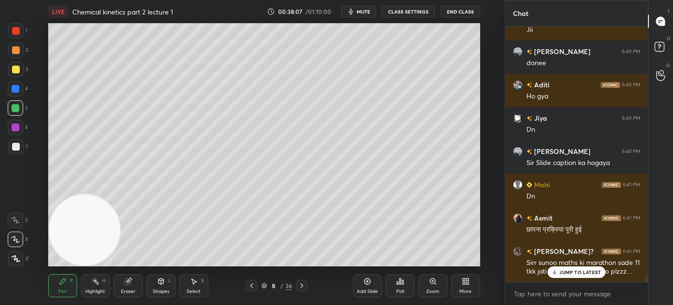
scroll to position [10421, 0]
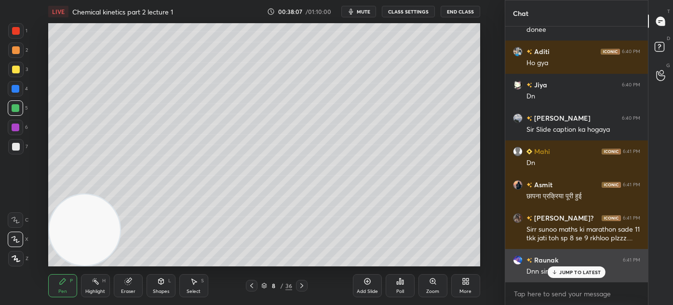
click at [567, 271] on p "JUMP TO LATEST" at bounding box center [579, 272] width 41 height 6
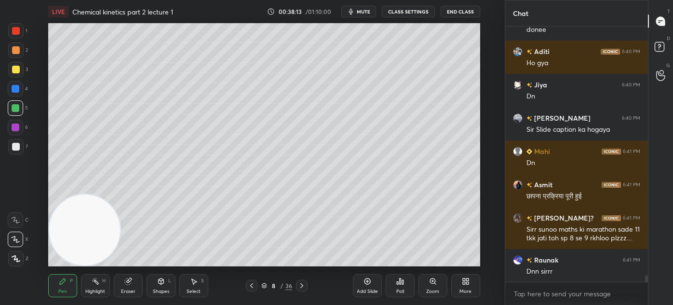
scroll to position [10444, 0]
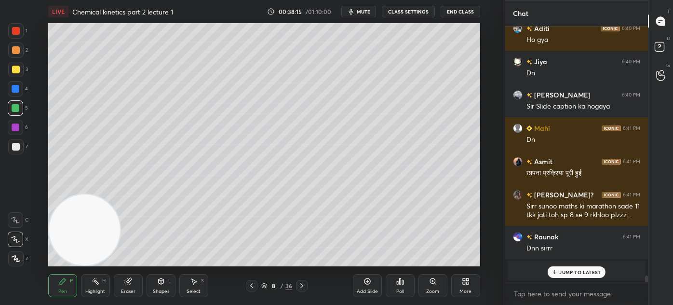
click at [366, 286] on div "Add Slide" at bounding box center [367, 285] width 29 height 23
click at [415, 11] on button "CLASS SETTINGS" at bounding box center [408, 12] width 53 height 12
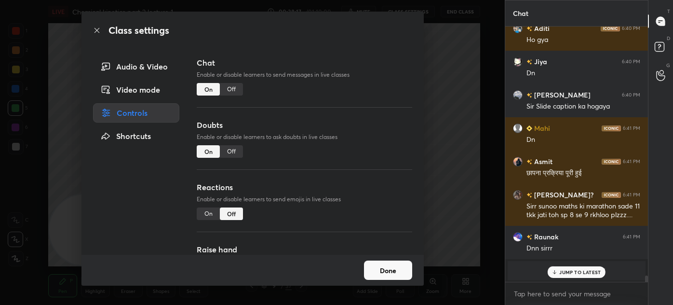
drag, startPoint x: 230, startPoint y: 90, endPoint x: 246, endPoint y: 86, distance: 17.0
click at [229, 91] on div "Off" at bounding box center [231, 89] width 23 height 13
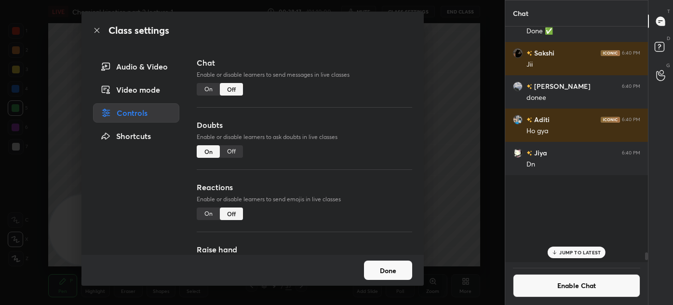
scroll to position [232, 140]
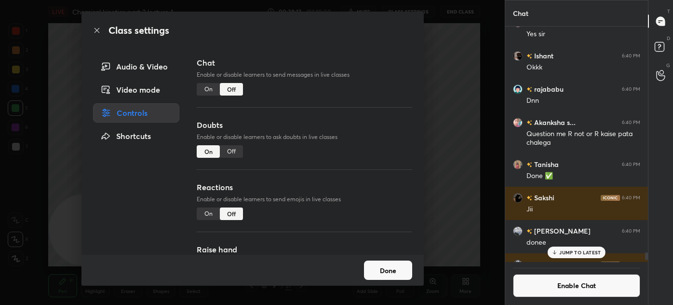
click at [468, 77] on div "Class settings Audio & Video Video mode Controls Shortcuts Chat Enable or disab…" at bounding box center [252, 152] width 505 height 305
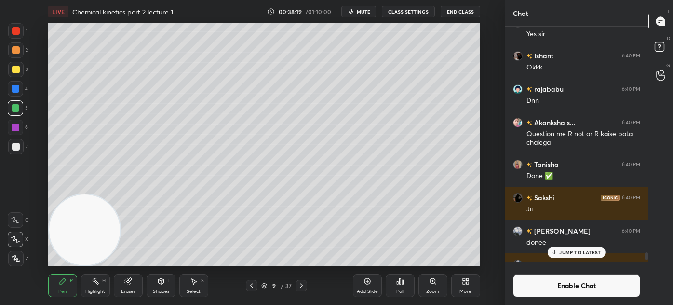
click at [18, 66] on div at bounding box center [15, 69] width 15 height 15
click at [16, 242] on icon at bounding box center [16, 239] width 8 height 6
drag, startPoint x: 13, startPoint y: 109, endPoint x: 26, endPoint y: 119, distance: 16.2
click at [13, 108] on div at bounding box center [16, 108] width 8 height 8
click at [15, 131] on div at bounding box center [15, 127] width 15 height 15
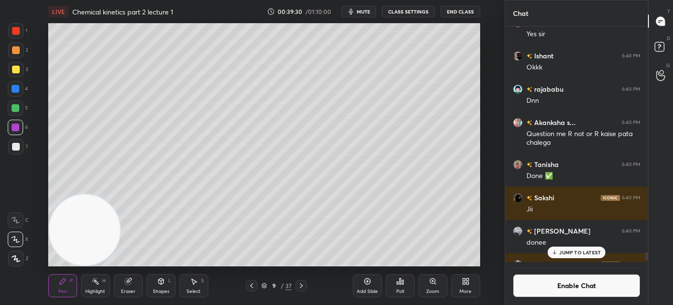
click at [16, 70] on div at bounding box center [16, 70] width 8 height 8
click at [135, 286] on div "Eraser" at bounding box center [128, 285] width 29 height 23
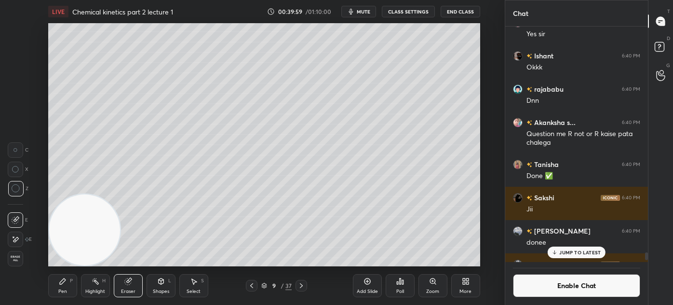
click at [64, 277] on div "Pen P" at bounding box center [62, 285] width 29 height 23
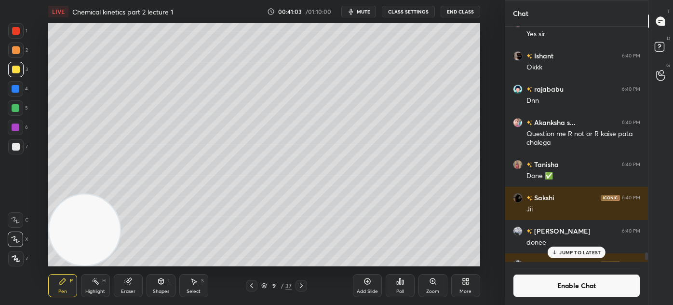
click at [18, 143] on div at bounding box center [16, 147] width 8 height 8
click at [15, 97] on div "4" at bounding box center [18, 90] width 20 height 19
click at [18, 109] on div at bounding box center [16, 108] width 8 height 8
click at [584, 250] on p "JUMP TO LATEST" at bounding box center [579, 252] width 41 height 6
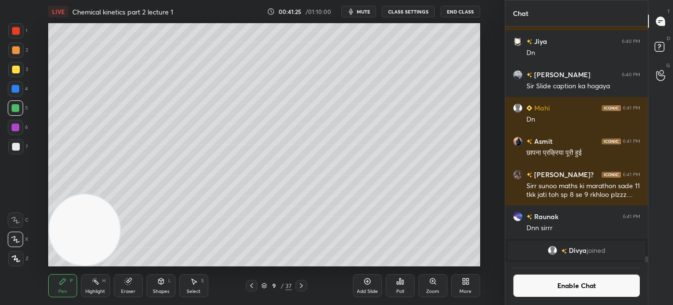
click at [572, 294] on button "Enable Chat" at bounding box center [576, 285] width 127 height 23
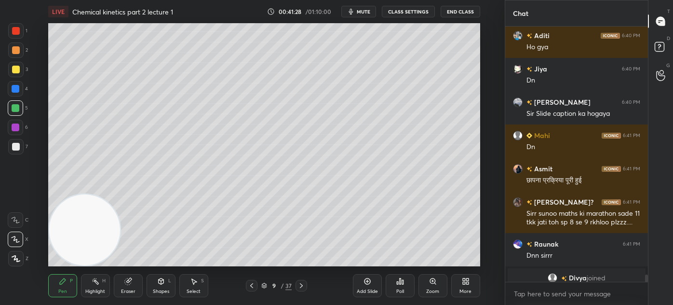
click at [646, 280] on div at bounding box center [646, 278] width 3 height 8
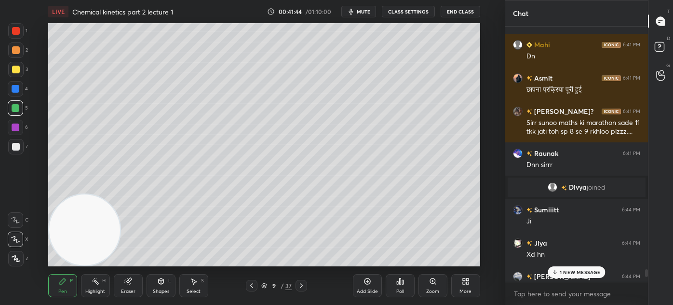
scroll to position [9277, 0]
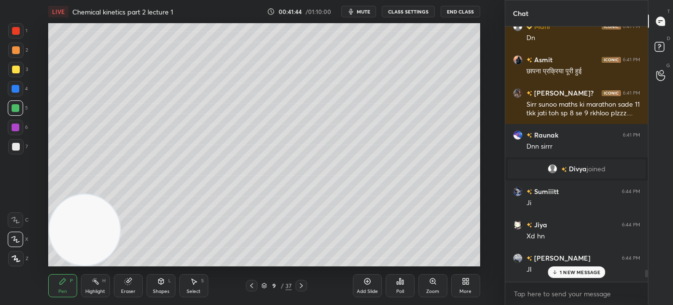
click at [645, 274] on div at bounding box center [646, 274] width 3 height 8
click at [576, 270] on p "2 NEW MESSAGES" at bounding box center [580, 272] width 44 height 6
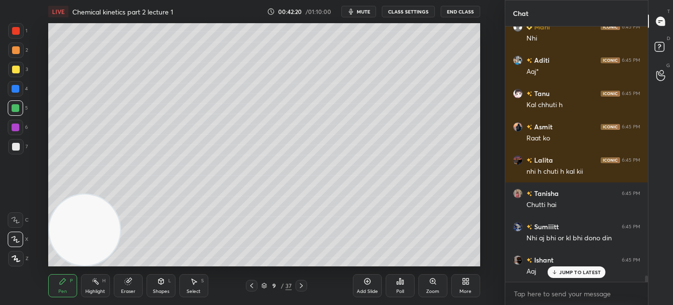
scroll to position [10192, 0]
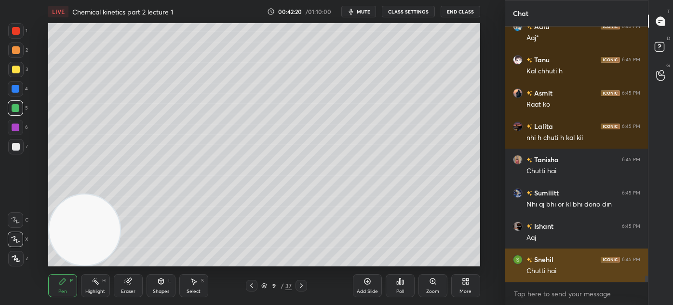
click at [570, 276] on div "Snehil 6:45 PM Chutti hai" at bounding box center [576, 264] width 143 height 33
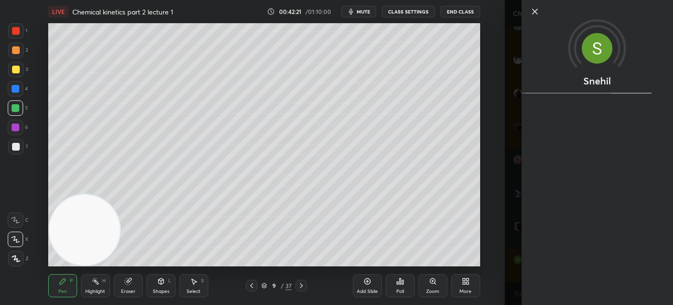
click at [507, 258] on div "Snehil" at bounding box center [589, 152] width 168 height 305
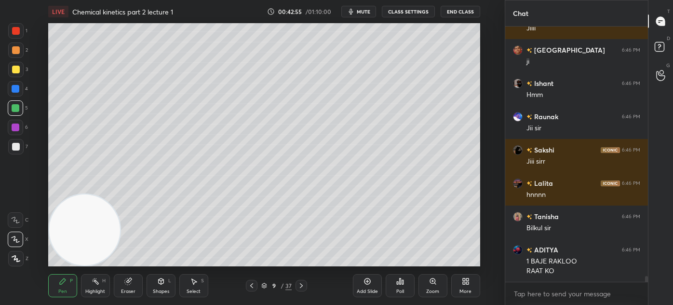
scroll to position [10976, 0]
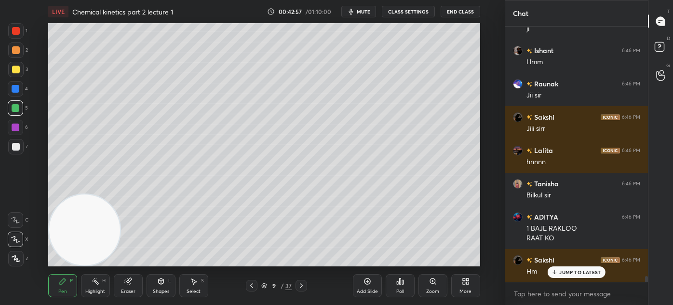
drag, startPoint x: 15, startPoint y: 30, endPoint x: 20, endPoint y: 29, distance: 5.0
click at [15, 30] on div at bounding box center [16, 31] width 8 height 8
click at [13, 256] on icon at bounding box center [16, 258] width 9 height 7
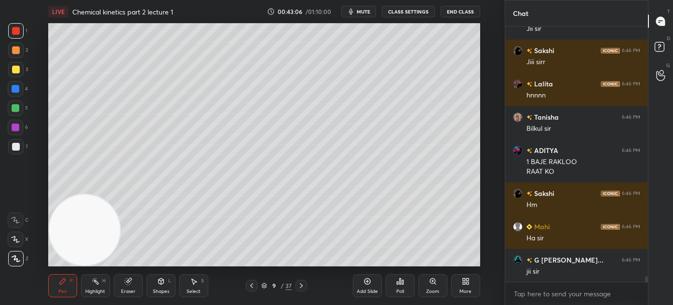
scroll to position [11076, 0]
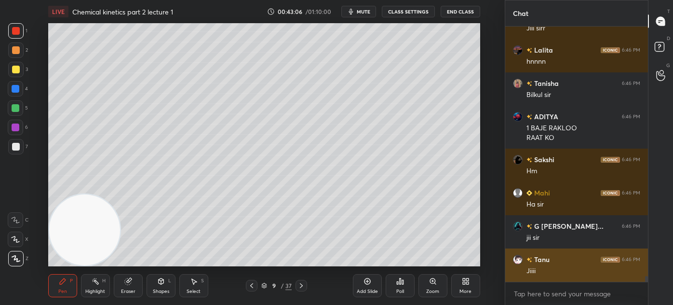
click at [557, 274] on div "Jiiii" at bounding box center [584, 271] width 114 height 10
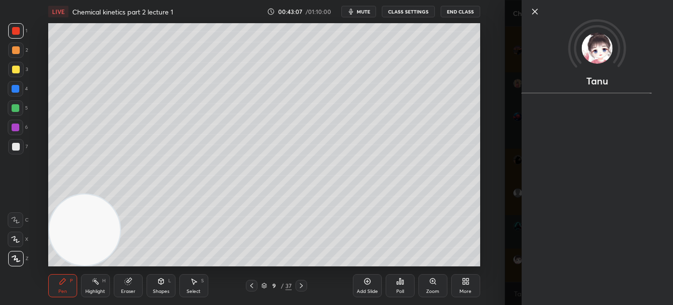
scroll to position [11109, 0]
drag, startPoint x: 517, startPoint y: 144, endPoint x: 514, endPoint y: 138, distance: 6.6
click at [518, 144] on div "Tanu" at bounding box center [589, 152] width 168 height 305
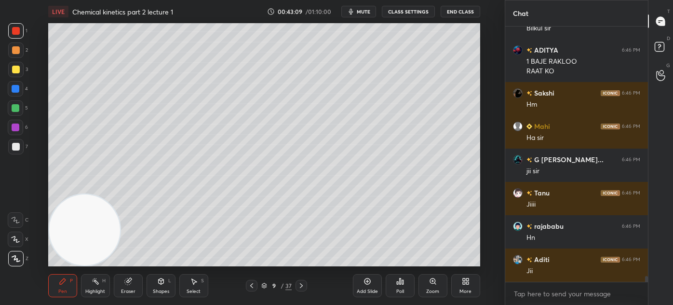
scroll to position [11176, 0]
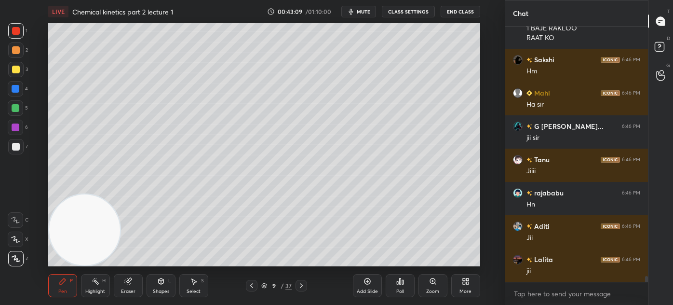
click at [17, 146] on div at bounding box center [16, 147] width 8 height 8
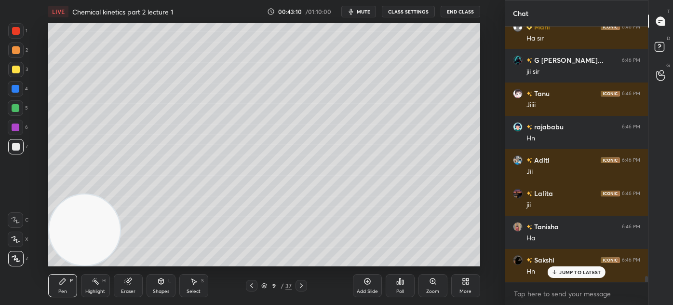
drag, startPoint x: 14, startPoint y: 241, endPoint x: 18, endPoint y: 223, distance: 18.7
click at [14, 241] on icon at bounding box center [15, 239] width 9 height 7
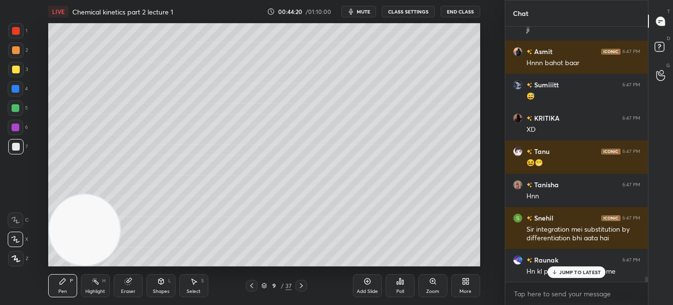
scroll to position [12315, 0]
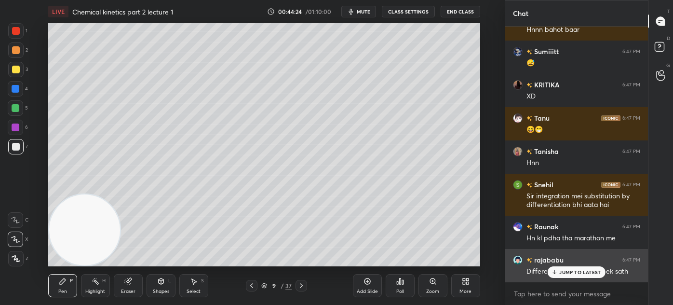
click at [565, 272] on p "JUMP TO LATEST" at bounding box center [579, 272] width 41 height 6
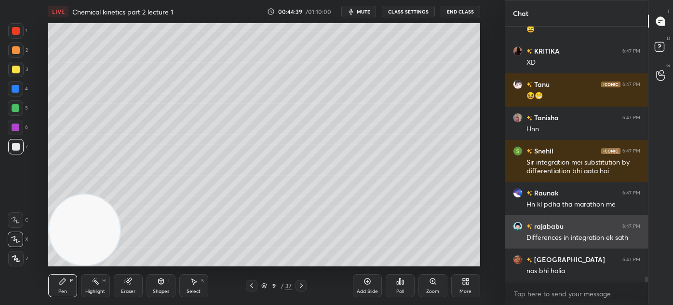
scroll to position [12382, 0]
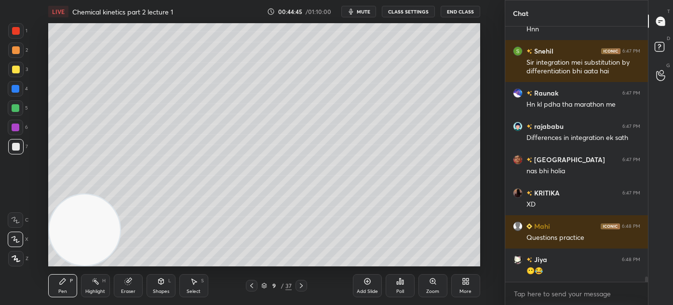
click at [18, 107] on div at bounding box center [16, 108] width 8 height 8
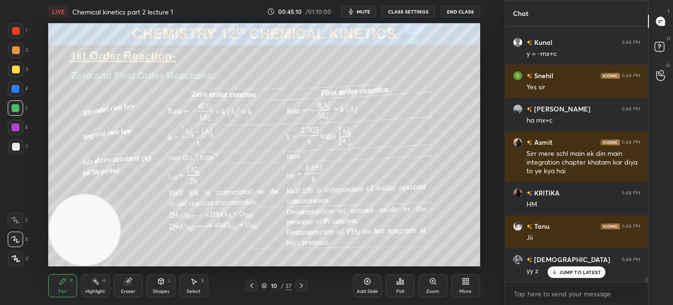
scroll to position [12874, 0]
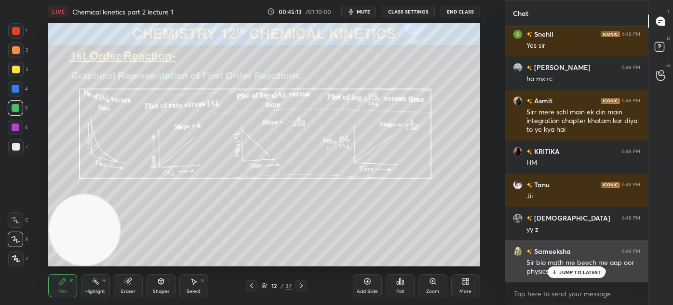
click at [560, 272] on p "JUMP TO LATEST" at bounding box center [579, 272] width 41 height 6
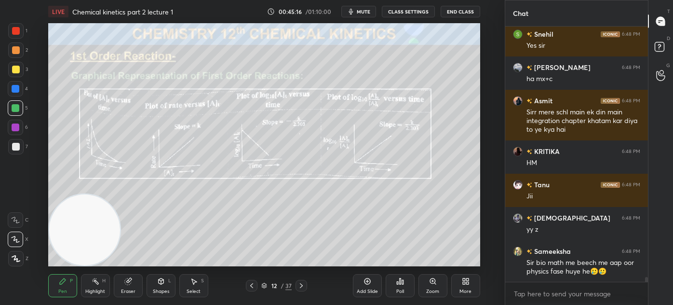
scroll to position [12907, 0]
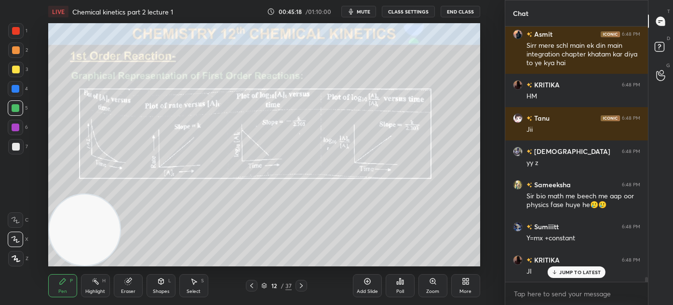
click at [13, 259] on icon at bounding box center [16, 258] width 9 height 7
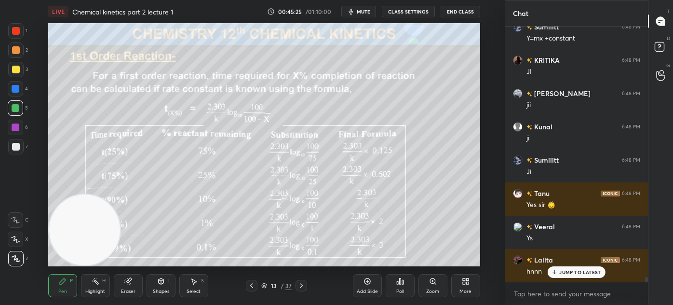
scroll to position [13173, 0]
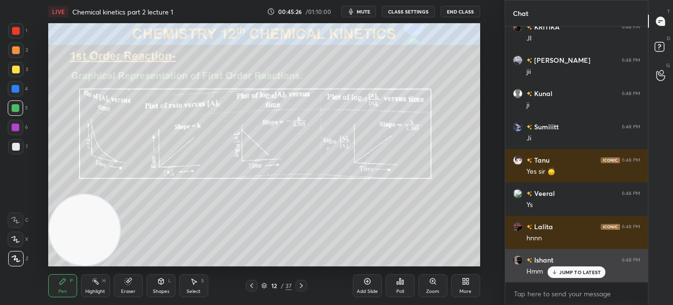
drag, startPoint x: 559, startPoint y: 274, endPoint x: 560, endPoint y: 268, distance: 5.9
click at [558, 275] on div "JUMP TO LATEST" at bounding box center [577, 272] width 58 height 12
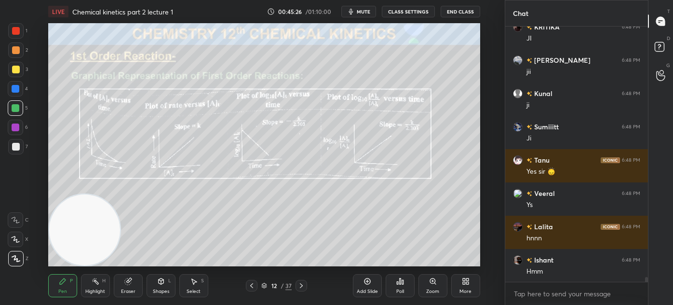
scroll to position [13206, 0]
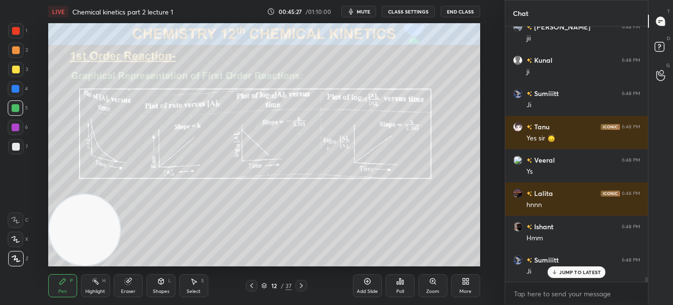
click at [366, 291] on div "Add Slide" at bounding box center [367, 291] width 21 height 5
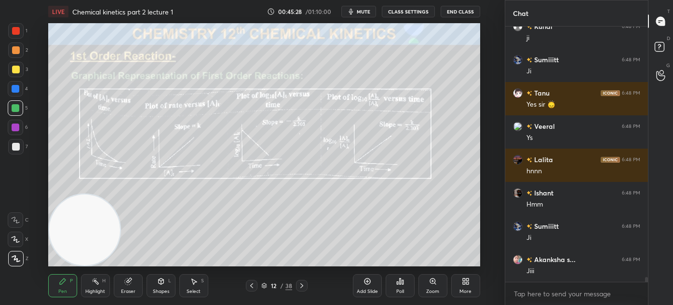
scroll to position [13273, 0]
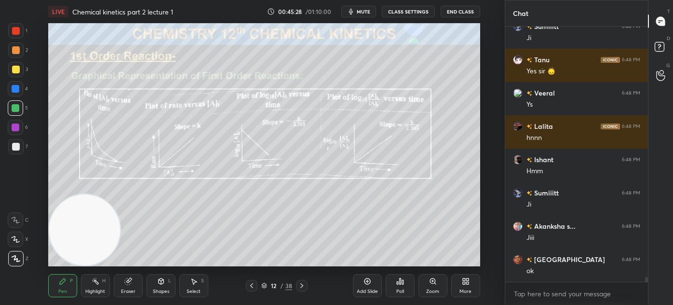
click at [366, 289] on div "Add Slide" at bounding box center [367, 291] width 21 height 5
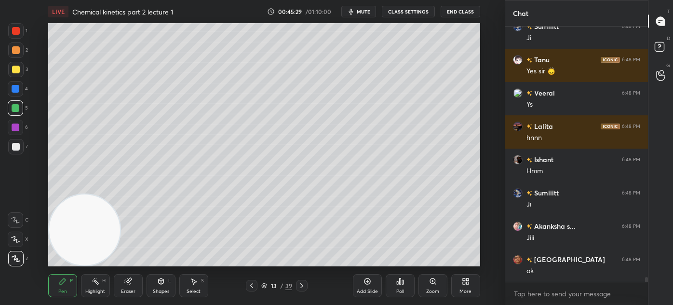
scroll to position [13307, 0]
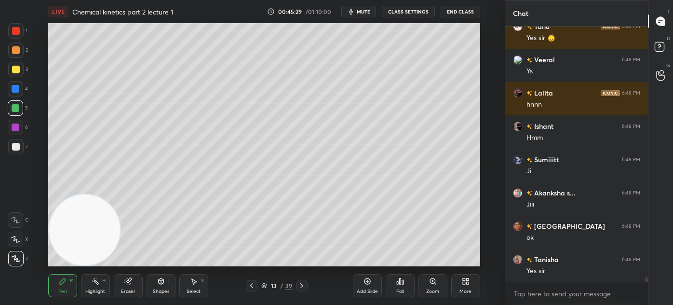
click at [14, 69] on div at bounding box center [16, 70] width 8 height 8
click at [11, 237] on icon at bounding box center [15, 239] width 9 height 7
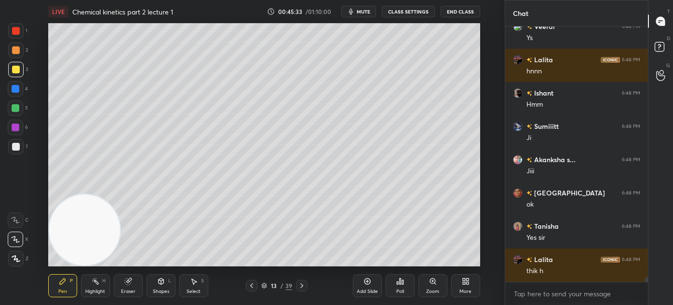
scroll to position [13406, 0]
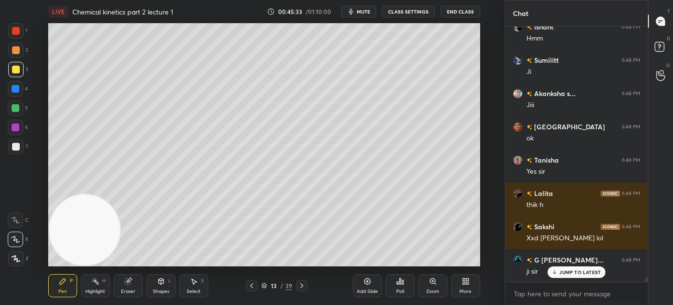
click at [396, 15] on button "CLASS SETTINGS" at bounding box center [408, 12] width 53 height 12
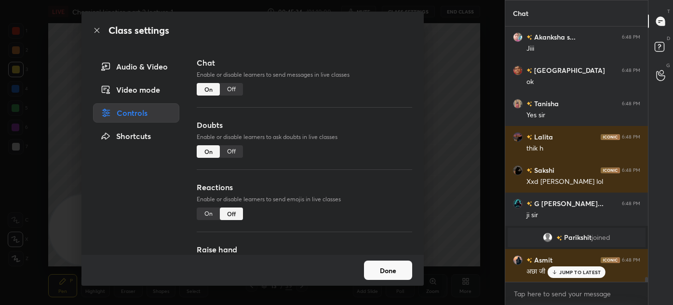
click at [232, 87] on div "Off" at bounding box center [231, 89] width 23 height 13
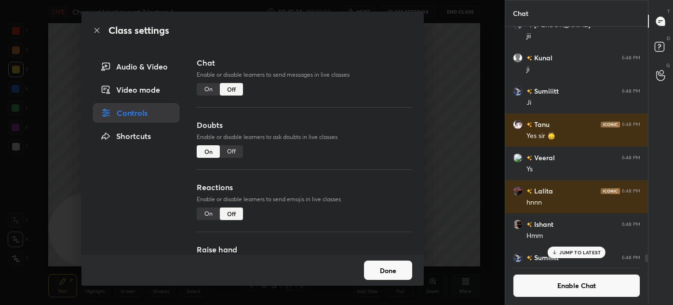
scroll to position [232, 140]
click at [462, 119] on div "Class settings Audio & Video Video mode Controls Shortcuts Chat Enable or disab…" at bounding box center [252, 152] width 505 height 305
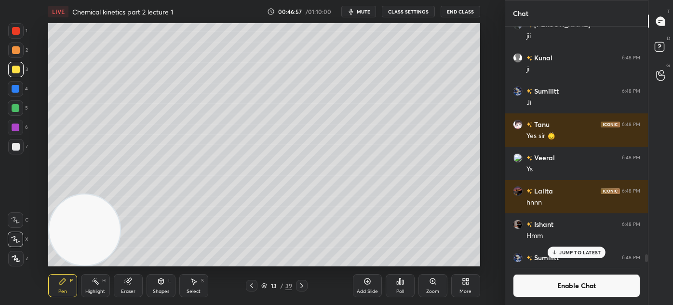
click at [12, 148] on div at bounding box center [16, 147] width 8 height 8
click at [16, 147] on div at bounding box center [16, 147] width 8 height 8
drag, startPoint x: 18, startPoint y: 110, endPoint x: 35, endPoint y: 94, distance: 23.2
click at [18, 110] on div at bounding box center [16, 108] width 8 height 8
click at [571, 252] on p "JUMP TO LATEST" at bounding box center [579, 252] width 41 height 6
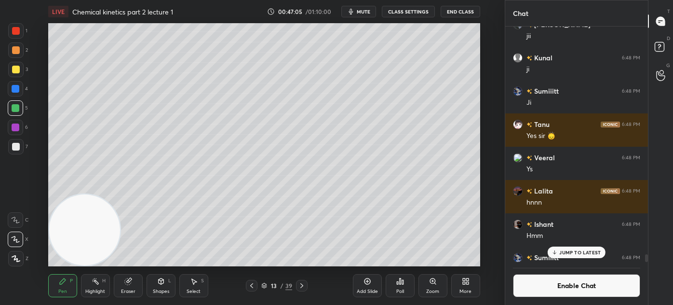
scroll to position [12340, 0]
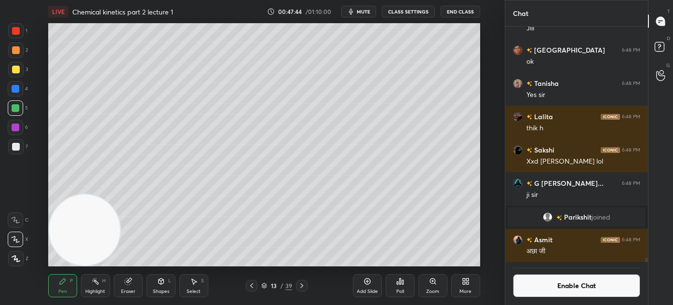
click at [365, 16] on div "LIVE Chemical kinetics part 2 lecture 1 00:47:44 / 01:10:00 mute CLASS SETTINGS…" at bounding box center [264, 11] width 432 height 23
drag, startPoint x: 366, startPoint y: 11, endPoint x: 371, endPoint y: 12, distance: 4.8
click at [366, 11] on span "mute" at bounding box center [364, 11] width 14 height 7
click at [560, 286] on button "Enable Chat" at bounding box center [576, 285] width 127 height 23
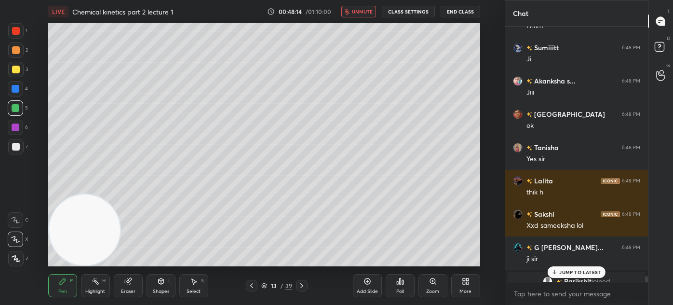
click at [568, 271] on p "JUMP TO LATEST" at bounding box center [579, 272] width 41 height 6
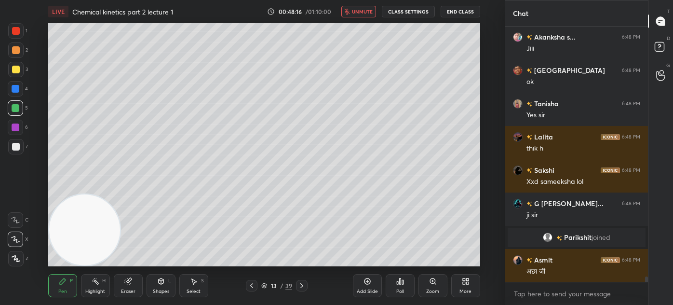
click at [361, 10] on span "unmute" at bounding box center [362, 11] width 21 height 7
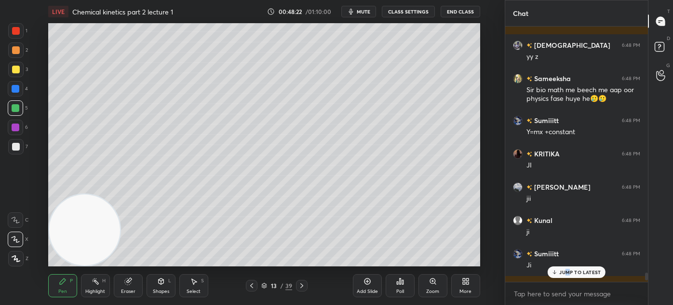
scroll to position [11917, 0]
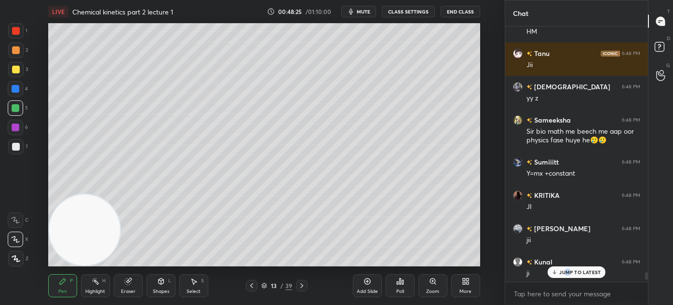
drag, startPoint x: 645, startPoint y: 278, endPoint x: 647, endPoint y: 272, distance: 6.4
click at [647, 272] on div at bounding box center [646, 276] width 3 height 8
click at [587, 271] on p "JUMP TO LATEST" at bounding box center [579, 272] width 41 height 6
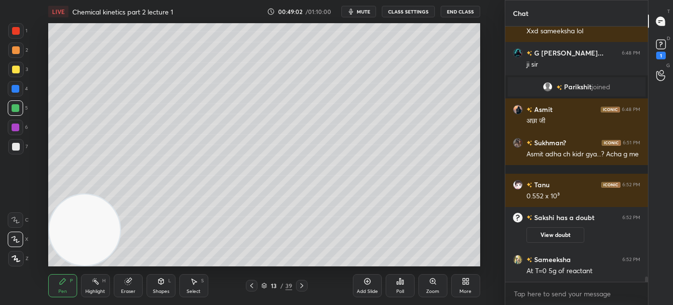
scroll to position [12386, 0]
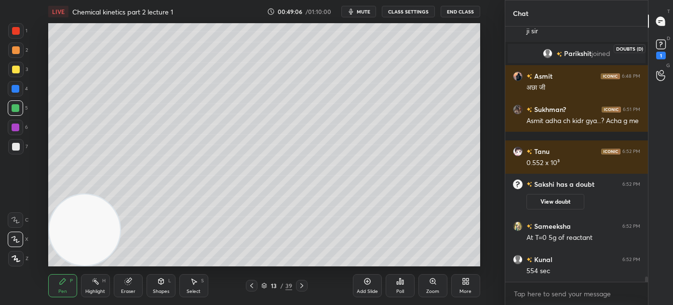
click at [661, 47] on rect at bounding box center [660, 44] width 9 height 9
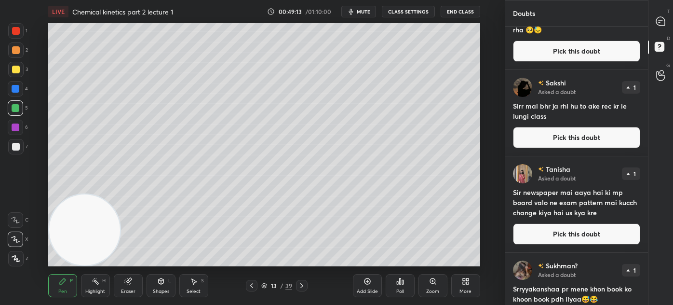
scroll to position [234, 0]
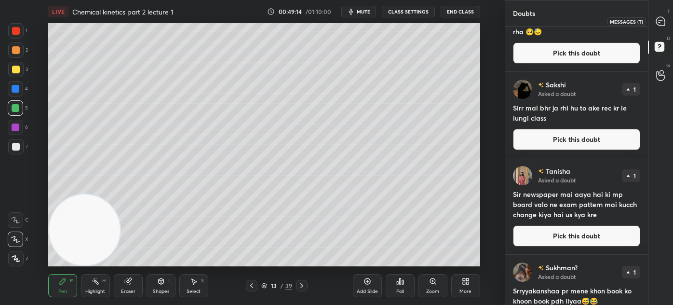
click at [665, 18] on icon at bounding box center [660, 21] width 9 height 9
type textarea "x"
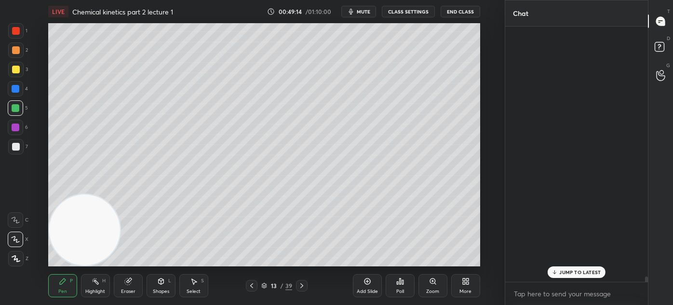
scroll to position [252, 140]
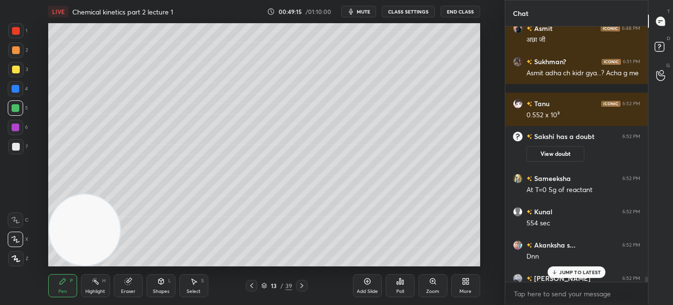
click at [583, 269] on p "JUMP TO LATEST" at bounding box center [579, 272] width 41 height 6
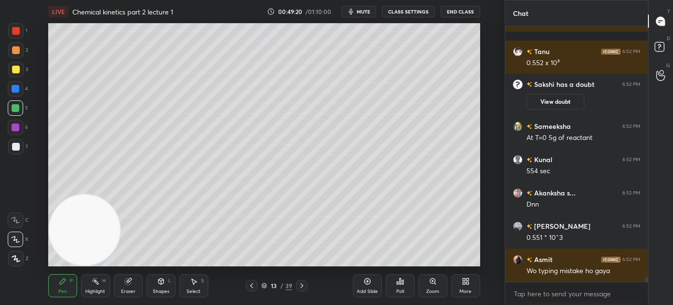
scroll to position [12754, 0]
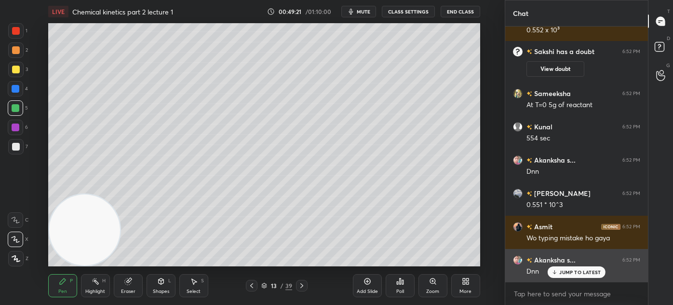
click at [581, 273] on p "JUMP TO LATEST" at bounding box center [579, 272] width 41 height 6
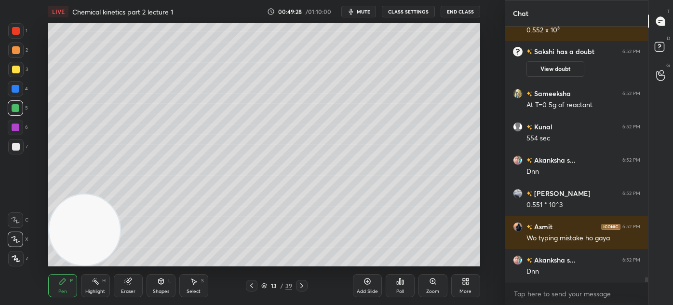
click at [13, 148] on div at bounding box center [16, 147] width 8 height 8
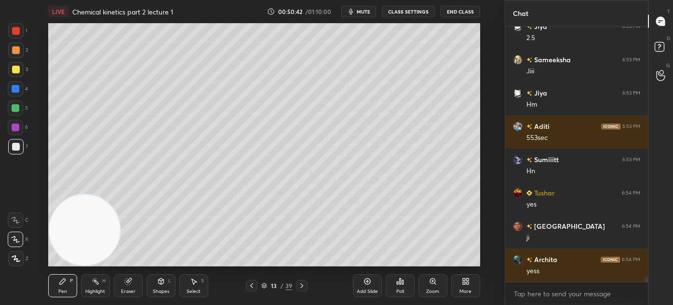
scroll to position [14098, 0]
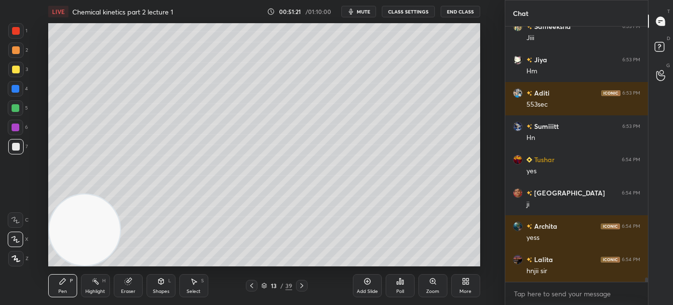
click at [16, 54] on div at bounding box center [15, 49] width 15 height 15
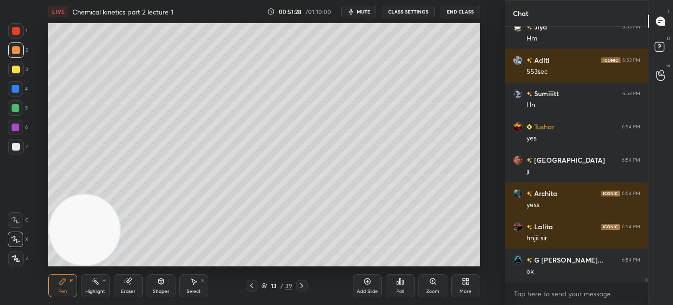
scroll to position [14165, 0]
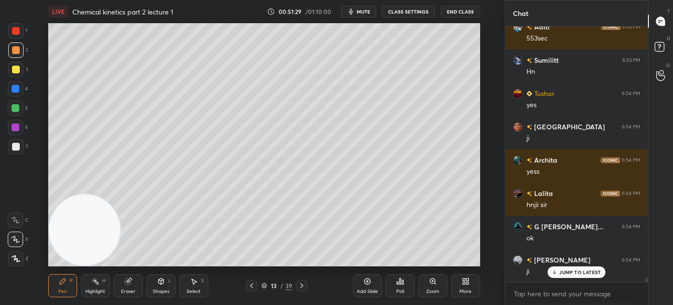
click at [554, 268] on div "JUMP TO LATEST" at bounding box center [577, 272] width 58 height 12
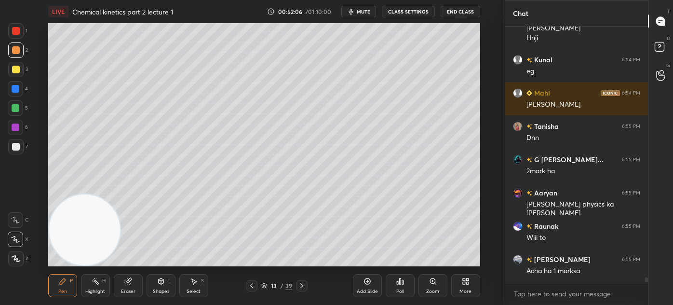
scroll to position [14474, 0]
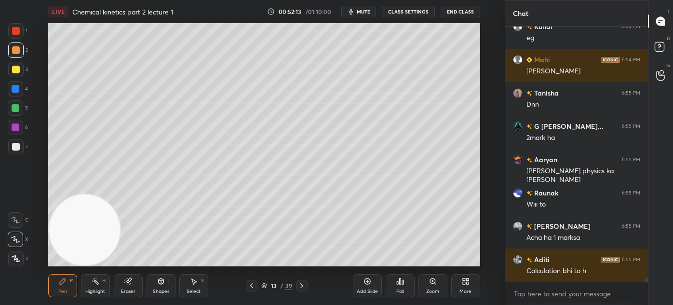
click at [15, 33] on div at bounding box center [16, 31] width 8 height 8
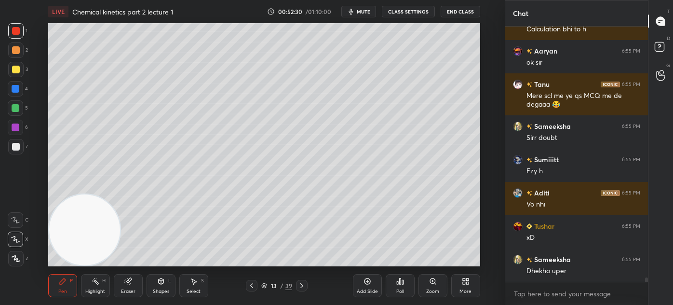
scroll to position [14749, 0]
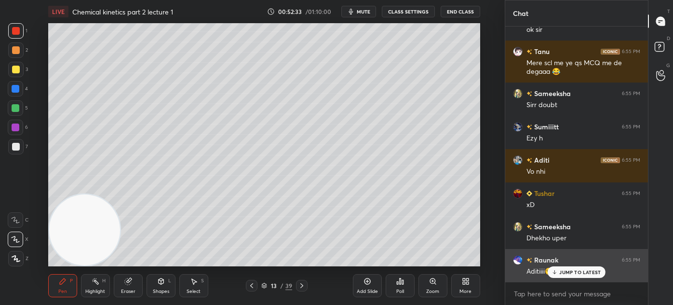
click at [580, 270] on p "JUMP TO LATEST" at bounding box center [579, 272] width 41 height 6
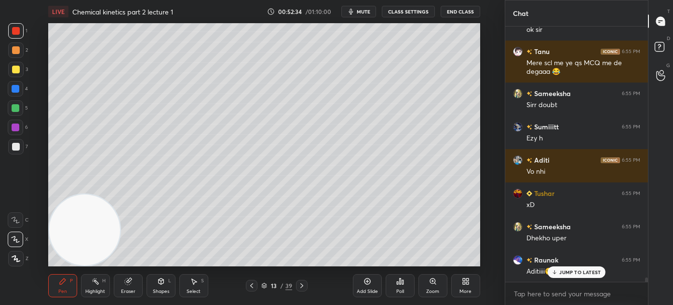
scroll to position [14782, 0]
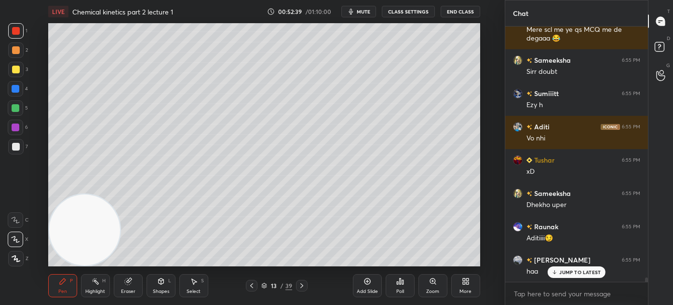
click at [366, 294] on div "Add Slide" at bounding box center [367, 285] width 29 height 23
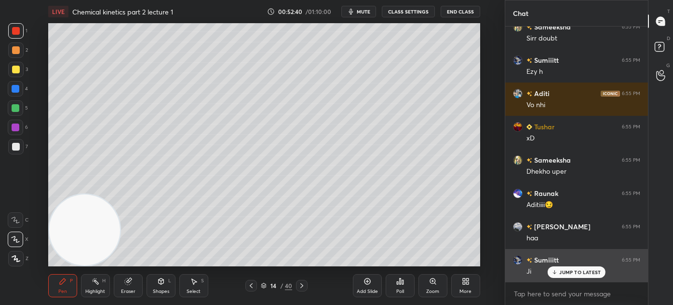
click at [565, 269] on p "JUMP TO LATEST" at bounding box center [579, 272] width 41 height 6
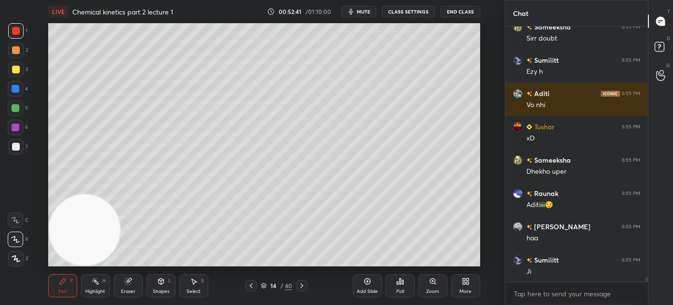
click at [12, 71] on div at bounding box center [16, 70] width 8 height 8
click at [15, 233] on div at bounding box center [15, 238] width 15 height 15
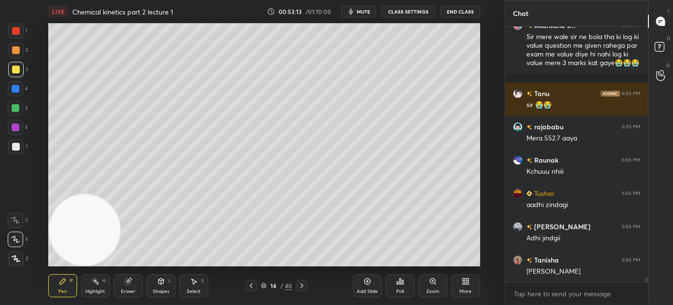
scroll to position [15150, 0]
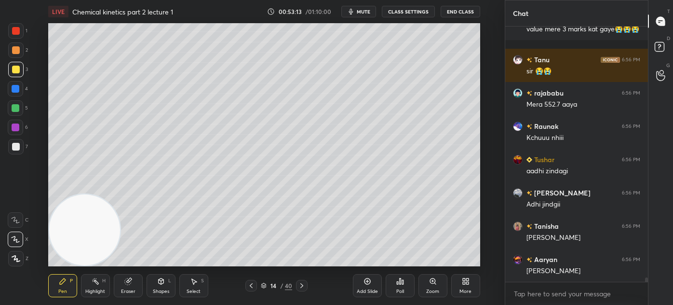
drag, startPoint x: 190, startPoint y: 286, endPoint x: 194, endPoint y: 272, distance: 14.4
click at [190, 285] on div "Select S" at bounding box center [193, 285] width 29 height 23
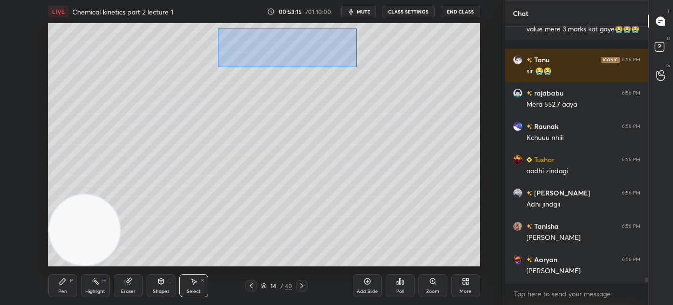
drag, startPoint x: 218, startPoint y: 28, endPoint x: 352, endPoint y: 64, distance: 138.7
click at [356, 66] on div "0 ° Undo Copy Duplicate Duplicate to new slide Delete" at bounding box center [264, 144] width 432 height 243
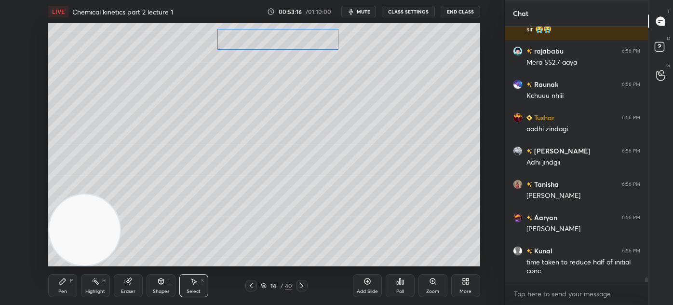
drag, startPoint x: 309, startPoint y: 49, endPoint x: 306, endPoint y: 44, distance: 5.2
click at [306, 44] on div "0 ° Undo Copy Duplicate Duplicate to new slide Delete" at bounding box center [264, 144] width 432 height 243
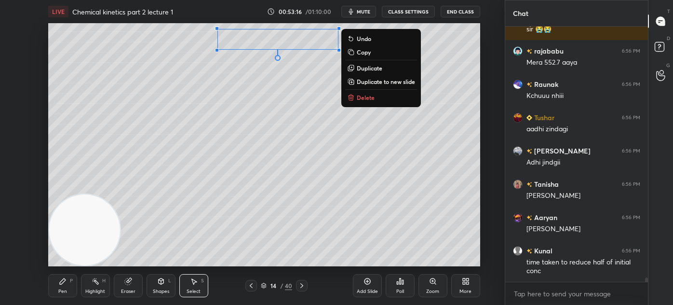
click at [286, 93] on div "0 ° Undo Copy Duplicate Duplicate to new slide Delete" at bounding box center [264, 144] width 432 height 243
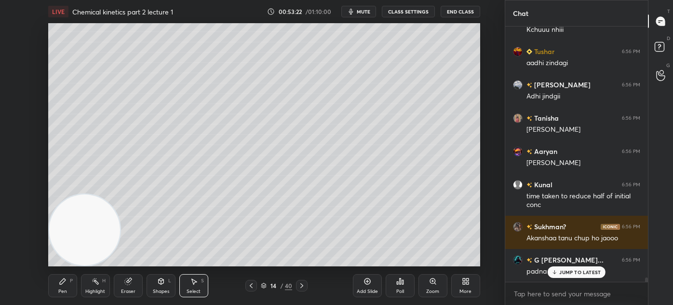
scroll to position [15291, 0]
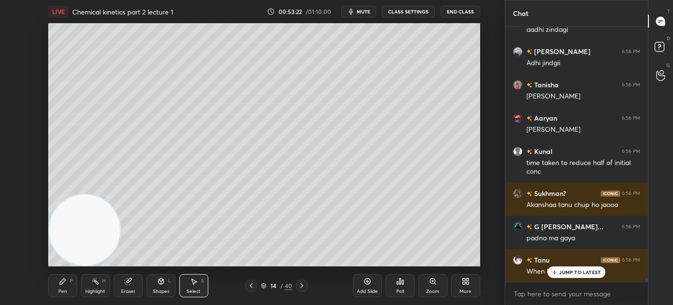
drag, startPoint x: 60, startPoint y: 284, endPoint x: 77, endPoint y: 263, distance: 26.4
click at [60, 284] on icon at bounding box center [63, 281] width 6 height 6
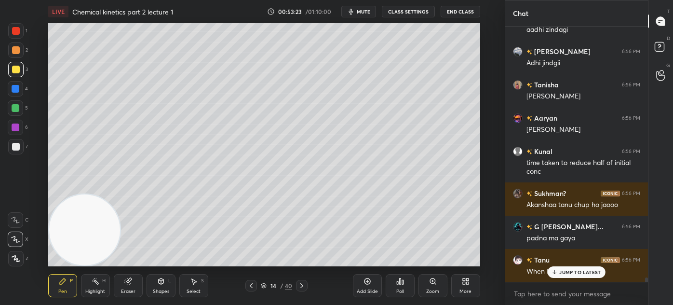
click at [14, 32] on div at bounding box center [16, 31] width 8 height 8
click at [15, 149] on div at bounding box center [16, 147] width 8 height 8
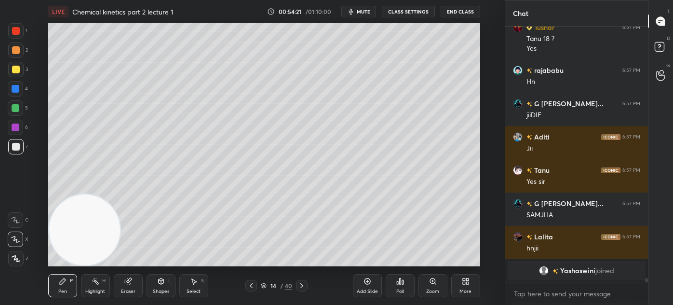
scroll to position [15701, 0]
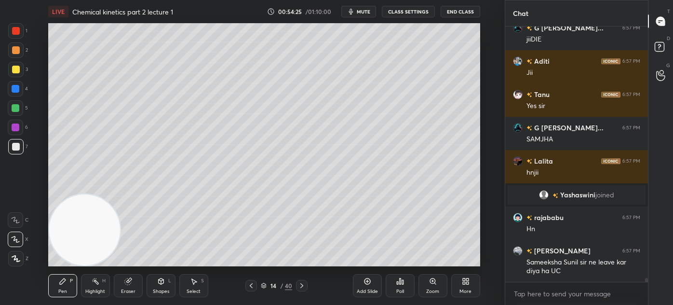
drag, startPoint x: 16, startPoint y: 74, endPoint x: 28, endPoint y: 78, distance: 12.7
click at [16, 74] on div at bounding box center [15, 69] width 15 height 15
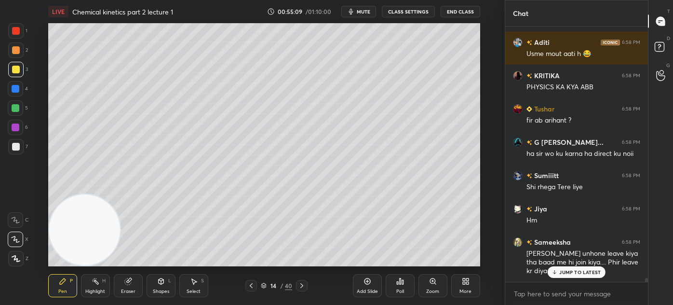
scroll to position [16168, 0]
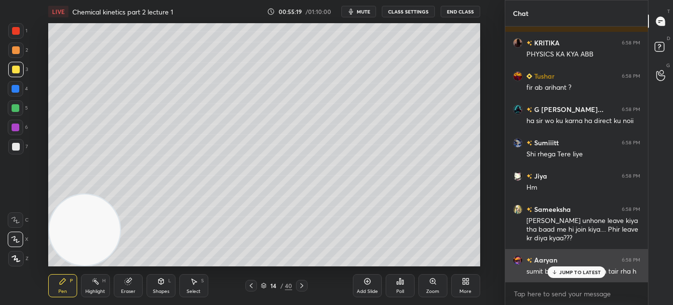
click at [573, 274] on div "JUMP TO LATEST" at bounding box center [577, 272] width 58 height 12
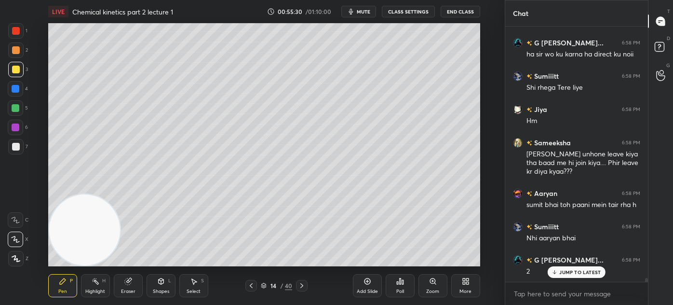
scroll to position [16269, 0]
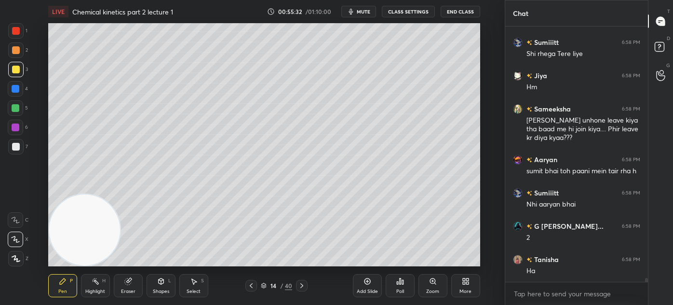
drag, startPoint x: 20, startPoint y: 107, endPoint x: 36, endPoint y: 115, distance: 17.5
click at [20, 107] on div at bounding box center [15, 107] width 15 height 15
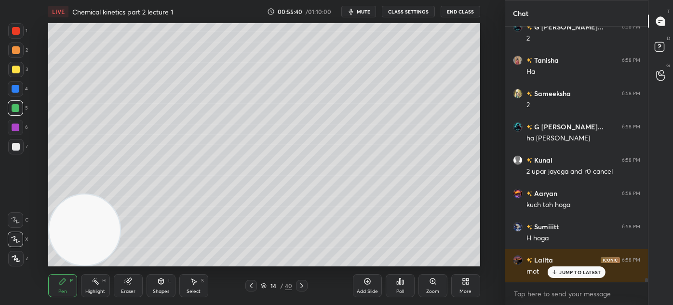
scroll to position [16501, 0]
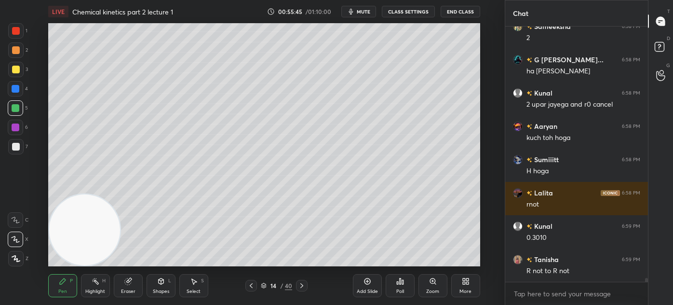
click at [121, 295] on div "Eraser" at bounding box center [128, 285] width 29 height 23
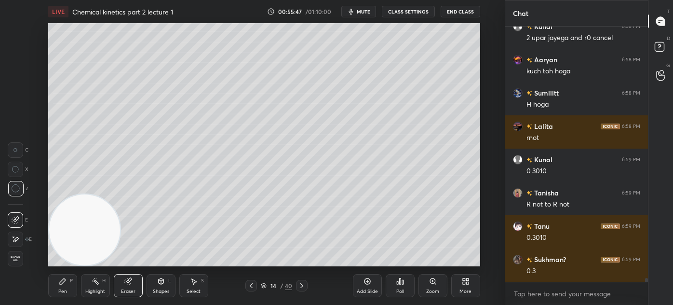
scroll to position [16635, 0]
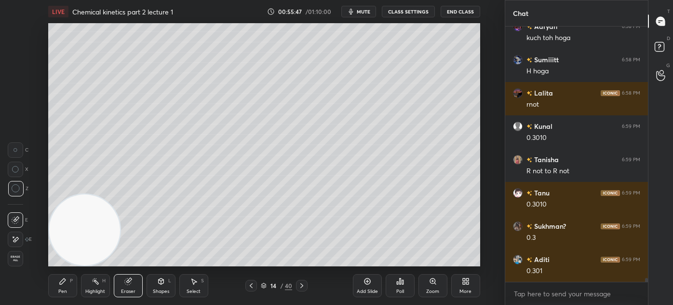
click at [63, 289] on div "Pen" at bounding box center [62, 291] width 9 height 5
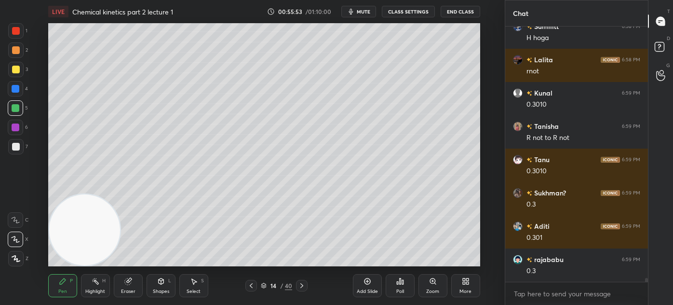
scroll to position [16701, 0]
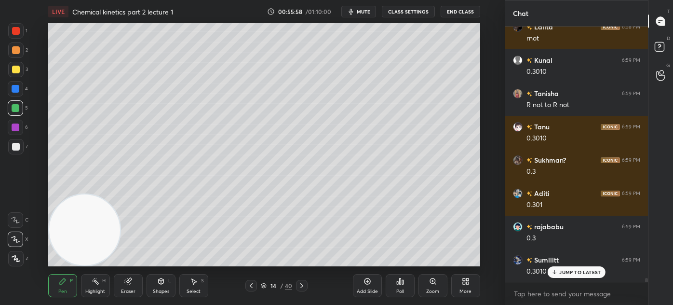
click at [20, 72] on div at bounding box center [15, 69] width 15 height 15
click at [15, 240] on icon at bounding box center [16, 239] width 8 height 6
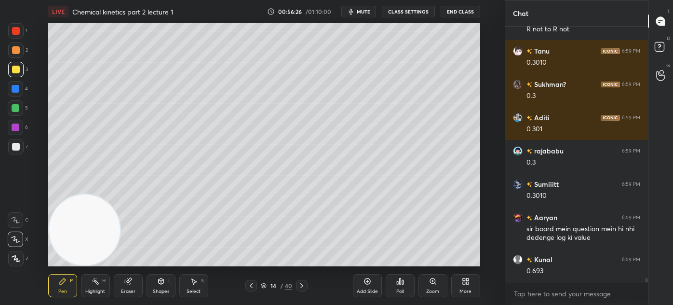
scroll to position [16810, 0]
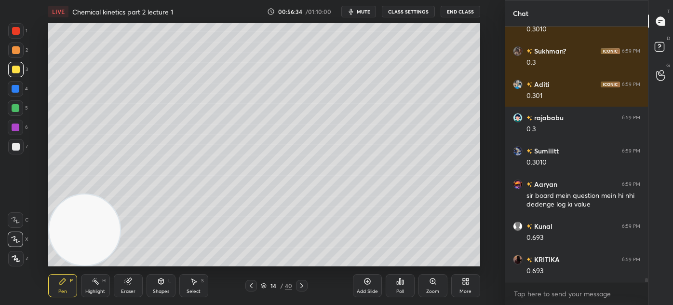
click at [131, 289] on div "Eraser" at bounding box center [128, 291] width 14 height 5
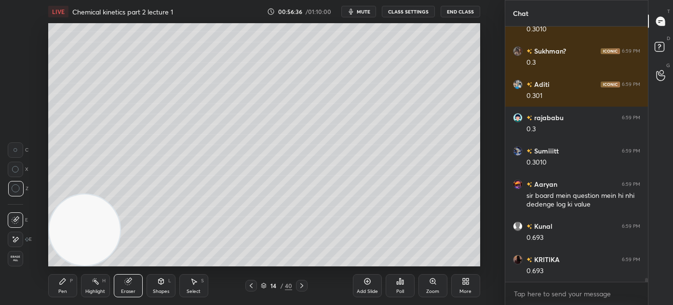
click at [59, 285] on div "Pen P" at bounding box center [62, 285] width 29 height 23
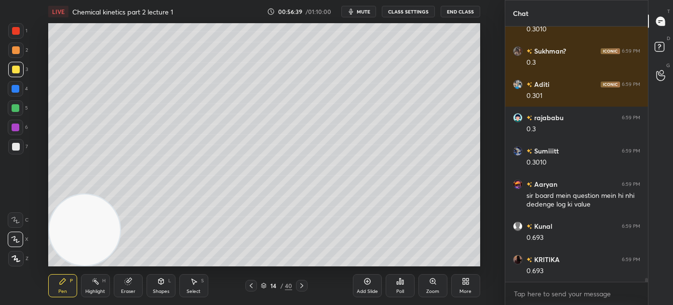
click at [15, 106] on div at bounding box center [16, 108] width 8 height 8
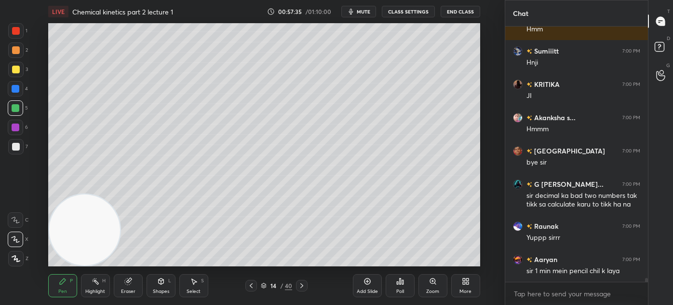
scroll to position [17326, 0]
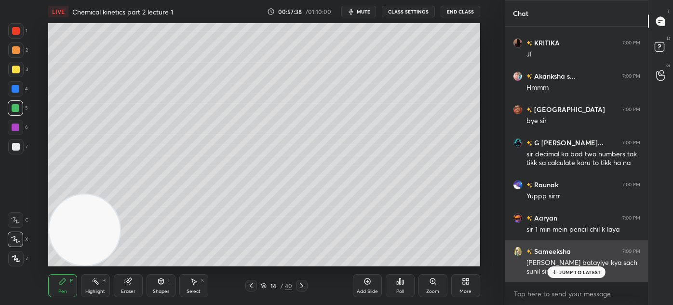
click at [583, 270] on p "JUMP TO LATEST" at bounding box center [579, 272] width 41 height 6
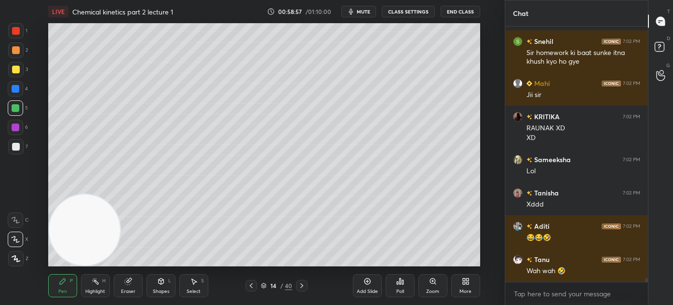
scroll to position [16502, 0]
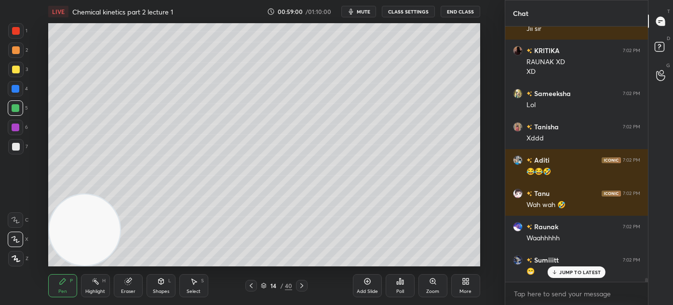
click at [135, 290] on div "Eraser" at bounding box center [128, 285] width 29 height 23
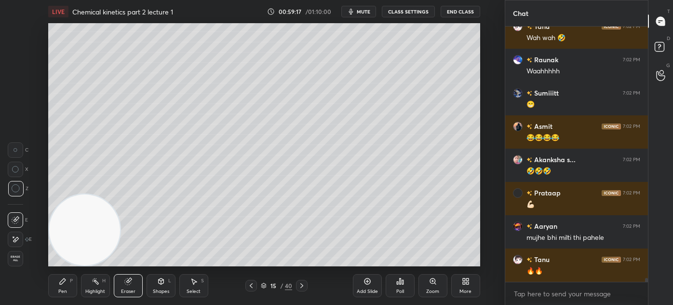
scroll to position [16703, 0]
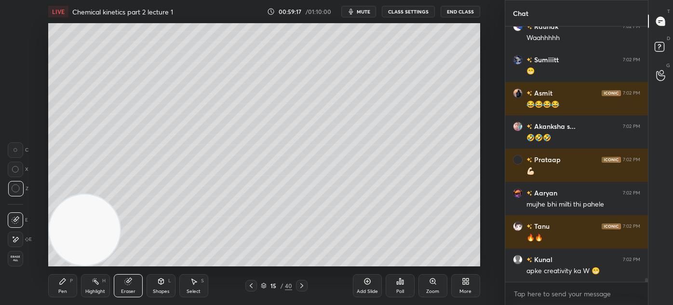
click at [71, 294] on div "Pen P" at bounding box center [62, 285] width 29 height 23
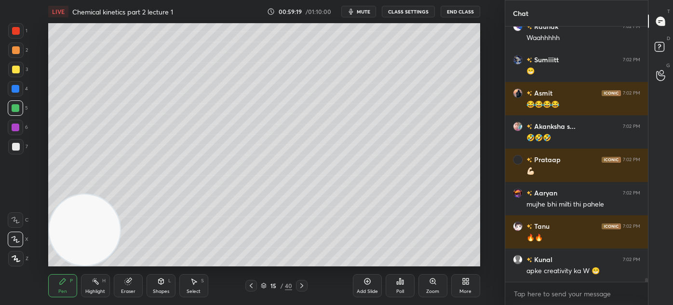
click at [15, 68] on div at bounding box center [16, 70] width 8 height 8
drag, startPoint x: 16, startPoint y: 236, endPoint x: 42, endPoint y: 195, distance: 48.7
click at [16, 236] on icon at bounding box center [15, 239] width 9 height 7
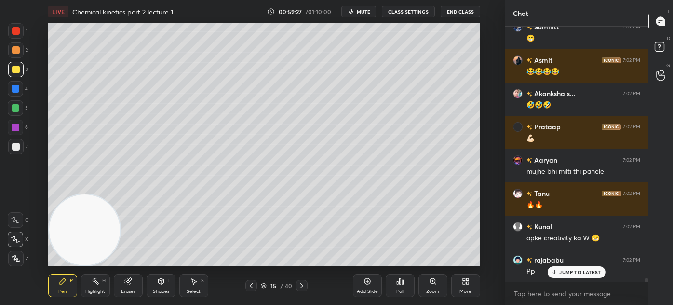
click at [401, 6] on div "00:59:27 / 01:10:00 mute CLASS SETTINGS End Class" at bounding box center [373, 12] width 213 height 12
click at [402, 13] on button "CLASS SETTINGS" at bounding box center [408, 12] width 53 height 12
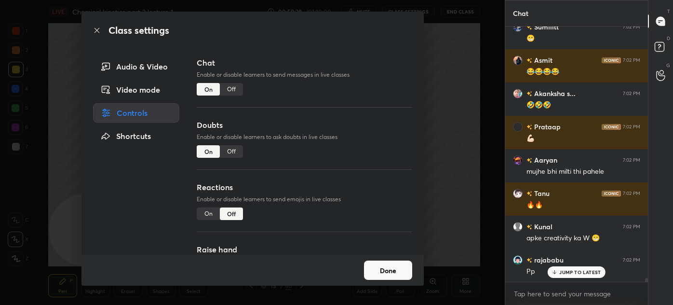
click at [242, 91] on div "Chat Enable or disable learners to send messages in live classes On Off" at bounding box center [304, 88] width 215 height 62
drag, startPoint x: 233, startPoint y: 89, endPoint x: 255, endPoint y: 82, distance: 22.1
click at [233, 90] on div "Off" at bounding box center [231, 89] width 23 height 13
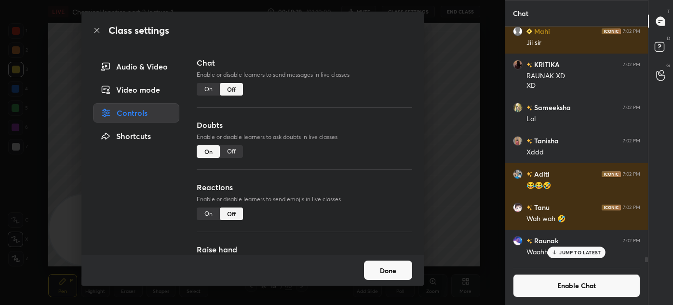
click at [467, 97] on div "Class settings Audio & Video Video mode Controls Shortcuts Chat Enable or disab…" at bounding box center [252, 152] width 505 height 305
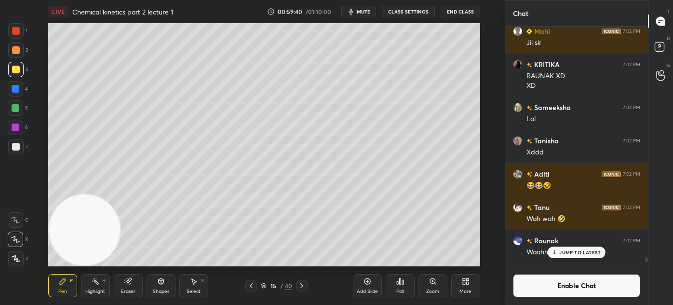
click at [134, 285] on div "Eraser" at bounding box center [128, 285] width 29 height 23
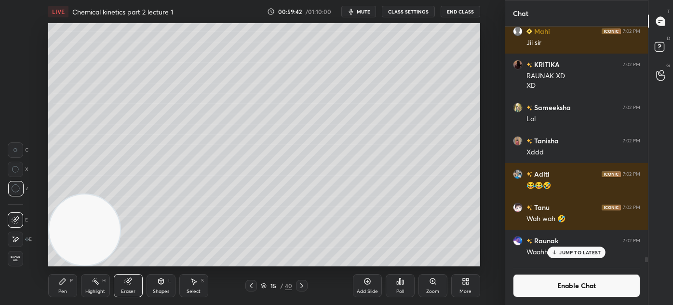
click at [63, 285] on div "Pen P" at bounding box center [62, 285] width 29 height 23
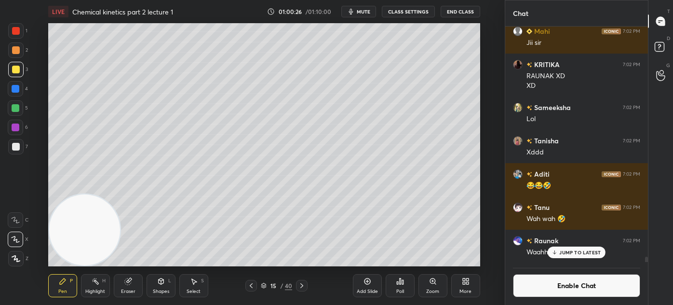
click at [366, 10] on span "mute" at bounding box center [364, 11] width 14 height 7
click at [568, 253] on p "JUMP TO LATEST" at bounding box center [579, 252] width 41 height 6
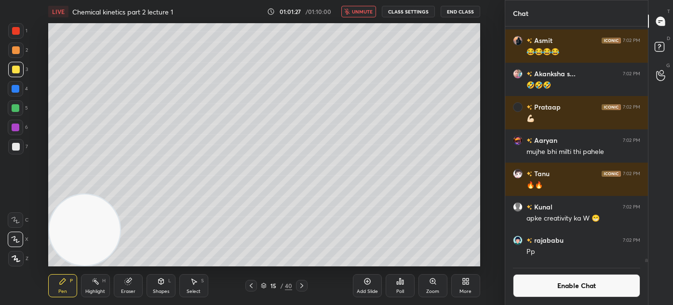
click at [567, 284] on button "Enable Chat" at bounding box center [576, 285] width 127 height 23
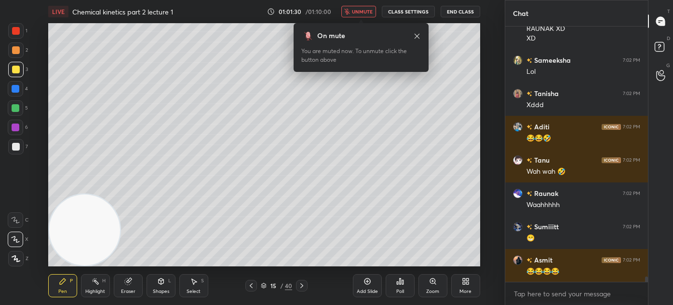
click at [366, 14] on button "unmute" at bounding box center [358, 12] width 35 height 12
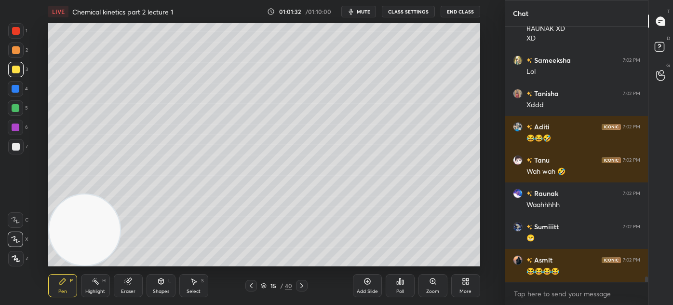
click at [19, 149] on div at bounding box center [16, 147] width 8 height 8
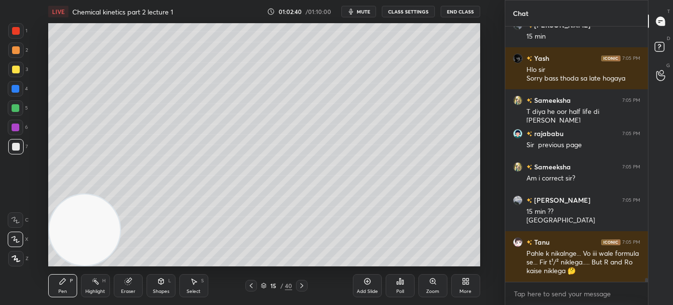
scroll to position [16800, 0]
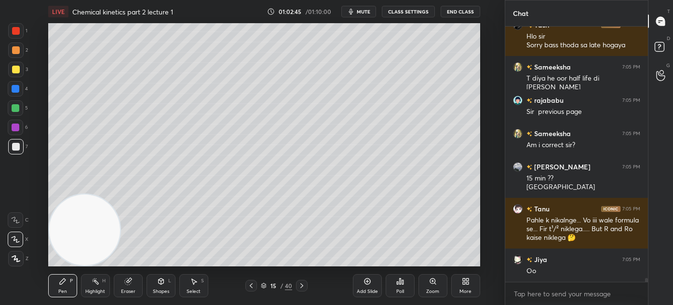
click at [19, 145] on div at bounding box center [16, 147] width 8 height 8
click at [16, 107] on div at bounding box center [16, 108] width 8 height 8
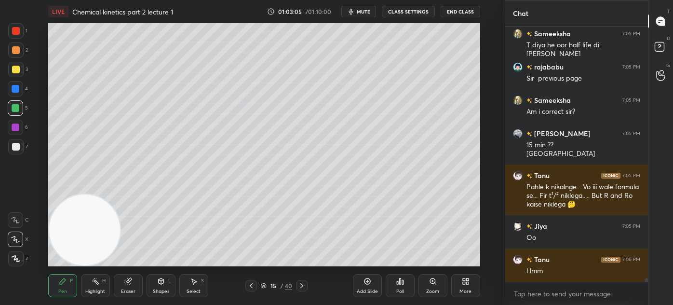
click at [15, 30] on div at bounding box center [16, 31] width 8 height 8
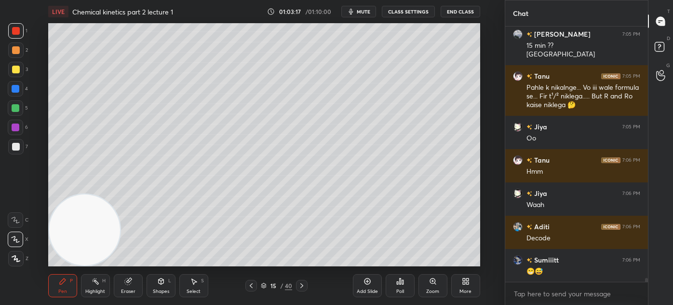
scroll to position [17000, 0]
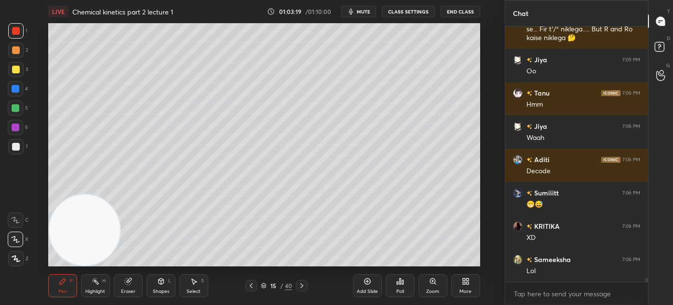
click at [18, 69] on div at bounding box center [16, 70] width 8 height 8
drag, startPoint x: 16, startPoint y: 240, endPoint x: 23, endPoint y: 237, distance: 7.5
click at [15, 240] on icon at bounding box center [16, 239] width 8 height 6
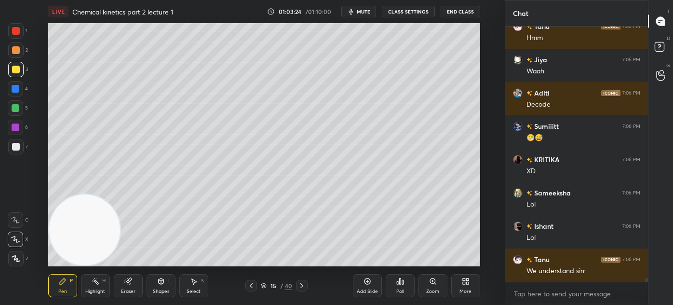
scroll to position [17100, 0]
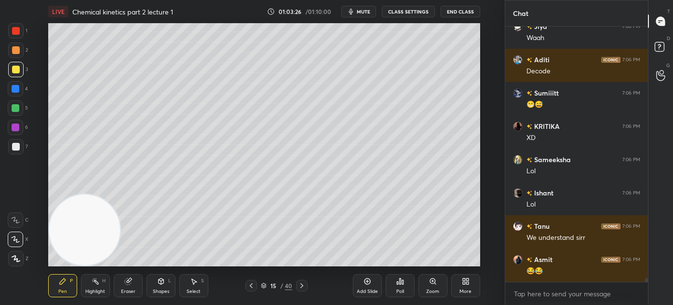
click at [16, 36] on div at bounding box center [15, 30] width 15 height 15
click at [18, 75] on div at bounding box center [15, 69] width 15 height 15
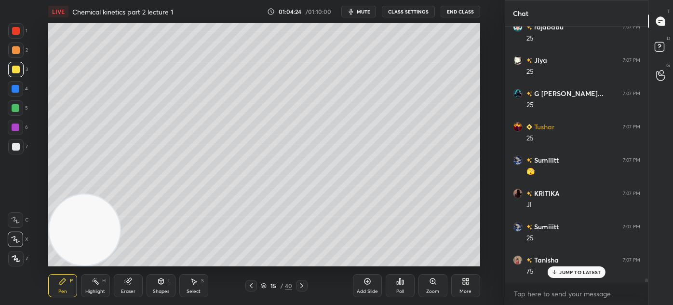
scroll to position [18129, 0]
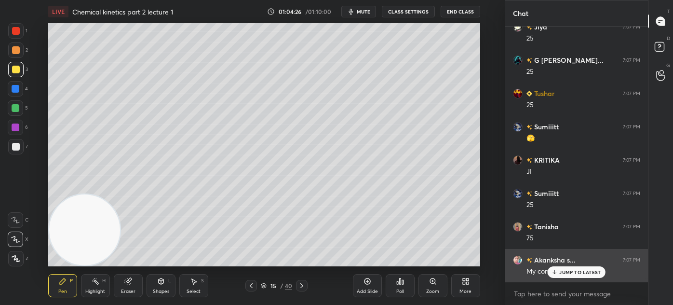
click at [567, 271] on p "JUMP TO LATEST" at bounding box center [579, 272] width 41 height 6
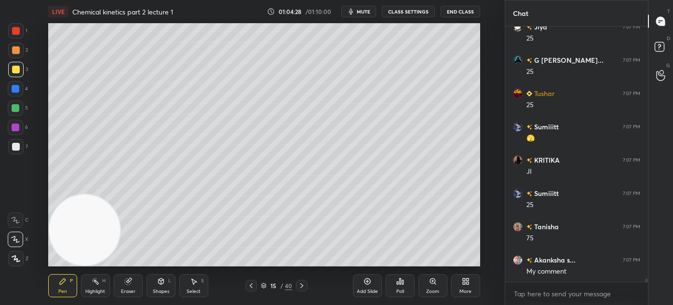
click at [15, 33] on div at bounding box center [16, 31] width 8 height 8
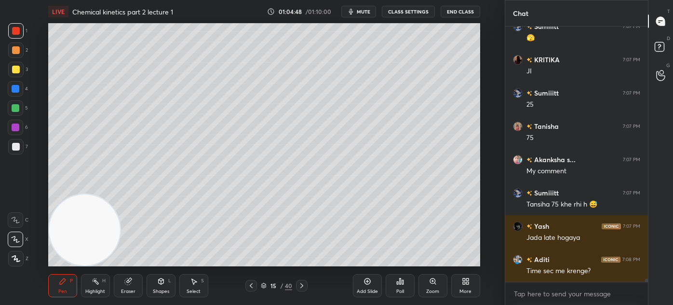
scroll to position [18263, 0]
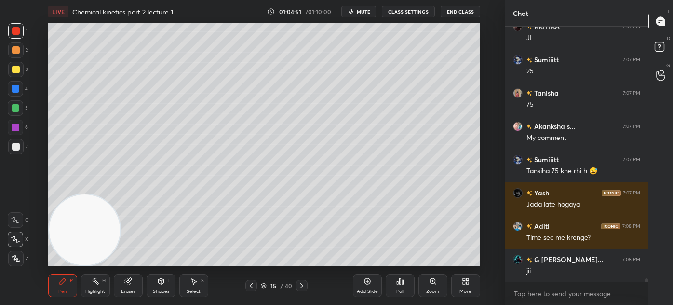
click at [14, 69] on div at bounding box center [16, 70] width 8 height 8
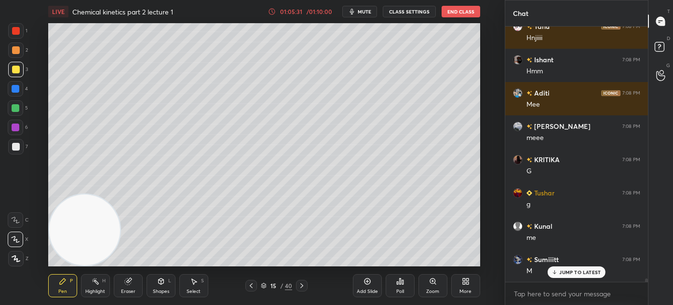
scroll to position [18861, 0]
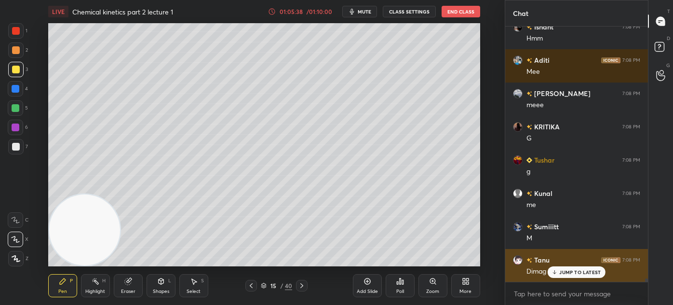
drag, startPoint x: 578, startPoint y: 273, endPoint x: 573, endPoint y: 276, distance: 6.0
click at [578, 273] on p "JUMP TO LATEST" at bounding box center [579, 272] width 41 height 6
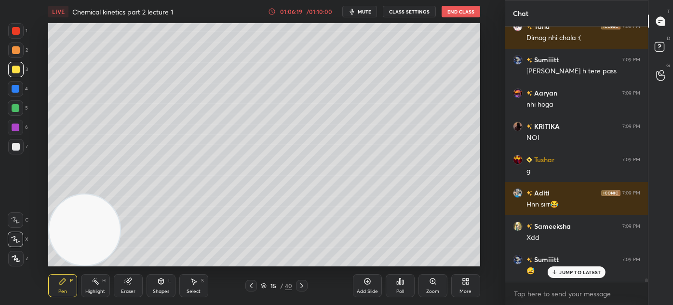
scroll to position [19127, 0]
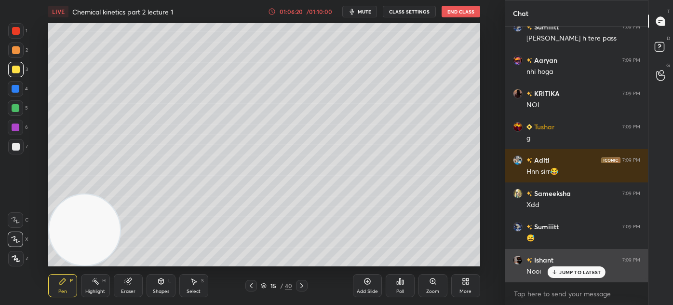
click at [565, 276] on div "JUMP TO LATEST" at bounding box center [577, 272] width 58 height 12
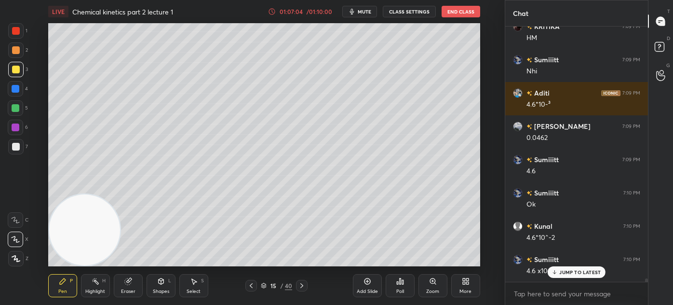
scroll to position [19553, 0]
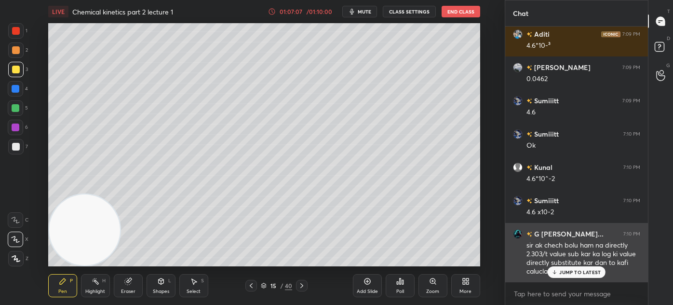
click at [559, 270] on div "JUMP TO LATEST" at bounding box center [577, 272] width 58 height 12
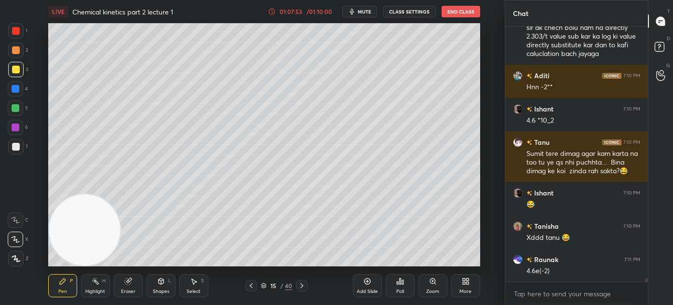
scroll to position [19803, 0]
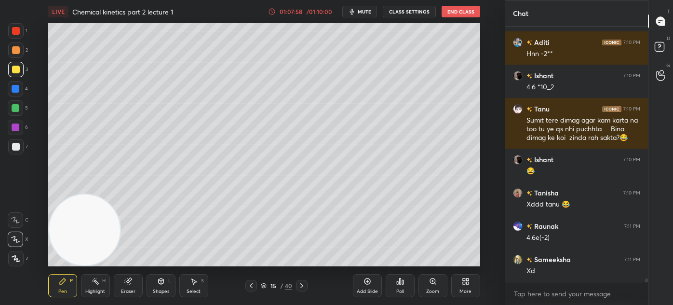
click at [190, 286] on div "Select S" at bounding box center [193, 285] width 29 height 23
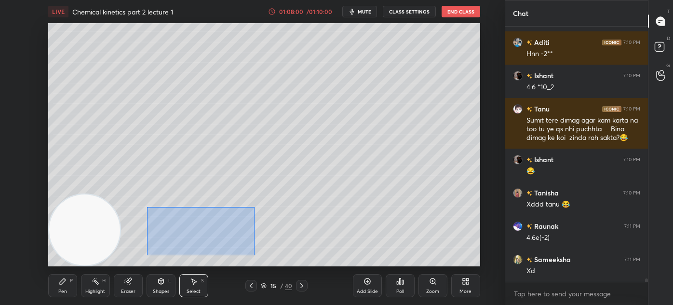
drag, startPoint x: 145, startPoint y: 219, endPoint x: 228, endPoint y: 241, distance: 85.7
click at [254, 255] on div "0 ° Undo Copy Duplicate Duplicate to new slide Delete" at bounding box center [264, 144] width 432 height 243
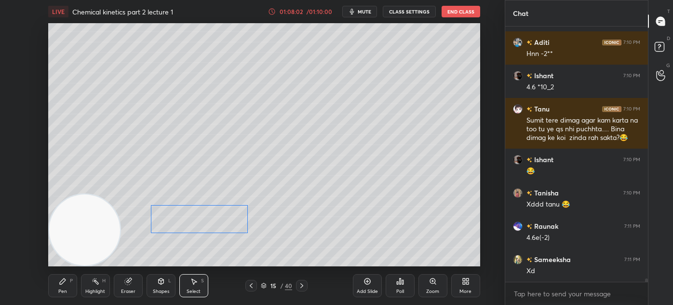
drag, startPoint x: 216, startPoint y: 229, endPoint x: 215, endPoint y: 223, distance: 5.5
click at [215, 223] on div "0 ° Undo Copy Duplicate Duplicate to new slide Delete" at bounding box center [264, 144] width 432 height 243
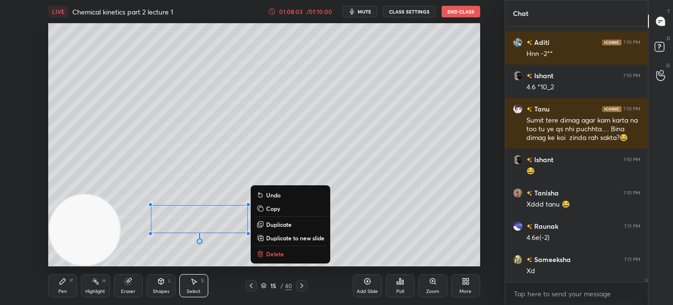
click at [63, 289] on div "Pen" at bounding box center [62, 291] width 9 height 5
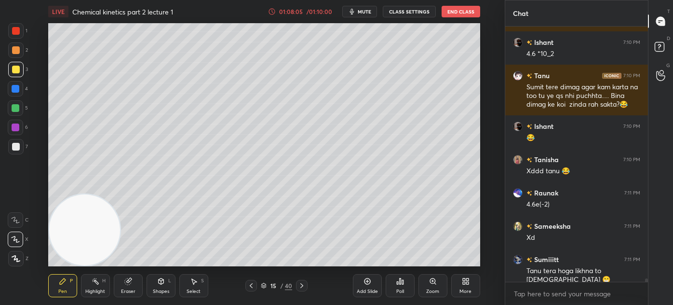
scroll to position [19870, 0]
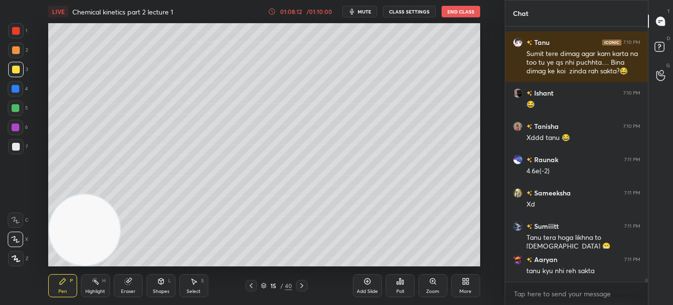
click at [17, 144] on div at bounding box center [16, 147] width 8 height 8
click at [18, 252] on div "Z" at bounding box center [18, 256] width 20 height 19
drag, startPoint x: 19, startPoint y: 257, endPoint x: 62, endPoint y: 249, distance: 43.1
click at [19, 258] on icon at bounding box center [16, 258] width 9 height 7
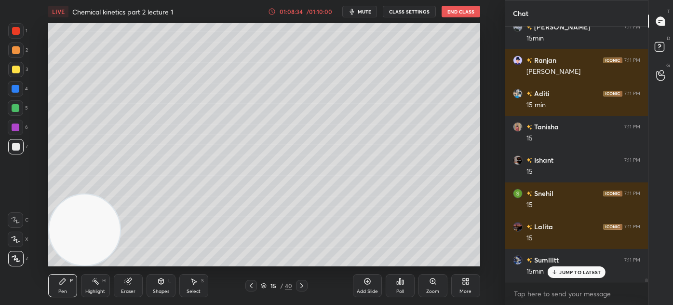
scroll to position [20202, 0]
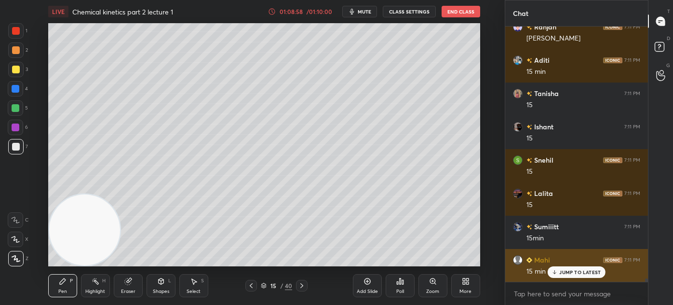
click at [572, 271] on p "JUMP TO LATEST" at bounding box center [579, 272] width 41 height 6
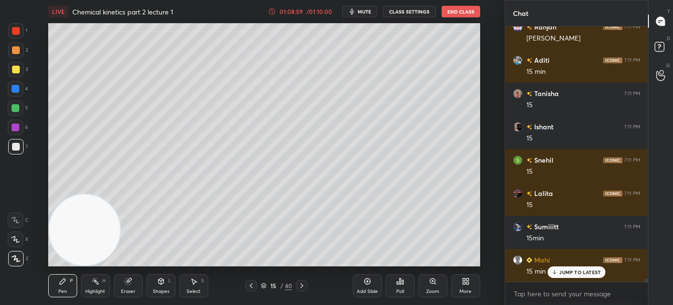
scroll to position [20235, 0]
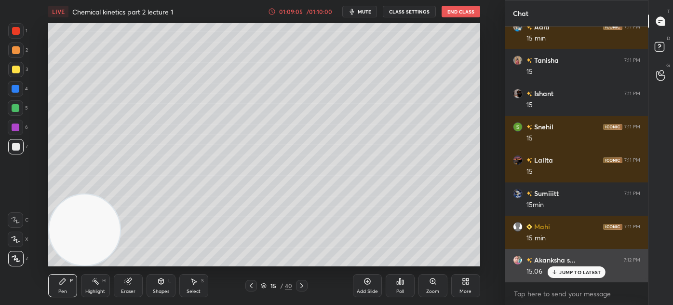
click at [578, 277] on div "JUMP TO LATEST" at bounding box center [577, 272] width 58 height 12
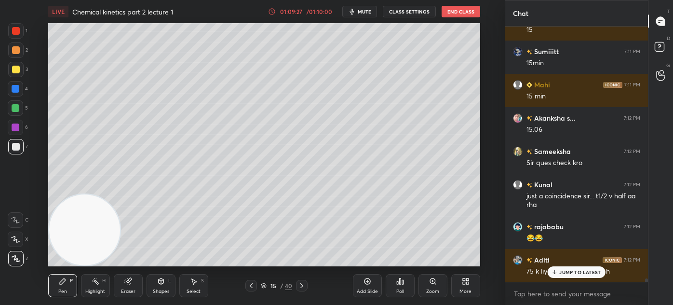
scroll to position [20410, 0]
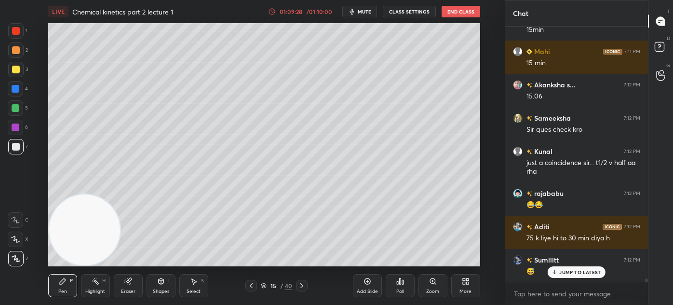
click at [124, 287] on div "Eraser" at bounding box center [128, 285] width 29 height 23
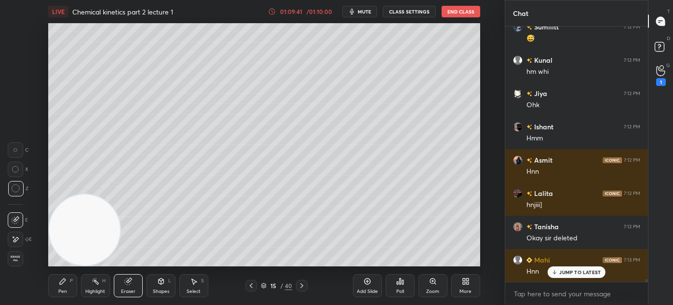
scroll to position [20677, 0]
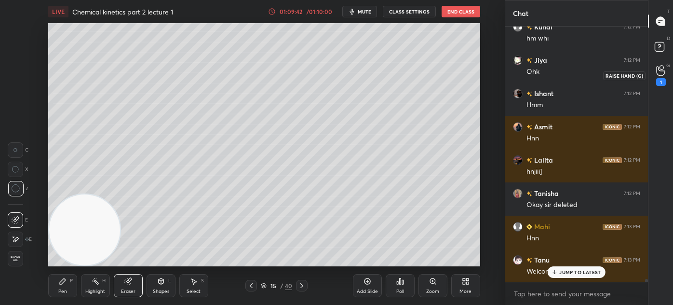
click at [665, 74] on icon at bounding box center [660, 70] width 9 height 11
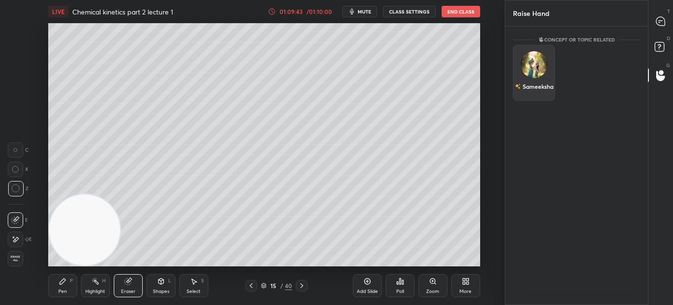
click at [540, 73] on div "Sameeksha" at bounding box center [534, 73] width 42 height 56
click at [539, 91] on button "INVITE" at bounding box center [533, 93] width 33 height 13
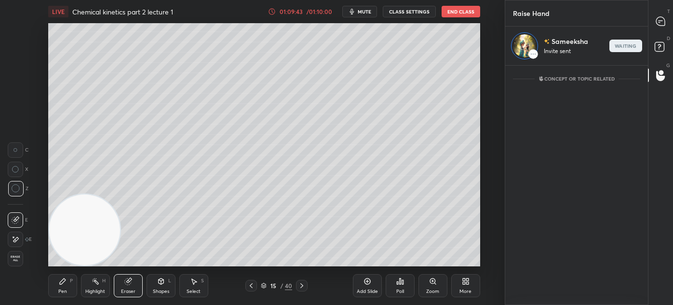
scroll to position [236, 140]
click at [666, 21] on div at bounding box center [660, 21] width 19 height 17
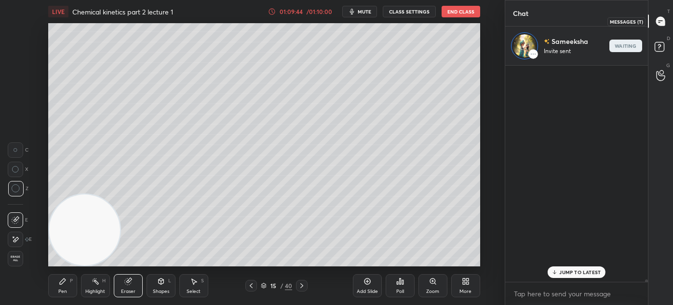
scroll to position [213, 140]
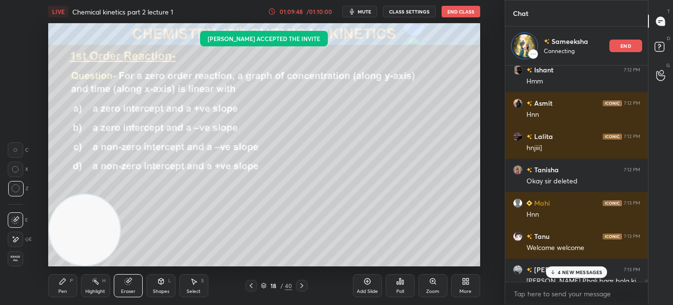
click at [63, 284] on icon at bounding box center [63, 281] width 8 height 8
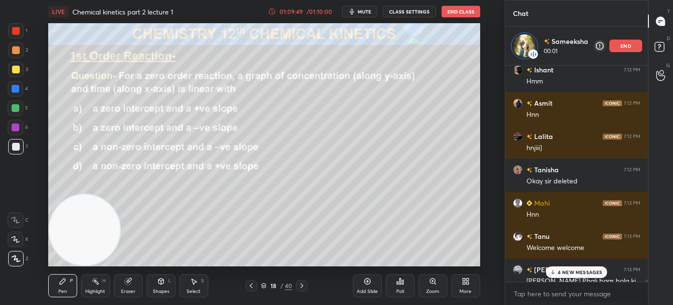
click at [17, 68] on div at bounding box center [16, 70] width 8 height 8
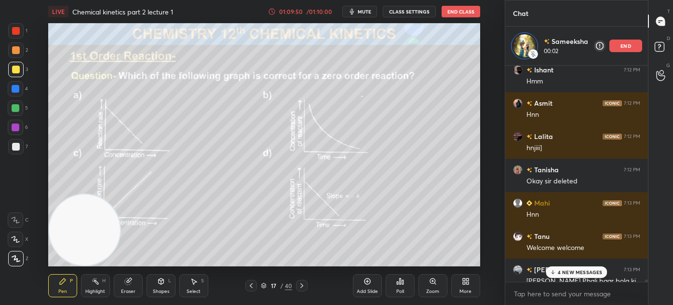
click at [13, 237] on icon at bounding box center [15, 239] width 9 height 7
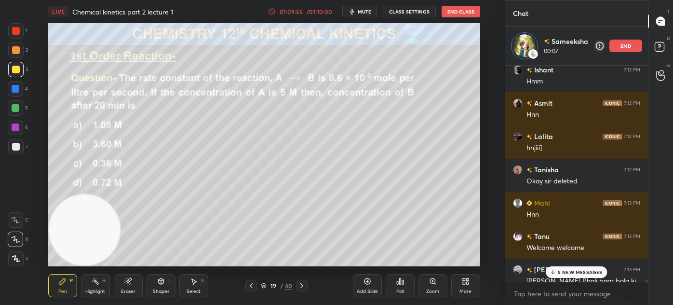
click at [577, 271] on p "5 NEW MESSAGES" at bounding box center [580, 272] width 45 height 6
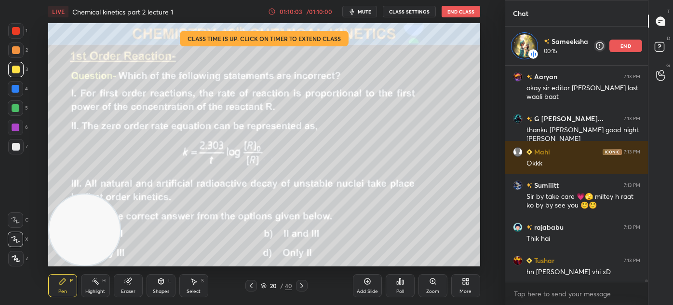
scroll to position [21334, 0]
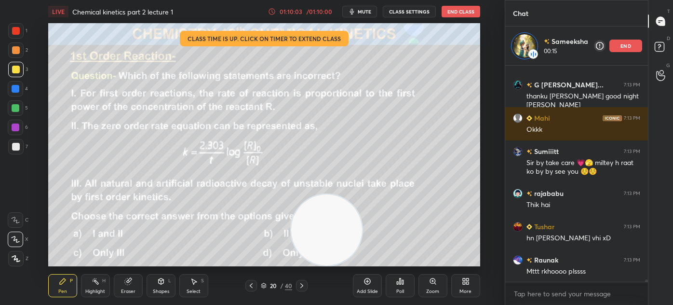
drag, startPoint x: 84, startPoint y: 220, endPoint x: 496, endPoint y: 244, distance: 412.5
click at [497, 245] on div "1 2 3 4 5 6 7 C X Z C X Z E E Erase all H H LIVE Chemical kinetics part 2 lectu…" at bounding box center [252, 152] width 505 height 305
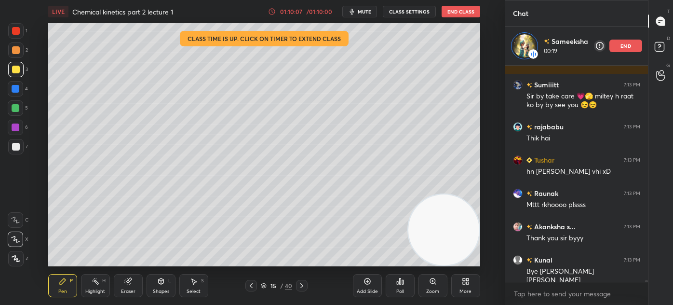
scroll to position [21434, 0]
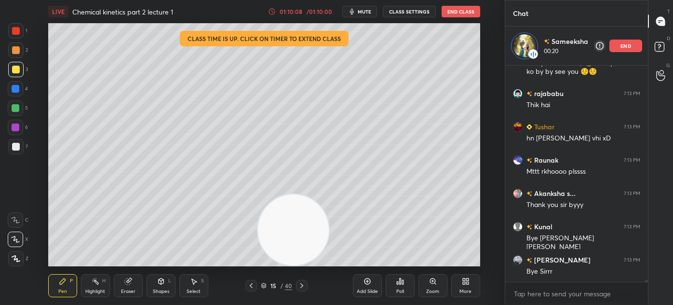
drag, startPoint x: 439, startPoint y: 224, endPoint x: 51, endPoint y: 238, distance: 388.4
click at [258, 239] on video at bounding box center [293, 229] width 71 height 71
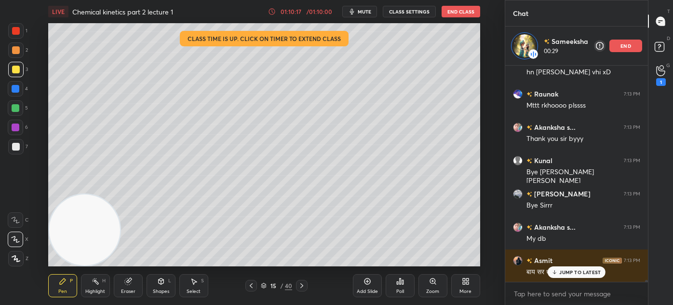
scroll to position [21533, 0]
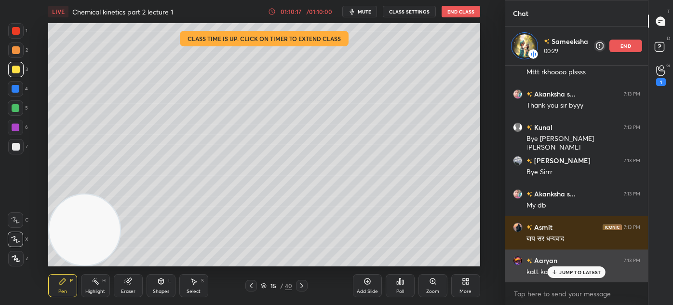
click at [591, 273] on p "JUMP TO LATEST" at bounding box center [579, 272] width 41 height 6
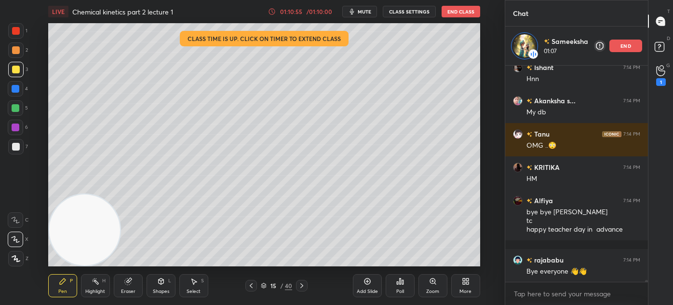
scroll to position [22201, 0]
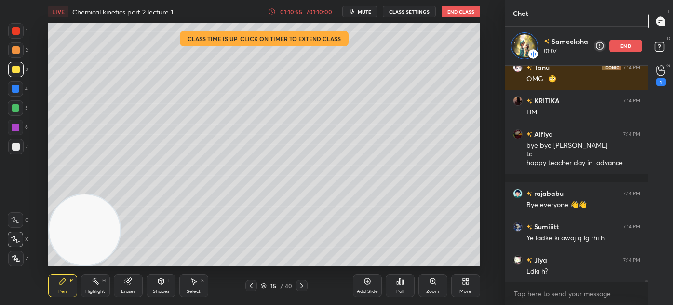
click at [629, 43] on p "end" at bounding box center [626, 45] width 11 height 5
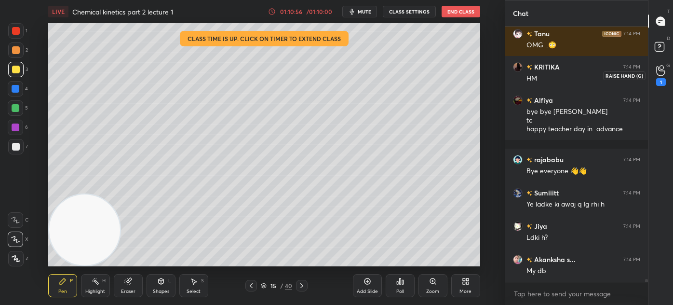
click at [661, 77] on div "1" at bounding box center [661, 75] width 10 height 21
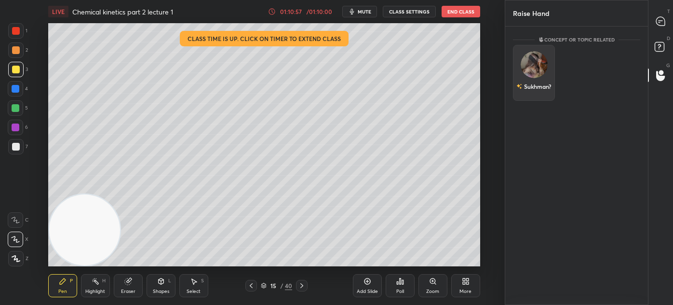
click at [540, 71] on div "Sukhman?" at bounding box center [534, 73] width 42 height 56
click at [539, 92] on button "INVITE" at bounding box center [533, 93] width 33 height 13
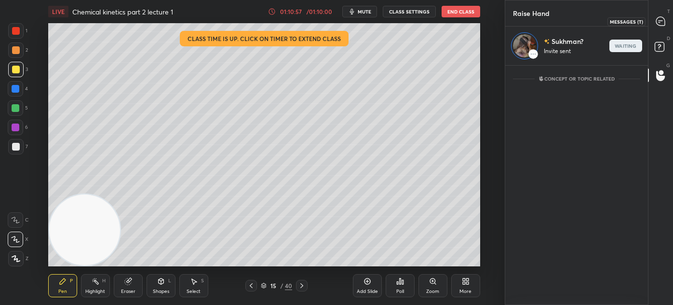
click at [661, 17] on icon at bounding box center [660, 21] width 9 height 9
type textarea "x"
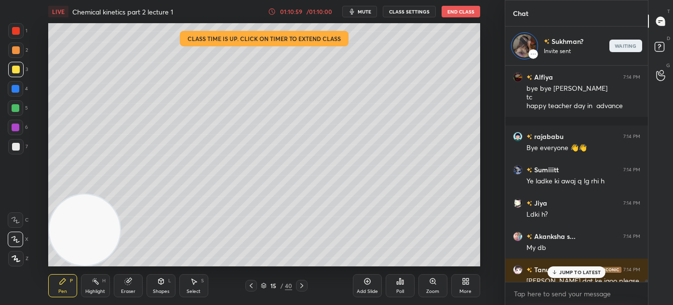
click at [565, 269] on p "JUMP TO LATEST" at bounding box center [579, 272] width 41 height 6
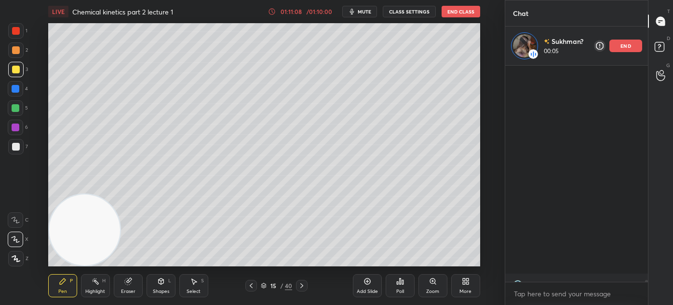
drag, startPoint x: 647, startPoint y: 280, endPoint x: 646, endPoint y: 288, distance: 8.8
click at [646, 287] on div "rajababu 7:14 PM Bye everyone 👋👋 Sumiiitt 7:14 PM Ye ladke ki awaj q lg rhi h J…" at bounding box center [576, 185] width 143 height 239
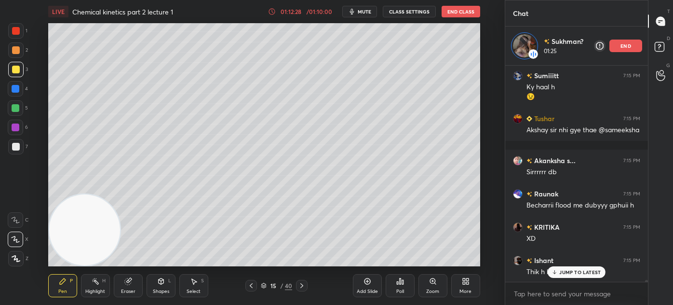
scroll to position [23321, 0]
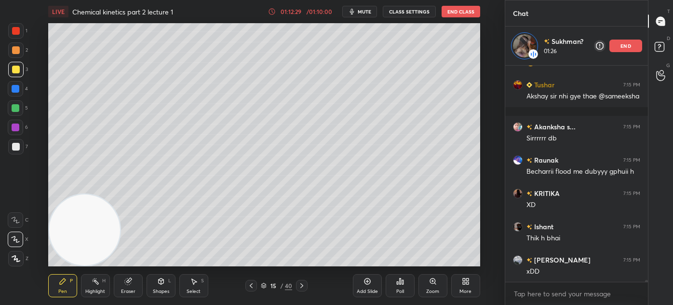
click at [405, 14] on button "CLASS SETTINGS" at bounding box center [409, 12] width 53 height 12
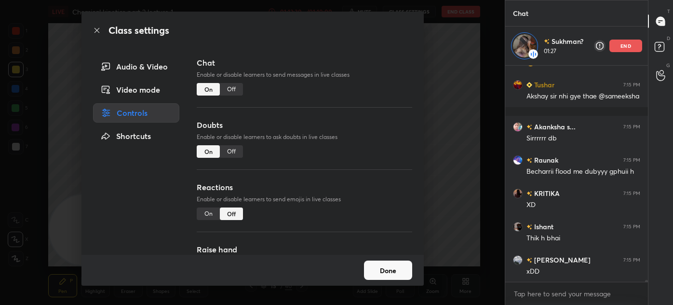
click at [233, 90] on div "Off" at bounding box center [231, 89] width 23 height 13
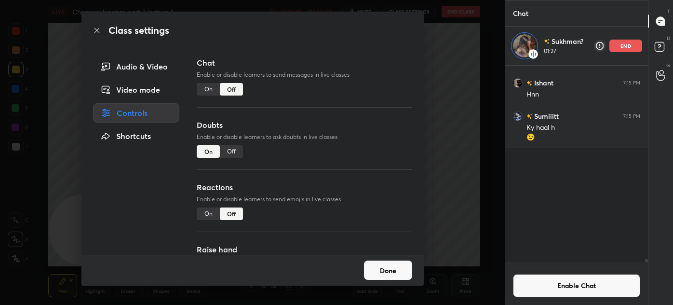
scroll to position [194, 140]
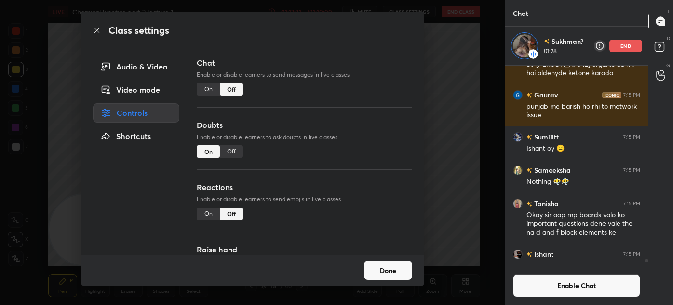
click at [450, 75] on div "Class settings Audio & Video Video mode Controls Shortcuts Chat Enable or disab…" at bounding box center [252, 152] width 505 height 305
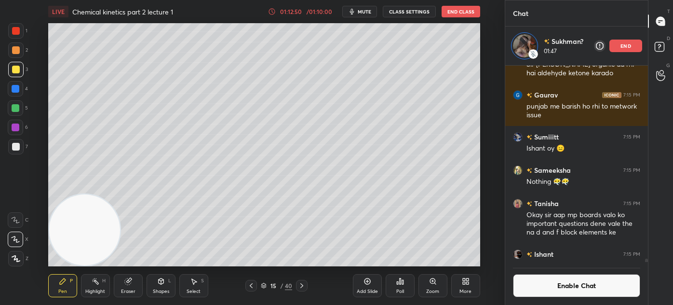
click at [576, 285] on button "Enable Chat" at bounding box center [576, 285] width 127 height 23
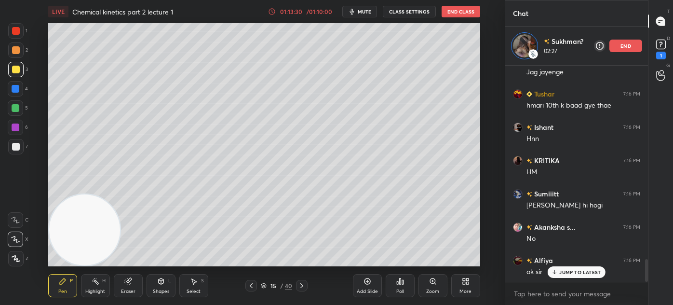
scroll to position [1904, 0]
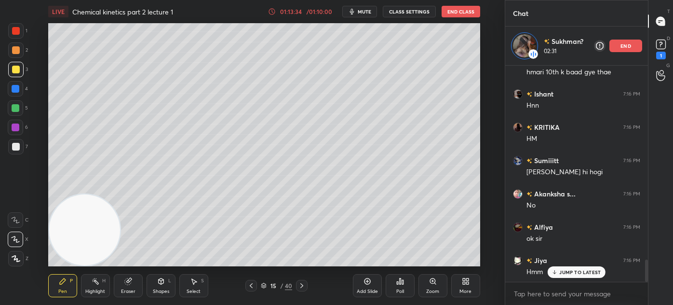
click at [624, 44] on p "end" at bounding box center [626, 45] width 11 height 5
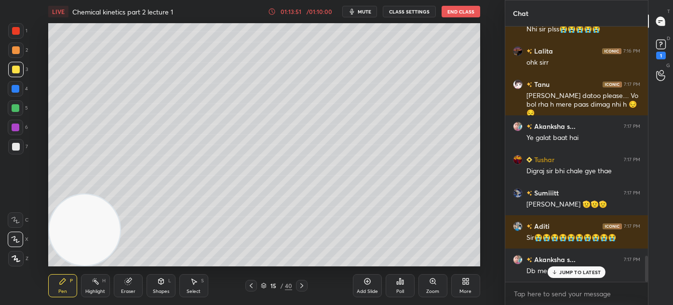
scroll to position [2249, 0]
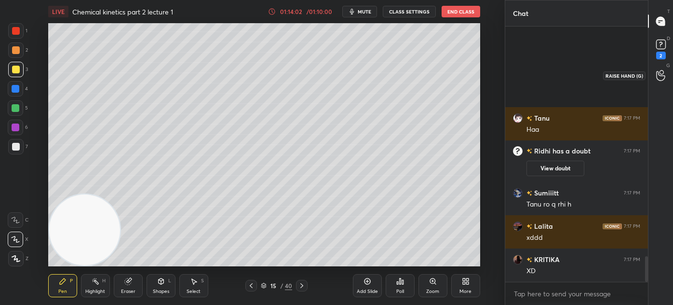
click at [658, 78] on icon at bounding box center [660, 75] width 9 height 11
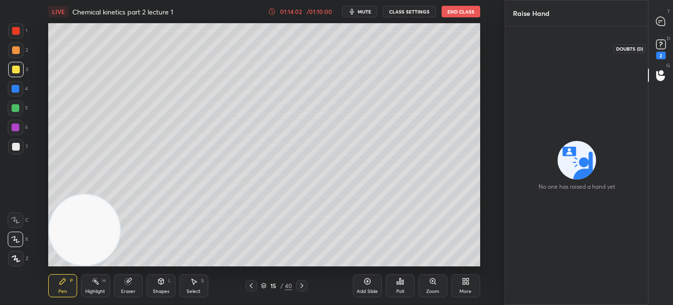
click at [658, 54] on div "2" at bounding box center [661, 56] width 10 height 8
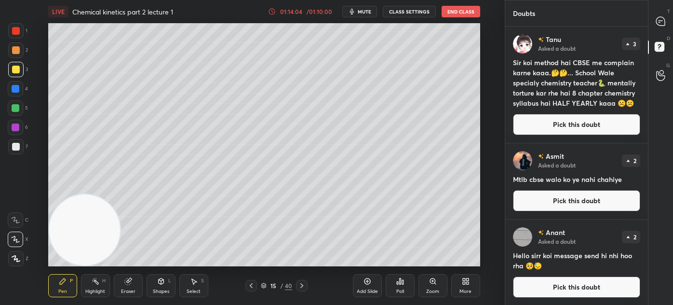
click at [657, 20] on icon at bounding box center [660, 21] width 9 height 9
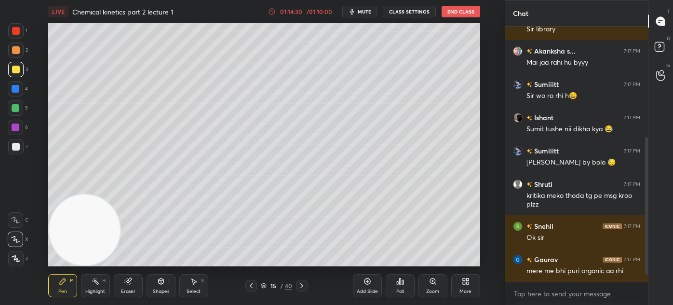
scroll to position [228, 0]
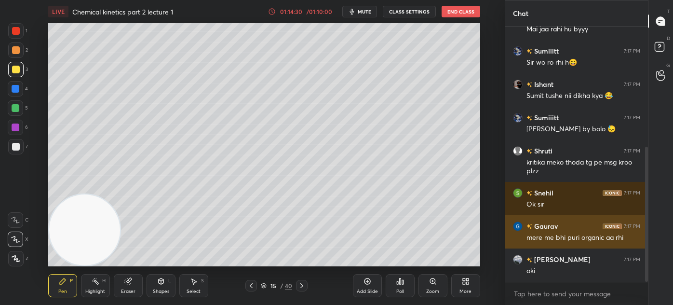
drag, startPoint x: 646, startPoint y: 161, endPoint x: 640, endPoint y: 244, distance: 83.6
click at [641, 244] on div "Snehil 7:17 PM Sir library [PERSON_NAME] s... 7:17 PM Mai jaa [PERSON_NAME] byy…" at bounding box center [576, 154] width 143 height 255
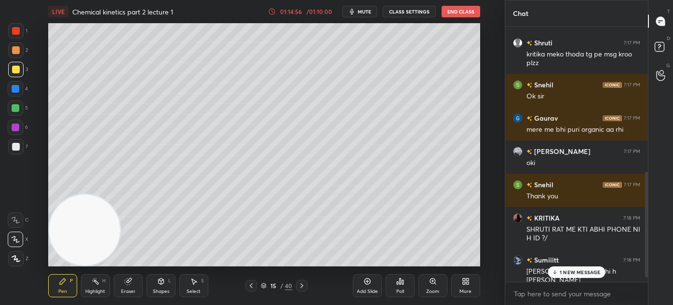
scroll to position [369, 0]
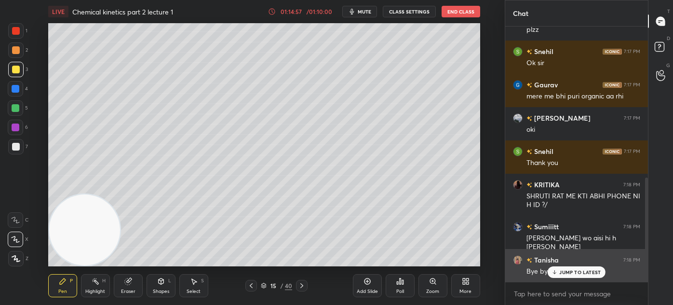
click at [564, 270] on p "JUMP TO LATEST" at bounding box center [579, 272] width 41 height 6
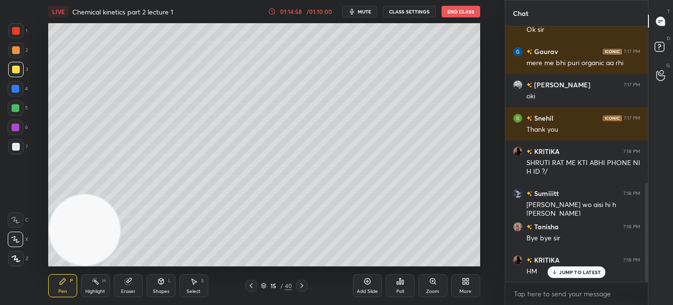
click at [460, 14] on button "End Class" at bounding box center [461, 12] width 39 height 12
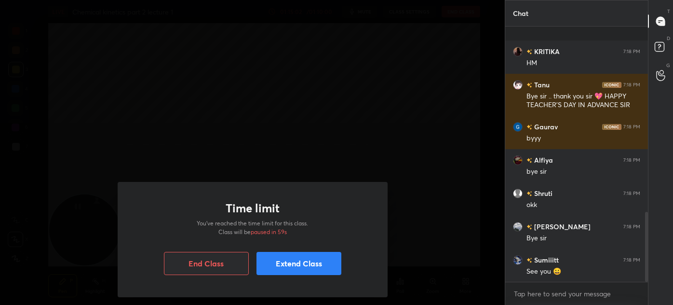
scroll to position [678, 0]
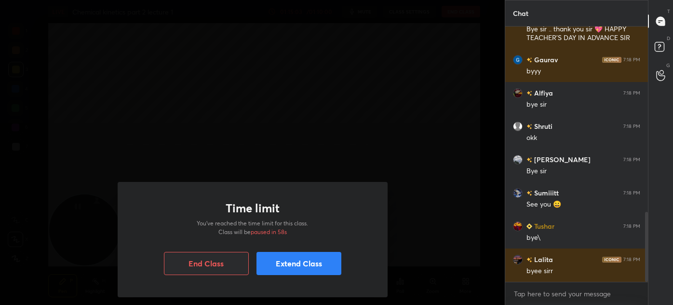
click at [226, 264] on button "End Class" at bounding box center [206, 263] width 85 height 23
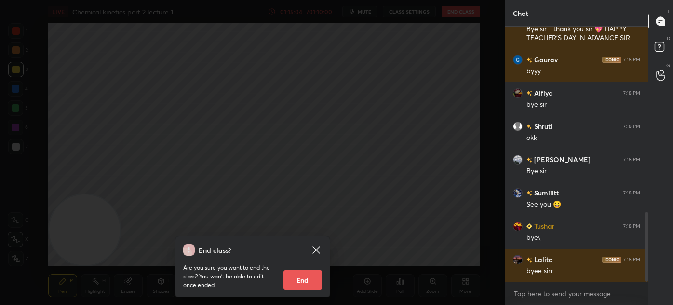
drag, startPoint x: 302, startPoint y: 278, endPoint x: 306, endPoint y: 275, distance: 5.5
click at [301, 278] on button "End" at bounding box center [303, 279] width 39 height 19
type textarea "x"
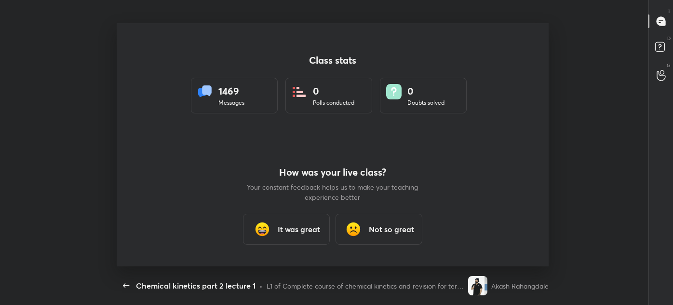
scroll to position [47980, 47562]
